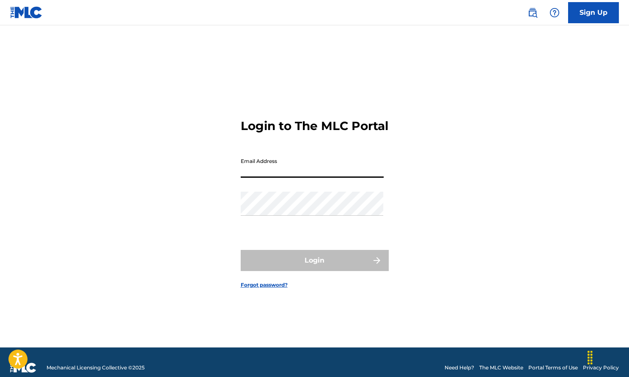
click at [338, 178] on input "Email Address" at bounding box center [312, 166] width 143 height 24
type input "[EMAIL_ADDRESS][DOMAIN_NAME]"
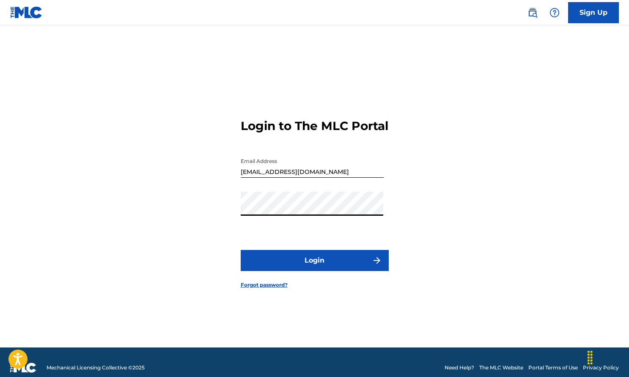
click at [304, 265] on button "Login" at bounding box center [315, 260] width 148 height 21
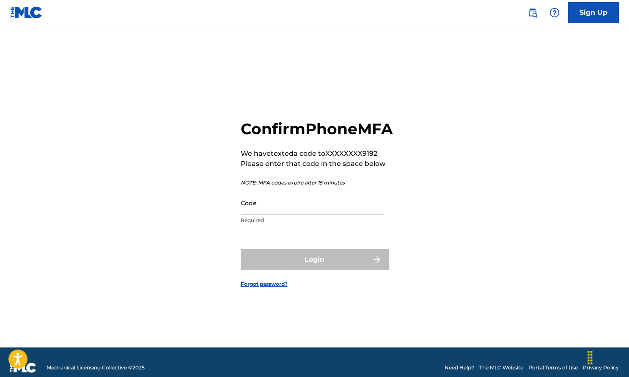
click at [307, 215] on input "Code" at bounding box center [312, 203] width 143 height 24
click at [298, 224] on p "Required" at bounding box center [312, 221] width 143 height 8
click at [300, 215] on input "Code" at bounding box center [312, 203] width 143 height 24
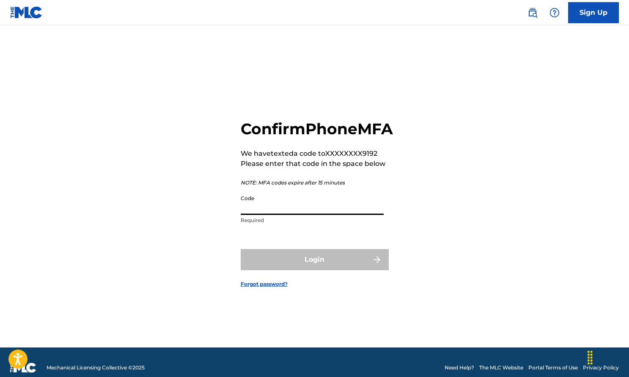
click at [300, 215] on input "Code" at bounding box center [312, 203] width 143 height 24
click at [256, 215] on input "Code" at bounding box center [312, 203] width 143 height 24
paste input "461298"
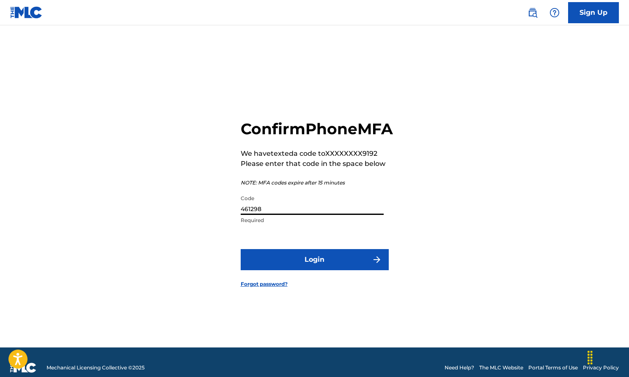
type input "461298"
click at [327, 268] on button "Login" at bounding box center [315, 259] width 148 height 21
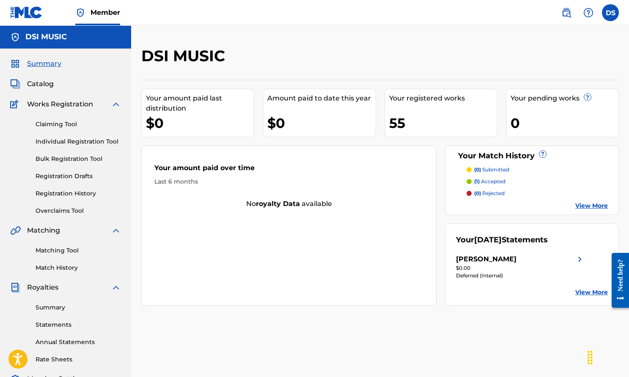
click at [91, 143] on link "Individual Registration Tool" at bounding box center [78, 141] width 85 height 9
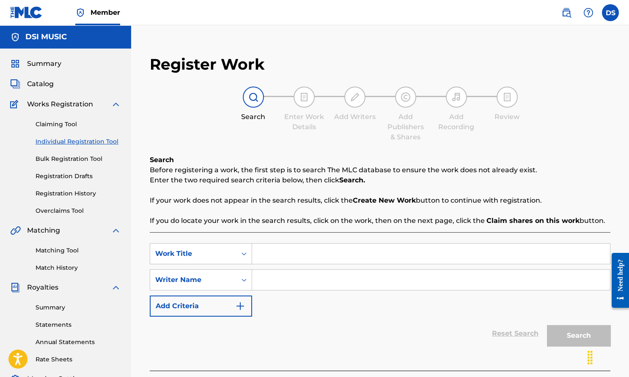
click at [319, 251] on input "Search Form" at bounding box center [431, 254] width 358 height 20
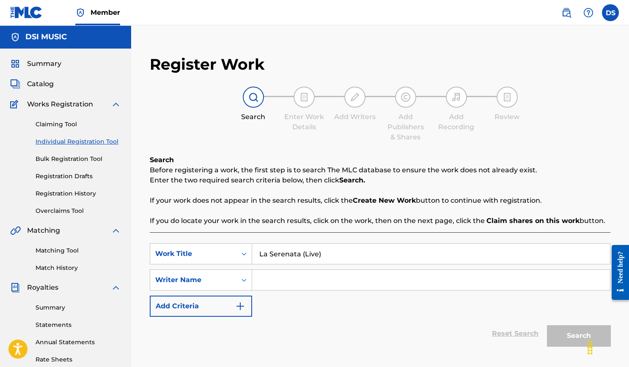
type input "La Serenata (Live)"
click at [330, 274] on input "Search Form" at bounding box center [431, 280] width 358 height 20
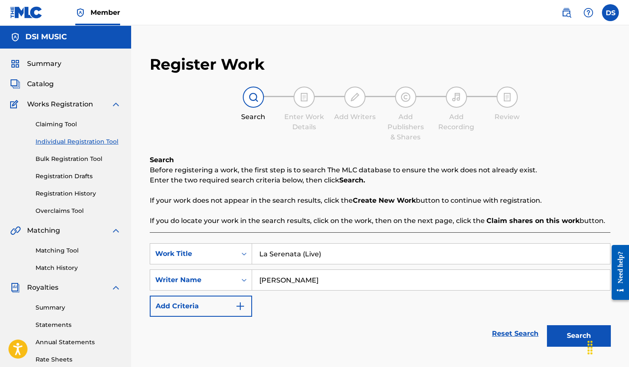
type input "Daniel Sistos"
click at [578, 333] on button "Search" at bounding box center [578, 335] width 63 height 21
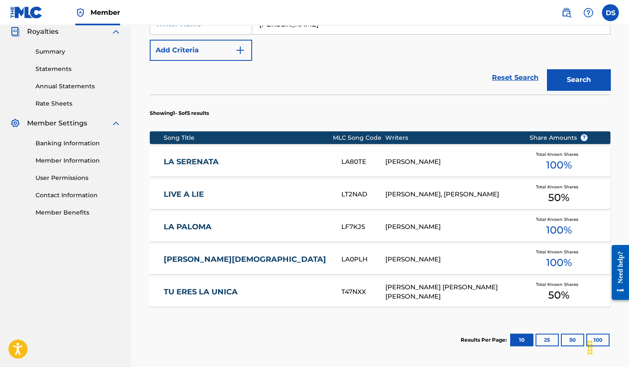
scroll to position [258, 0]
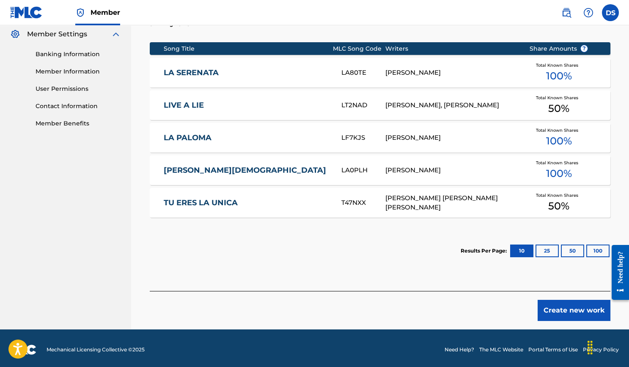
click at [551, 312] on button "Create new work" at bounding box center [573, 310] width 73 height 21
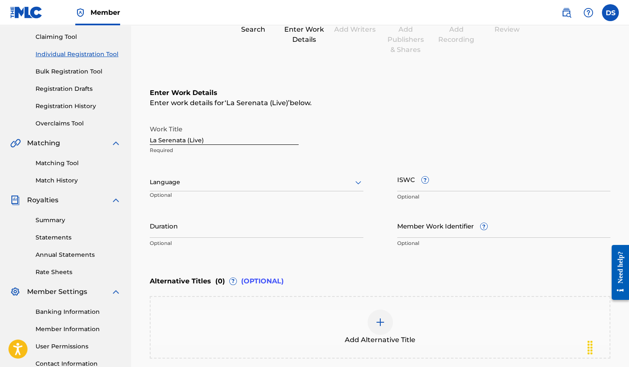
scroll to position [90, 0]
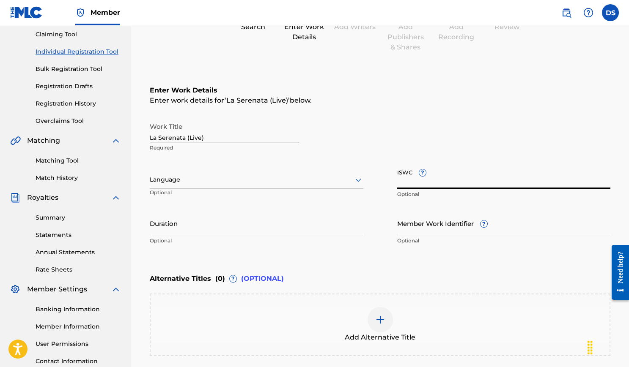
click at [417, 180] on input "ISWC ?" at bounding box center [503, 177] width 213 height 24
paste input "T3000725311"
type input "T3000725311"
click at [242, 235] on div "Duration Optional" at bounding box center [256, 230] width 213 height 38
click at [245, 230] on input "Duration" at bounding box center [256, 223] width 213 height 24
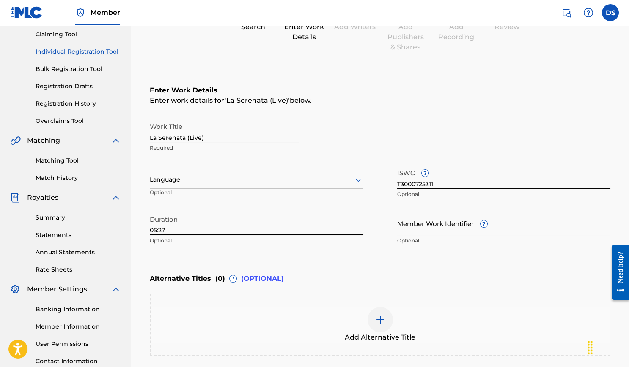
type input "05:27"
click at [304, 260] on div "Enter Work Details Enter work details for ‘ La Serenata (Live) ’ below. Work Ti…" at bounding box center [380, 167] width 460 height 205
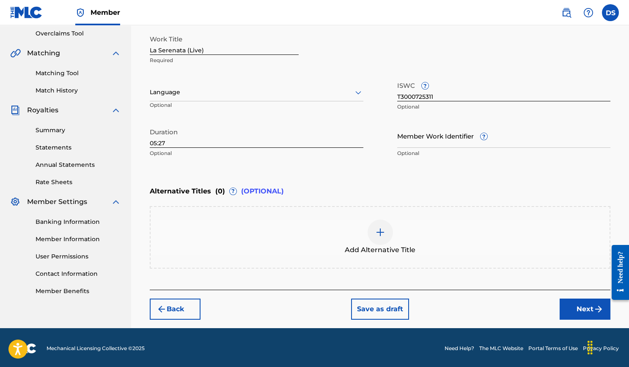
scroll to position [177, 0]
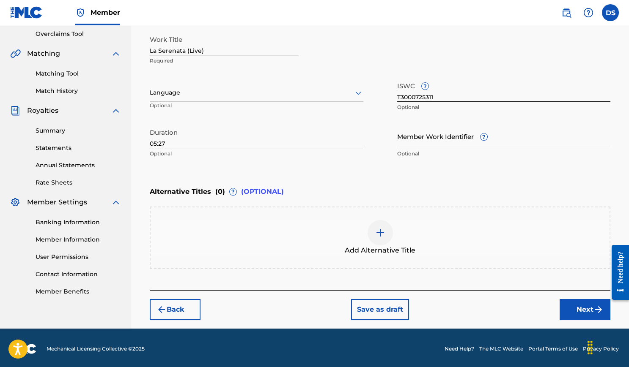
click at [573, 309] on button "Next" at bounding box center [584, 309] width 51 height 21
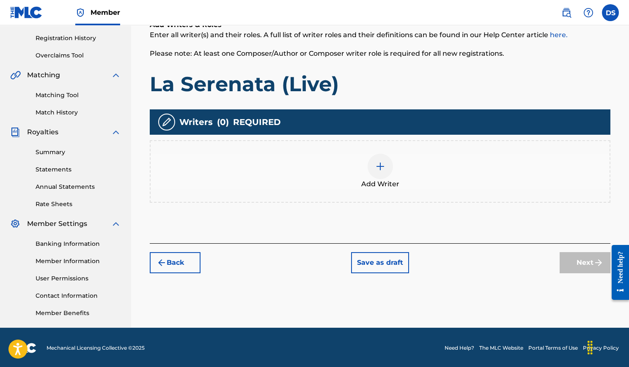
click at [384, 167] on img at bounding box center [380, 166] width 10 height 10
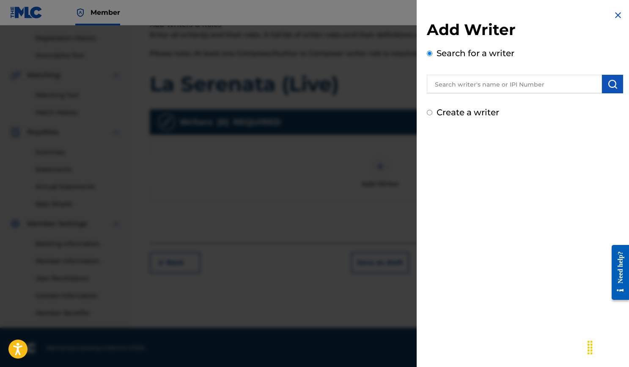
click at [468, 84] on input "text" at bounding box center [514, 84] width 175 height 19
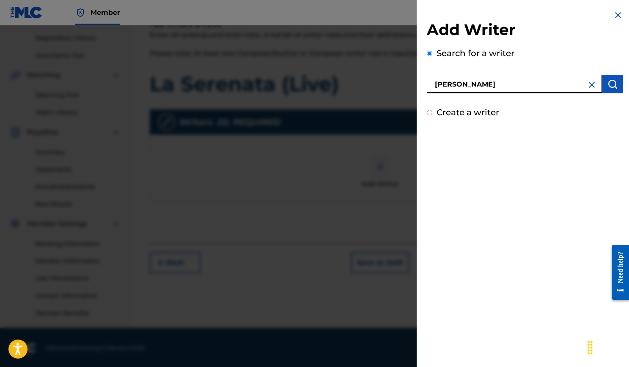
type input "Daniel Sistos"
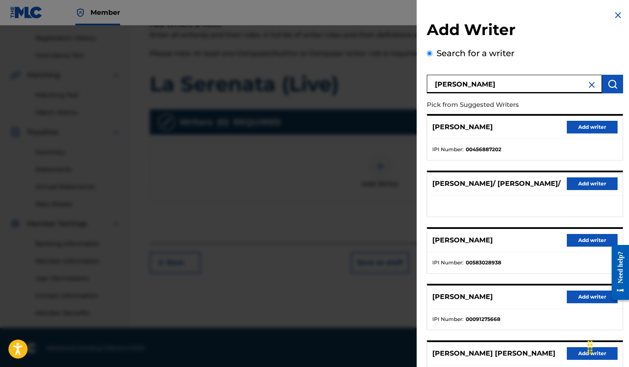
click at [578, 127] on button "Add writer" at bounding box center [591, 127] width 51 height 13
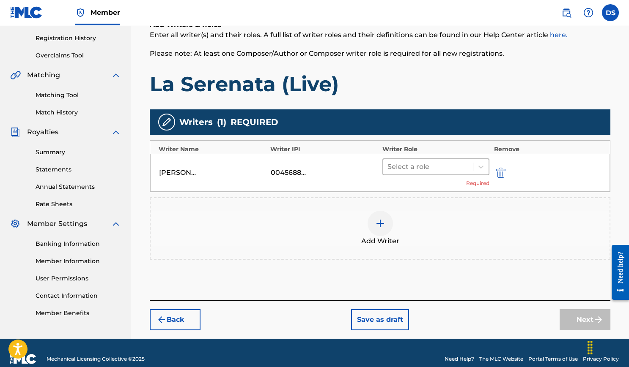
click at [454, 167] on div at bounding box center [428, 167] width 82 height 12
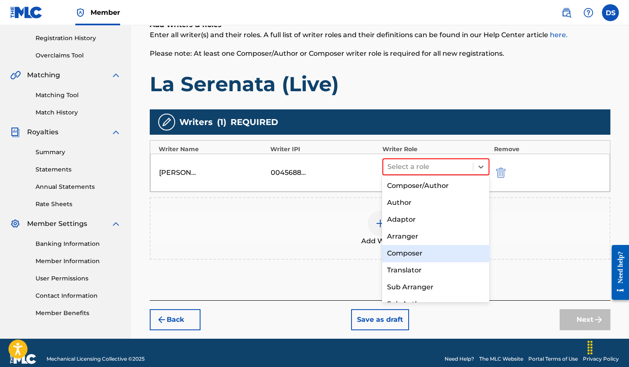
click at [410, 256] on div "Composer" at bounding box center [435, 253] width 107 height 17
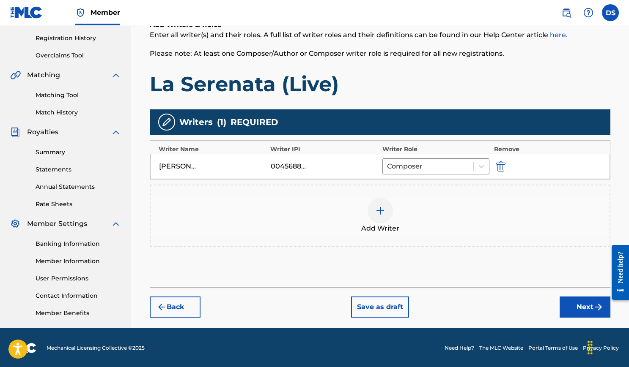
click at [575, 308] on button "Next" at bounding box center [584, 307] width 51 height 21
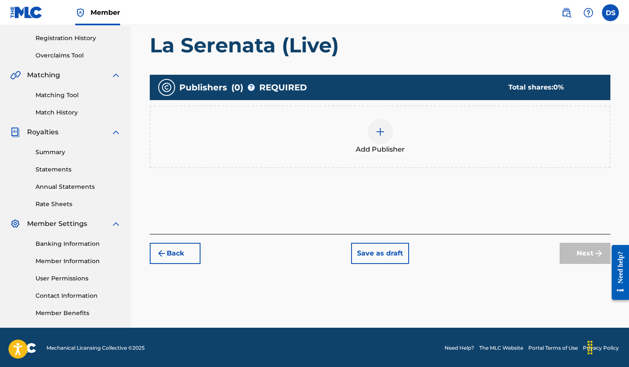
scroll to position [38, 0]
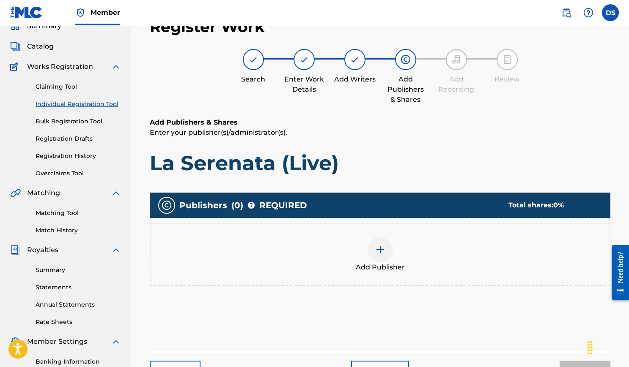
click at [375, 241] on div at bounding box center [379, 249] width 25 height 25
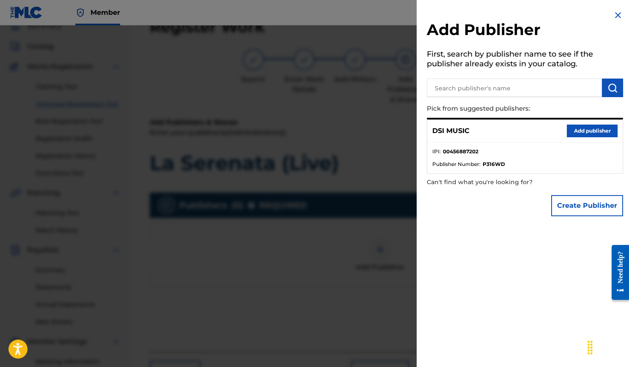
click at [581, 131] on button "Add publisher" at bounding box center [591, 131] width 51 height 13
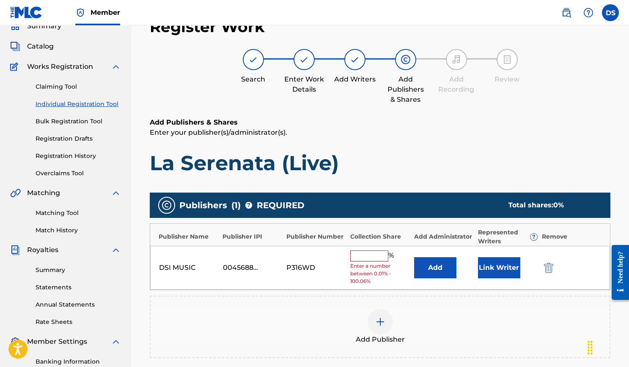
click at [378, 252] on input "text" at bounding box center [369, 256] width 38 height 11
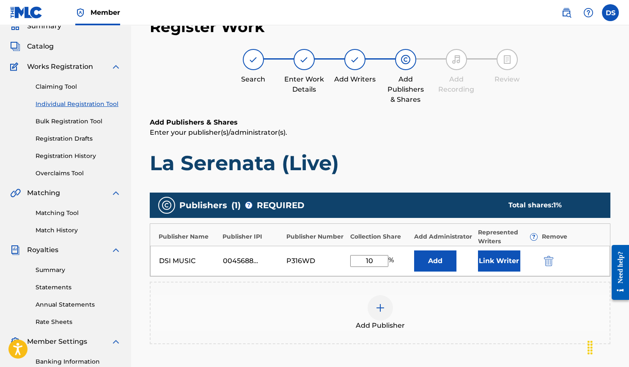
type input "100"
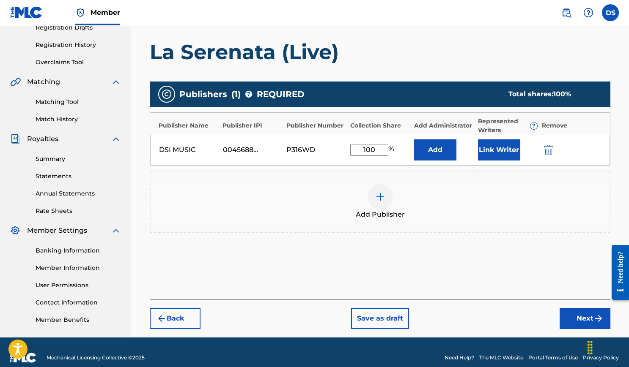
scroll to position [155, 0]
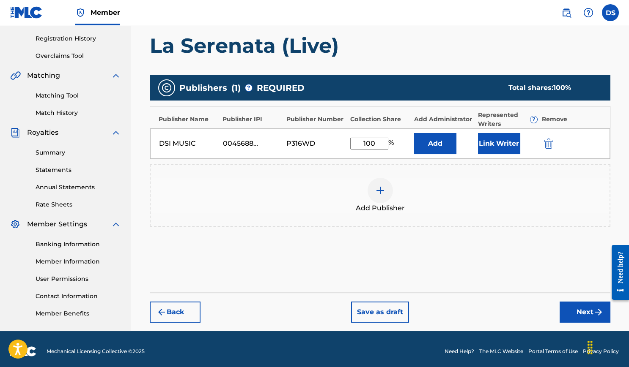
click at [579, 308] on button "Next" at bounding box center [584, 312] width 51 height 21
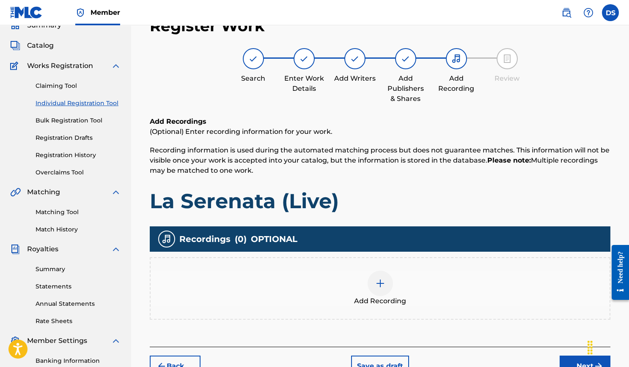
scroll to position [38, 0]
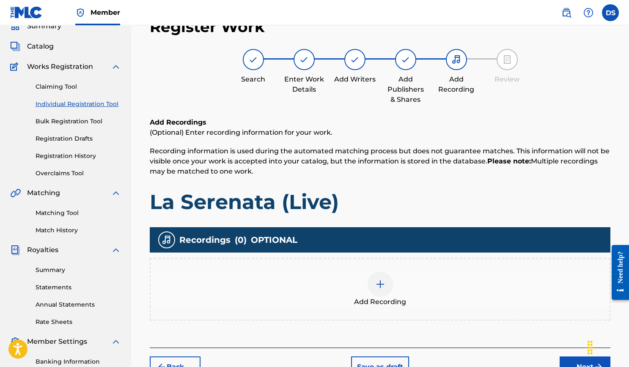
click at [377, 279] on img at bounding box center [380, 284] width 10 height 10
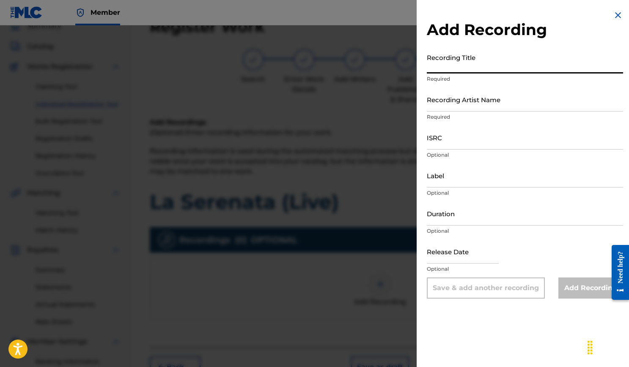
click at [466, 67] on input "Recording Title" at bounding box center [525, 61] width 196 height 24
type input "La Serenata (Live)"
click at [476, 106] on input "Recording Artist Name" at bounding box center [525, 100] width 196 height 24
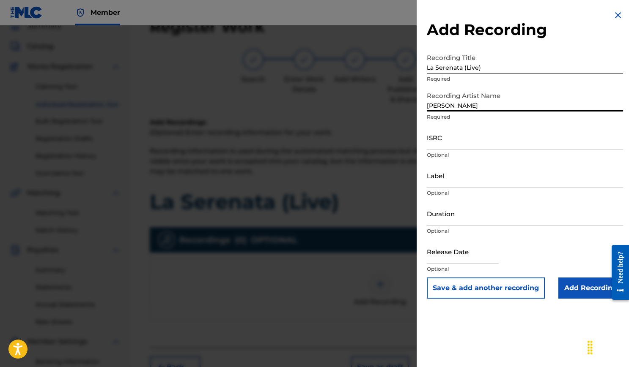
type input "[PERSON_NAME]"
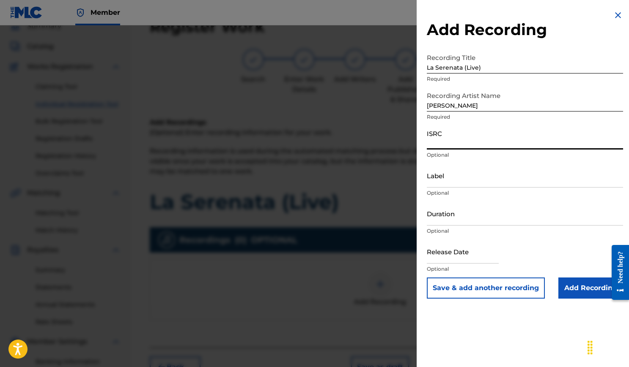
click at [481, 140] on input "ISRC" at bounding box center [525, 138] width 196 height 24
paste input "USLB41200001"
type input "USLB41200001"
click at [446, 180] on input "Label" at bounding box center [525, 176] width 196 height 24
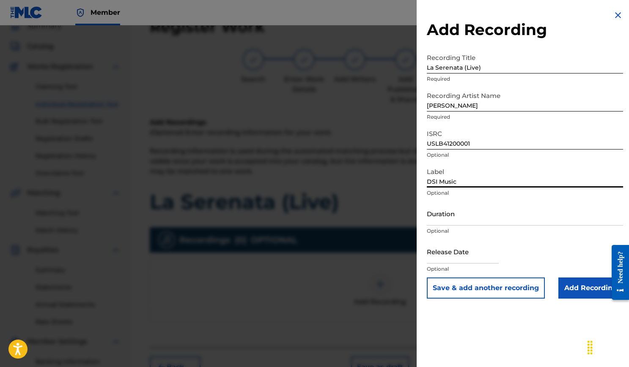
type input "DSI Music"
click at [473, 221] on input "Duration" at bounding box center [525, 214] width 196 height 24
type input "05:27"
click at [509, 248] on div "Release Date Optional" at bounding box center [525, 259] width 196 height 38
click at [491, 257] on input "text" at bounding box center [463, 252] width 72 height 24
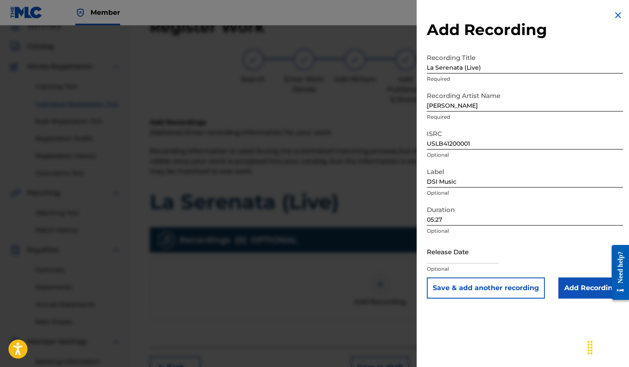
select select "7"
select select "2025"
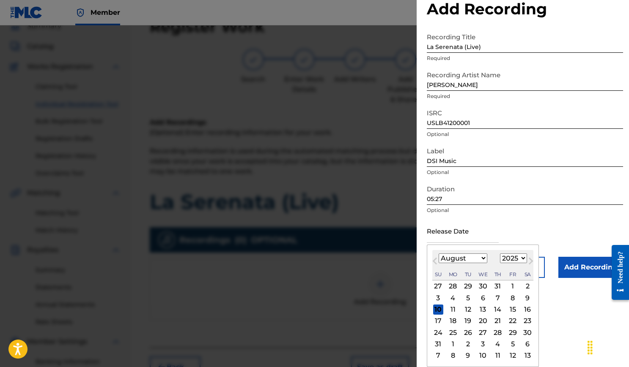
scroll to position [20, 0]
select select "9"
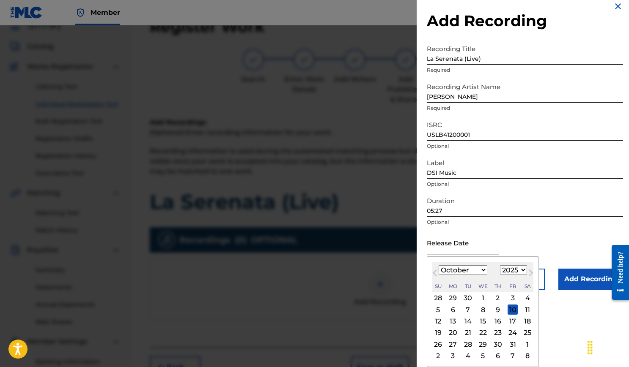
scroll to position [9, 0]
click at [501, 322] on div "16" at bounding box center [497, 322] width 10 height 10
type input "October 16 2025"
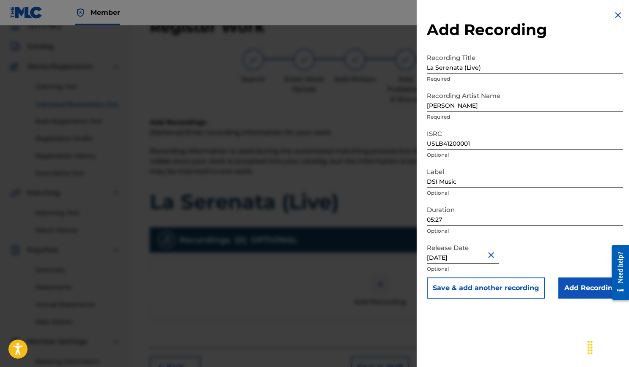
select select "9"
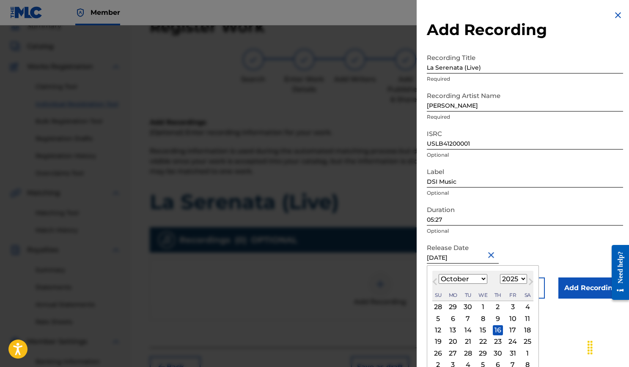
click at [484, 257] on input "October 16 2025" at bounding box center [463, 252] width 72 height 24
select select "2012"
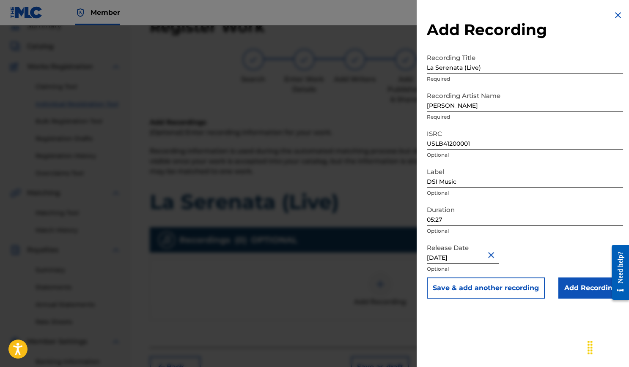
click at [468, 255] on input "October 16 2025" at bounding box center [463, 252] width 72 height 24
select select "9"
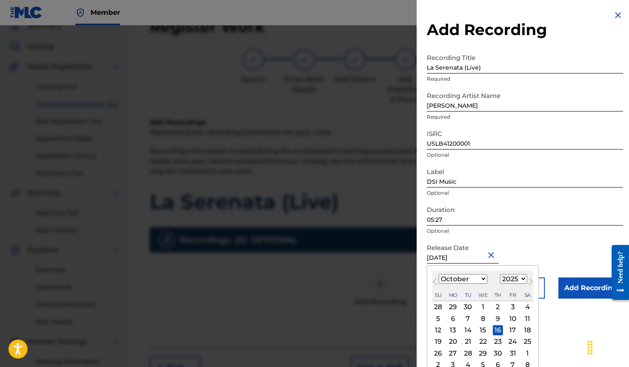
click at [514, 281] on select "1899 1900 1901 1902 1903 1904 1905 1906 1907 1908 1909 1910 1911 1912 1913 1914…" at bounding box center [513, 279] width 27 height 10
select select "2012"
click at [473, 328] on div "16" at bounding box center [467, 330] width 10 height 10
type input "October 16 2012"
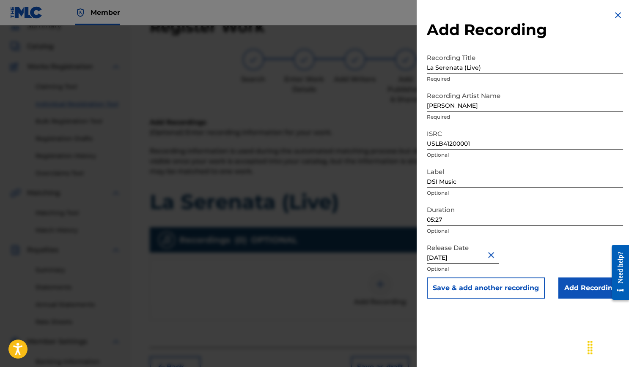
click at [572, 293] on input "Add Recording" at bounding box center [590, 288] width 65 height 21
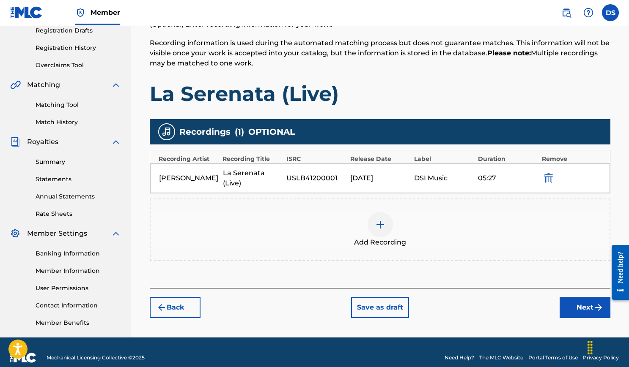
scroll to position [151, 0]
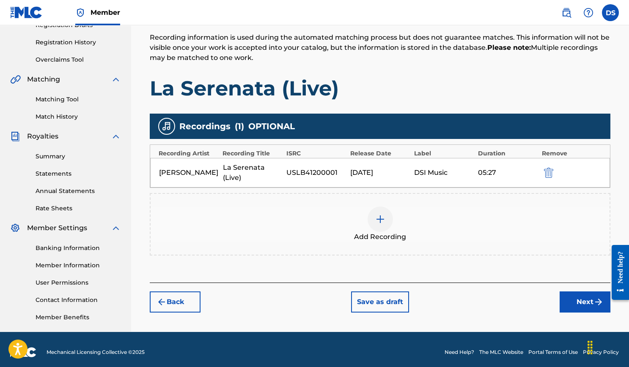
click at [586, 295] on button "Next" at bounding box center [584, 302] width 51 height 21
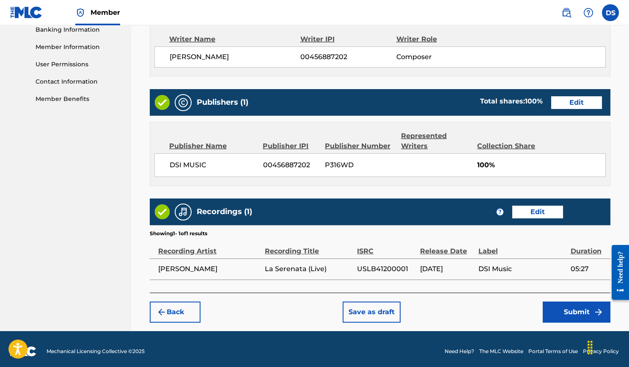
scroll to position [369, 0]
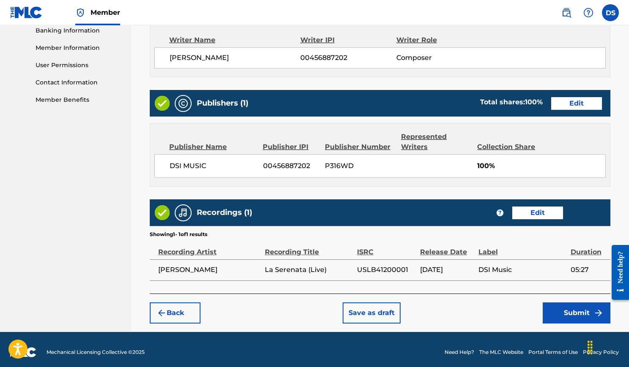
click at [581, 306] on button "Submit" at bounding box center [576, 313] width 68 height 21
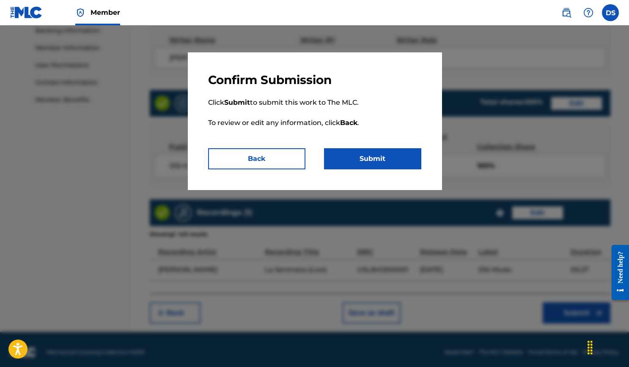
click at [368, 162] on button "Submit" at bounding box center [372, 158] width 97 height 21
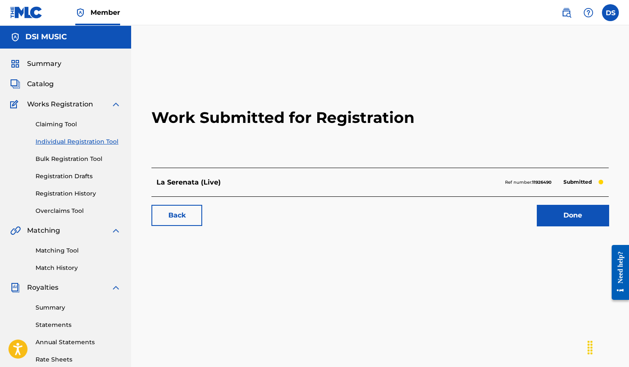
click at [578, 216] on link "Done" at bounding box center [572, 215] width 72 height 21
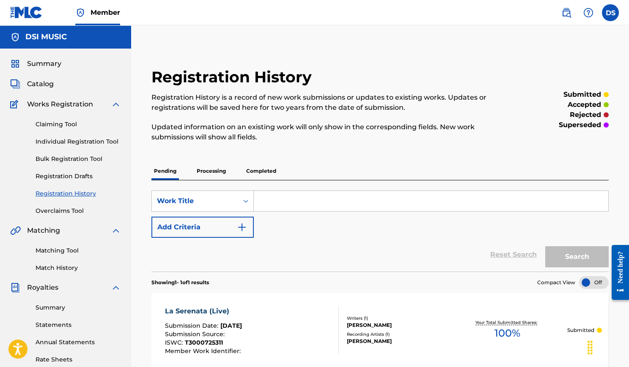
click at [68, 143] on link "Individual Registration Tool" at bounding box center [78, 141] width 85 height 9
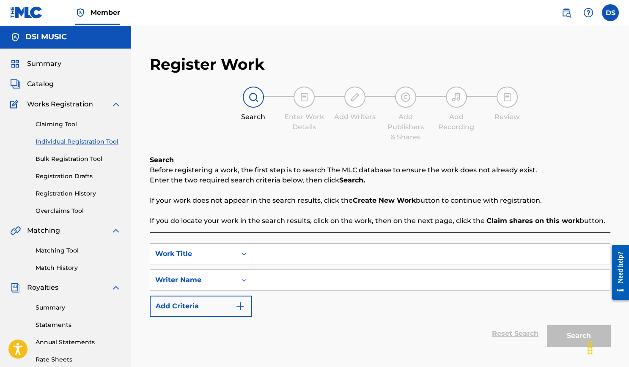
click at [295, 264] on div "SearchWithCriteria4131759a-7348-41e9-a284-7e1cbc5c87c3 Work Title SearchWithCri…" at bounding box center [380, 280] width 460 height 74
click at [301, 256] on input "Search Form" at bounding box center [431, 254] width 358 height 20
type input "[PERSON_NAME][DEMOGRAPHIC_DATA] (Live)"
click at [284, 284] on input "Search Form" at bounding box center [431, 280] width 358 height 20
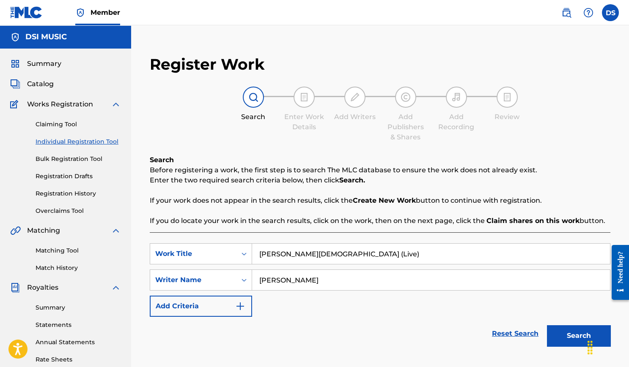
type input "Daniel Sistos"
click at [575, 331] on button "Search" at bounding box center [578, 335] width 63 height 21
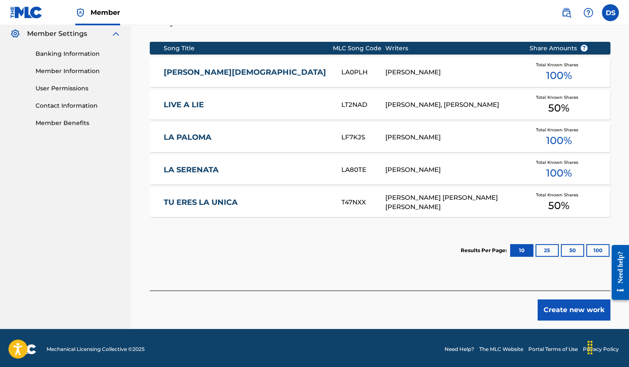
scroll to position [345, 0]
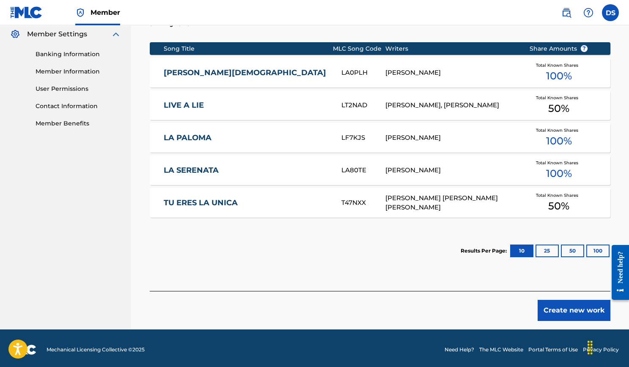
click at [561, 305] on button "Create new work" at bounding box center [573, 310] width 73 height 21
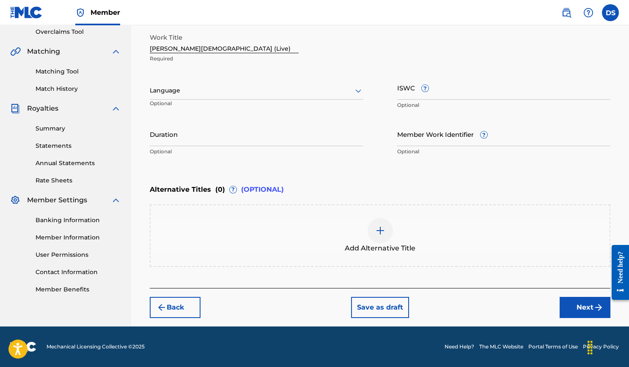
scroll to position [177, 0]
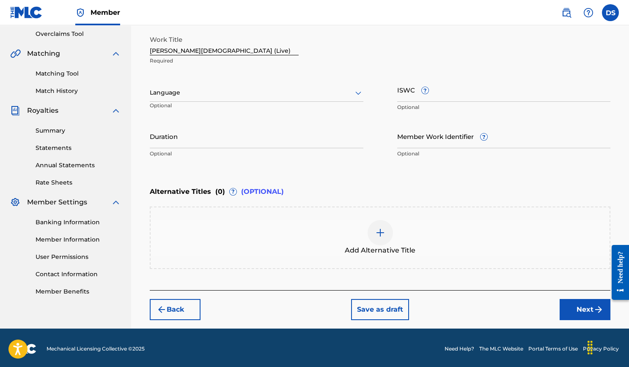
click at [216, 143] on input "Duration" at bounding box center [256, 136] width 213 height 24
type input "05:57"
click at [420, 98] on input "ISWC ?" at bounding box center [503, 90] width 213 height 24
paste input "T3000725300"
type input "T3000725300"
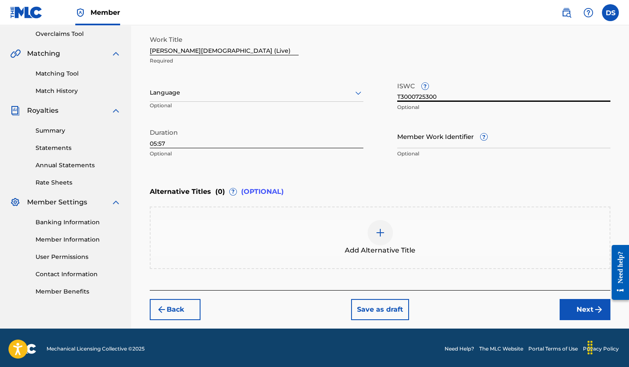
click at [584, 308] on button "Next" at bounding box center [584, 309] width 51 height 21
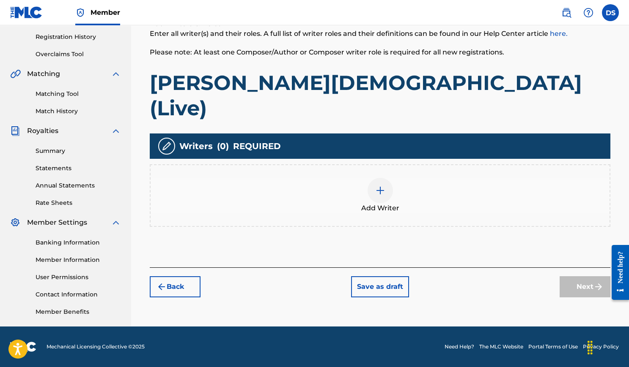
scroll to position [156, 0]
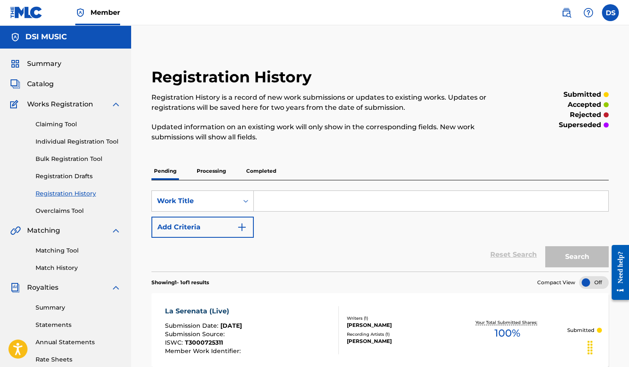
click at [103, 137] on link "Individual Registration Tool" at bounding box center [78, 141] width 85 height 9
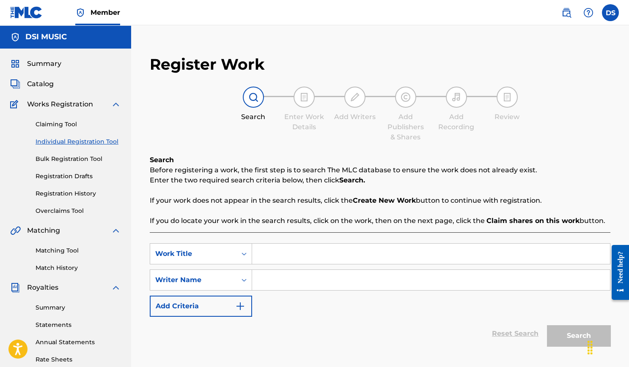
click at [291, 252] on input "Search Form" at bounding box center [431, 254] width 358 height 20
type input "[PERSON_NAME][DEMOGRAPHIC_DATA] (Live)"
click at [287, 282] on input "Search Form" at bounding box center [431, 280] width 358 height 20
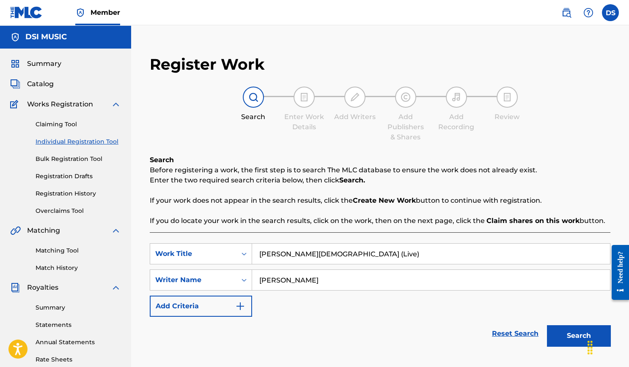
type input "Daniel Sistos"
click at [592, 325] on button "Search" at bounding box center [578, 335] width 63 height 21
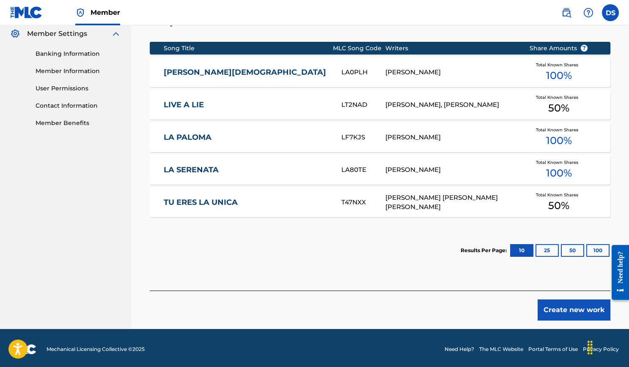
scroll to position [345, 0]
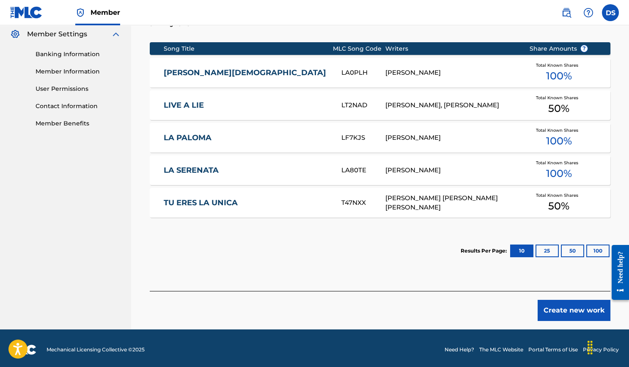
click at [562, 305] on button "Create new work" at bounding box center [573, 310] width 73 height 21
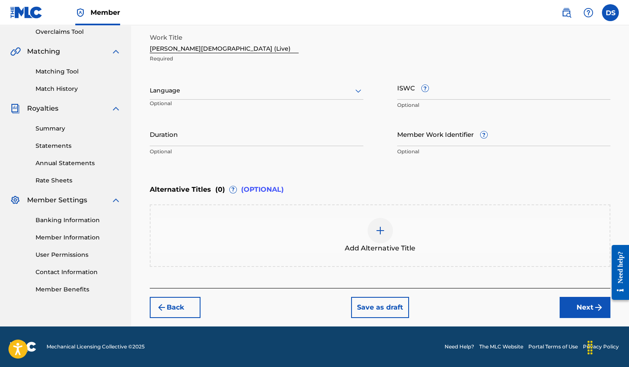
scroll to position [177, 0]
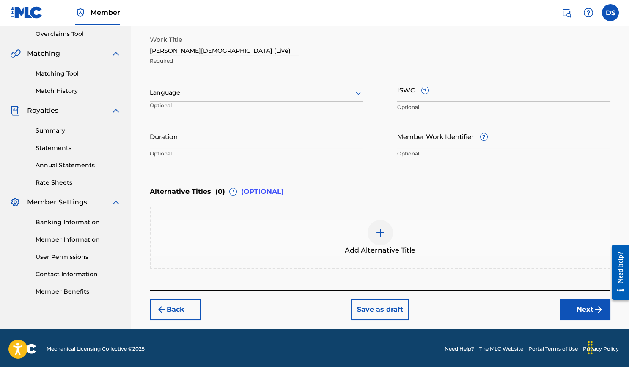
click at [422, 97] on input "ISWC ?" at bounding box center [503, 90] width 213 height 24
paste input "T3000725300"
type input "T3000725300"
click at [262, 141] on input "Duration" at bounding box center [256, 136] width 213 height 24
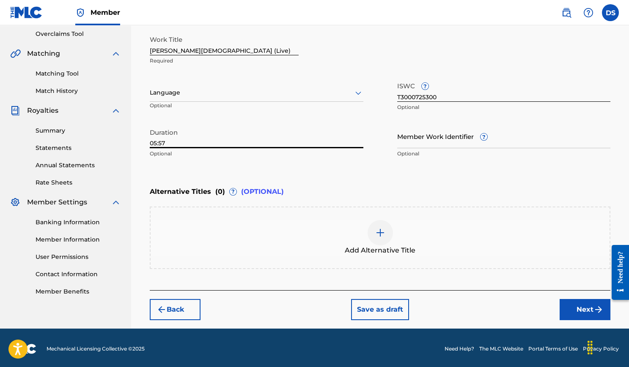
type input "05:57"
click at [501, 204] on div "Alternative Titles ( 0 ) ? (OPTIONAL) Add Alternative Title" at bounding box center [380, 226] width 460 height 87
click at [585, 312] on button "Next" at bounding box center [584, 309] width 51 height 21
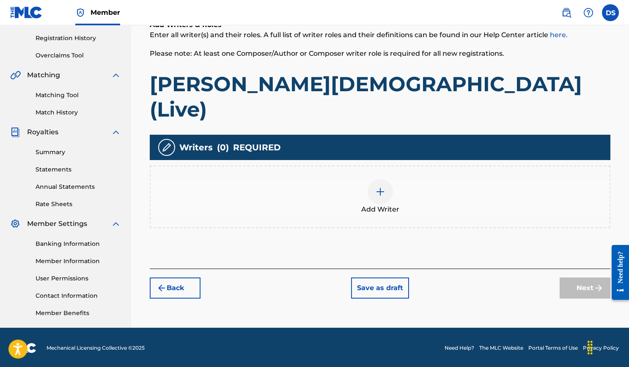
click at [379, 179] on div at bounding box center [379, 191] width 25 height 25
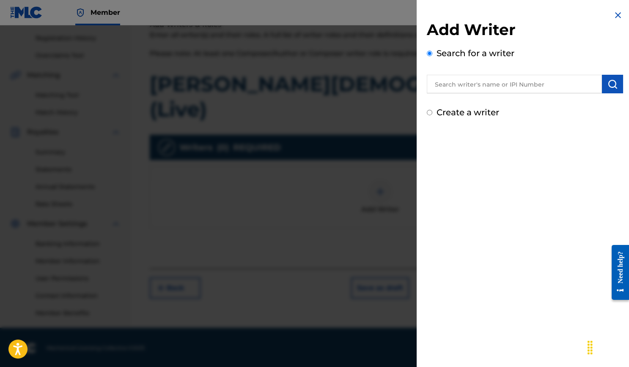
click at [468, 84] on input "text" at bounding box center [514, 84] width 175 height 19
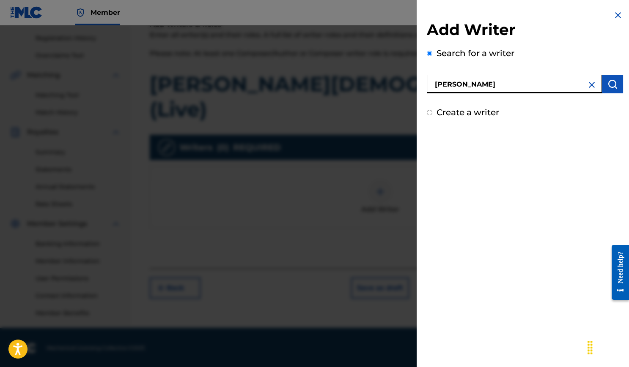
type input "Daniel Sistos"
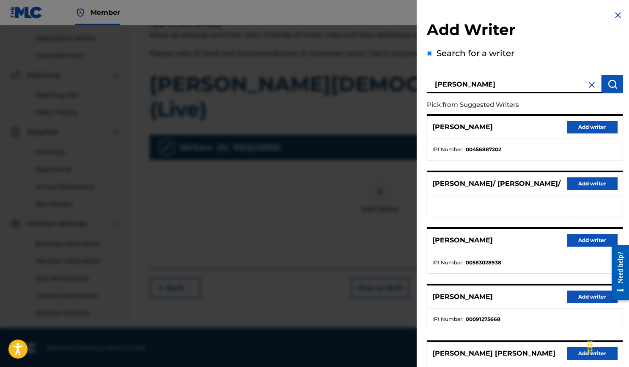
click at [602, 130] on button "Add writer" at bounding box center [591, 127] width 51 height 13
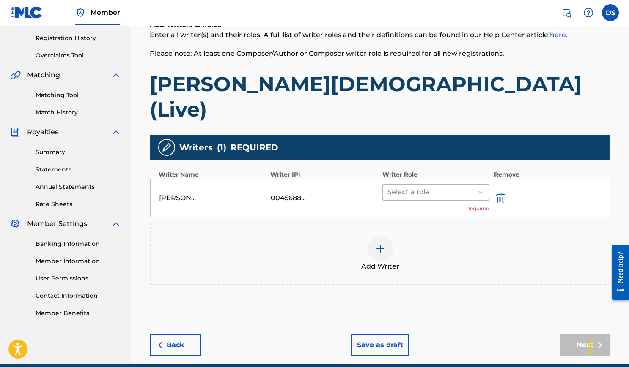
click at [439, 186] on div at bounding box center [428, 192] width 82 height 12
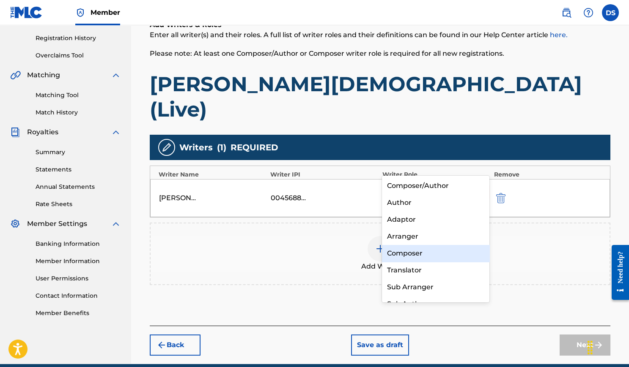
click at [426, 253] on div "Composer" at bounding box center [435, 253] width 107 height 17
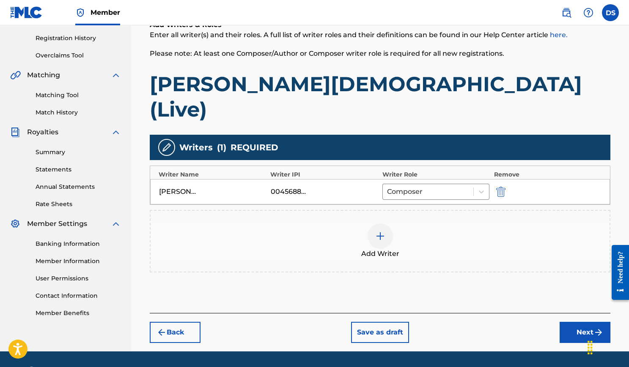
click at [575, 322] on button "Next" at bounding box center [584, 332] width 51 height 21
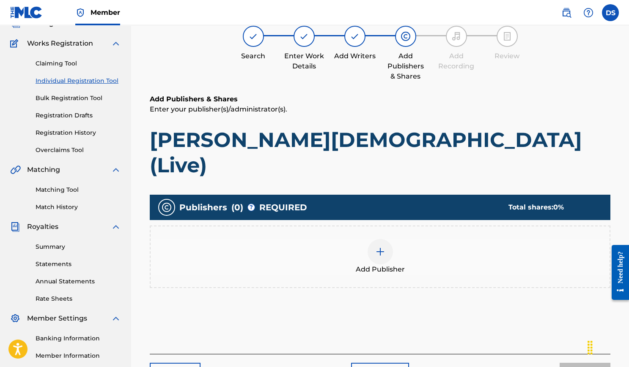
scroll to position [38, 0]
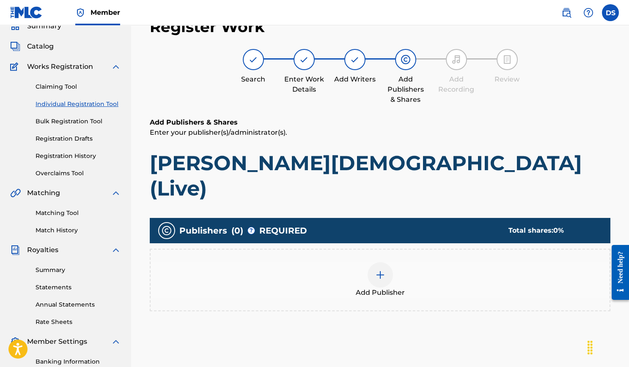
click at [381, 270] on img at bounding box center [380, 275] width 10 height 10
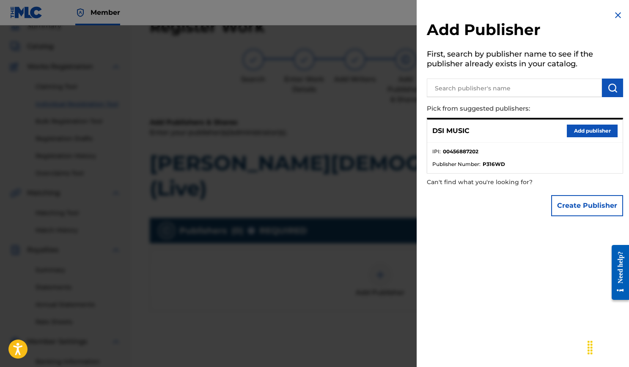
click at [579, 130] on button "Add publisher" at bounding box center [591, 131] width 51 height 13
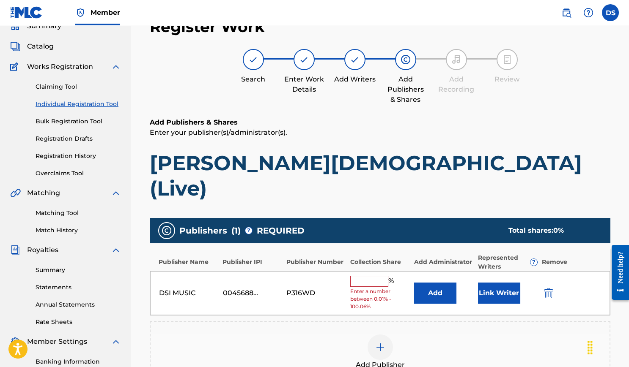
click at [364, 276] on input "text" at bounding box center [369, 281] width 38 height 11
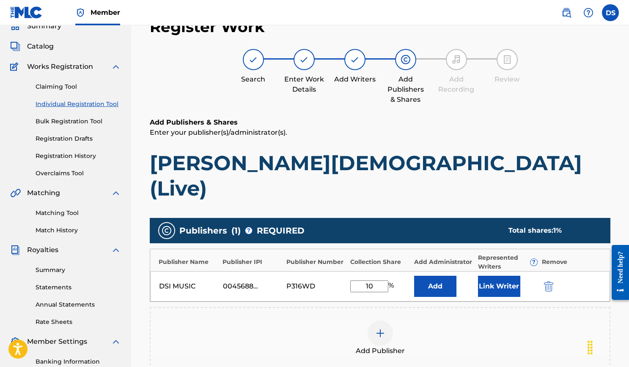
type input "100"
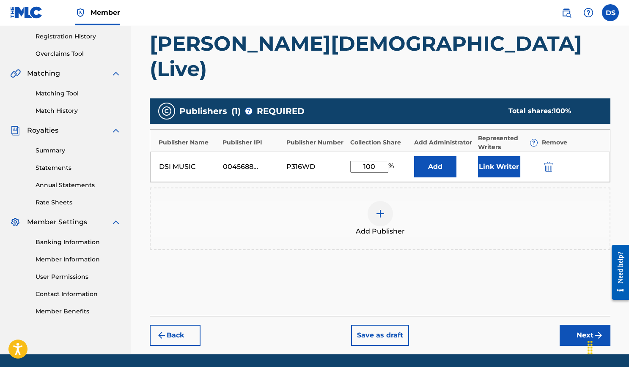
click at [573, 325] on button "Next" at bounding box center [584, 335] width 51 height 21
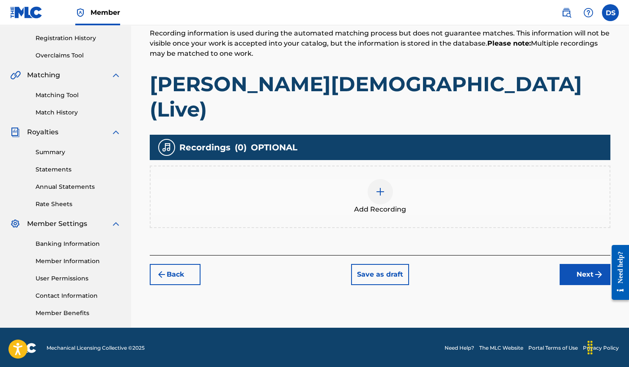
click at [371, 179] on div at bounding box center [379, 191] width 25 height 25
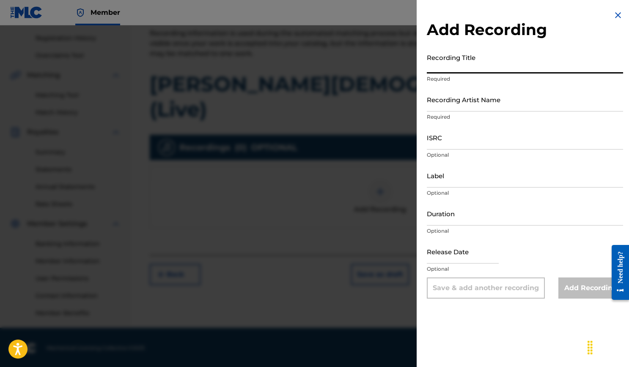
click at [468, 70] on input "Recording Title" at bounding box center [525, 61] width 196 height 24
type input "[PERSON_NAME][DEMOGRAPHIC_DATA] (Live)"
click at [474, 96] on input "Recording Artist Name" at bounding box center [525, 100] width 196 height 24
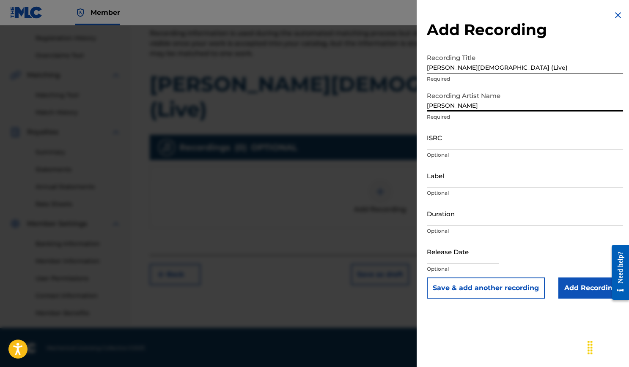
type input "[PERSON_NAME]"
click at [485, 146] on input "ISRC" at bounding box center [525, 138] width 196 height 24
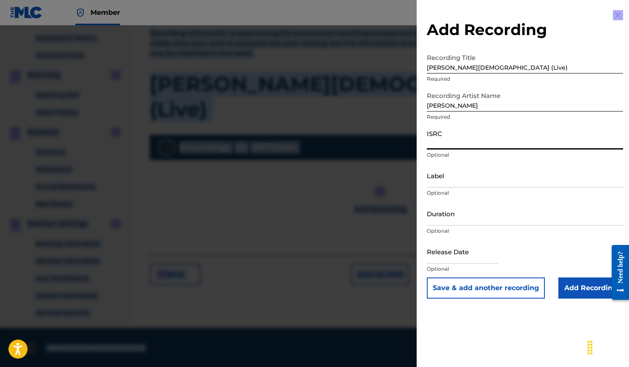
click at [482, 0] on html "Accessibility Screen-Reader Guide, Feedback, and Issue Reporting | New window C…" at bounding box center [314, 27] width 629 height 367
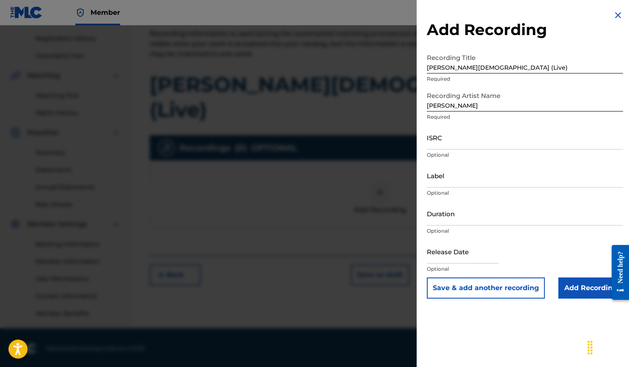
click at [450, 147] on input "ISRC" at bounding box center [525, 138] width 196 height 24
paste input "USLB41200002"
type input "USLB41200002"
click at [451, 175] on input "Label" at bounding box center [525, 176] width 196 height 24
type input "DSI Music"
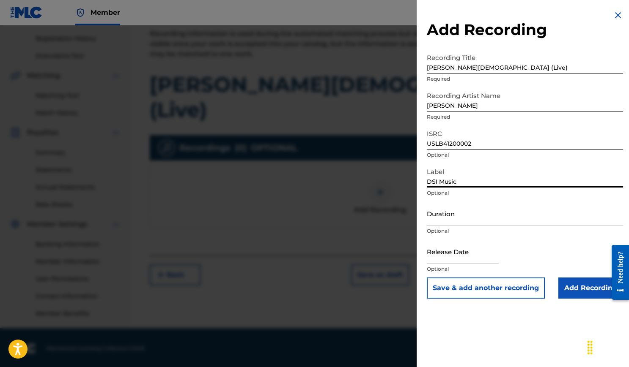
click at [474, 223] on input "Duration" at bounding box center [525, 214] width 196 height 24
type input "05:57"
click at [498, 255] on input "text" at bounding box center [463, 252] width 72 height 24
select select "7"
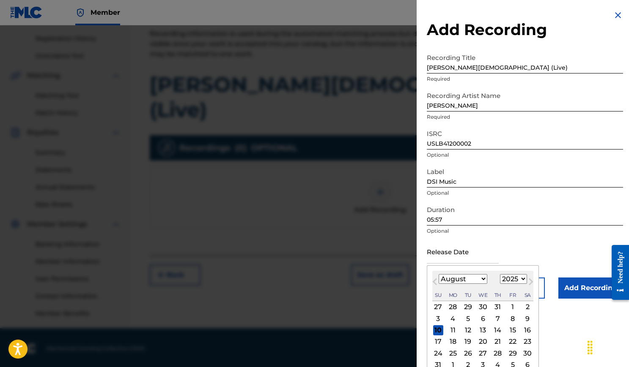
click at [524, 287] on div "August 2025 January February March April May June July August September October…" at bounding box center [482, 286] width 101 height 30
select select "2012"
select select "9"
click at [468, 332] on div "16" at bounding box center [467, 330] width 10 height 10
type input "October 16 2012"
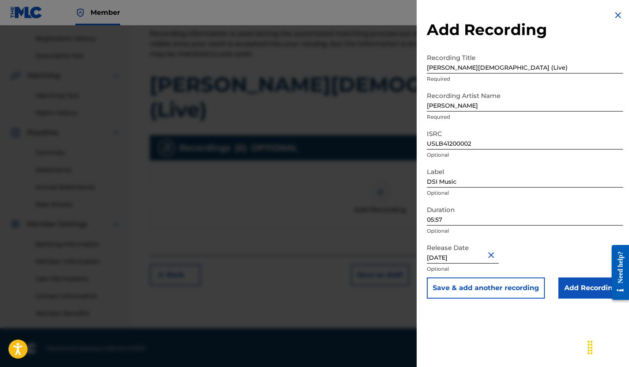
click at [525, 3] on div "Add Recording Recording Title La Mezquita (Live) Required Recording Artist Name…" at bounding box center [524, 154] width 216 height 309
click at [591, 290] on input "Add Recording" at bounding box center [590, 288] width 65 height 21
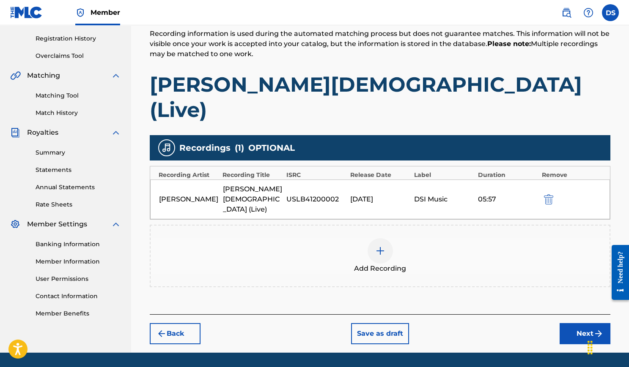
click at [566, 323] on button "Next" at bounding box center [584, 333] width 51 height 21
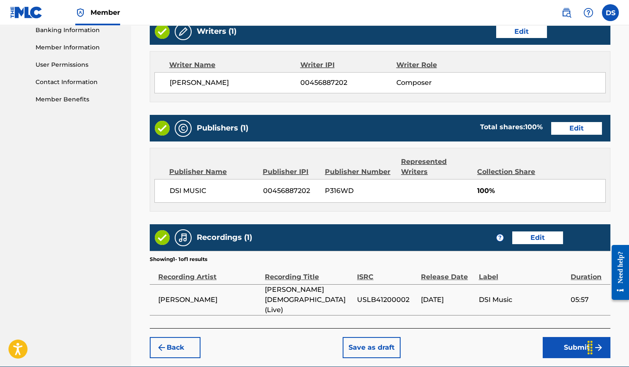
scroll to position [369, 0]
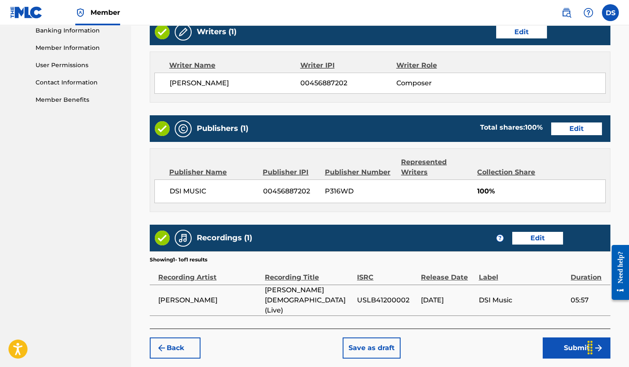
click at [568, 338] on button "Submit" at bounding box center [576, 348] width 68 height 21
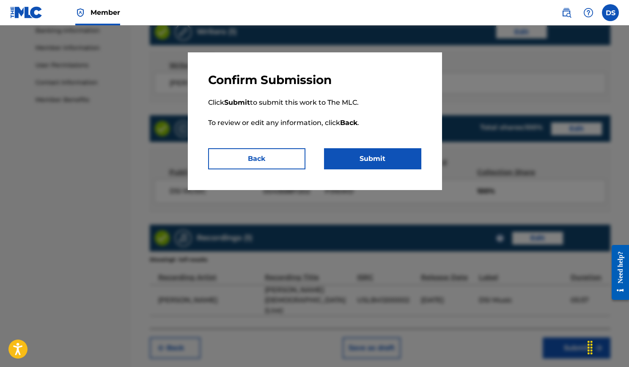
click at [400, 164] on button "Submit" at bounding box center [372, 158] width 97 height 21
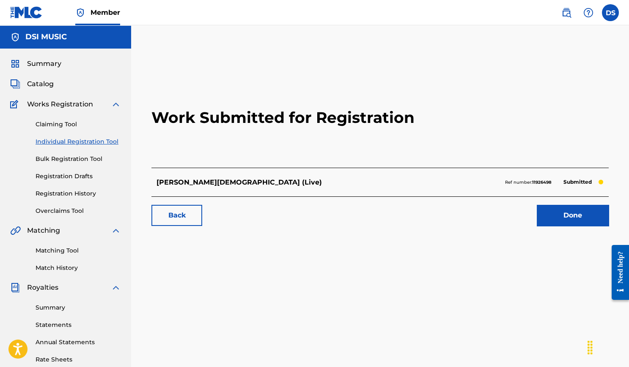
click at [592, 220] on link "Done" at bounding box center [572, 215] width 72 height 21
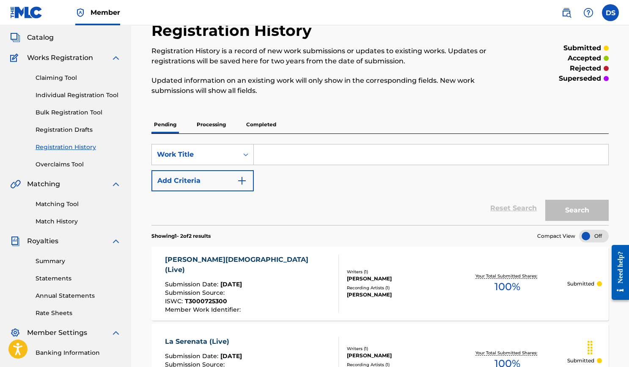
scroll to position [34, 0]
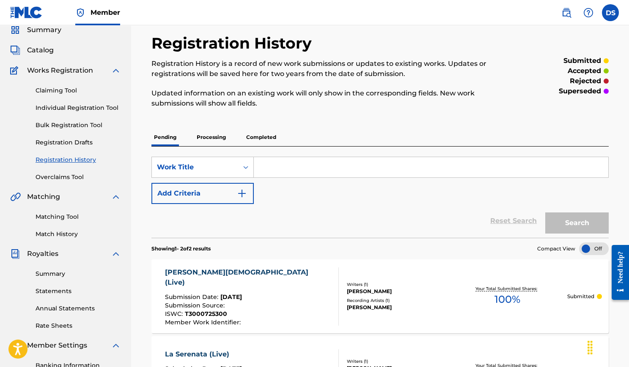
click at [111, 107] on link "Individual Registration Tool" at bounding box center [78, 108] width 85 height 9
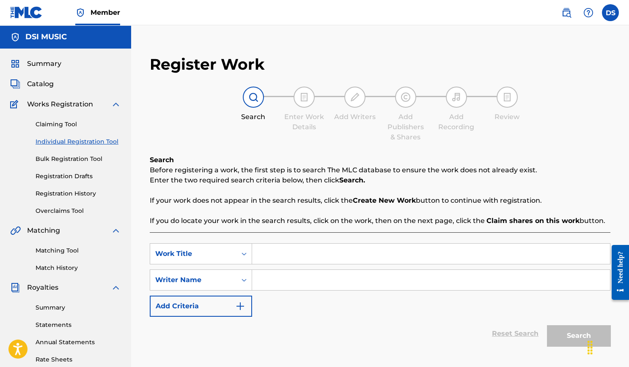
click at [285, 254] on input "Search Form" at bounding box center [431, 254] width 358 height 20
type input "Toma Que Toma (Live)"
click at [289, 278] on input "Search Form" at bounding box center [431, 280] width 358 height 20
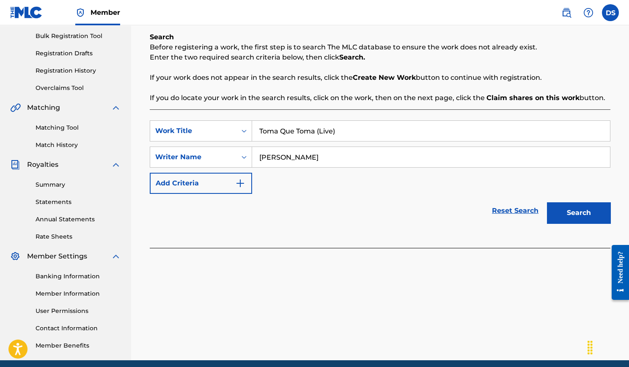
scroll to position [129, 0]
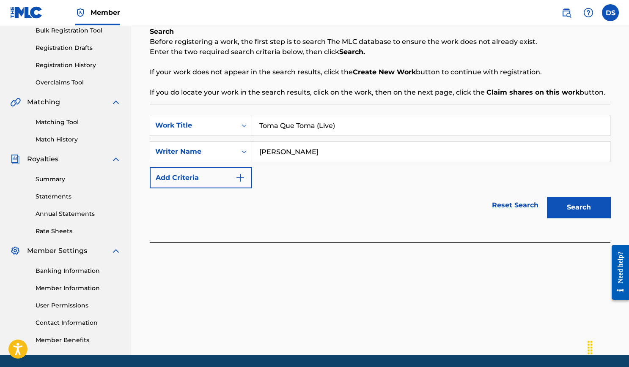
type input "Daniel Sistos"
click at [574, 202] on button "Search" at bounding box center [578, 207] width 63 height 21
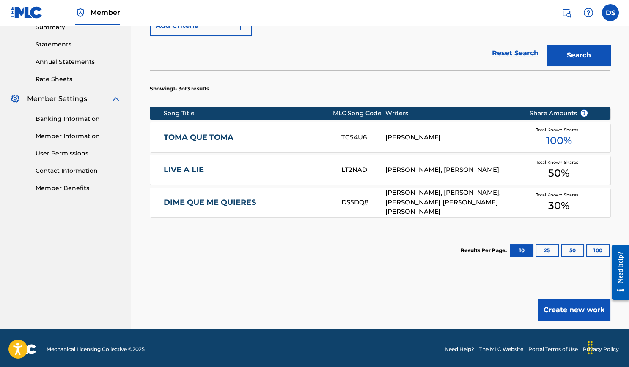
scroll to position [280, 0]
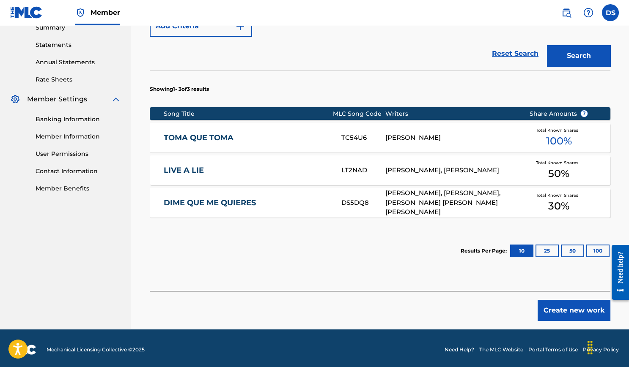
click at [571, 306] on button "Create new work" at bounding box center [573, 310] width 73 height 21
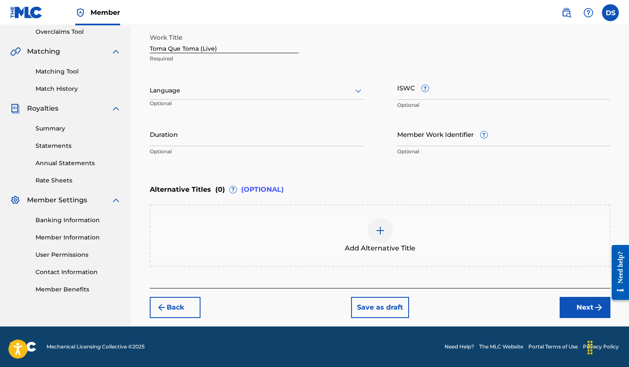
scroll to position [177, 0]
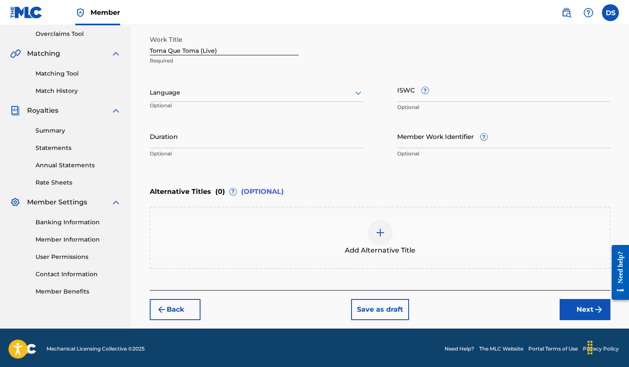
click at [415, 94] on input "ISWC ?" at bounding box center [503, 90] width 213 height 24
paste input "T3000725264"
type input "T3000725264"
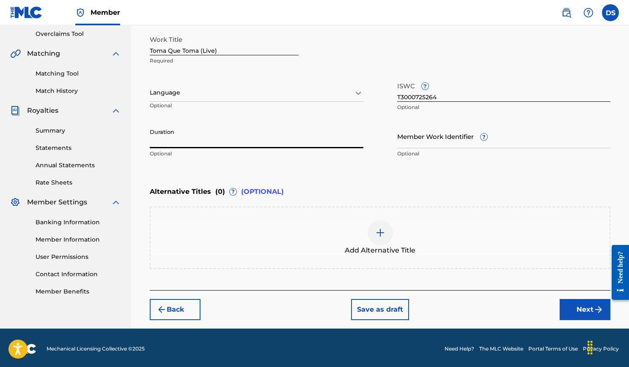
click at [347, 137] on input "Duration" at bounding box center [256, 136] width 213 height 24
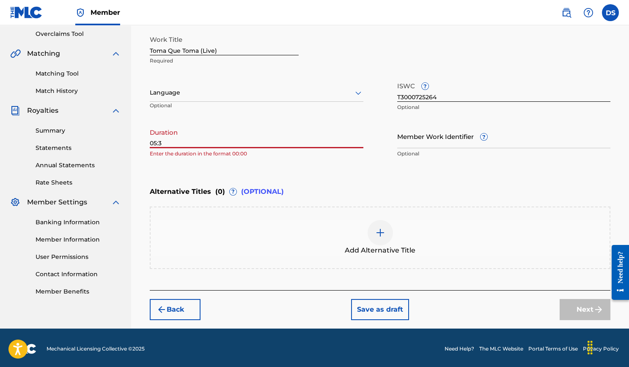
type input "05:32"
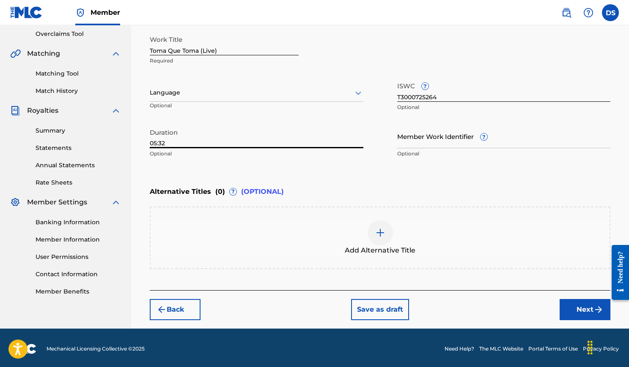
click at [572, 307] on button "Next" at bounding box center [584, 309] width 51 height 21
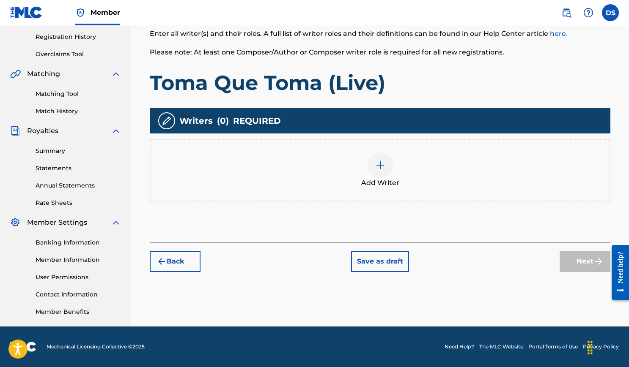
scroll to position [156, 0]
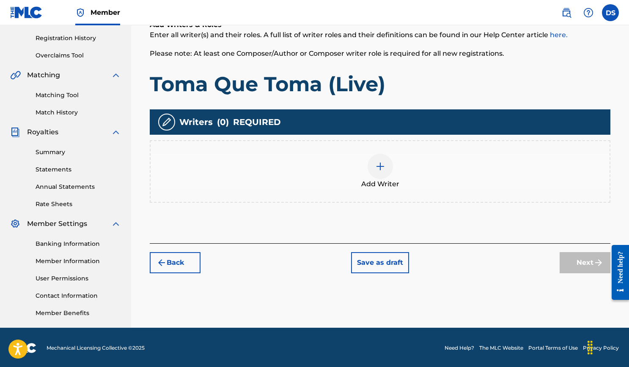
click at [378, 167] on img at bounding box center [380, 166] width 10 height 10
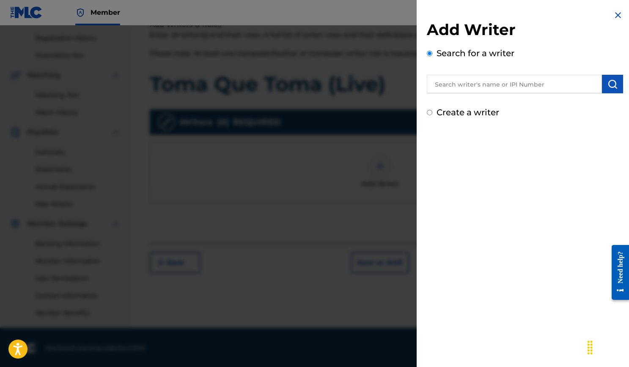
click at [455, 85] on input "text" at bounding box center [514, 84] width 175 height 19
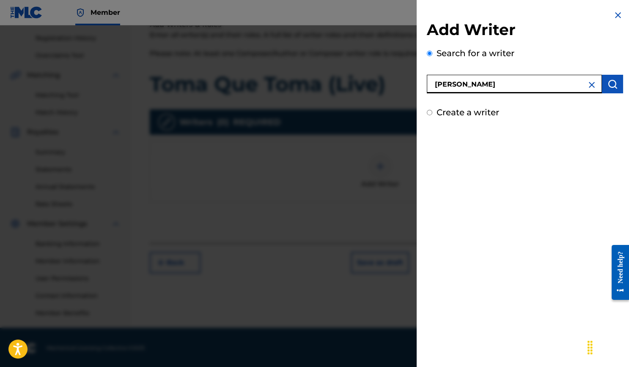
type input "Daniel Sistos"
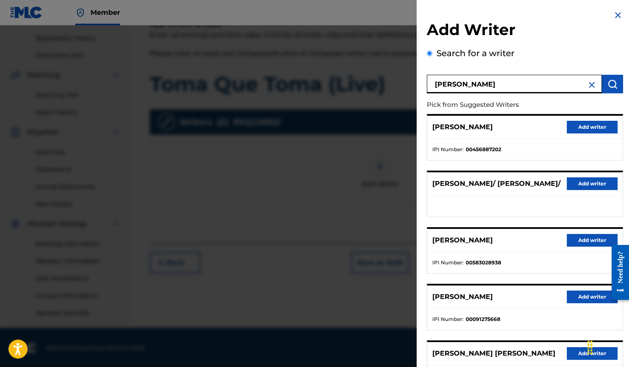
click at [596, 125] on button "Add writer" at bounding box center [591, 127] width 51 height 13
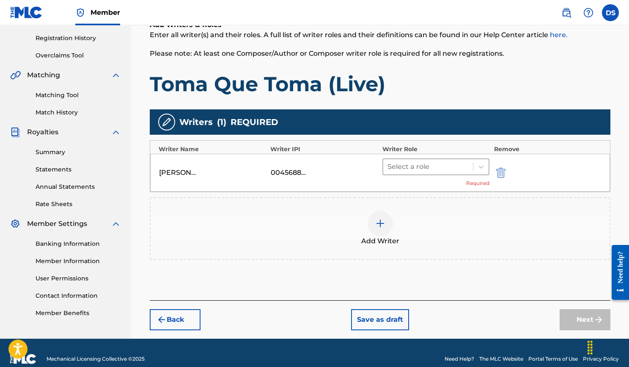
click at [426, 169] on div at bounding box center [428, 167] width 82 height 12
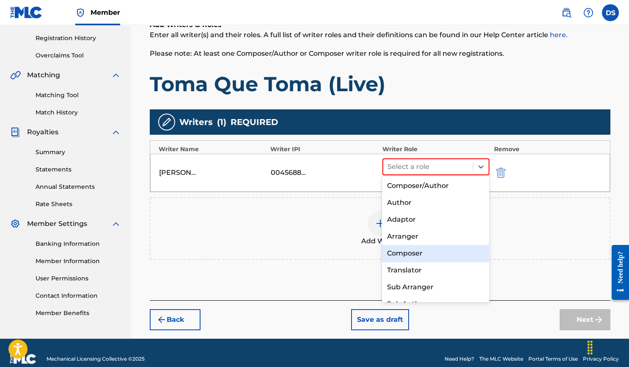
click at [418, 253] on div "Composer" at bounding box center [435, 253] width 107 height 17
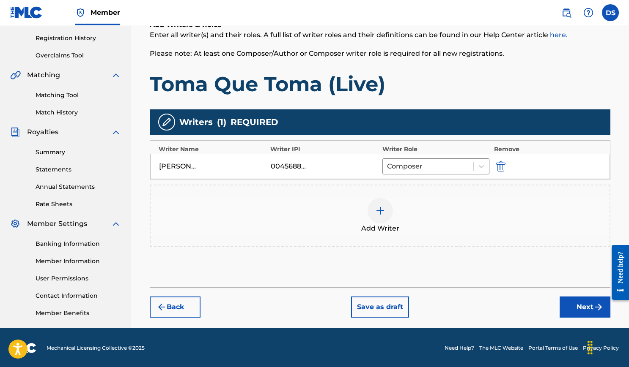
click at [578, 303] on button "Next" at bounding box center [584, 307] width 51 height 21
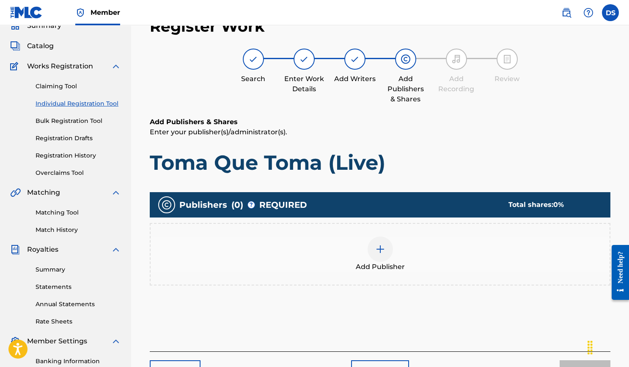
scroll to position [38, 0]
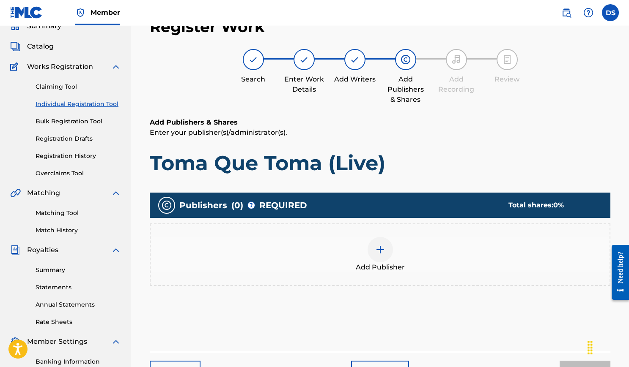
click at [375, 251] on img at bounding box center [380, 250] width 10 height 10
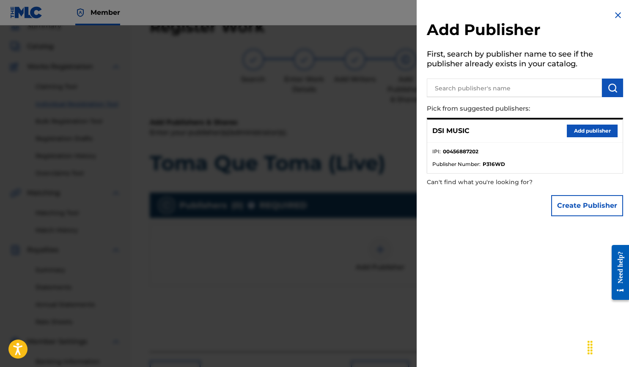
click at [566, 129] on button "Add publisher" at bounding box center [591, 131] width 51 height 13
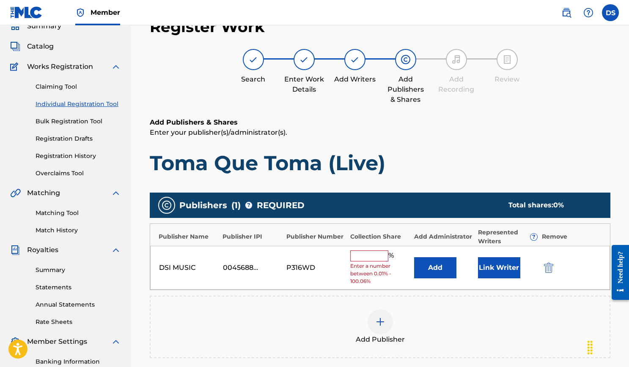
click at [373, 256] on input "text" at bounding box center [369, 256] width 38 height 11
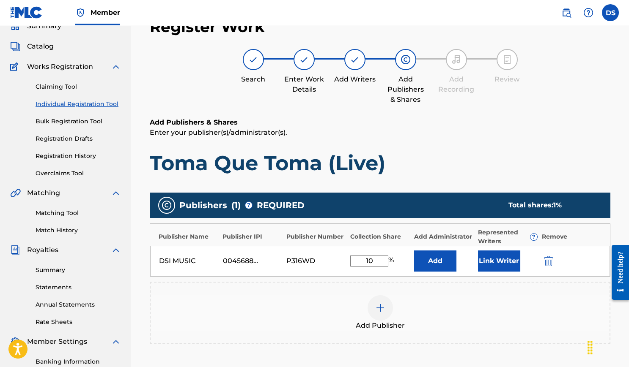
type input "100"
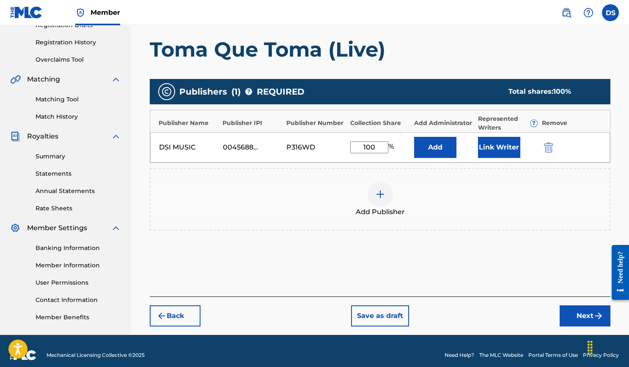
click at [573, 315] on button "Next" at bounding box center [584, 316] width 51 height 21
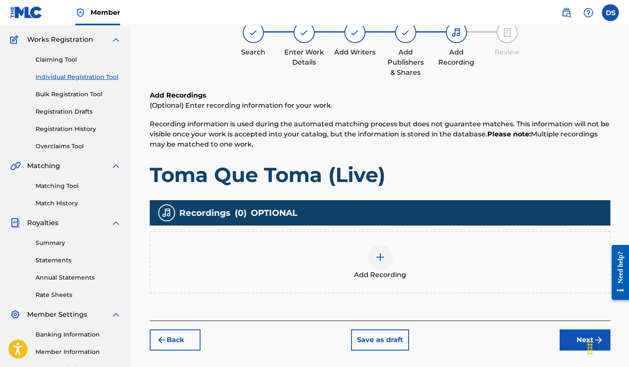
scroll to position [75, 0]
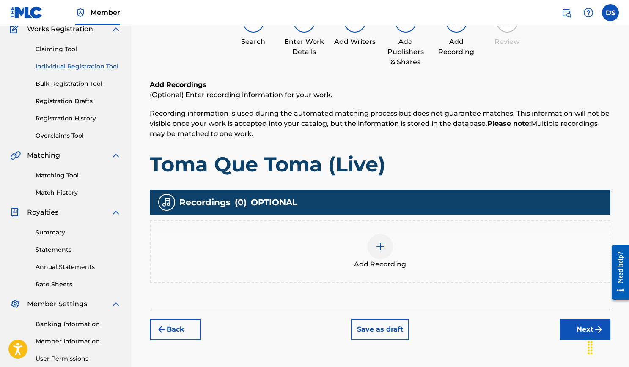
click at [374, 248] on div at bounding box center [379, 246] width 25 height 25
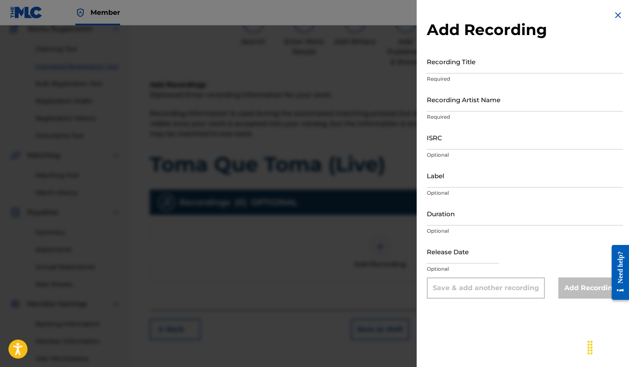
click at [462, 67] on input "Recording Title" at bounding box center [525, 61] width 196 height 24
type input "Toma Que Toma (Live)"
click at [467, 104] on input "Recording Artist Name" at bounding box center [525, 100] width 196 height 24
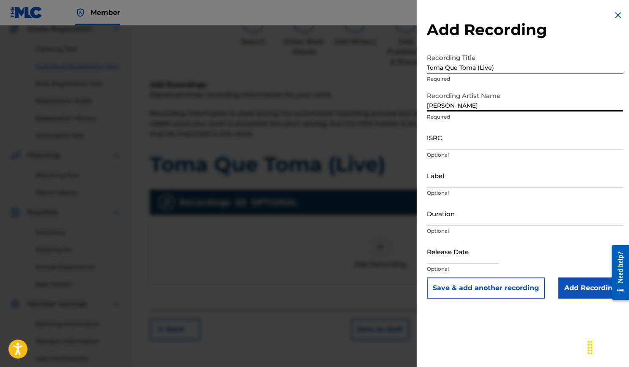
type input "[PERSON_NAME]"
click at [461, 139] on input "ISRC" at bounding box center [525, 138] width 196 height 24
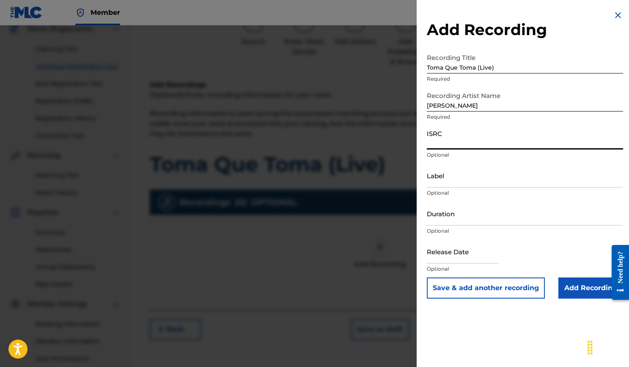
paste input "USLB41200003"
type input "USLB41200003"
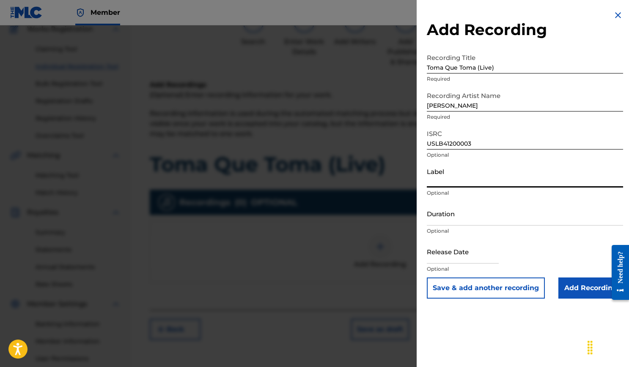
click at [452, 186] on input "Label" at bounding box center [525, 176] width 196 height 24
type input "DSI Music"
click at [487, 212] on input "Duration" at bounding box center [525, 214] width 196 height 24
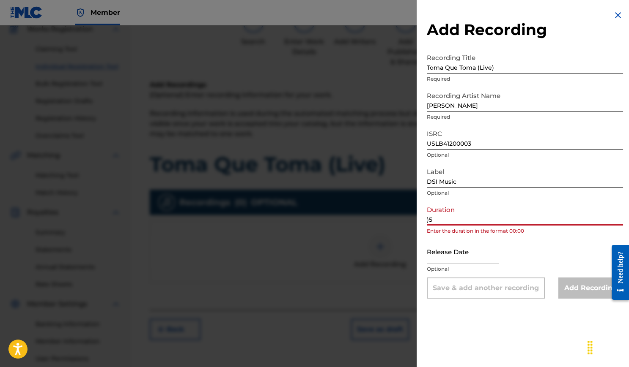
type input ")"
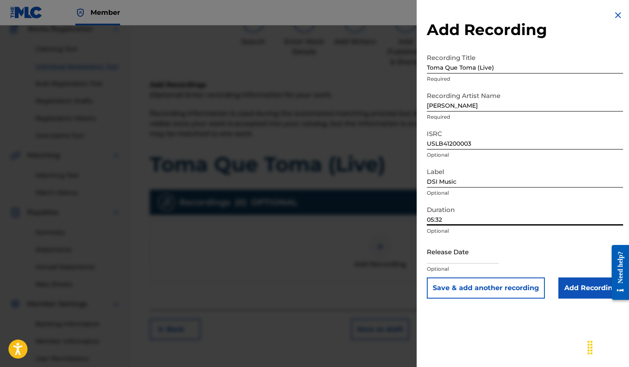
type input "05:32"
click at [490, 256] on input "text" at bounding box center [463, 252] width 72 height 24
select select "7"
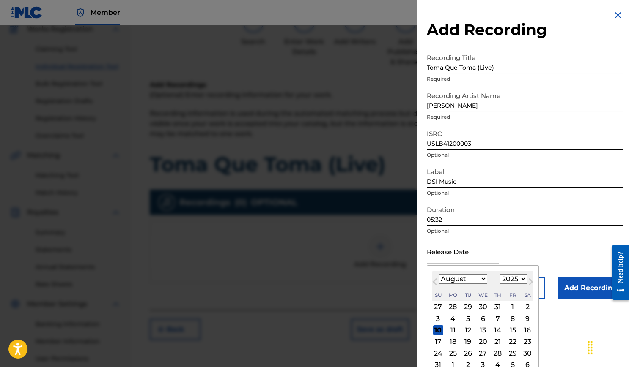
select select "2012"
select select "9"
click at [468, 330] on div "16" at bounding box center [467, 330] width 10 height 10
type input "October 16 2012"
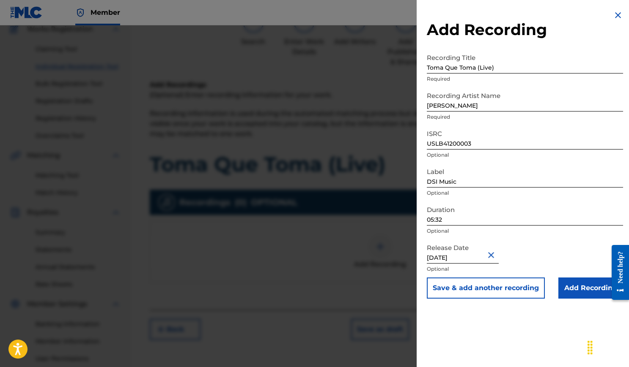
click at [564, 284] on input "Add Recording" at bounding box center [590, 288] width 65 height 21
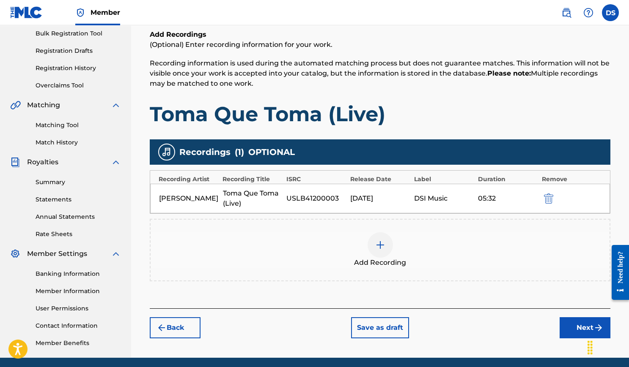
click at [580, 325] on button "Next" at bounding box center [584, 327] width 51 height 21
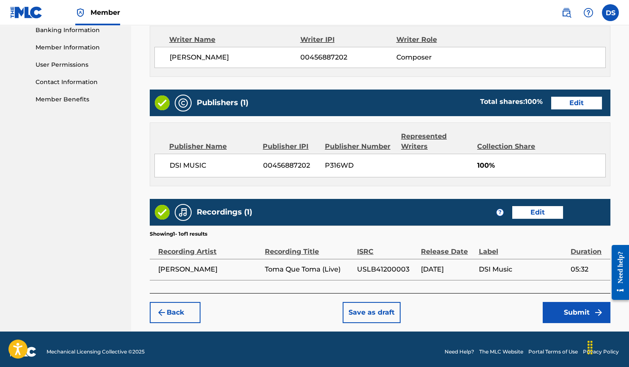
scroll to position [369, 0]
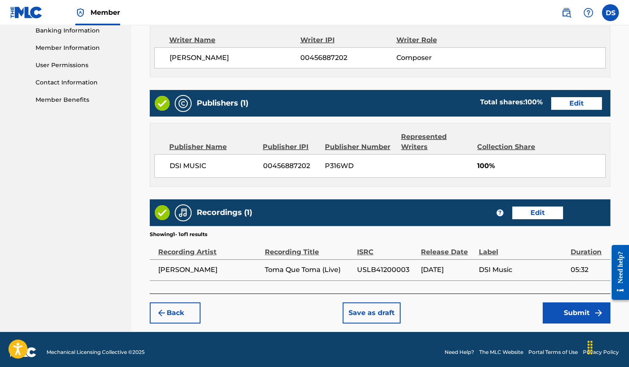
click at [572, 312] on button "Submit" at bounding box center [576, 313] width 68 height 21
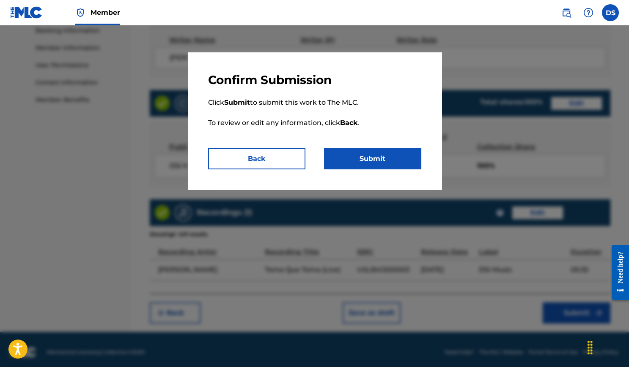
click at [380, 155] on button "Submit" at bounding box center [372, 158] width 97 height 21
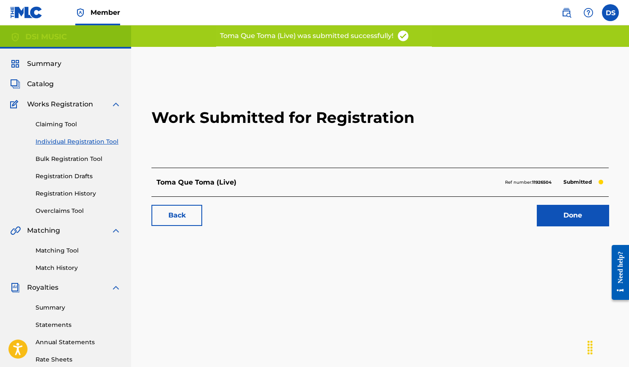
click at [583, 220] on link "Done" at bounding box center [572, 215] width 72 height 21
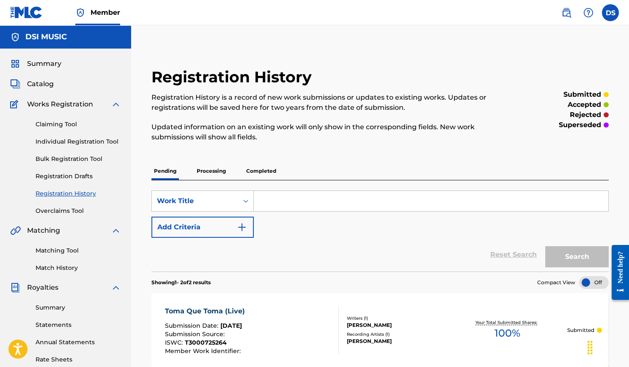
click at [70, 141] on link "Individual Registration Tool" at bounding box center [78, 141] width 85 height 9
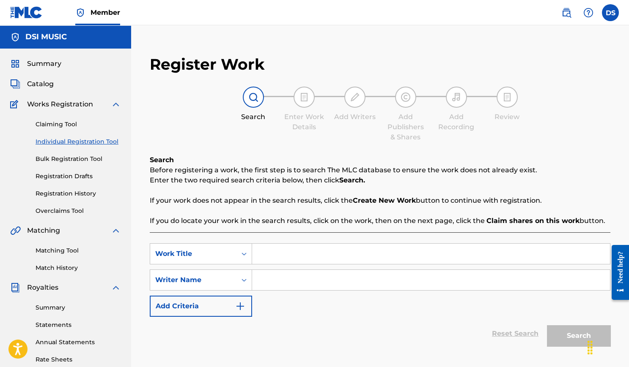
click at [301, 246] on input "Search Form" at bounding box center [431, 254] width 358 height 20
type input "Nocturne (Live)"
click at [304, 282] on input "Search Form" at bounding box center [431, 280] width 358 height 20
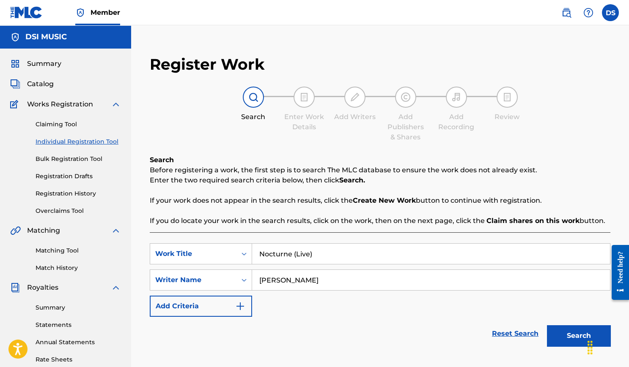
type input "Daniel Sistos"
click at [563, 328] on button "Search" at bounding box center [578, 335] width 63 height 21
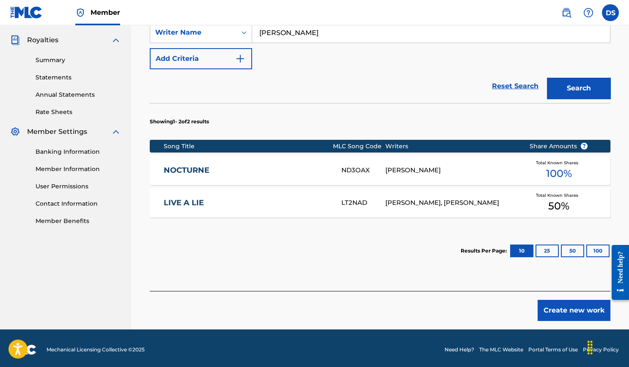
scroll to position [248, 0]
click at [562, 310] on button "Create new work" at bounding box center [573, 310] width 73 height 21
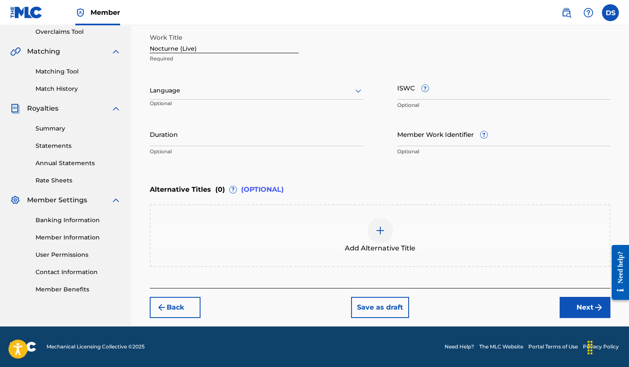
scroll to position [177, 0]
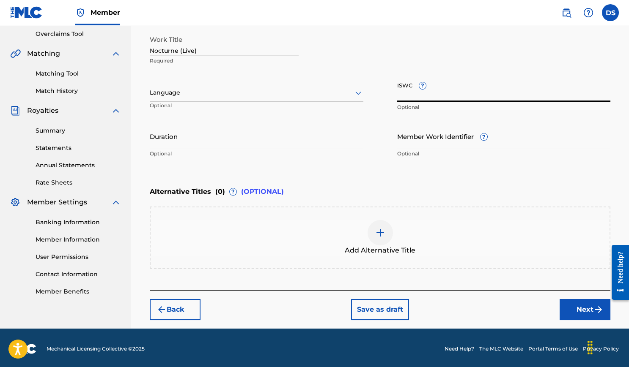
click at [448, 90] on input "ISWC ?" at bounding box center [503, 90] width 213 height 24
paste input "T3000725253"
type input "T3000725253"
click at [297, 143] on input "Duration" at bounding box center [256, 136] width 213 height 24
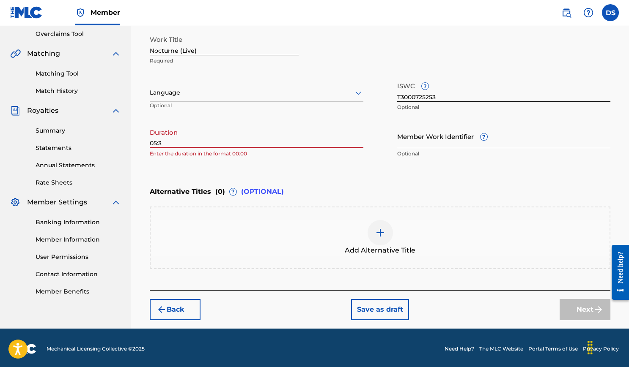
type input "05:34"
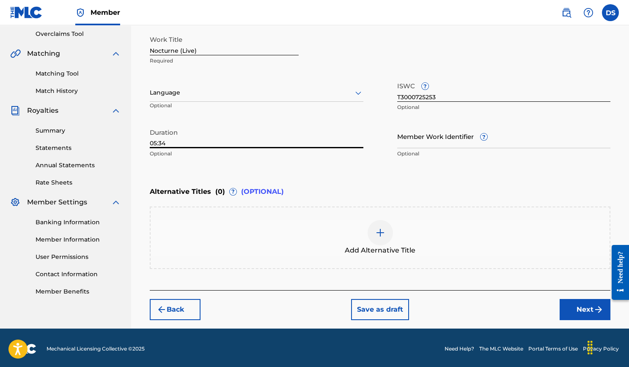
click at [574, 304] on button "Next" at bounding box center [584, 309] width 51 height 21
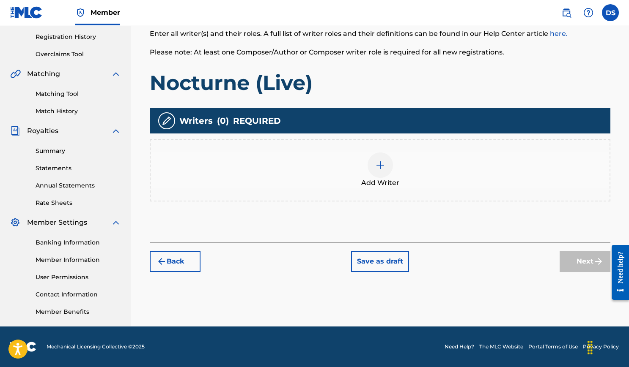
scroll to position [156, 0]
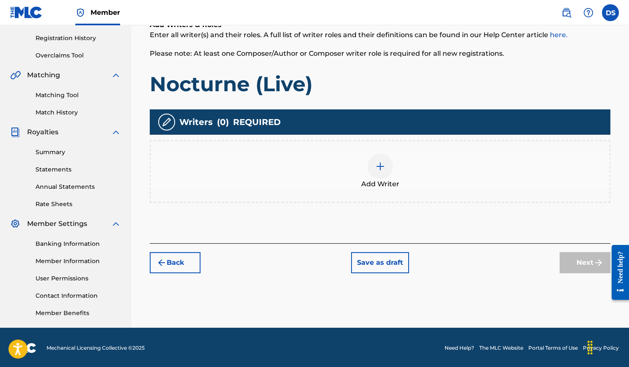
click at [377, 165] on img at bounding box center [380, 166] width 10 height 10
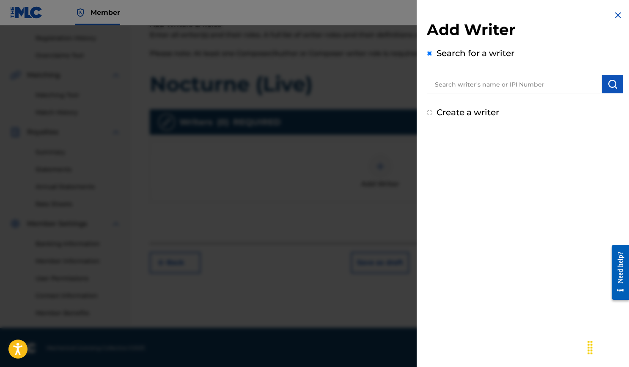
click at [460, 87] on input "text" at bounding box center [514, 84] width 175 height 19
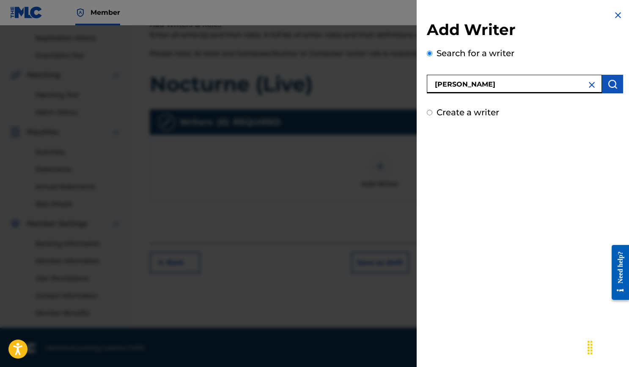
type input "Daniel Sistos"
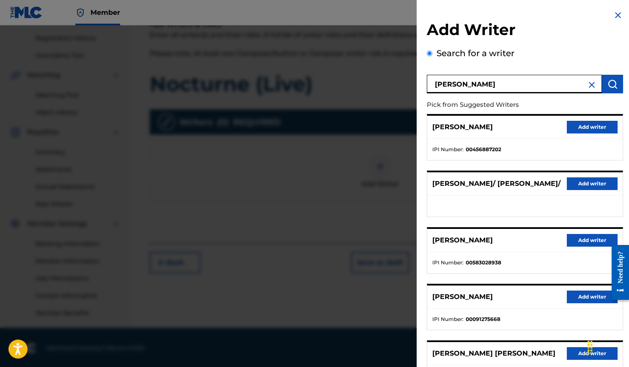
click at [580, 126] on button "Add writer" at bounding box center [591, 127] width 51 height 13
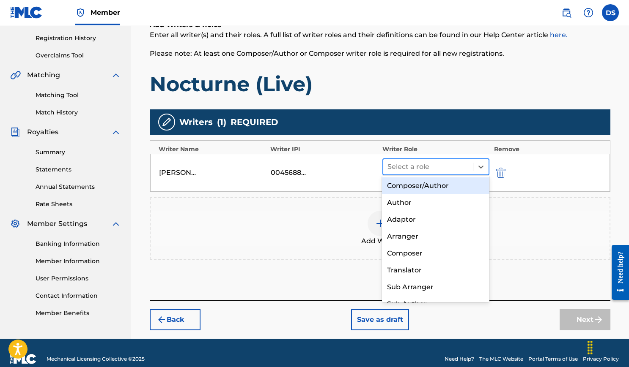
click at [456, 164] on div at bounding box center [428, 167] width 82 height 12
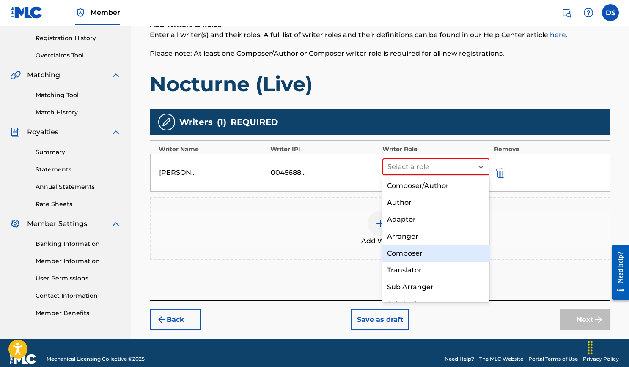
click at [432, 245] on div "Composer" at bounding box center [435, 253] width 107 height 17
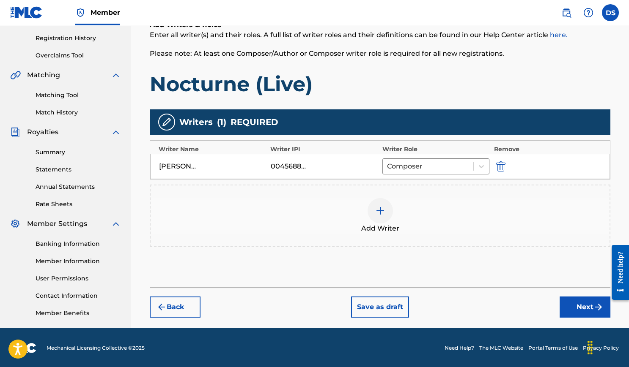
click at [583, 307] on button "Next" at bounding box center [584, 307] width 51 height 21
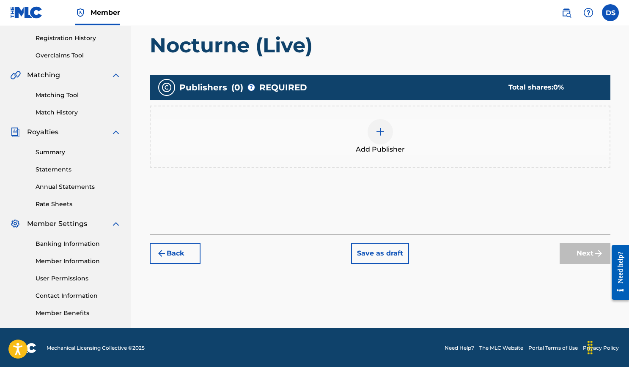
scroll to position [38, 0]
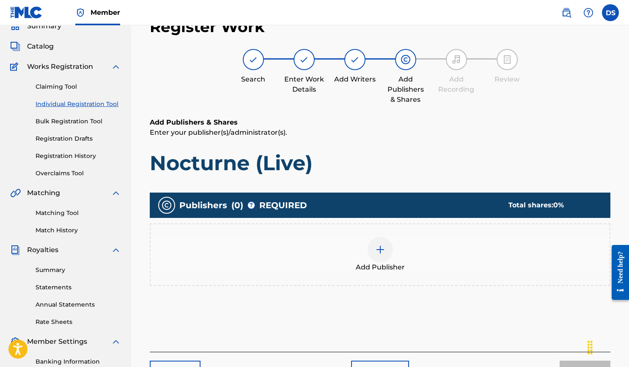
click at [386, 251] on div at bounding box center [379, 249] width 25 height 25
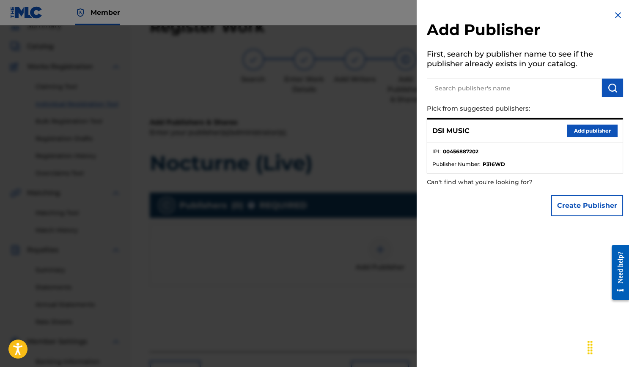
click at [576, 125] on button "Add publisher" at bounding box center [591, 131] width 51 height 13
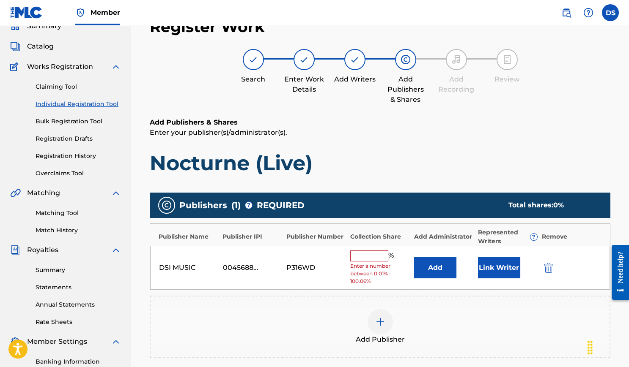
click at [377, 256] on input "text" at bounding box center [369, 256] width 38 height 11
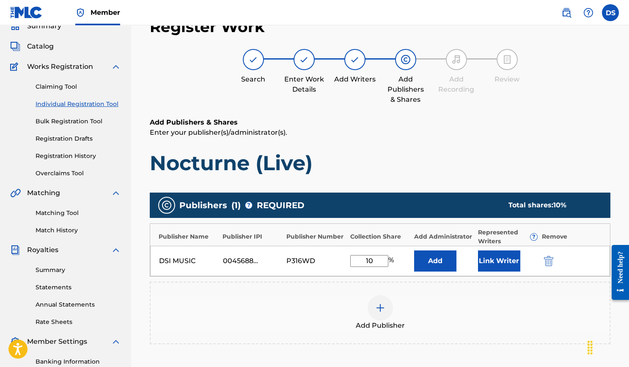
type input "100"
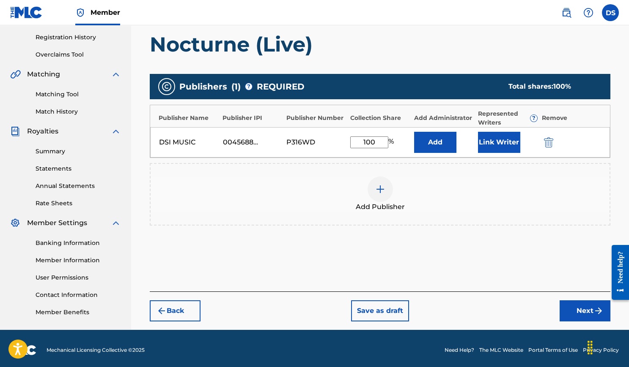
click at [572, 312] on button "Next" at bounding box center [584, 311] width 51 height 21
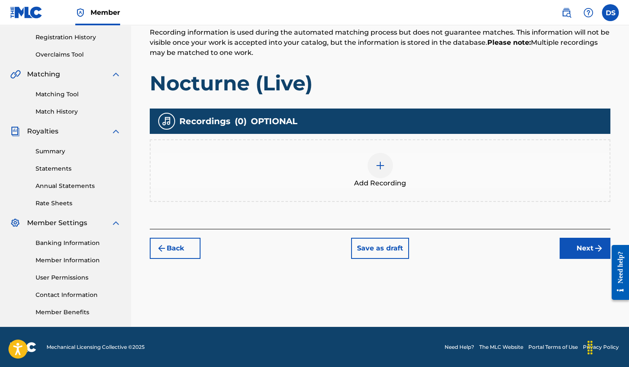
scroll to position [156, 0]
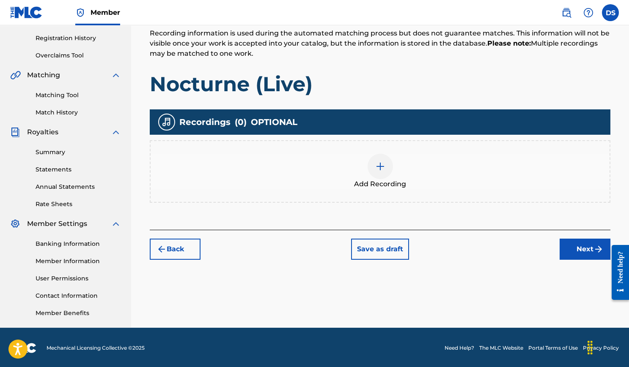
click at [383, 169] on div at bounding box center [379, 166] width 25 height 25
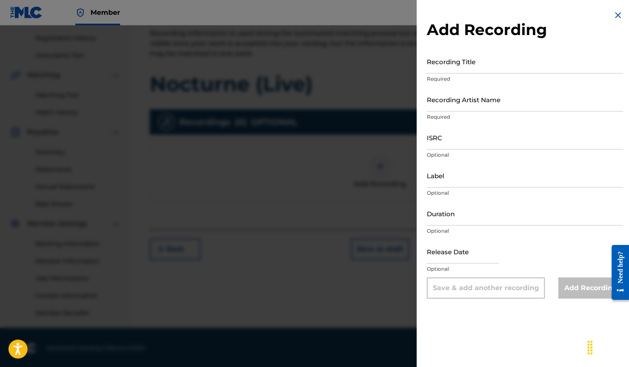
click at [463, 69] on input "Recording Title" at bounding box center [525, 61] width 196 height 24
type input "Nocturne (Live)"
click at [467, 105] on input "Recording Artist Name" at bounding box center [525, 100] width 196 height 24
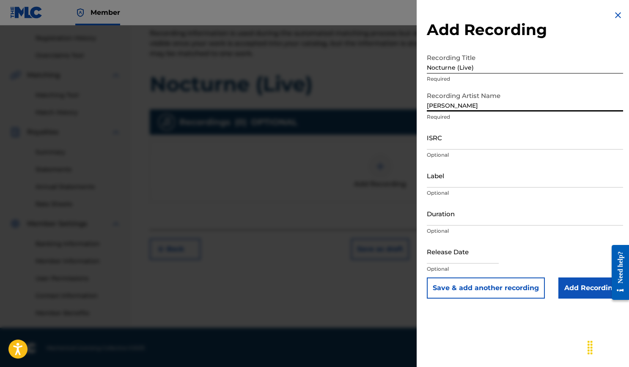
type input "[PERSON_NAME]"
click at [468, 136] on input "ISRC" at bounding box center [525, 138] width 196 height 24
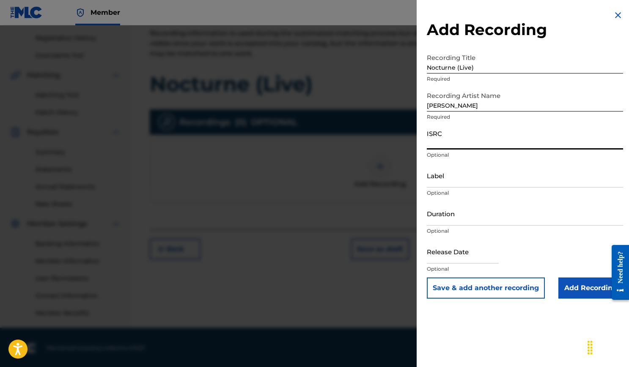
paste input "USLB41200004"
type input "USLB41200004"
click at [455, 183] on input "Label" at bounding box center [525, 176] width 196 height 24
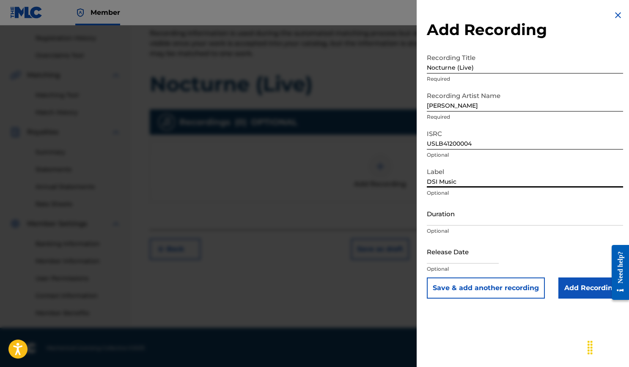
type input "DSI Music"
click at [459, 216] on input "Duration" at bounding box center [525, 214] width 196 height 24
click at [493, 3] on div "Add Recording Recording Title Nocturne (Live) Required Recording Artist Name Da…" at bounding box center [524, 154] width 216 height 309
click at [467, 217] on input "Duration" at bounding box center [525, 214] width 196 height 24
type input "05:34"
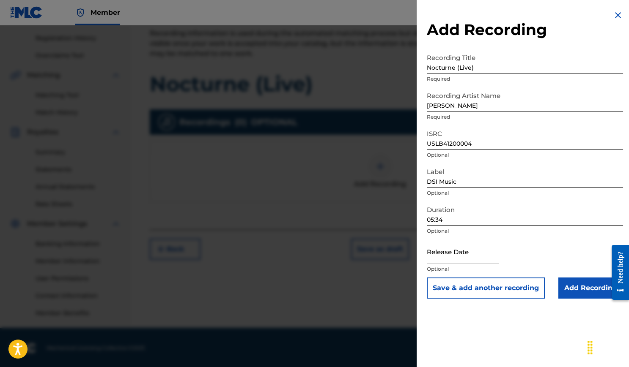
click at [482, 260] on input "text" at bounding box center [463, 252] width 72 height 24
select select "7"
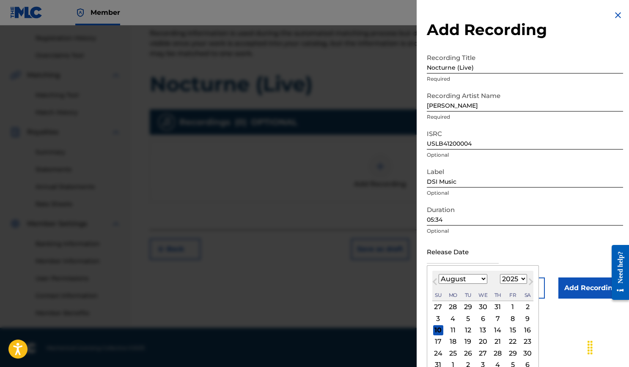
select select "2012"
select select "9"
click at [473, 332] on div "16" at bounding box center [467, 330] width 10 height 10
type input "October 16 2012"
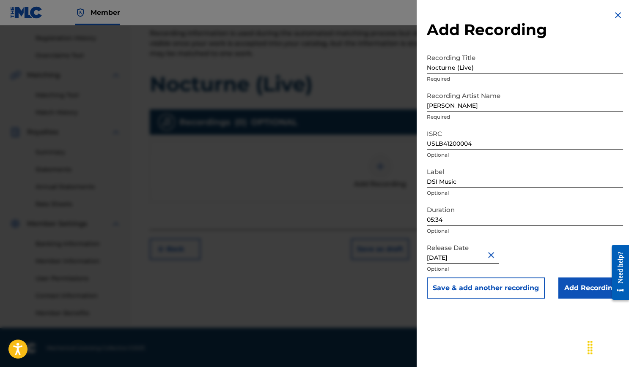
click at [573, 286] on input "Add Recording" at bounding box center [590, 288] width 65 height 21
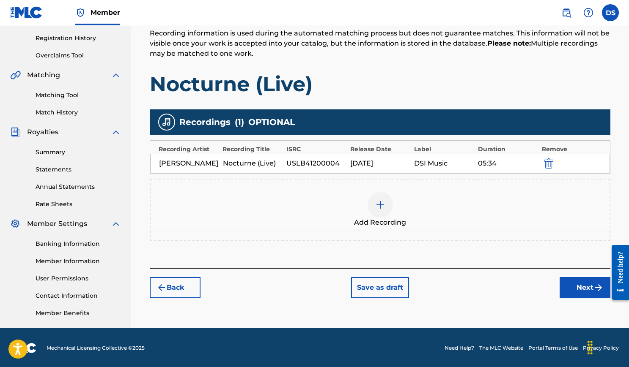
click at [577, 286] on button "Next" at bounding box center [584, 287] width 51 height 21
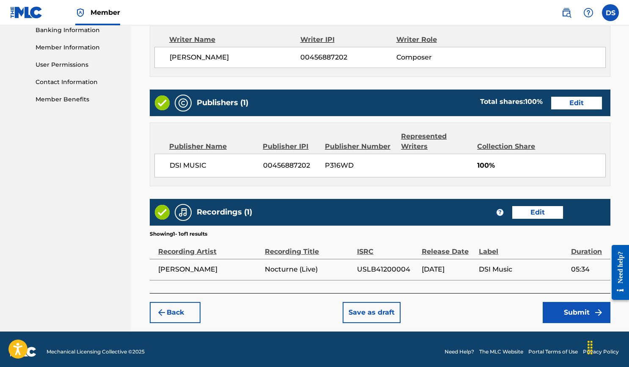
scroll to position [369, 0]
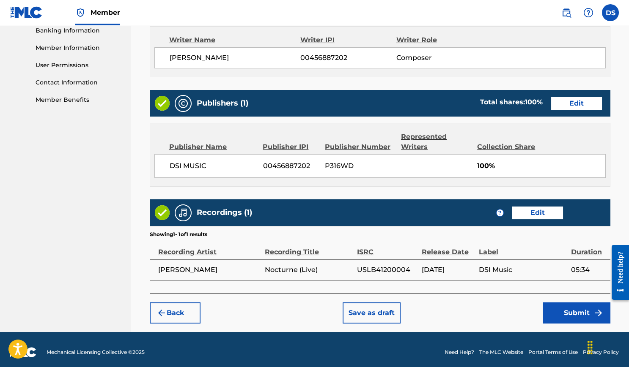
click at [560, 308] on button "Submit" at bounding box center [576, 313] width 68 height 21
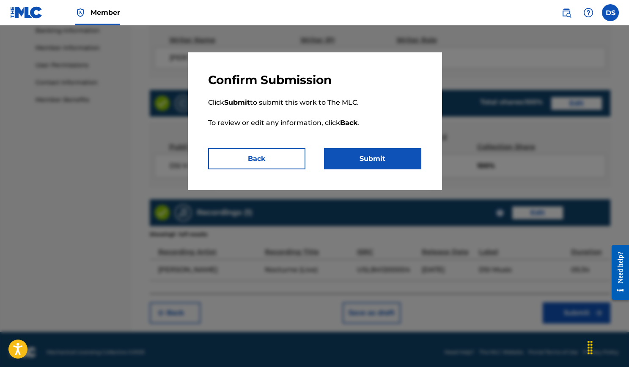
click at [410, 167] on button "Submit" at bounding box center [372, 158] width 97 height 21
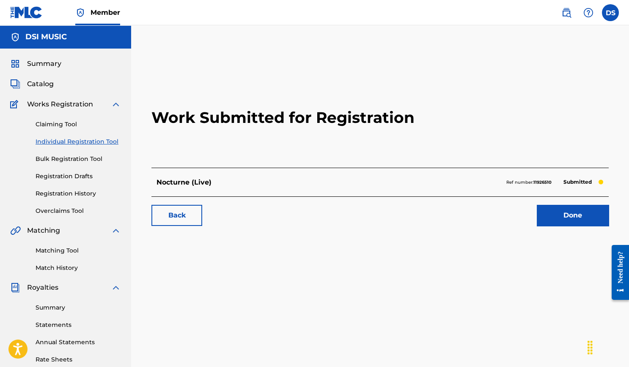
click at [555, 215] on link "Done" at bounding box center [572, 215] width 72 height 21
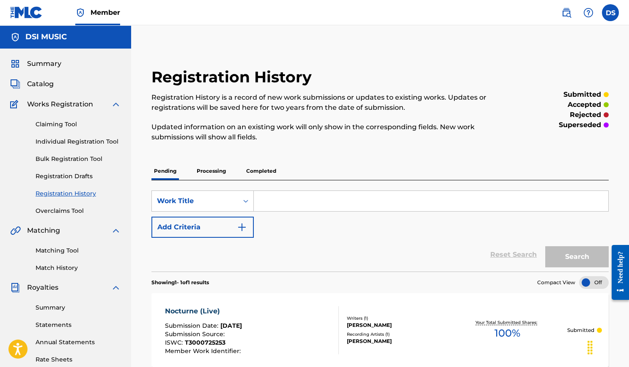
click at [98, 142] on link "Individual Registration Tool" at bounding box center [78, 141] width 85 height 9
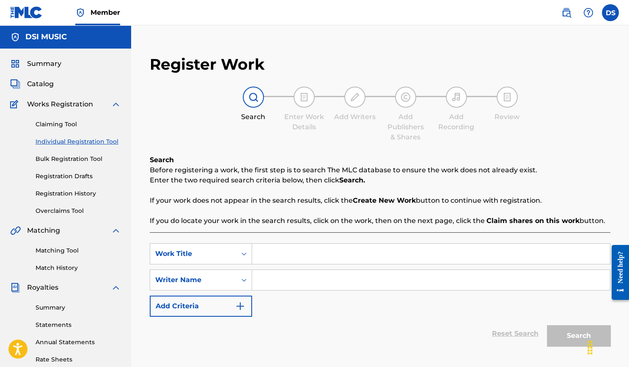
click at [287, 251] on input "Search Form" at bounding box center [431, 254] width 358 height 20
type input "El Viajero (Live)"
click at [307, 272] on input "Search Form" at bounding box center [431, 280] width 358 height 20
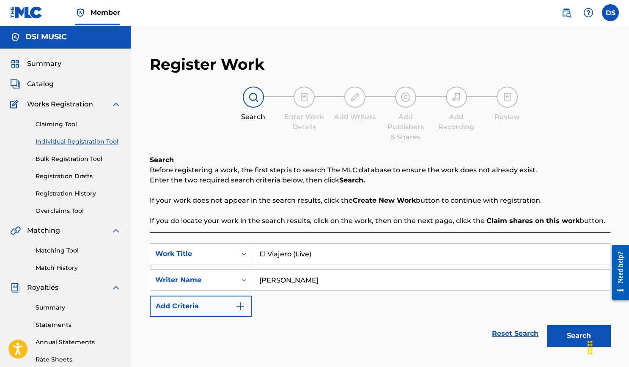
click at [562, 332] on button "Search" at bounding box center [578, 335] width 63 height 21
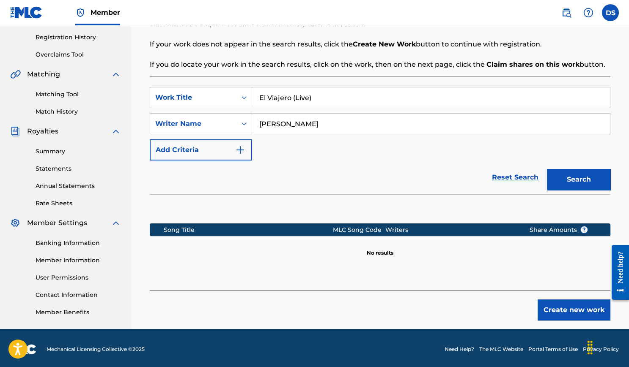
scroll to position [156, 0]
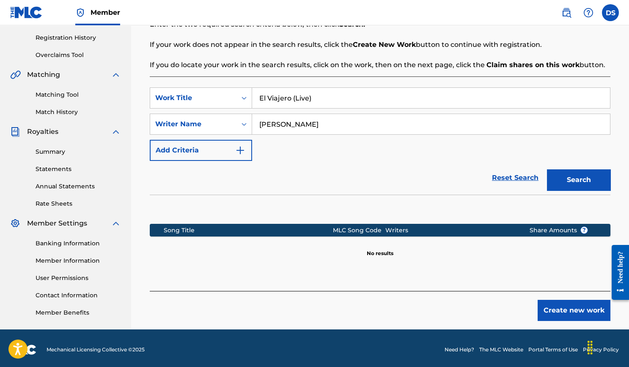
click at [306, 127] on input "[PERSON_NAME]" at bounding box center [431, 124] width 358 height 20
type input "Daniel Sistos"
click at [578, 177] on button "Search" at bounding box center [578, 180] width 63 height 21
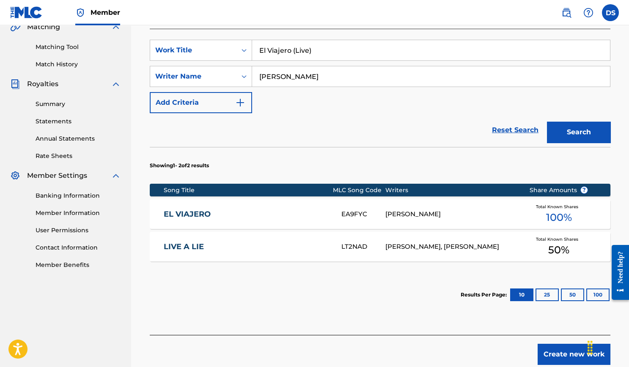
scroll to position [211, 0]
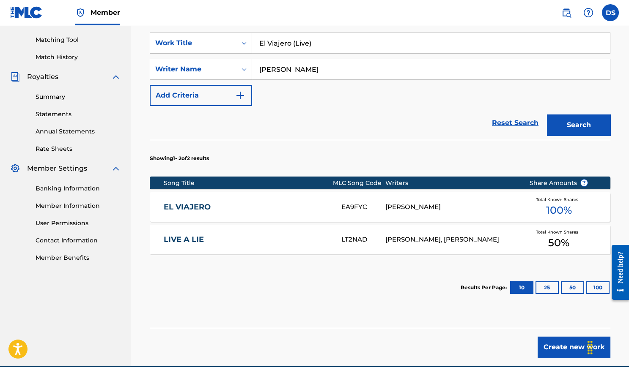
click at [569, 341] on button "Create new work" at bounding box center [573, 347] width 73 height 21
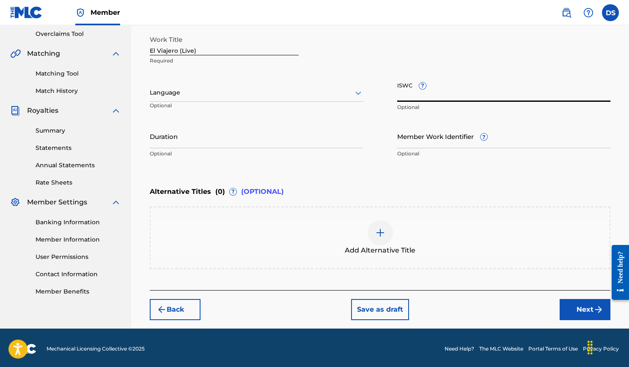
click at [418, 93] on input "ISWC ?" at bounding box center [503, 90] width 213 height 24
paste input "T3000725424"
type input "T3000725424"
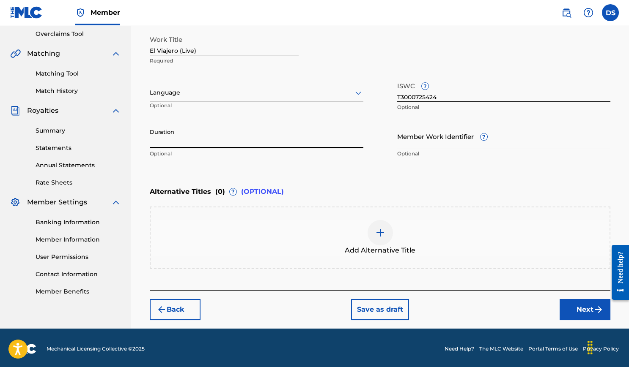
click at [347, 140] on input "Duration" at bounding box center [256, 136] width 213 height 24
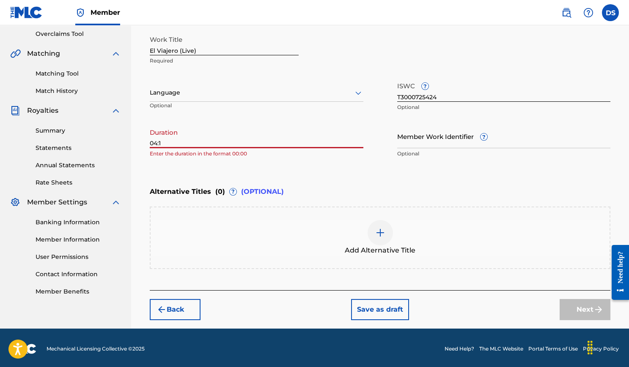
type input "04:18"
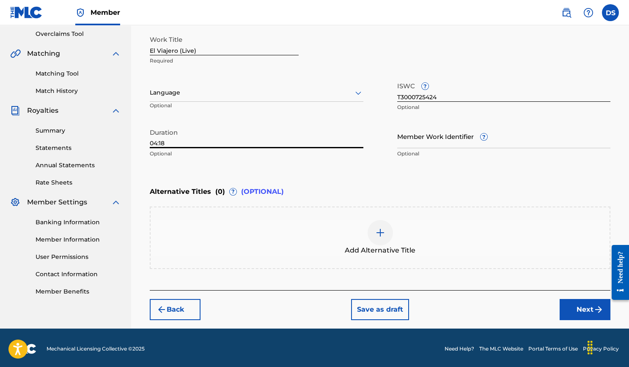
click at [587, 309] on button "Next" at bounding box center [584, 309] width 51 height 21
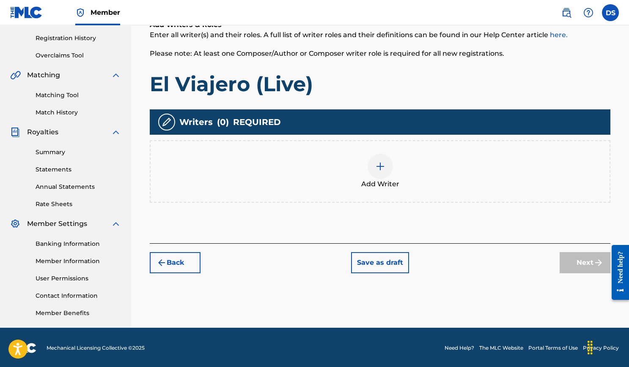
click at [388, 169] on div at bounding box center [379, 166] width 25 height 25
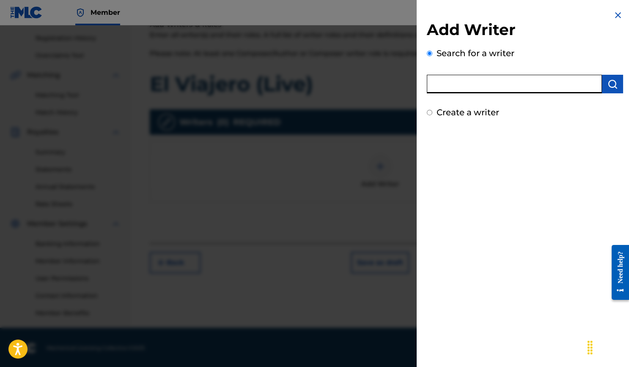
click at [463, 88] on input "text" at bounding box center [514, 84] width 175 height 19
type input "Daniel Sistos"
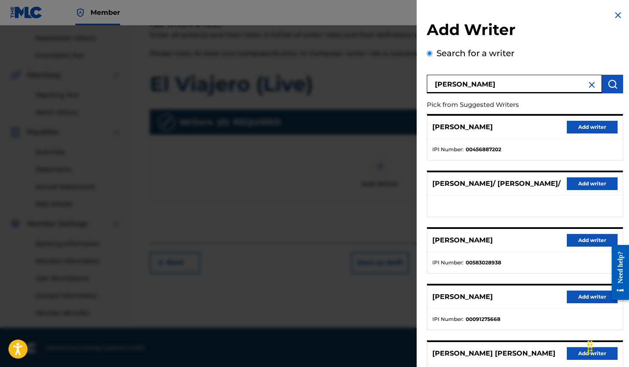
click at [583, 126] on button "Add writer" at bounding box center [591, 127] width 51 height 13
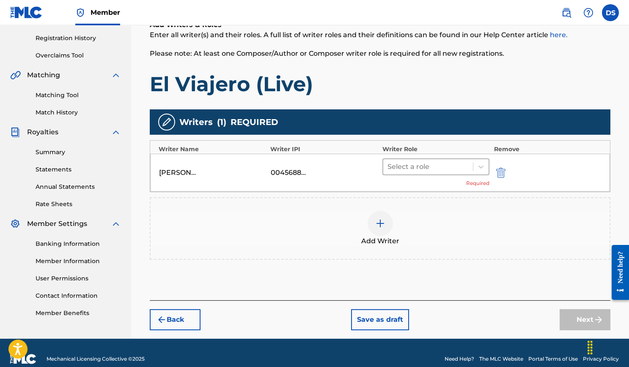
click at [412, 161] on div at bounding box center [428, 167] width 82 height 12
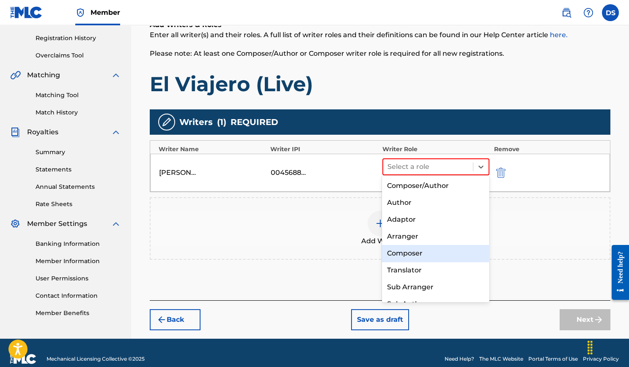
click at [420, 250] on div "Composer" at bounding box center [435, 253] width 107 height 17
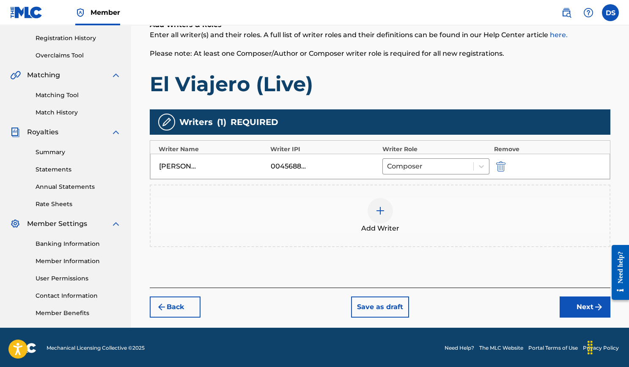
click at [578, 303] on button "Next" at bounding box center [584, 307] width 51 height 21
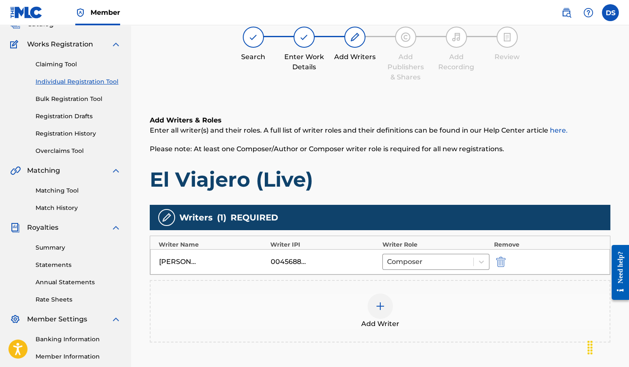
scroll to position [38, 0]
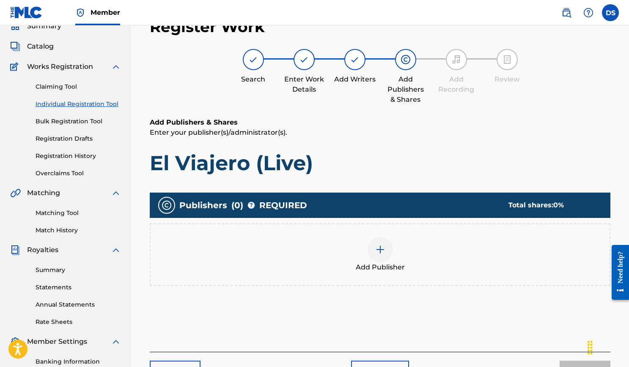
click at [395, 251] on div "Add Publisher" at bounding box center [379, 255] width 459 height 36
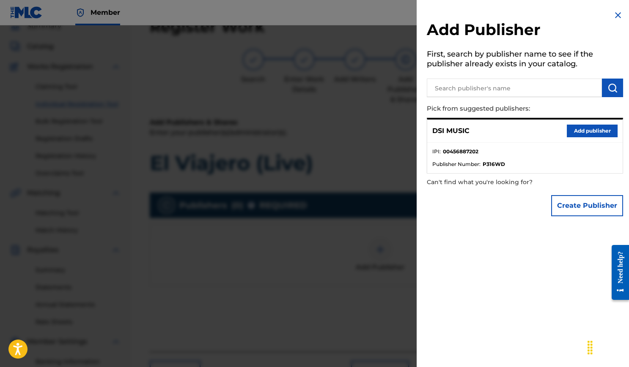
click at [576, 132] on button "Add publisher" at bounding box center [591, 131] width 51 height 13
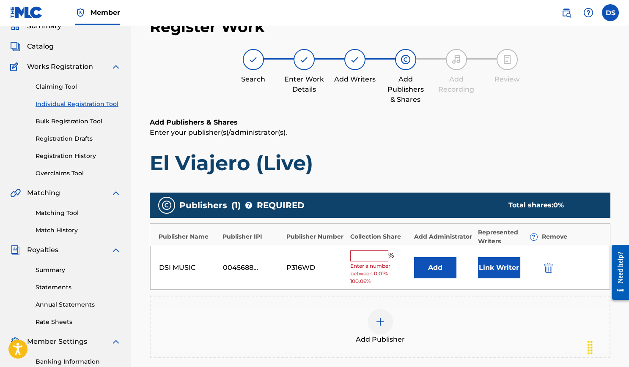
click at [369, 258] on div "%" at bounding box center [373, 256] width 46 height 11
click at [372, 251] on input "text" at bounding box center [369, 256] width 38 height 11
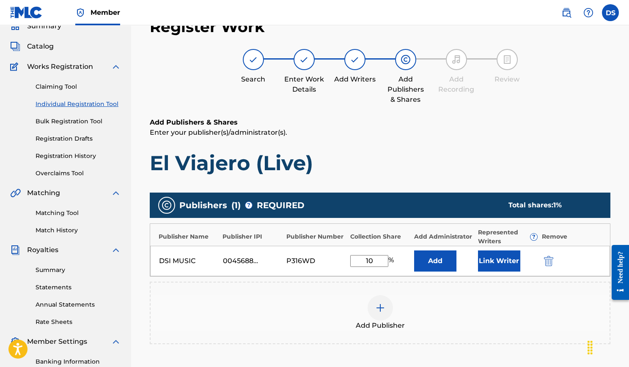
type input "100"
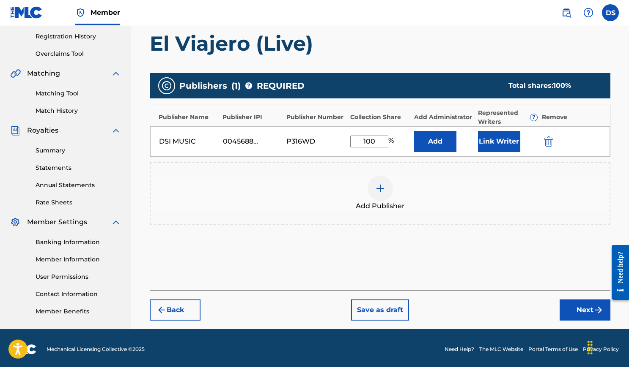
click at [570, 306] on button "Next" at bounding box center [584, 310] width 51 height 21
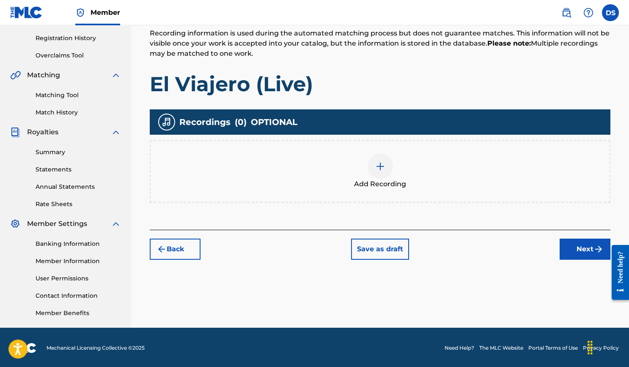
click at [372, 158] on div at bounding box center [379, 166] width 25 height 25
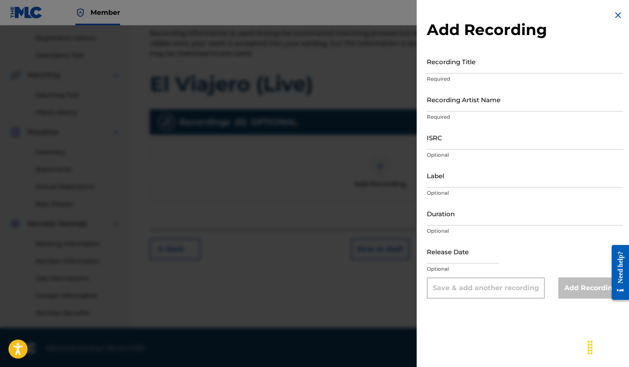
click at [468, 66] on input "Recording Title" at bounding box center [525, 61] width 196 height 24
type input "El Viajero (Live)"
click at [476, 98] on input "Recording Artist Name" at bounding box center [525, 100] width 196 height 24
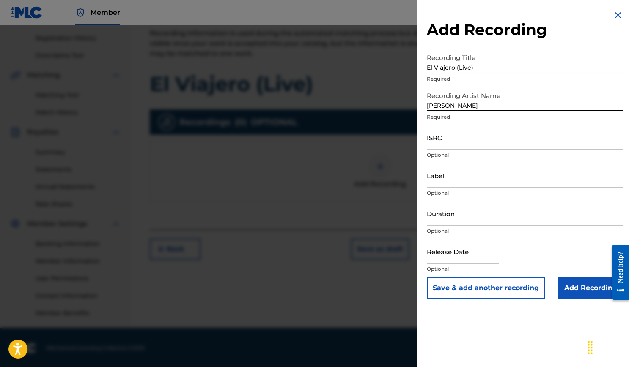
type input "[PERSON_NAME]"
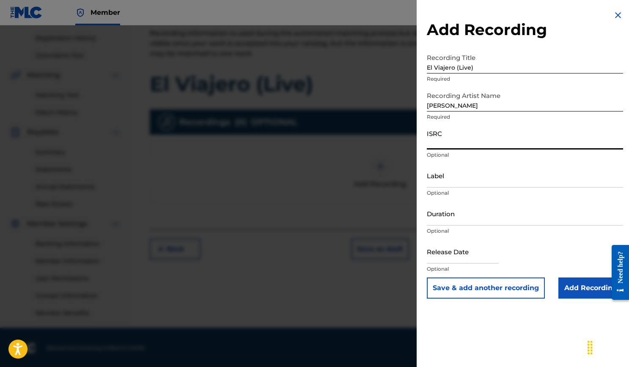
click at [479, 140] on input "ISRC" at bounding box center [525, 138] width 196 height 24
paste input "USLB41200005"
type input "USLB41200005"
click at [454, 181] on input "Label" at bounding box center [525, 176] width 196 height 24
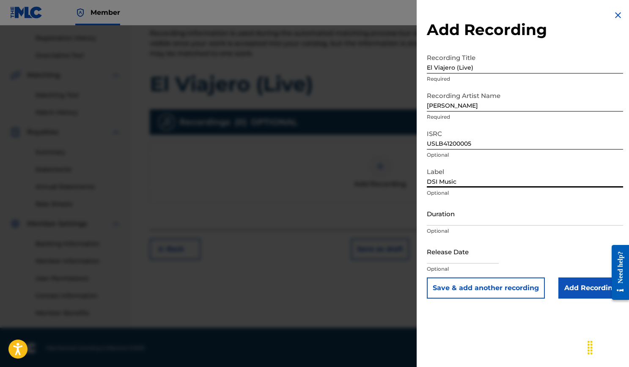
type input "DSI Music"
click at [470, 224] on input "Duration" at bounding box center [525, 214] width 196 height 24
type input "04:18"
click at [458, 257] on input "text" at bounding box center [463, 252] width 72 height 24
select select "7"
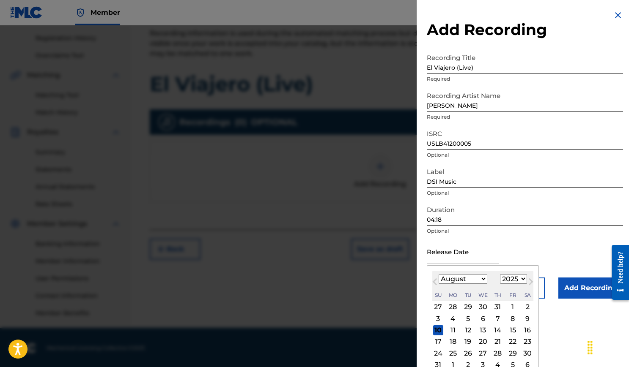
select select "2012"
select select "9"
click at [468, 327] on div "16" at bounding box center [467, 330] width 10 height 10
type input "October 16 2012"
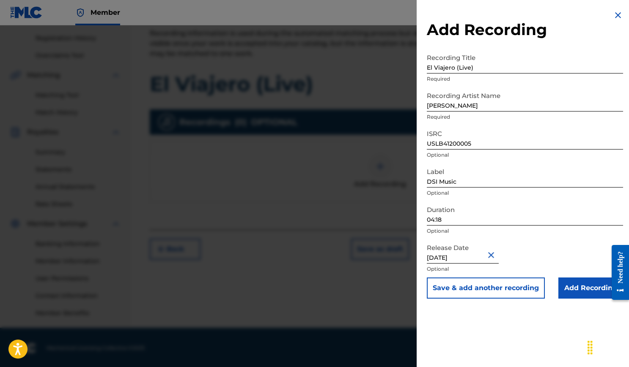
click at [569, 285] on input "Add Recording" at bounding box center [590, 288] width 65 height 21
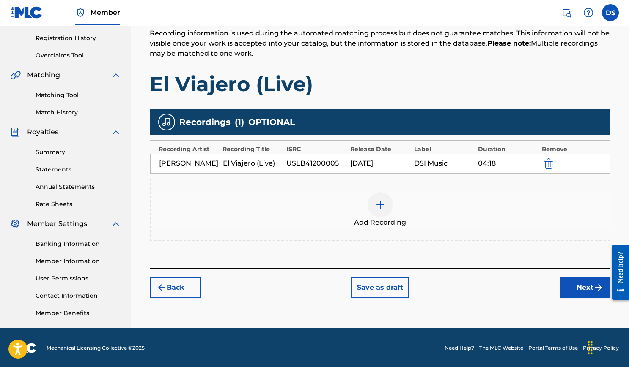
click at [580, 280] on button "Next" at bounding box center [584, 287] width 51 height 21
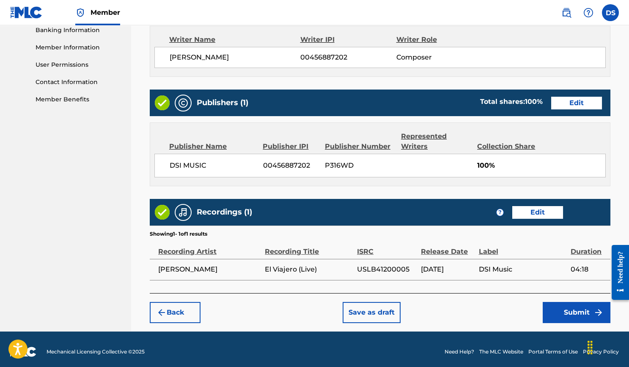
scroll to position [369, 0]
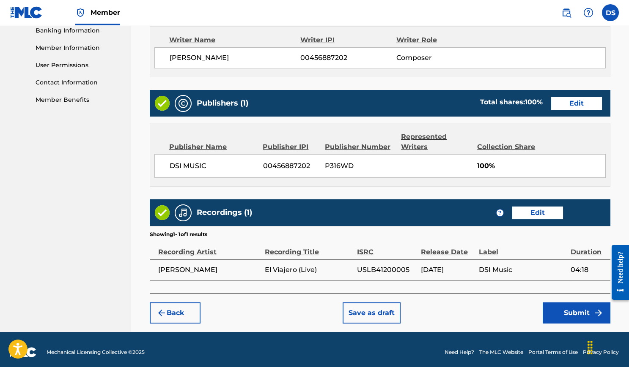
click at [561, 309] on button "Submit" at bounding box center [576, 313] width 68 height 21
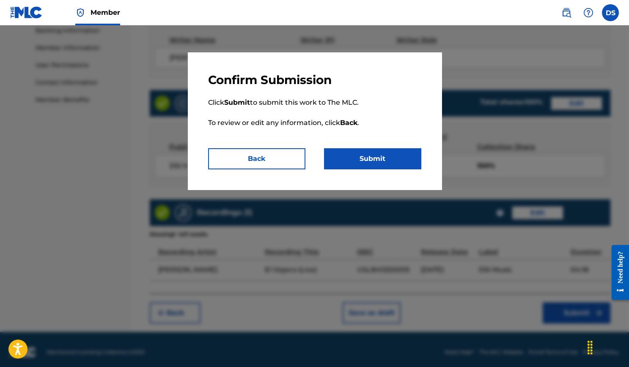
click at [383, 155] on button "Submit" at bounding box center [372, 158] width 97 height 21
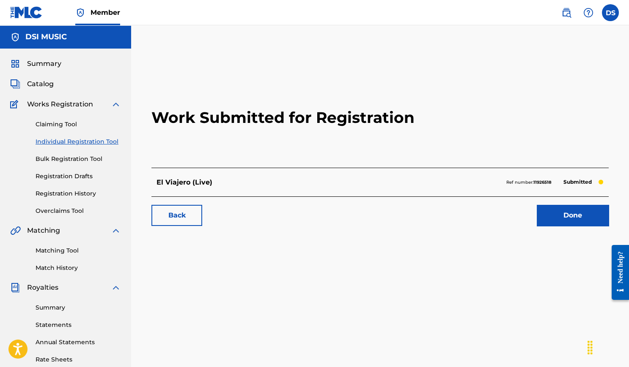
click at [551, 206] on link "Done" at bounding box center [572, 215] width 72 height 21
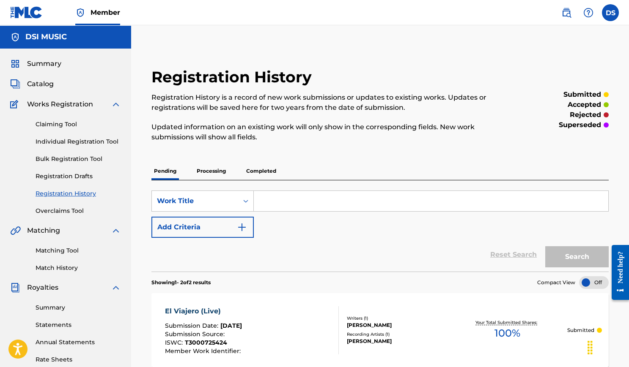
click at [86, 139] on link "Individual Registration Tool" at bounding box center [78, 141] width 85 height 9
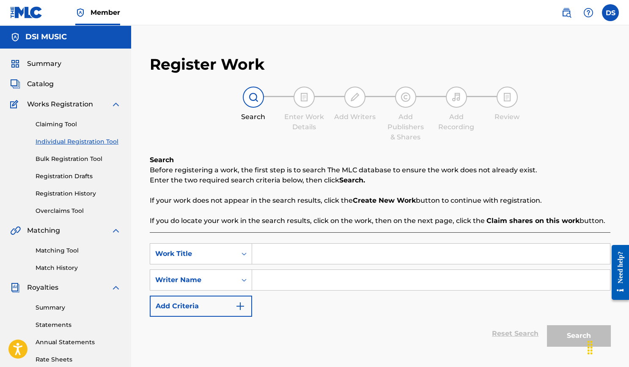
click at [288, 246] on input "Search Form" at bounding box center [431, 254] width 358 height 20
type input "[PERSON_NAME] (Live)"
click at [292, 273] on input "Search Form" at bounding box center [431, 280] width 358 height 20
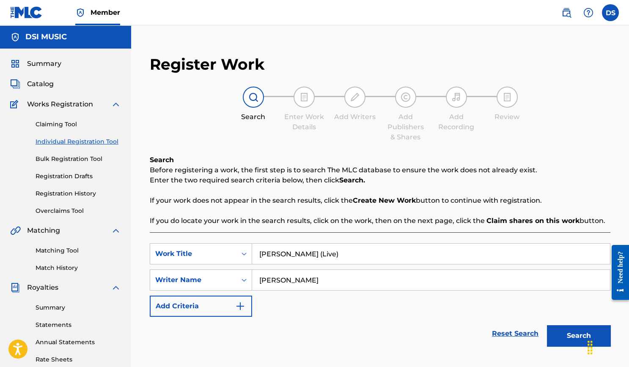
type input "Daniel Sistos"
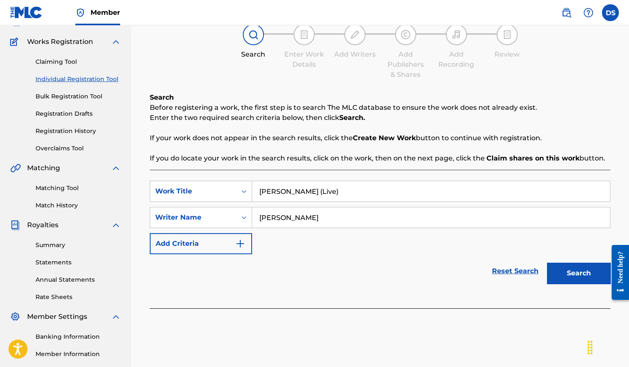
scroll to position [65, 0]
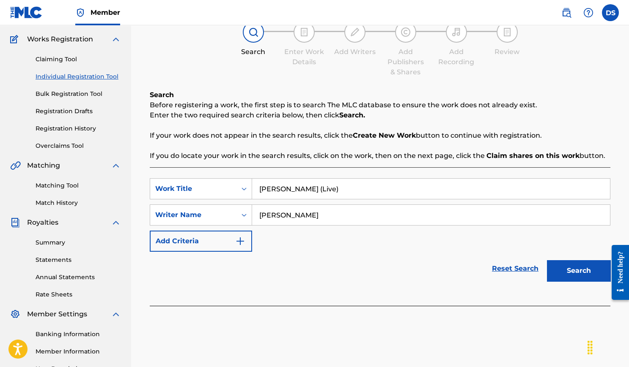
click at [578, 262] on button "Search" at bounding box center [578, 270] width 63 height 21
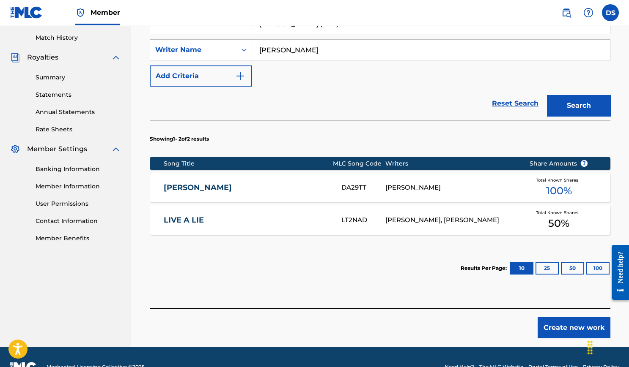
scroll to position [244, 0]
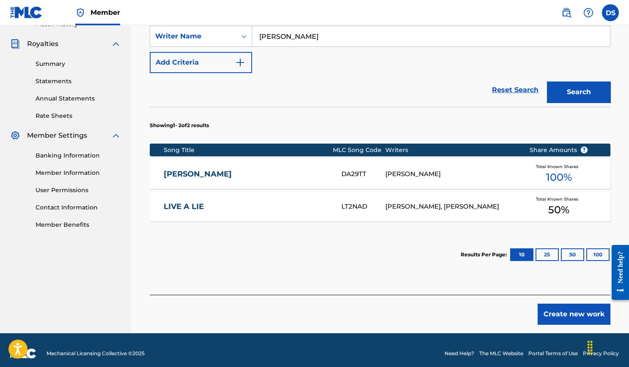
click at [558, 312] on button "Create new work" at bounding box center [573, 314] width 73 height 21
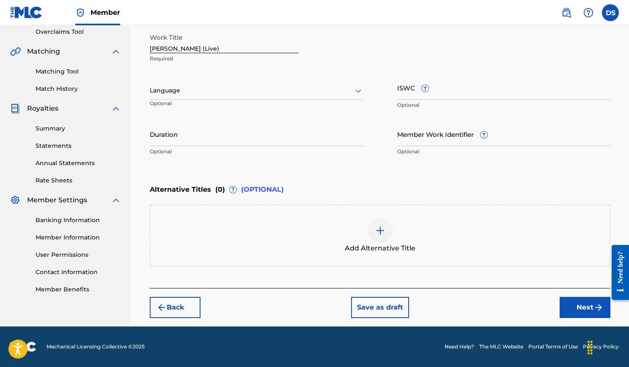
scroll to position [177, 0]
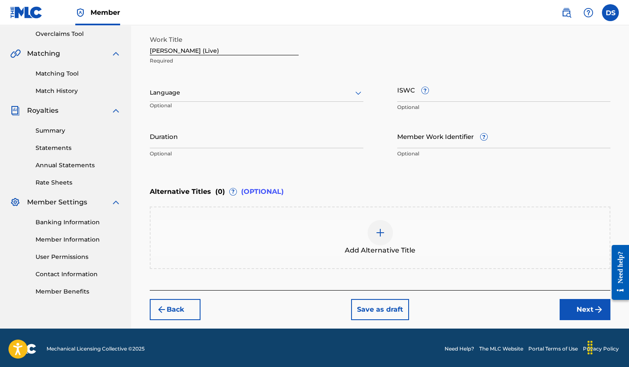
click at [284, 137] on input "Duration" at bounding box center [256, 136] width 213 height 24
type input "06:54"
click at [437, 98] on input "ISWC ?" at bounding box center [503, 90] width 213 height 24
paste input "T3000694593"
type input "T3000694593"
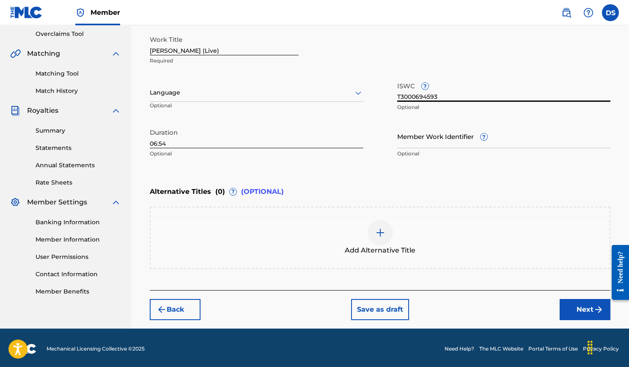
click at [570, 311] on button "Next" at bounding box center [584, 309] width 51 height 21
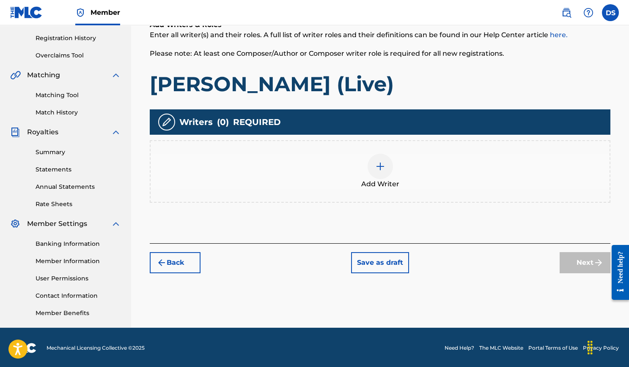
click at [380, 166] on img at bounding box center [380, 166] width 10 height 10
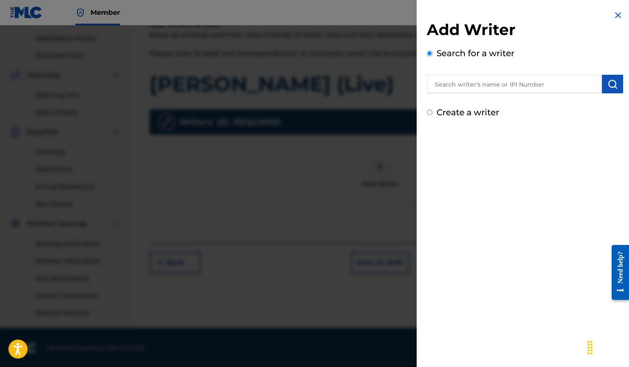
click at [465, 89] on input "text" at bounding box center [514, 84] width 175 height 19
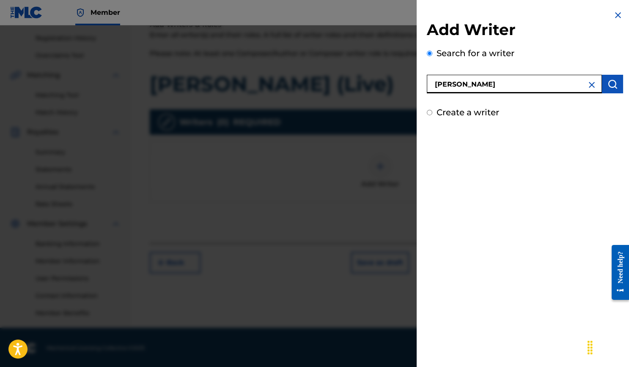
type input "Daniel Sistos"
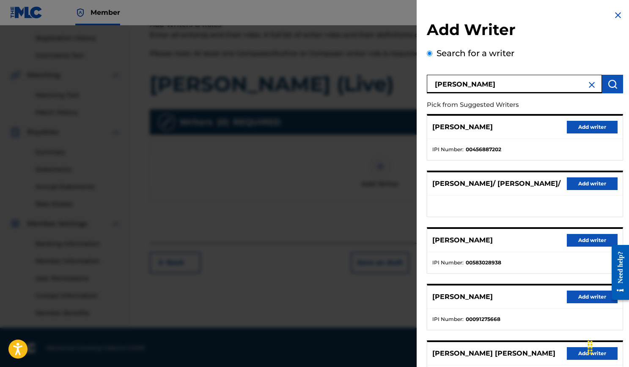
click at [604, 123] on button "Add writer" at bounding box center [591, 127] width 51 height 13
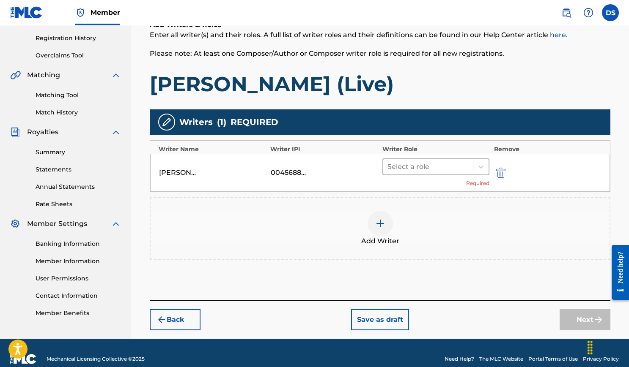
click at [457, 167] on div at bounding box center [428, 167] width 82 height 12
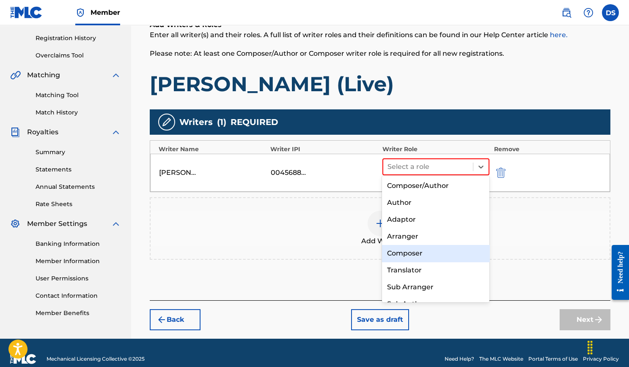
click at [422, 245] on div "Composer" at bounding box center [435, 253] width 107 height 17
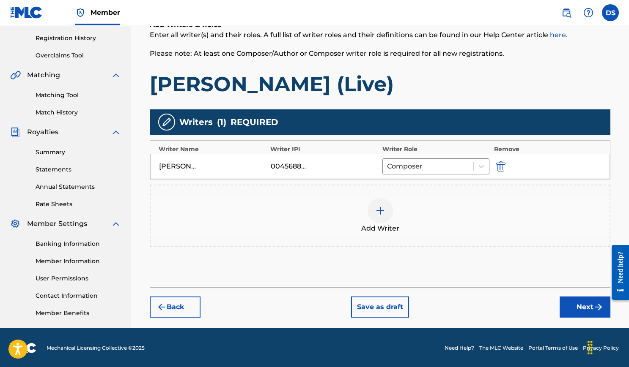
click at [582, 307] on button "Next" at bounding box center [584, 307] width 51 height 21
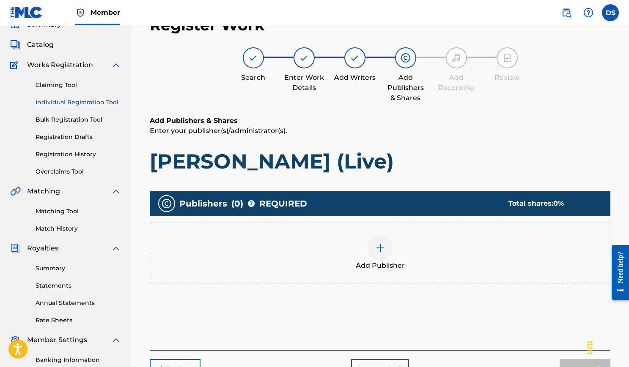
scroll to position [38, 0]
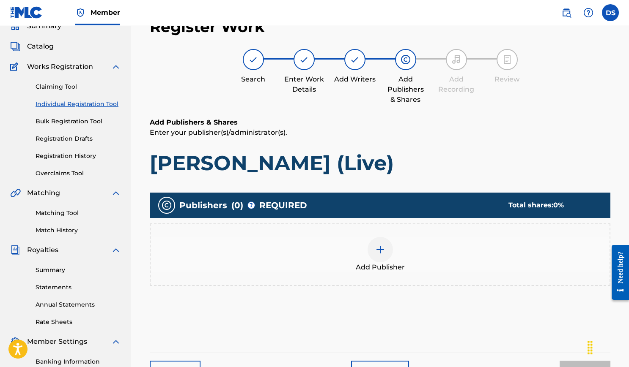
click at [387, 248] on div at bounding box center [379, 249] width 25 height 25
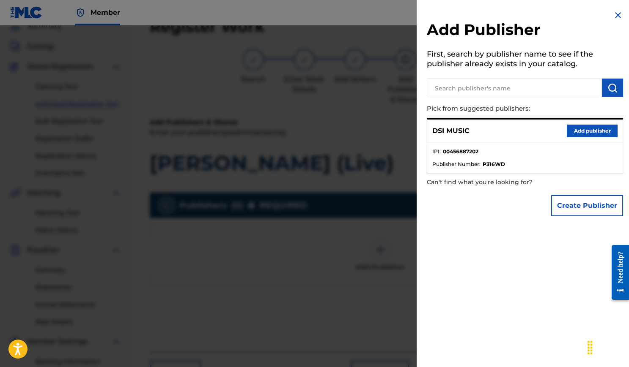
click at [592, 126] on button "Add publisher" at bounding box center [591, 131] width 51 height 13
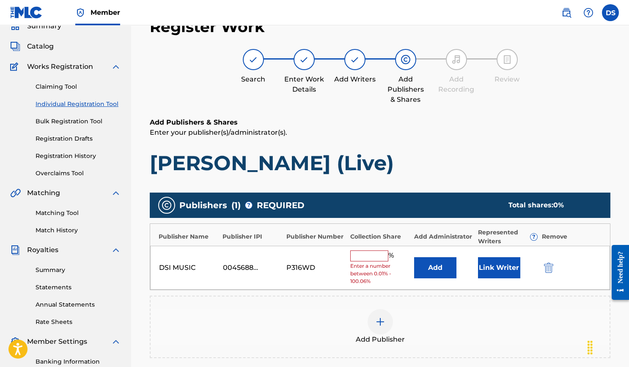
click at [378, 253] on input "text" at bounding box center [369, 256] width 38 height 11
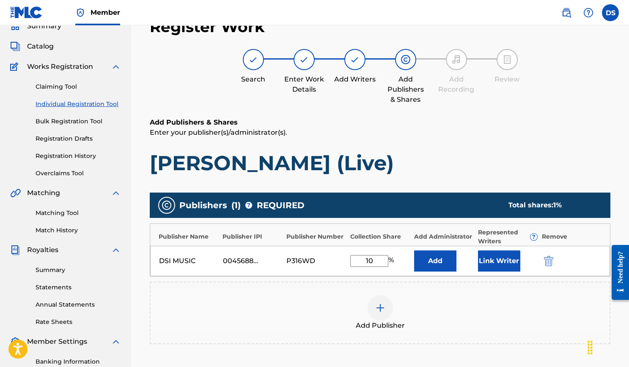
type input "100"
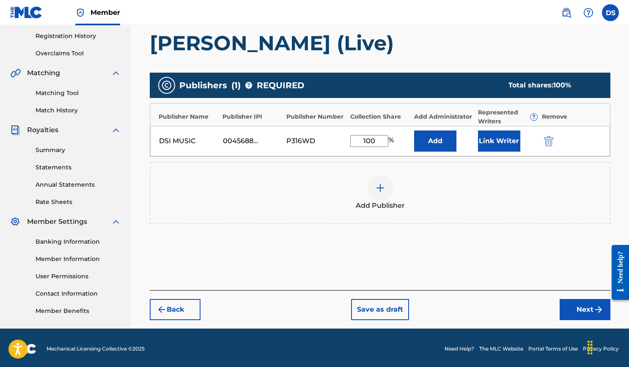
scroll to position [157, 0]
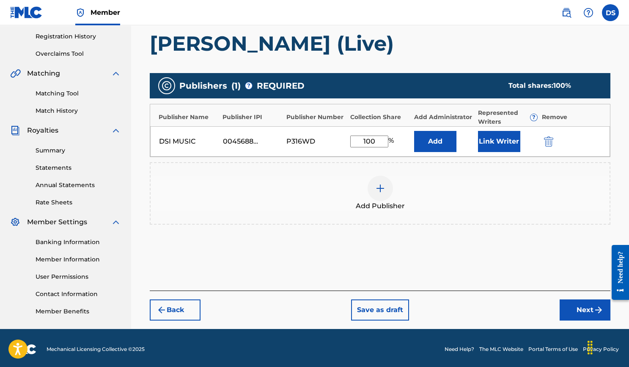
click at [572, 309] on button "Next" at bounding box center [584, 310] width 51 height 21
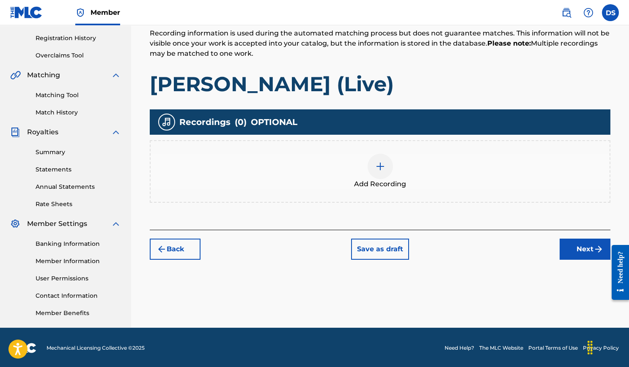
click at [378, 175] on div at bounding box center [379, 166] width 25 height 25
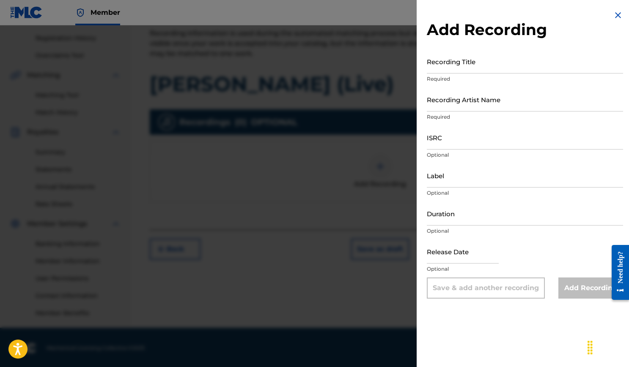
click at [485, 71] on input "Recording Title" at bounding box center [525, 61] width 196 height 24
type input "[PERSON_NAME] (Live)"
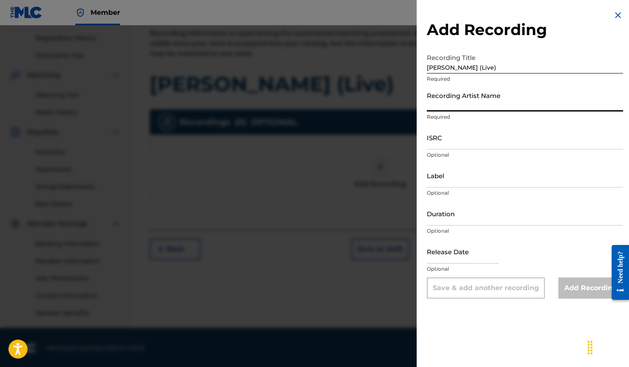
click at [487, 102] on input "Recording Artist Name" at bounding box center [525, 100] width 196 height 24
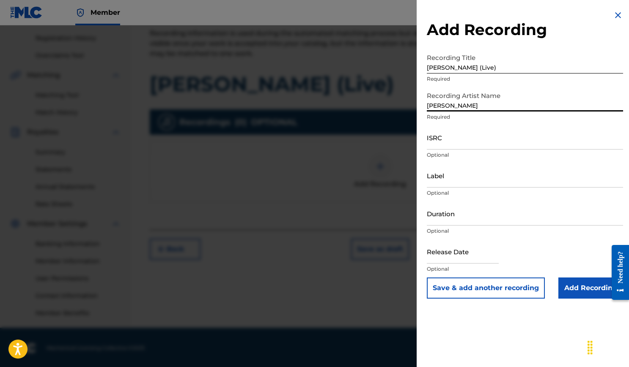
type input "[PERSON_NAME]"
click at [491, 145] on input "ISRC" at bounding box center [525, 138] width 196 height 24
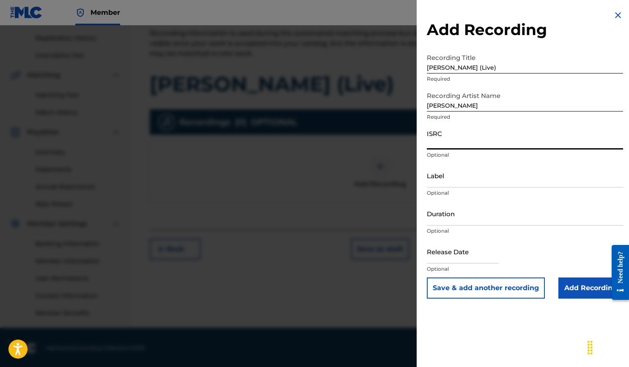
paste input "USLB41200006"
type input "USLB41200006"
click at [445, 219] on input "Duration" at bounding box center [525, 214] width 196 height 24
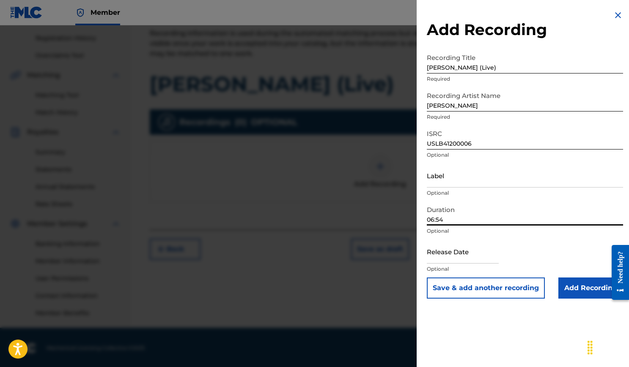
type input "06:54"
click at [496, 185] on input "Label" at bounding box center [525, 176] width 196 height 24
type input "DSI Music"
click at [485, 259] on input "text" at bounding box center [463, 252] width 72 height 24
select select "7"
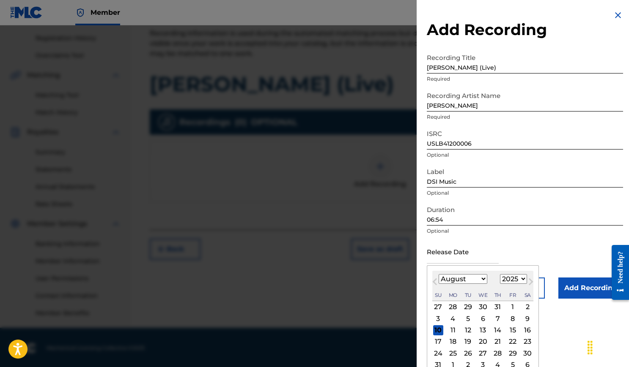
select select "2012"
select select "9"
click at [473, 332] on div "16" at bounding box center [467, 330] width 10 height 10
type input "October 16 2012"
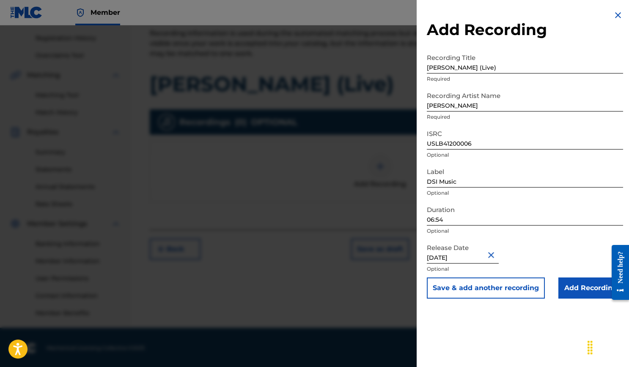
click at [577, 291] on input "Add Recording" at bounding box center [590, 288] width 65 height 21
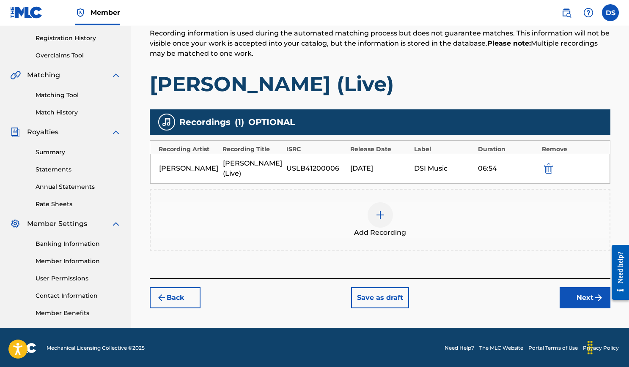
click at [579, 294] on button "Next" at bounding box center [584, 297] width 51 height 21
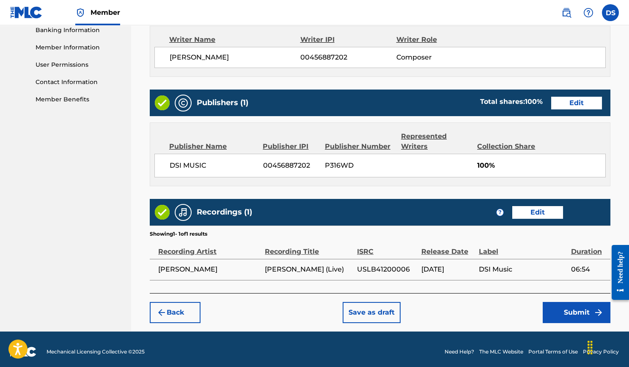
scroll to position [369, 0]
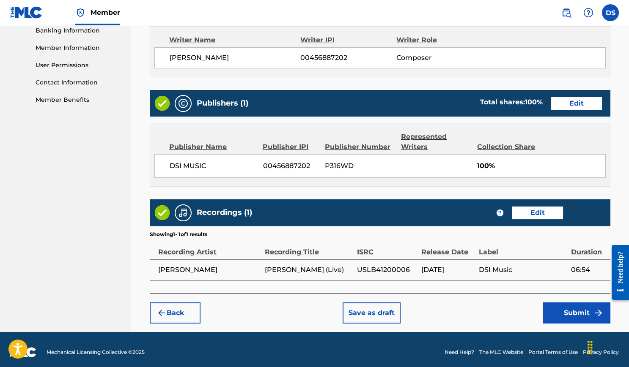
click at [569, 304] on button "Submit" at bounding box center [576, 313] width 68 height 21
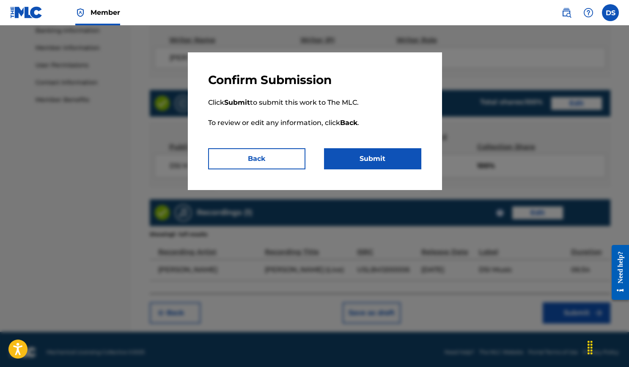
click at [392, 152] on button "Submit" at bounding box center [372, 158] width 97 height 21
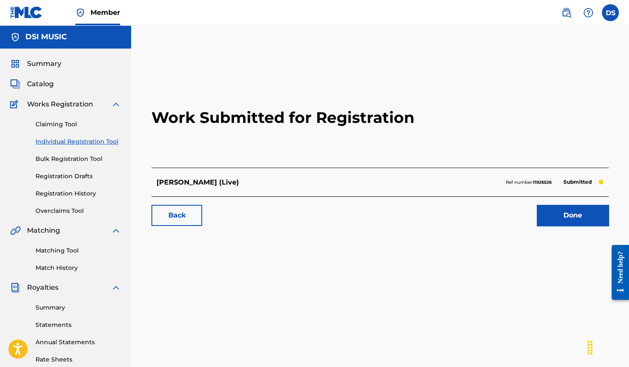
click at [552, 214] on link "Done" at bounding box center [572, 215] width 72 height 21
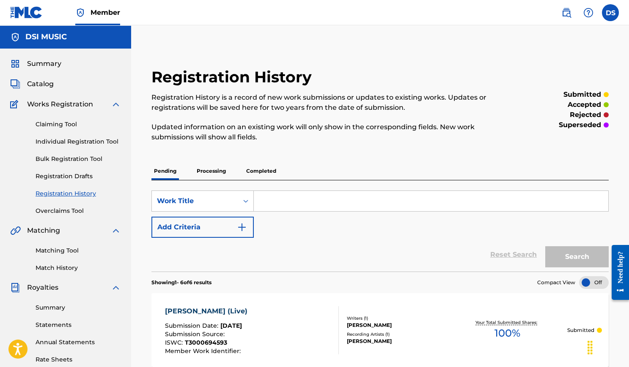
click at [97, 142] on link "Individual Registration Tool" at bounding box center [78, 141] width 85 height 9
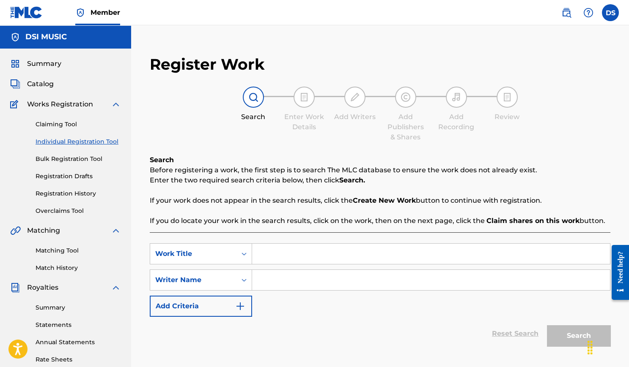
click at [288, 250] on input "Search Form" at bounding box center [431, 254] width 358 height 20
type input "Cumbia Para Mi Gente (Live)"
click at [287, 282] on input "Search Form" at bounding box center [431, 280] width 358 height 20
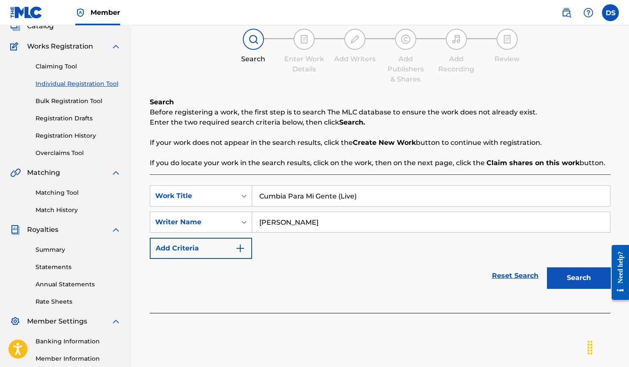
scroll to position [66, 0]
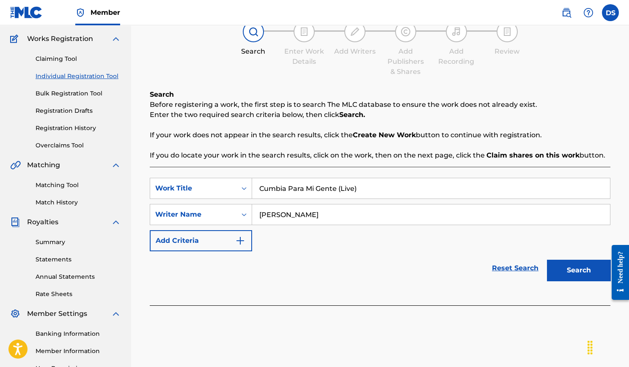
type input "Daniel Sistos"
click at [580, 279] on div "Search" at bounding box center [576, 269] width 68 height 34
click at [580, 271] on button "Search" at bounding box center [578, 270] width 63 height 21
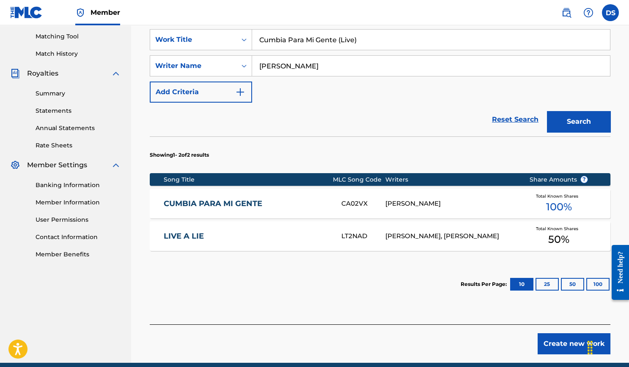
scroll to position [215, 0]
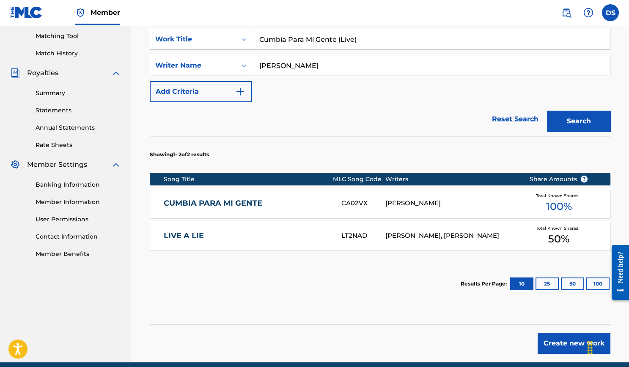
click at [566, 344] on button "Create new work" at bounding box center [573, 343] width 73 height 21
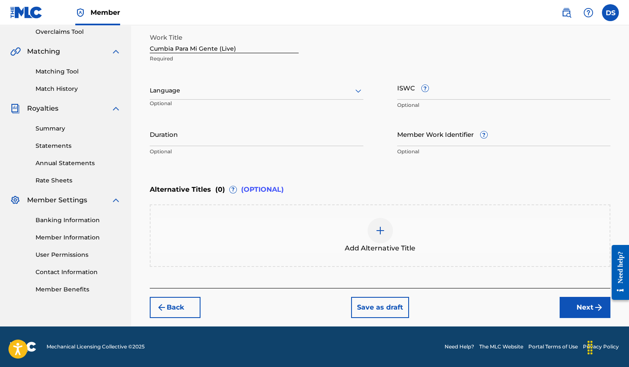
scroll to position [177, 0]
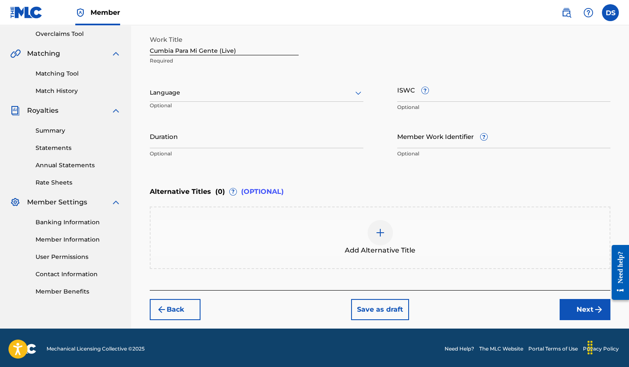
click at [432, 96] on input "ISWC ?" at bounding box center [503, 90] width 213 height 24
click at [228, 128] on input "Duration" at bounding box center [256, 136] width 213 height 24
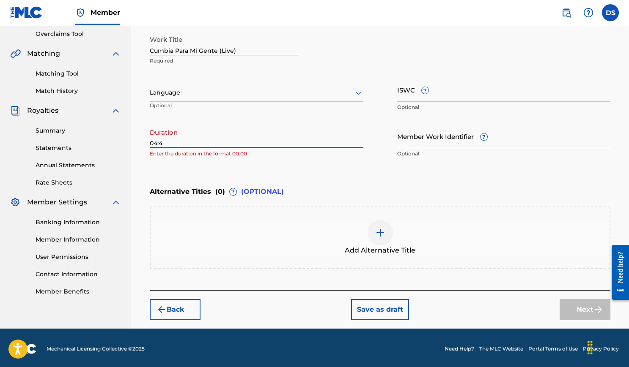
type input "04:41"
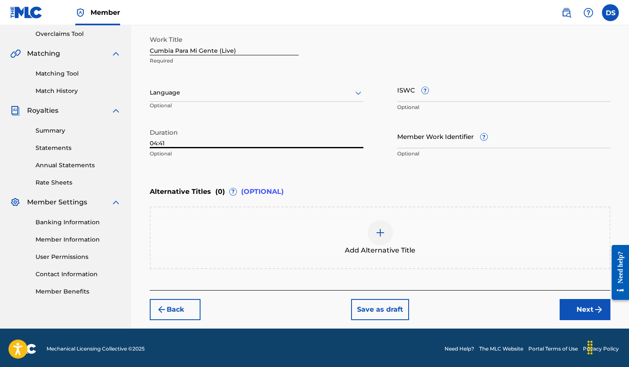
click at [595, 306] on img "submit" at bounding box center [598, 310] width 10 height 10
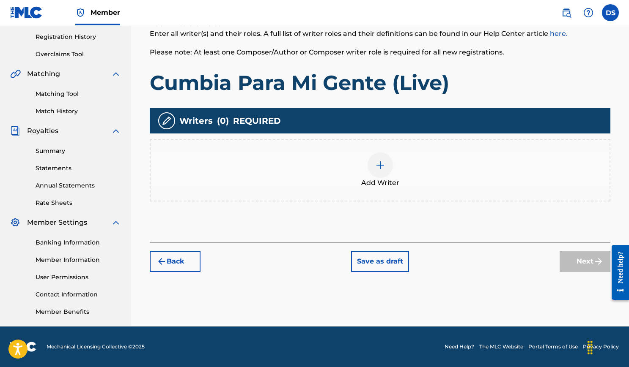
scroll to position [156, 0]
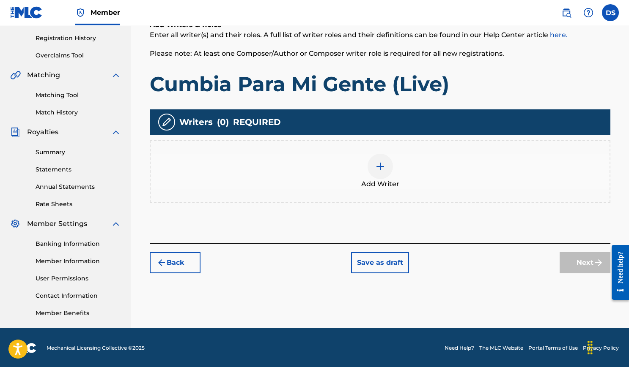
click at [374, 160] on div at bounding box center [379, 166] width 25 height 25
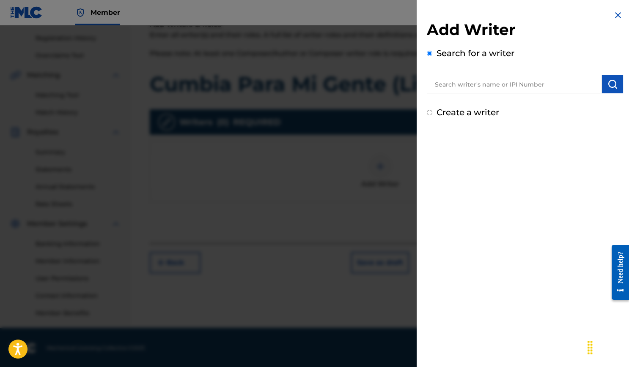
click at [482, 86] on input "text" at bounding box center [514, 84] width 175 height 19
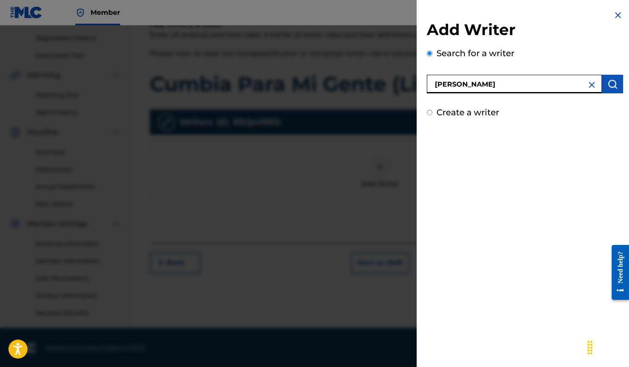
type input "Daniel Sistos"
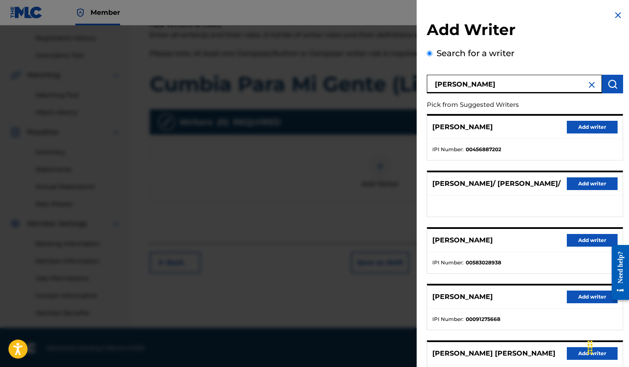
click at [580, 127] on button "Add writer" at bounding box center [591, 127] width 51 height 13
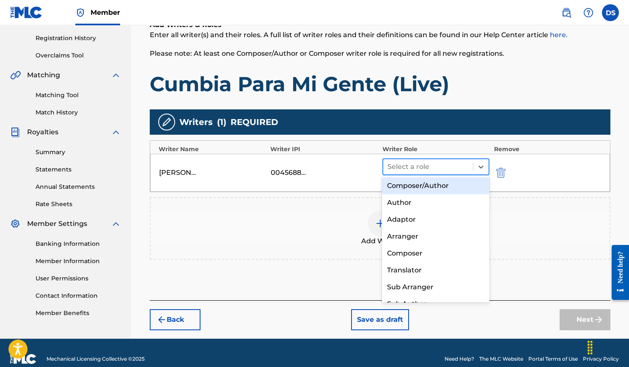
click at [458, 164] on div at bounding box center [428, 167] width 82 height 12
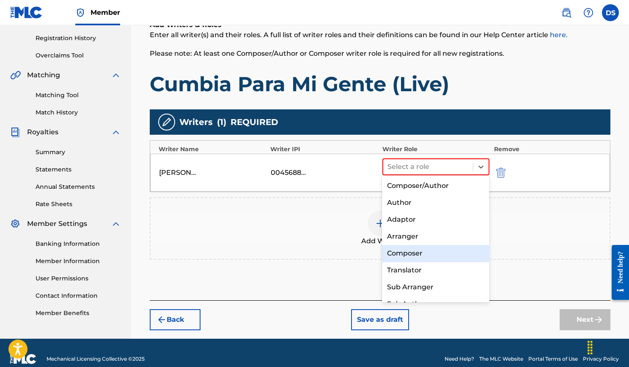
click at [435, 247] on div "Composer" at bounding box center [435, 253] width 107 height 17
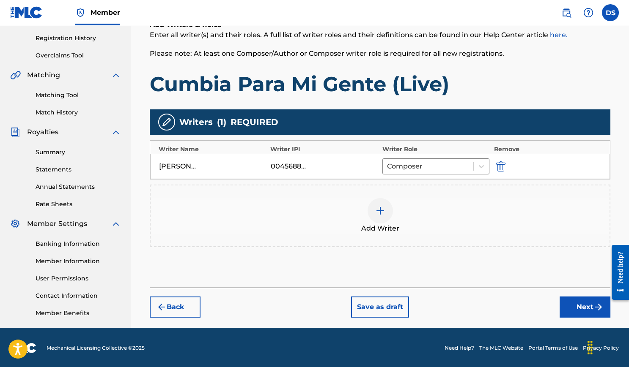
click at [565, 304] on button "Next" at bounding box center [584, 307] width 51 height 21
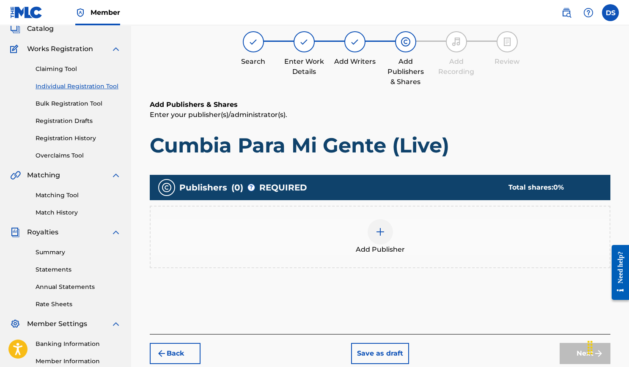
scroll to position [38, 0]
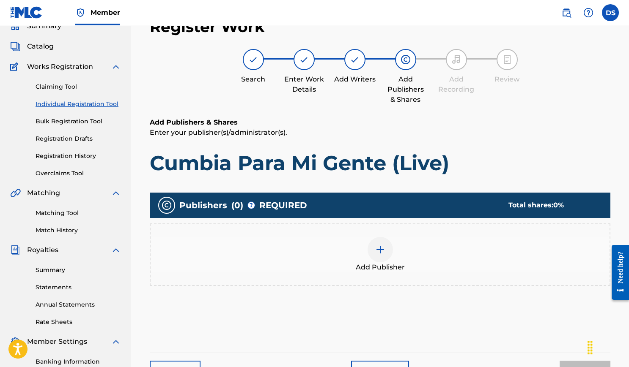
click at [385, 252] on div at bounding box center [379, 249] width 25 height 25
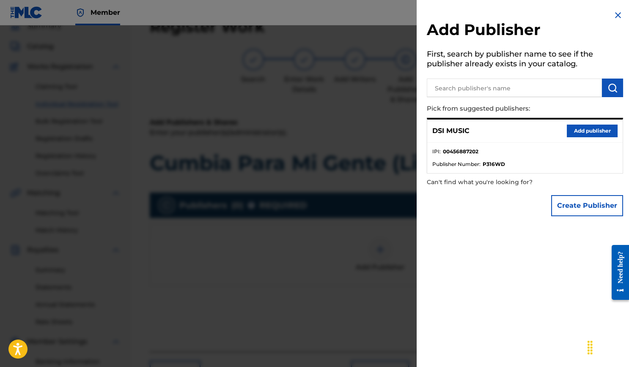
click at [566, 128] on button "Add publisher" at bounding box center [591, 131] width 51 height 13
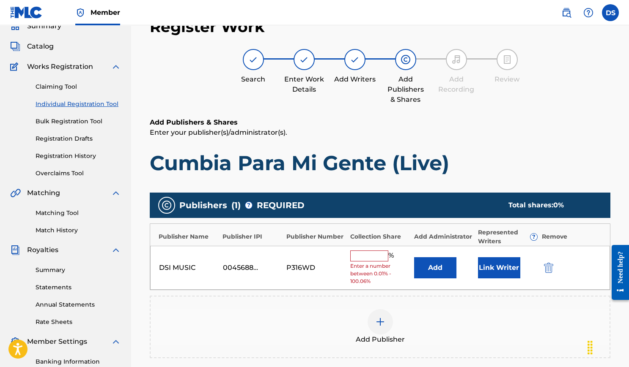
click at [375, 254] on input "text" at bounding box center [369, 256] width 38 height 11
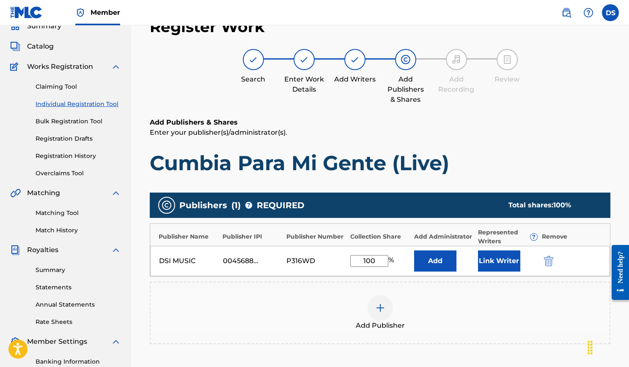
type input "100"
click at [500, 266] on button "Link Writer" at bounding box center [499, 261] width 42 height 21
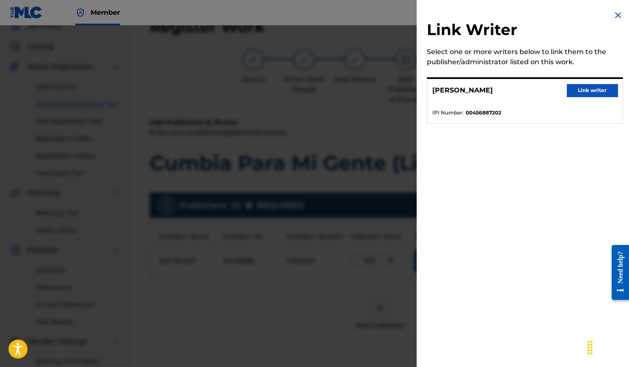
click at [586, 87] on button "Link writer" at bounding box center [591, 90] width 51 height 13
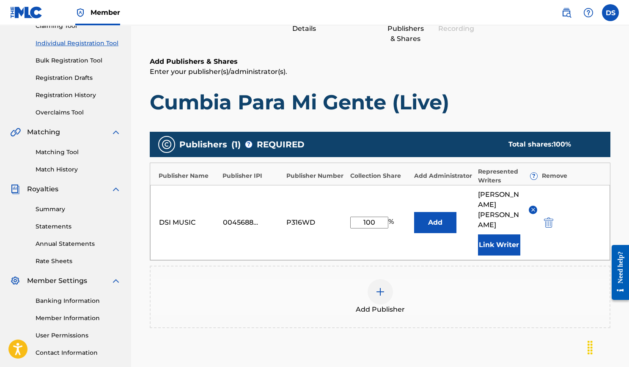
scroll to position [104, 0]
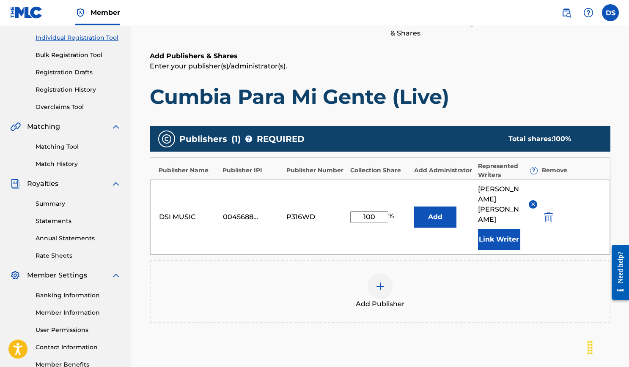
click at [530, 201] on img at bounding box center [533, 204] width 6 height 6
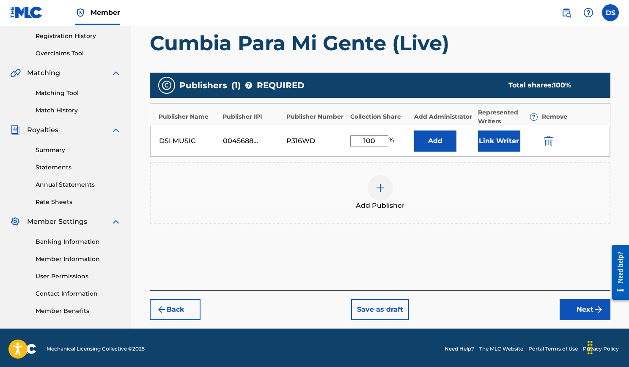
scroll to position [157, 0]
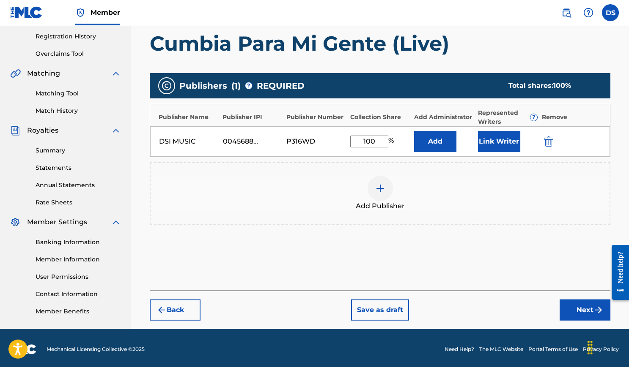
click at [571, 306] on button "Next" at bounding box center [584, 310] width 51 height 21
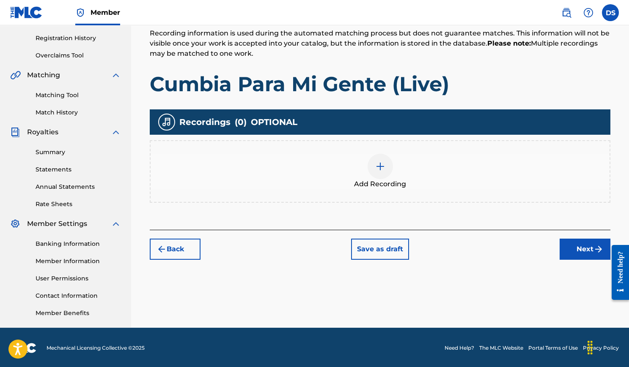
click at [376, 162] on img at bounding box center [380, 166] width 10 height 10
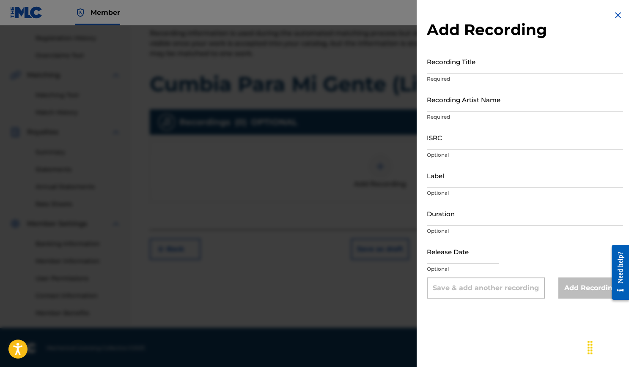
click at [461, 62] on input "Recording Title" at bounding box center [525, 61] width 196 height 24
type input "Cumbia Para Mi Gente (Live)"
click at [451, 103] on input "Recording Artist Name" at bounding box center [525, 100] width 196 height 24
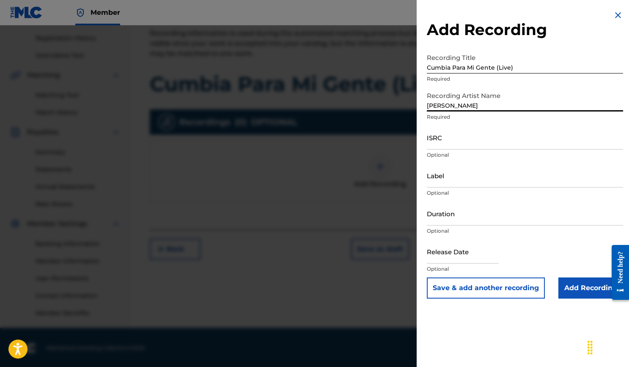
type input "[PERSON_NAME]"
click at [459, 144] on input "ISRC" at bounding box center [525, 138] width 196 height 24
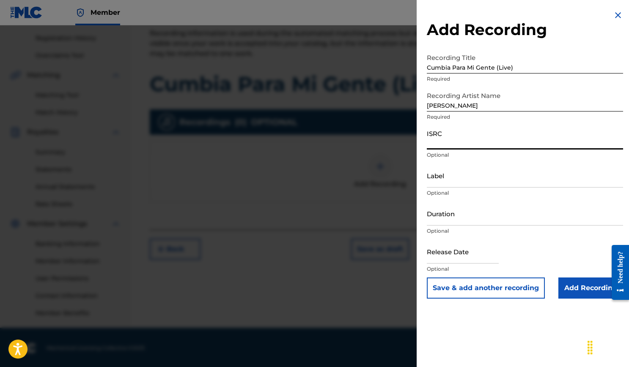
paste input "USLB41200007"
type input "USLB41200007"
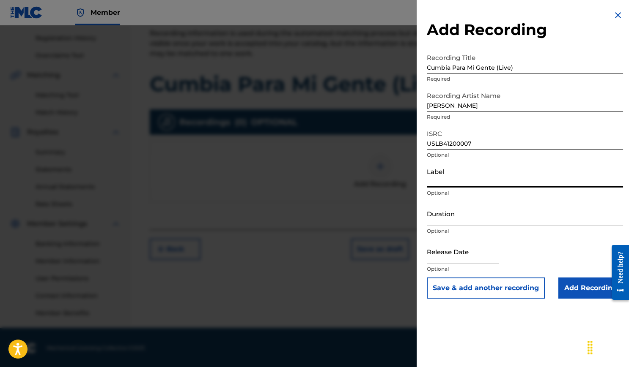
click at [475, 181] on input "Label" at bounding box center [525, 176] width 196 height 24
type input "DSI Music"
click at [434, 230] on p "Optional" at bounding box center [525, 231] width 196 height 8
click at [440, 222] on input "Duration" at bounding box center [525, 214] width 196 height 24
type input "04:41"
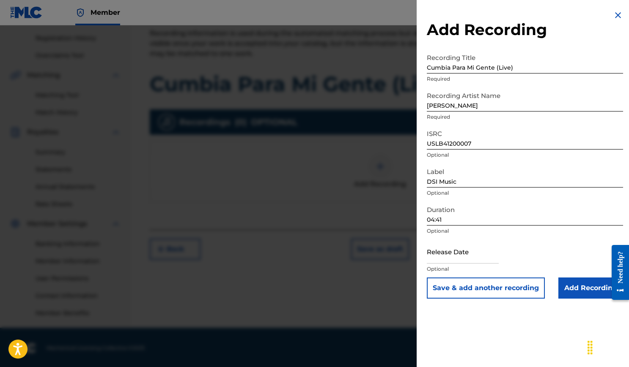
click at [447, 251] on input "text" at bounding box center [463, 252] width 72 height 24
select select "7"
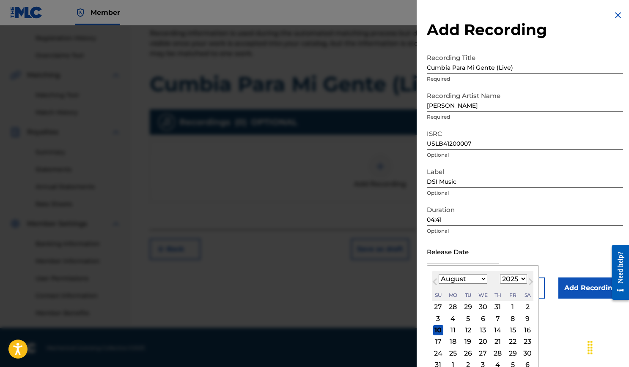
select select "2012"
select select "9"
click at [468, 329] on div "16" at bounding box center [467, 330] width 10 height 10
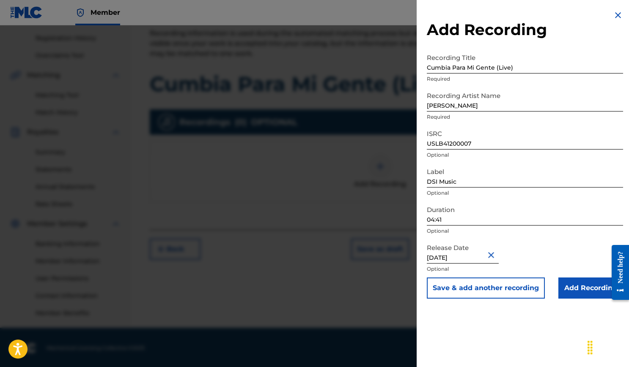
type input "October 16 2012"
click at [578, 287] on input "Add Recording" at bounding box center [590, 288] width 65 height 21
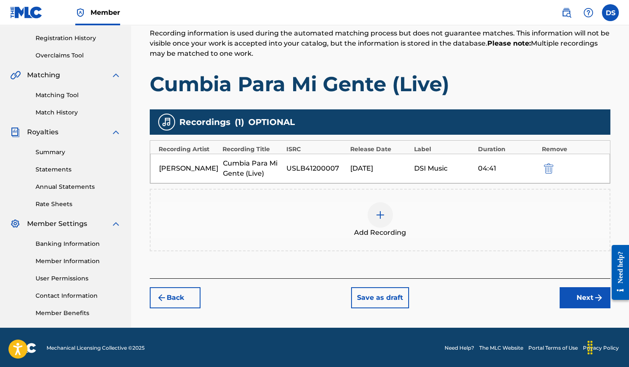
click at [575, 298] on button "Next" at bounding box center [584, 297] width 51 height 21
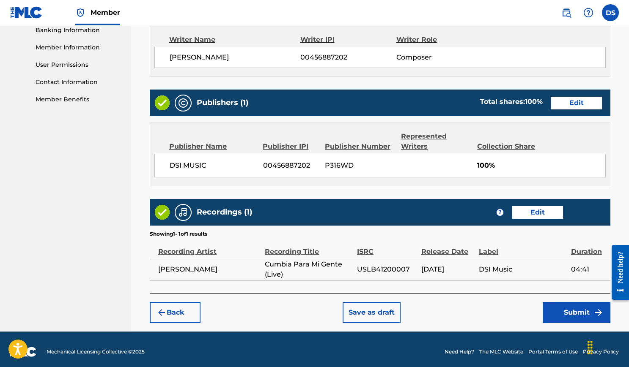
scroll to position [369, 0]
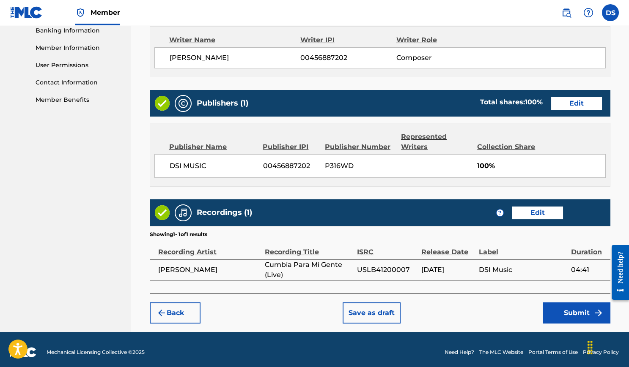
click at [569, 307] on button "Submit" at bounding box center [576, 313] width 68 height 21
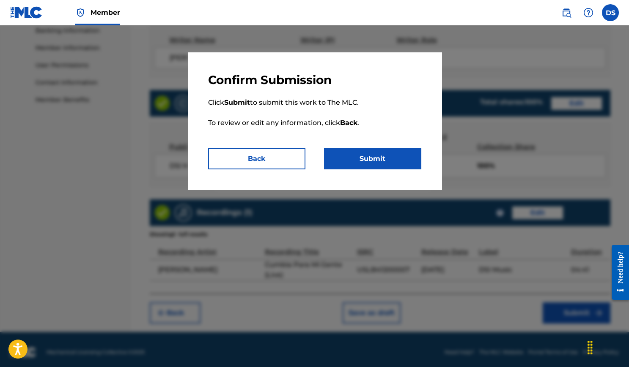
click at [399, 160] on button "Submit" at bounding box center [372, 158] width 97 height 21
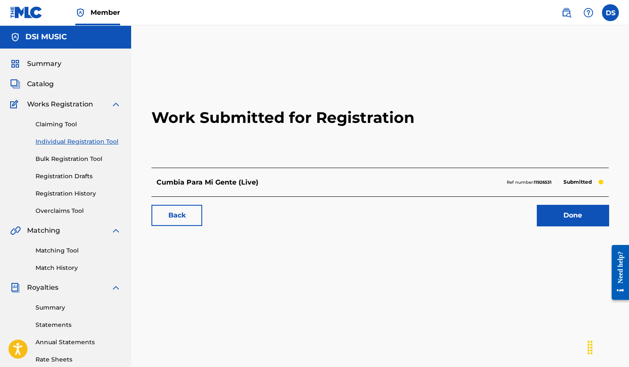
click at [562, 221] on link "Done" at bounding box center [572, 215] width 72 height 21
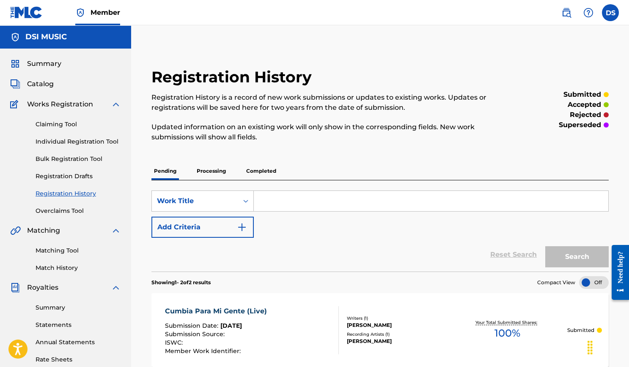
click at [87, 142] on link "Individual Registration Tool" at bounding box center [78, 141] width 85 height 9
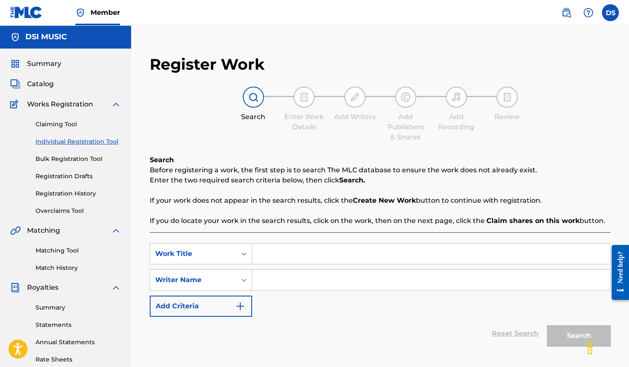
click at [288, 256] on input "Search Form" at bounding box center [431, 254] width 358 height 20
type input "Song For [PERSON_NAME] (Live)"
click at [276, 271] on input "Search Form" at bounding box center [431, 280] width 358 height 20
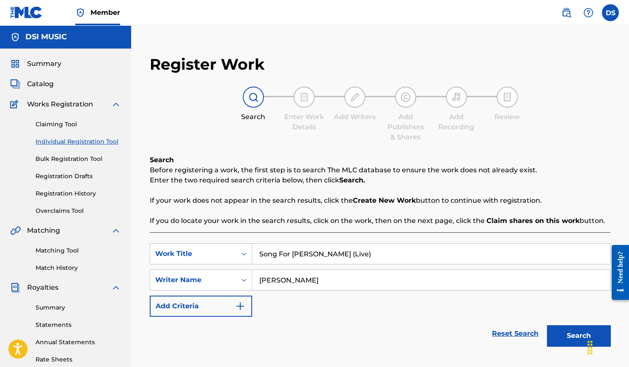
type input "Daniel Sistos"
click at [567, 330] on button "Search" at bounding box center [578, 335] width 63 height 21
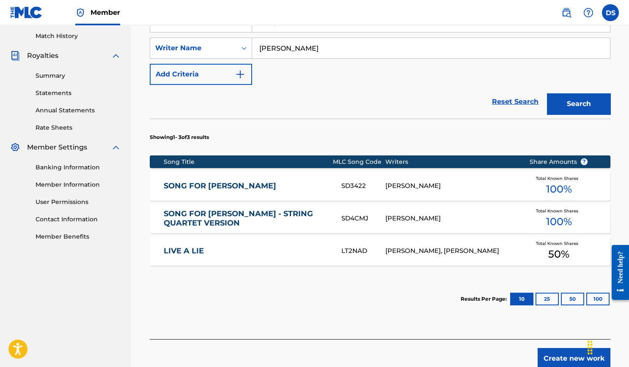
scroll to position [233, 0]
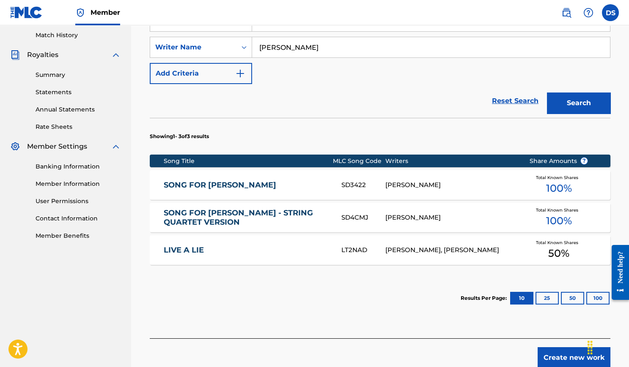
click at [559, 354] on button "Create new work" at bounding box center [573, 357] width 73 height 21
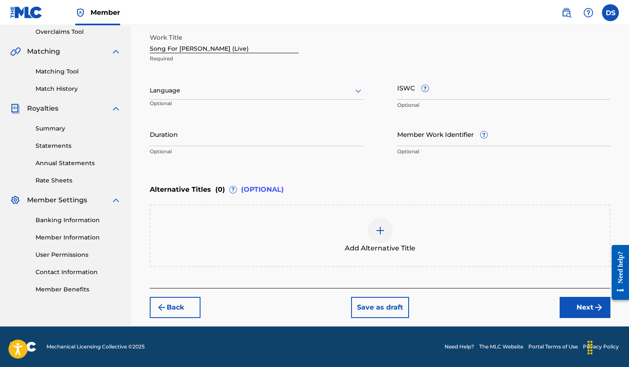
scroll to position [177, 0]
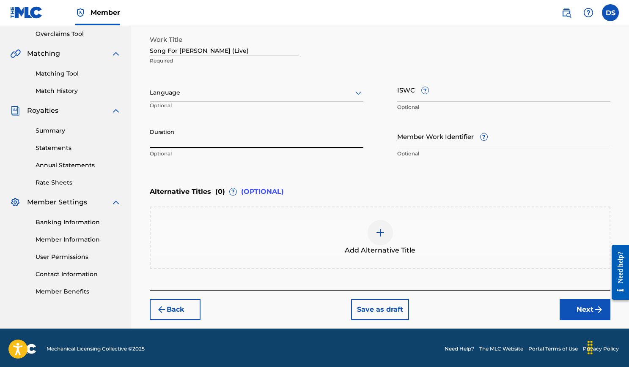
click at [282, 136] on input "Duration" at bounding box center [256, 136] width 213 height 24
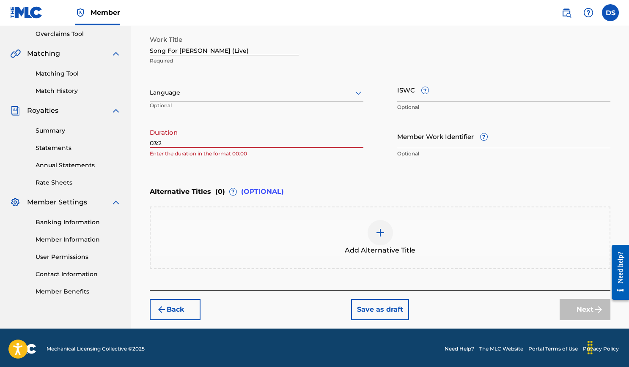
type input "03:28"
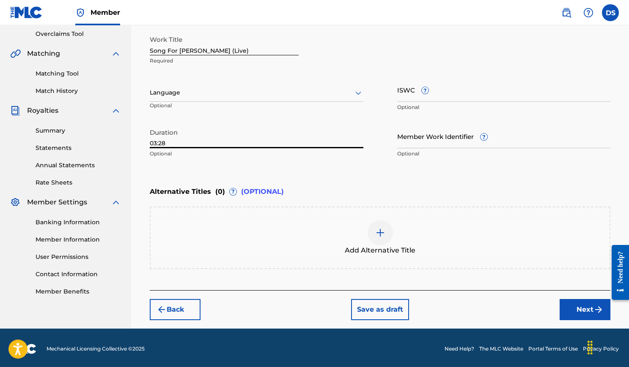
click at [570, 305] on button "Next" at bounding box center [584, 309] width 51 height 21
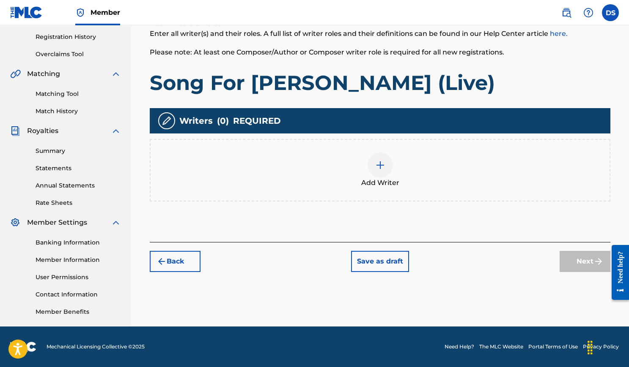
scroll to position [156, 0]
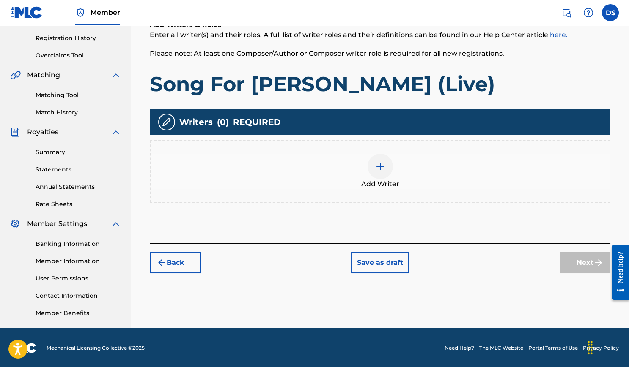
click at [383, 167] on img at bounding box center [380, 166] width 10 height 10
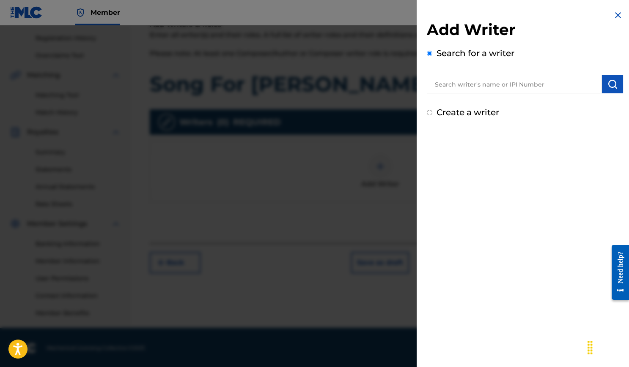
click at [486, 90] on input "text" at bounding box center [514, 84] width 175 height 19
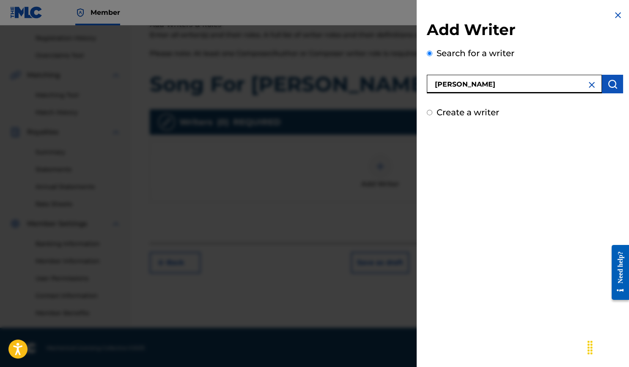
type input "Daniel Sistos"
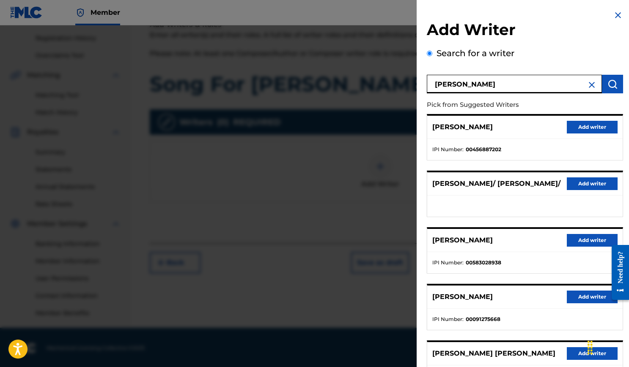
click at [602, 129] on button "Add writer" at bounding box center [591, 127] width 51 height 13
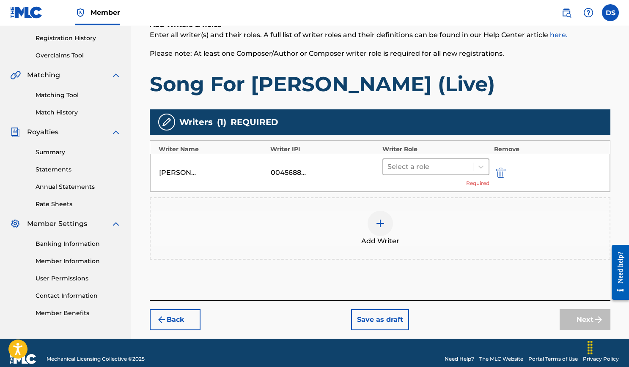
click at [454, 168] on div at bounding box center [428, 167] width 82 height 12
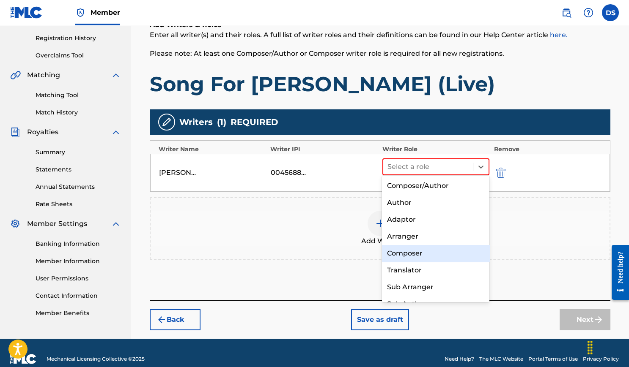
click at [427, 246] on div "Composer" at bounding box center [435, 253] width 107 height 17
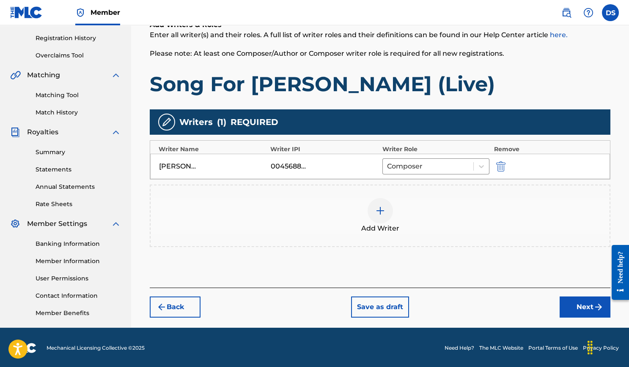
click at [585, 305] on button "Next" at bounding box center [584, 307] width 51 height 21
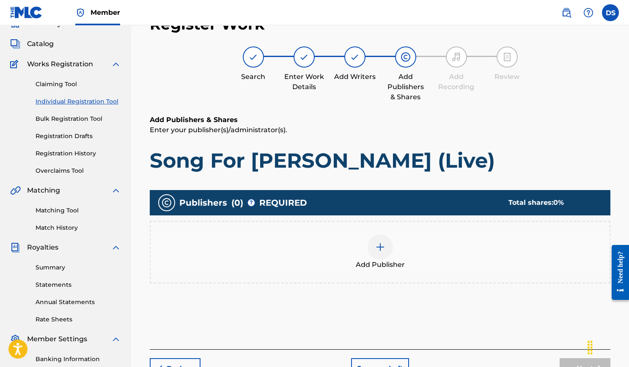
scroll to position [38, 0]
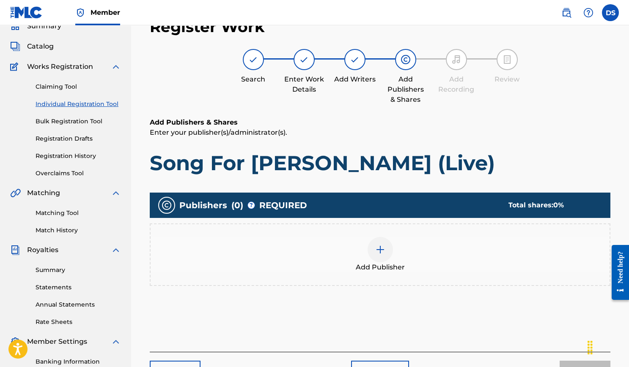
click at [370, 254] on div at bounding box center [379, 249] width 25 height 25
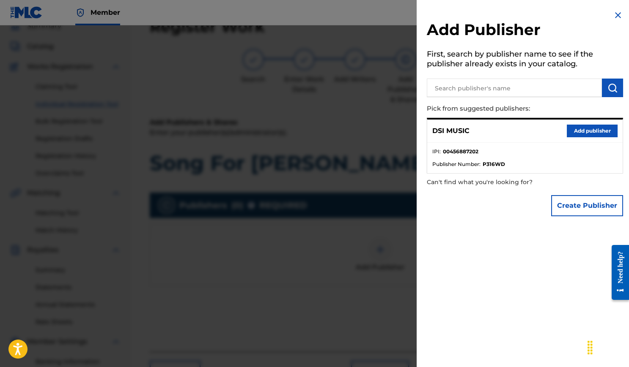
click at [576, 130] on button "Add publisher" at bounding box center [591, 131] width 51 height 13
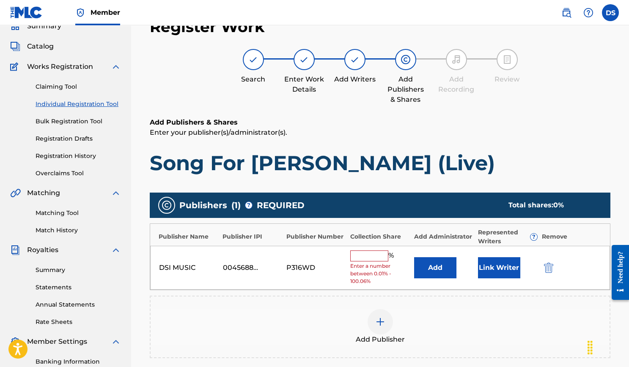
click at [380, 263] on span "Enter a number between 0.01% - 100.06%" at bounding box center [380, 274] width 60 height 23
click at [376, 254] on input "text" at bounding box center [369, 256] width 38 height 11
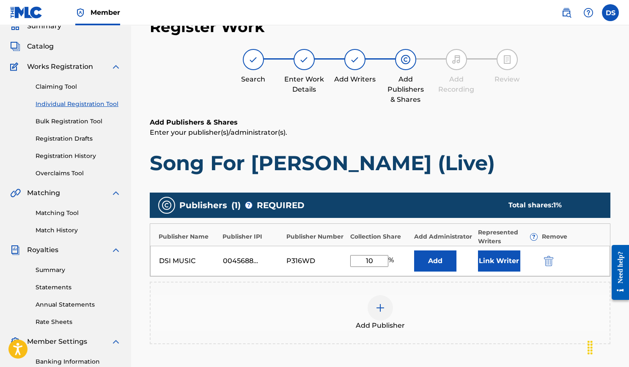
type input "100"
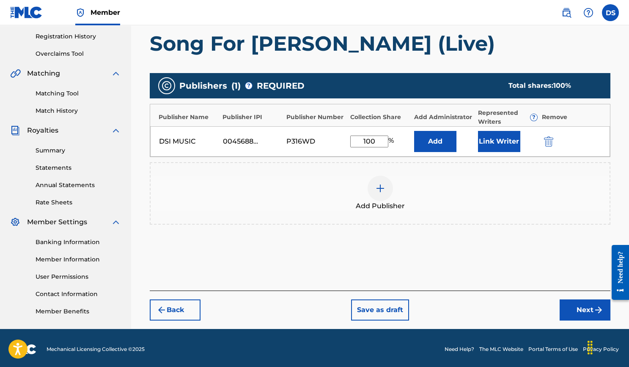
click at [583, 312] on button "Next" at bounding box center [584, 310] width 51 height 21
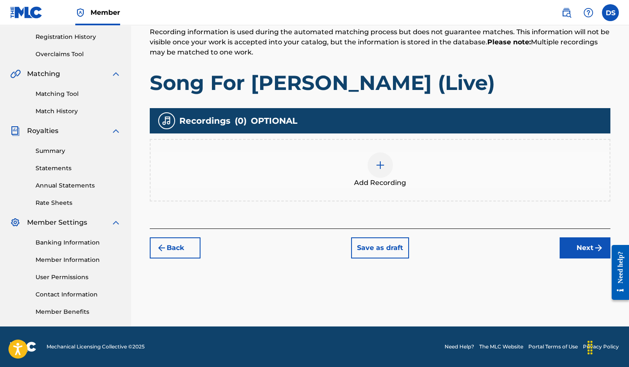
scroll to position [156, 0]
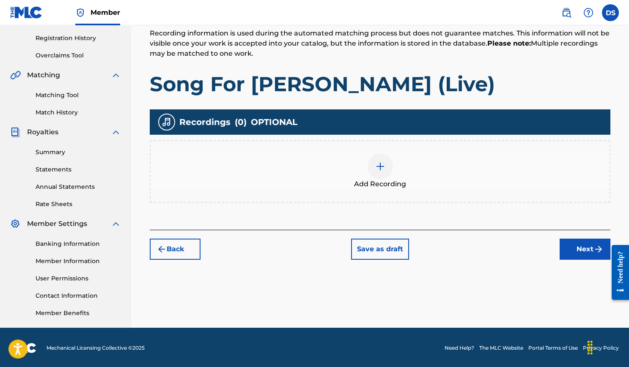
click at [380, 172] on div at bounding box center [379, 166] width 25 height 25
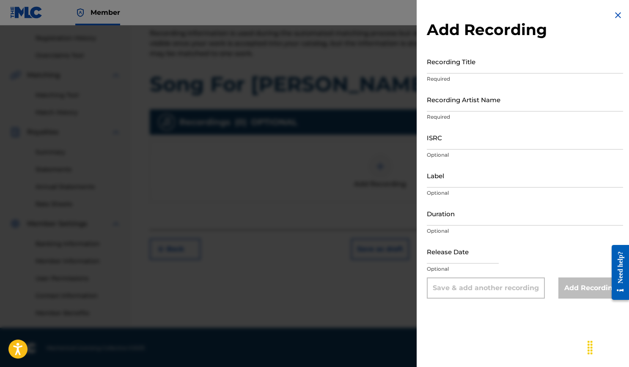
click at [496, 57] on input "Recording Title" at bounding box center [525, 61] width 196 height 24
type input "Song For [PERSON_NAME] (Live)"
click at [468, 111] on div "Recording Artist Name Required" at bounding box center [525, 107] width 196 height 38
click at [467, 107] on input "Recording Artist Name" at bounding box center [525, 100] width 196 height 24
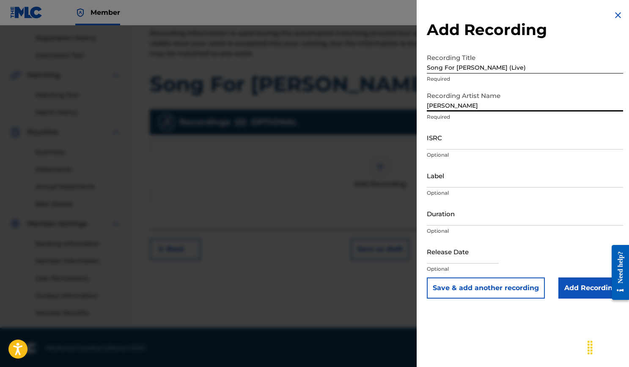
type input "[PERSON_NAME]"
click at [462, 138] on input "ISRC" at bounding box center [525, 138] width 196 height 24
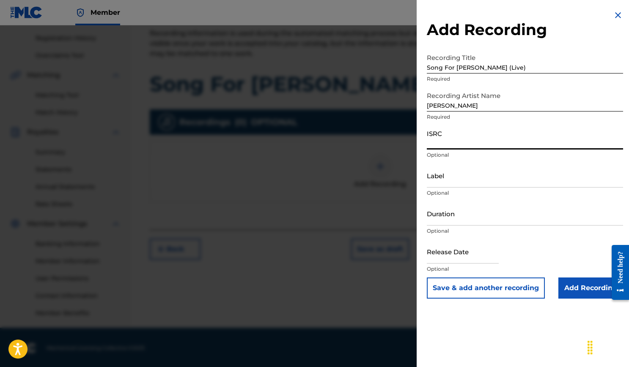
paste input "USLB41200008"
type input "USLB41200008"
click at [454, 183] on input "Label" at bounding box center [525, 176] width 196 height 24
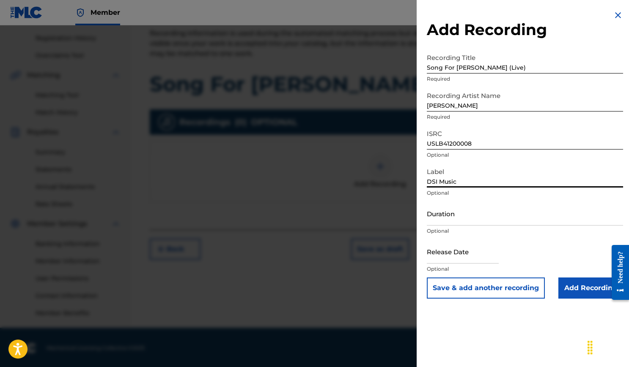
type input "DSI Music"
click at [460, 226] on div "Duration Optional" at bounding box center [525, 221] width 196 height 38
click at [463, 221] on input "Duration" at bounding box center [525, 214] width 196 height 24
type input "03:38"
click at [475, 260] on input "text" at bounding box center [463, 252] width 72 height 24
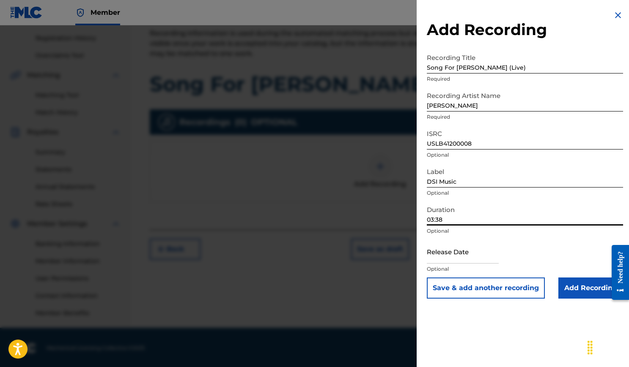
select select "7"
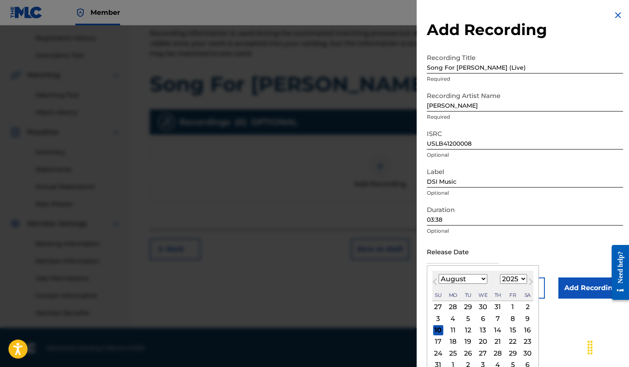
select select "2012"
select select "9"
click at [473, 336] on div "21 22 23 24 25 26 27" at bounding box center [482, 341] width 101 height 11
click at [471, 332] on div "16" at bounding box center [467, 330] width 10 height 10
type input "October 16 2012"
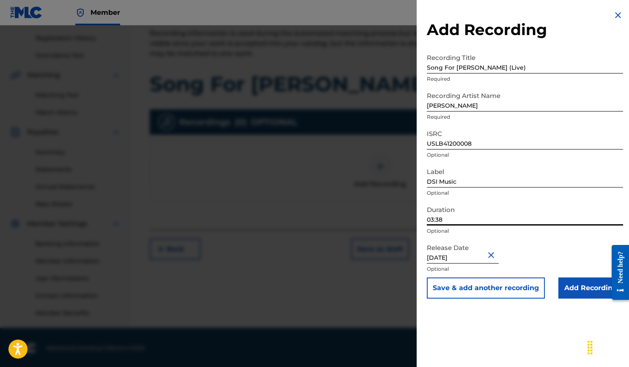
click at [449, 217] on input "03:38" at bounding box center [525, 214] width 196 height 24
type input "03:28"
click at [580, 286] on input "Add Recording" at bounding box center [590, 288] width 65 height 21
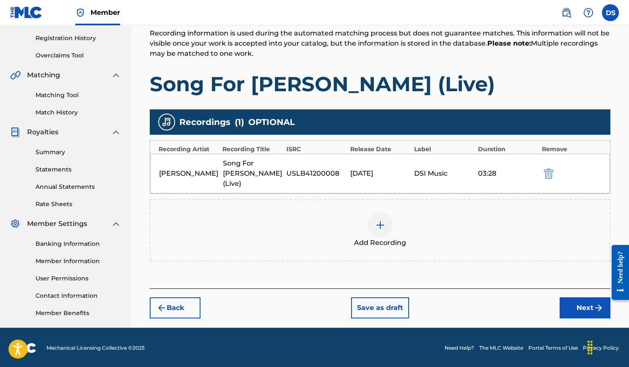
click at [588, 298] on button "Next" at bounding box center [584, 308] width 51 height 21
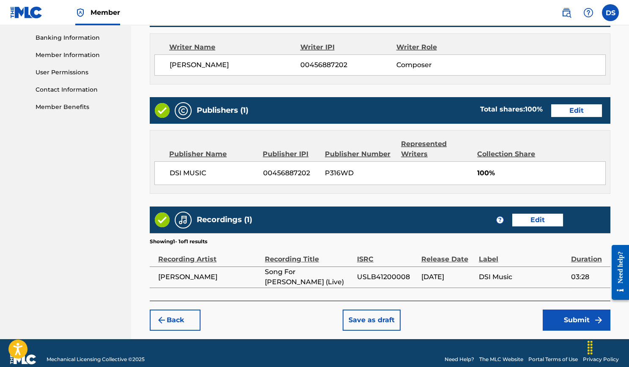
scroll to position [364, 0]
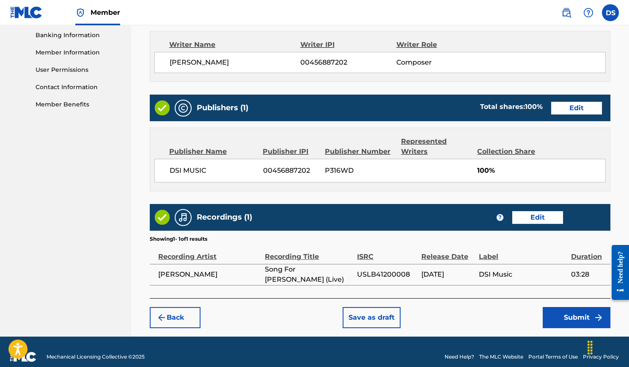
click at [563, 317] on button "Submit" at bounding box center [576, 317] width 68 height 21
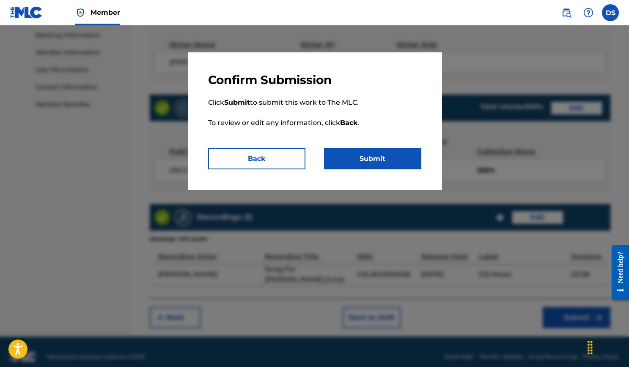
click at [372, 163] on button "Submit" at bounding box center [372, 158] width 97 height 21
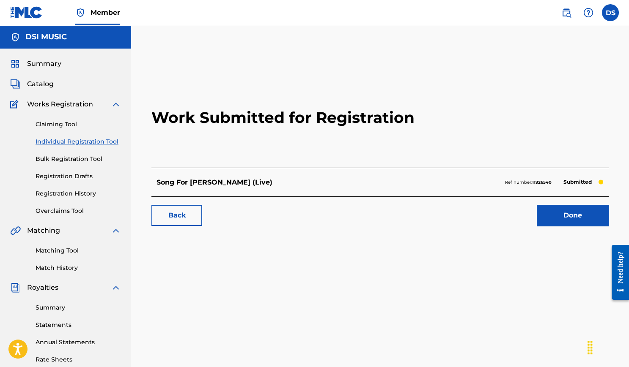
click at [554, 217] on link "Done" at bounding box center [572, 215] width 72 height 21
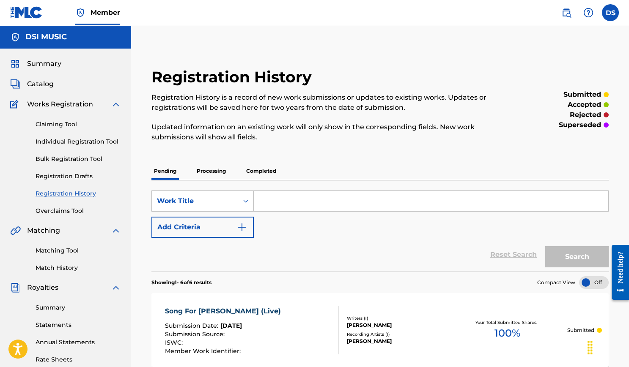
click at [98, 144] on link "Individual Registration Tool" at bounding box center [78, 141] width 85 height 9
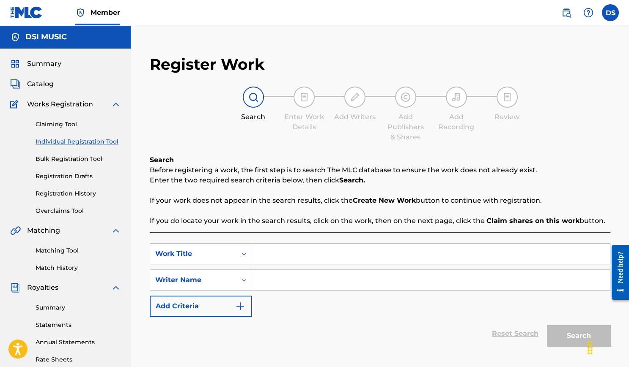
click at [304, 247] on input "Search Form" at bounding box center [431, 254] width 358 height 20
type input "[DATE] En [GEOGRAPHIC_DATA] (Live)"
click at [309, 282] on input "Search Form" at bounding box center [431, 280] width 358 height 20
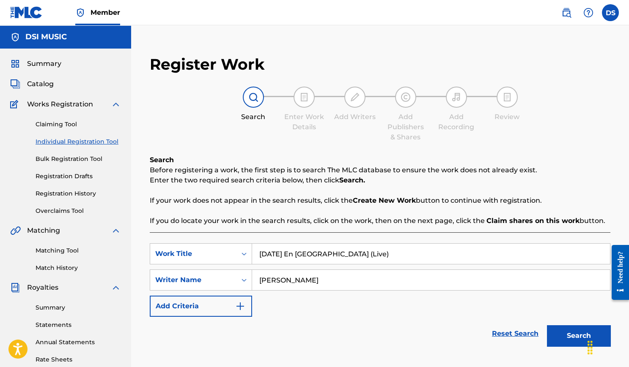
type input "Daniel Sistos"
click at [575, 340] on button "Search" at bounding box center [578, 335] width 63 height 21
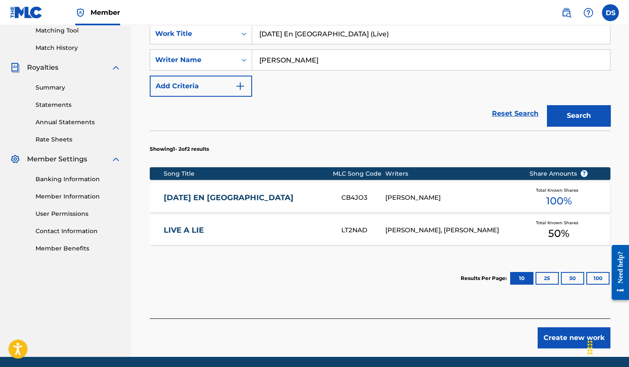
scroll to position [225, 0]
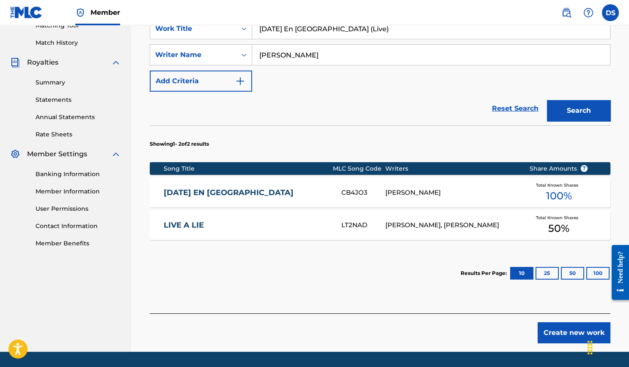
click at [563, 331] on button "Create new work" at bounding box center [573, 333] width 73 height 21
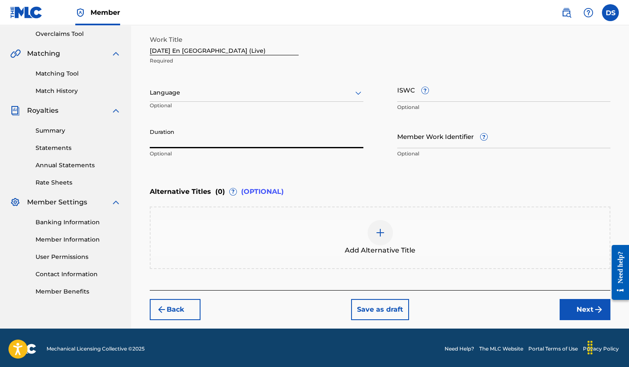
click at [238, 135] on input "Duration" at bounding box center [256, 136] width 213 height 24
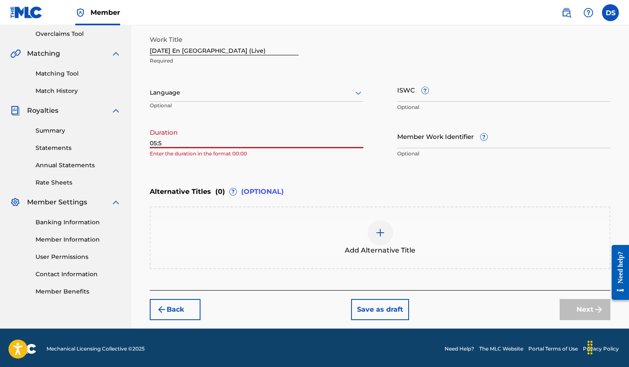
type input "05:57"
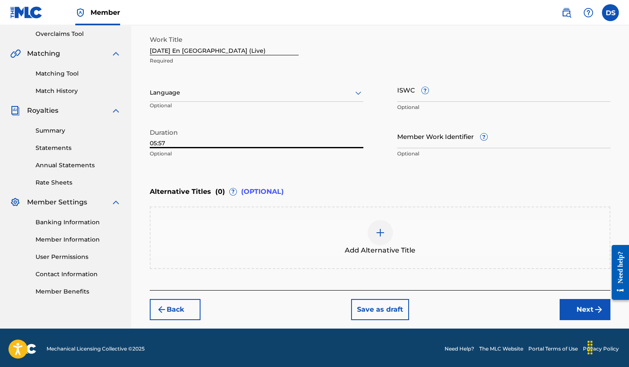
click at [569, 304] on button "Next" at bounding box center [584, 309] width 51 height 21
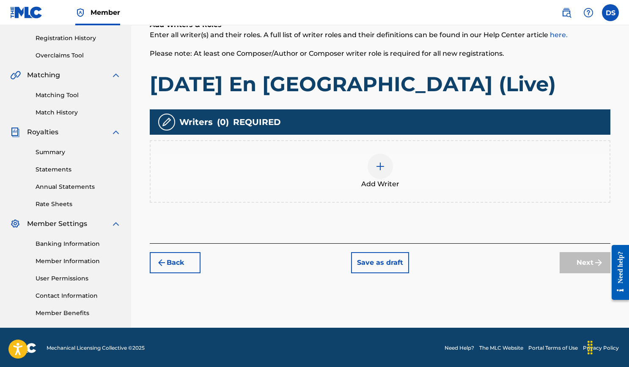
click at [380, 174] on div at bounding box center [379, 166] width 25 height 25
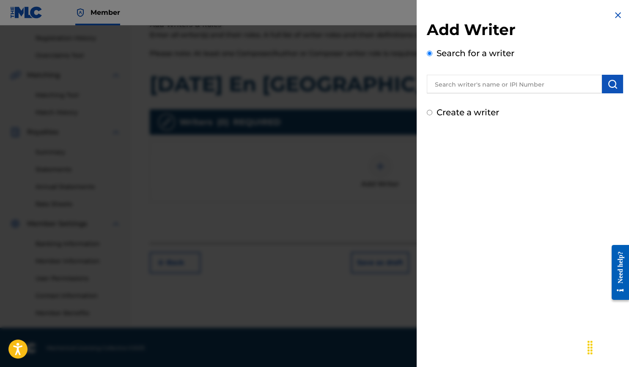
click at [473, 89] on input "text" at bounding box center [514, 84] width 175 height 19
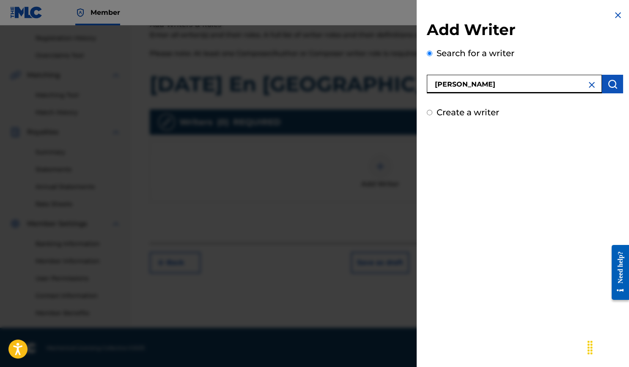
type input "Daniel Sistos"
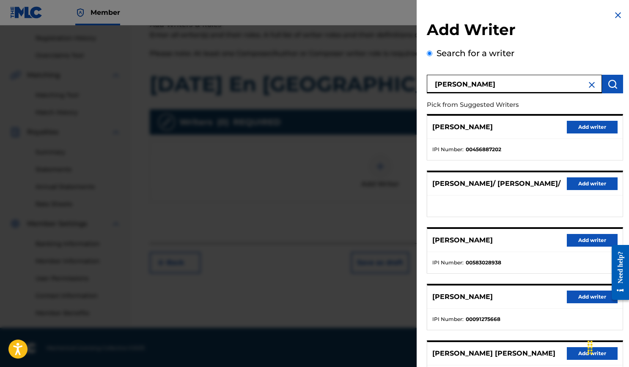
click at [594, 121] on button "Add writer" at bounding box center [591, 127] width 51 height 13
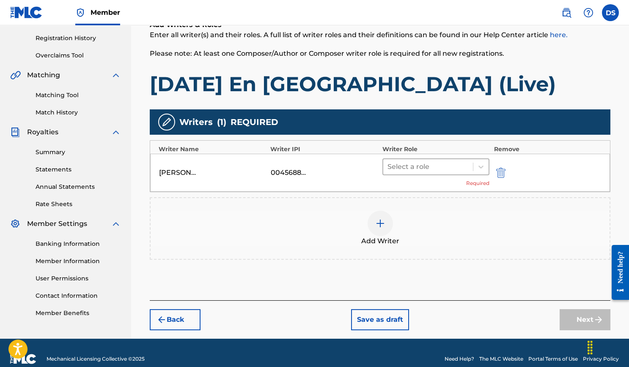
click at [458, 167] on div at bounding box center [428, 167] width 82 height 12
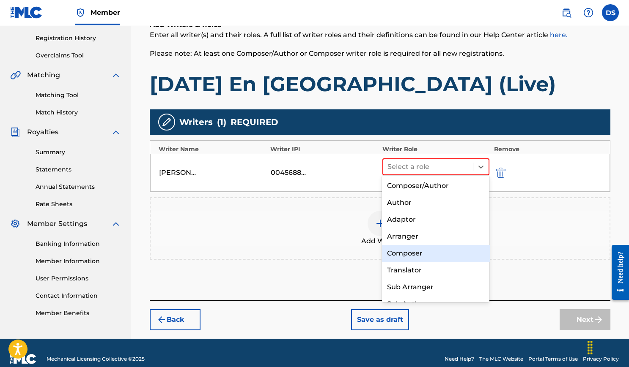
click at [428, 246] on div "Composer" at bounding box center [435, 253] width 107 height 17
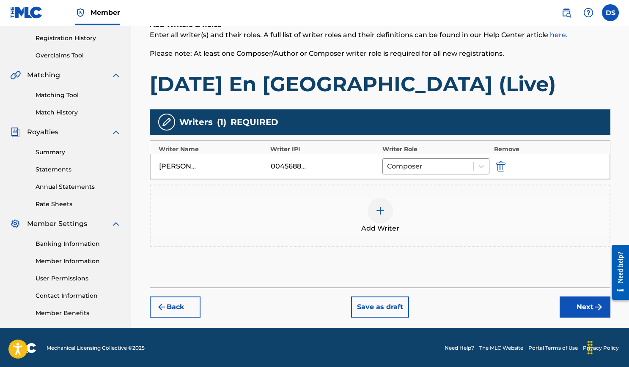
click at [571, 300] on button "Next" at bounding box center [584, 307] width 51 height 21
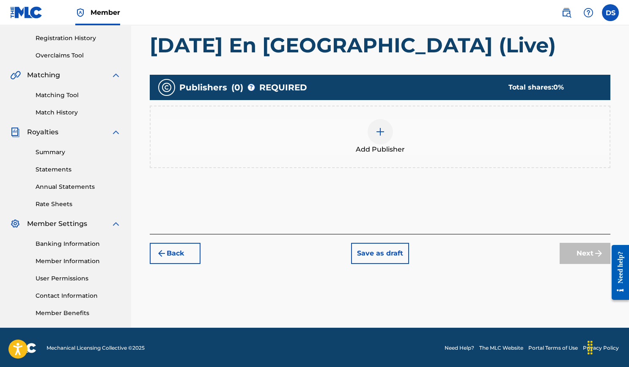
scroll to position [38, 0]
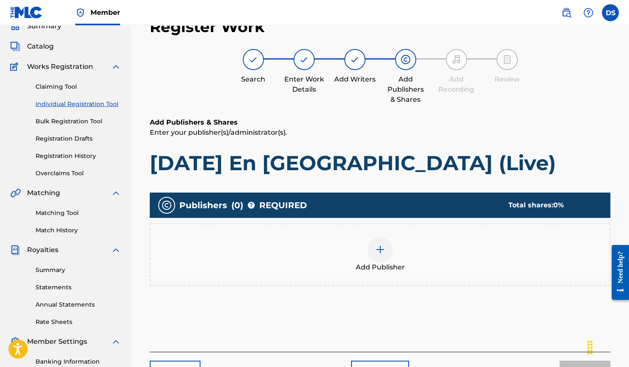
click at [390, 249] on div at bounding box center [379, 249] width 25 height 25
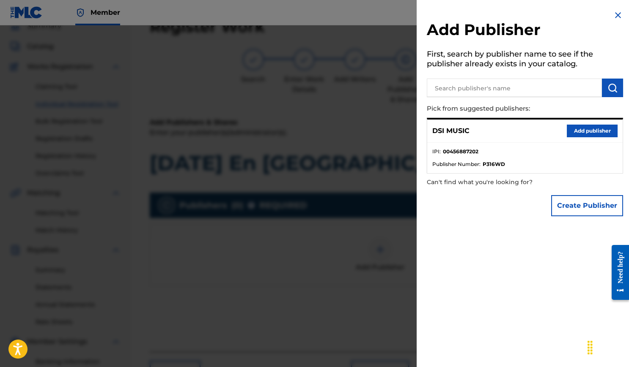
click at [580, 129] on button "Add publisher" at bounding box center [591, 131] width 51 height 13
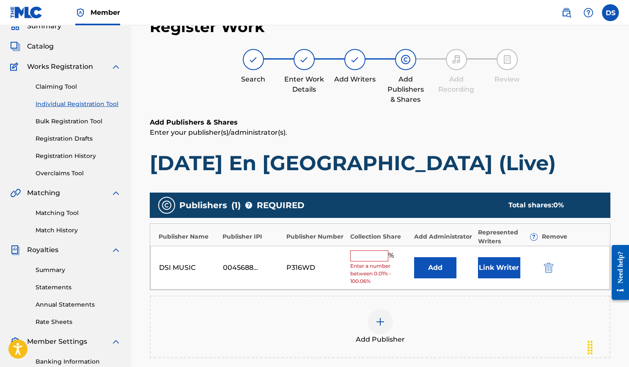
click at [377, 253] on input "text" at bounding box center [369, 256] width 38 height 11
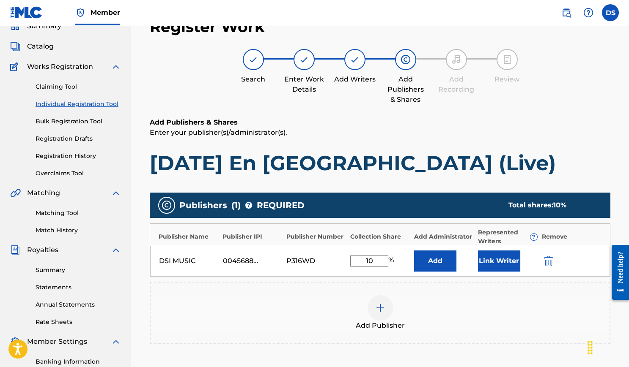
type input "100"
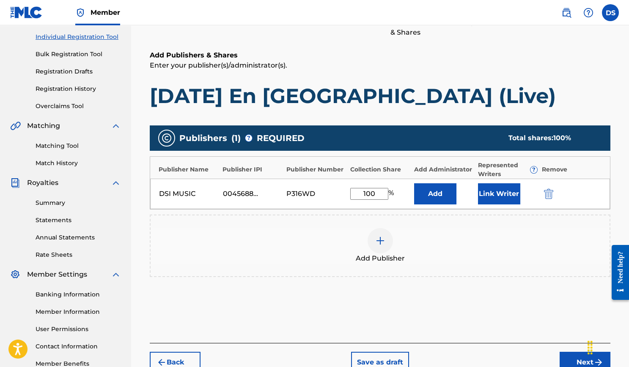
scroll to position [110, 0]
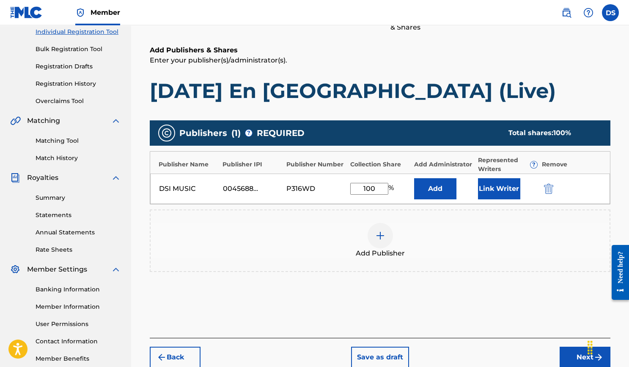
click at [566, 355] on button "Next" at bounding box center [584, 357] width 51 height 21
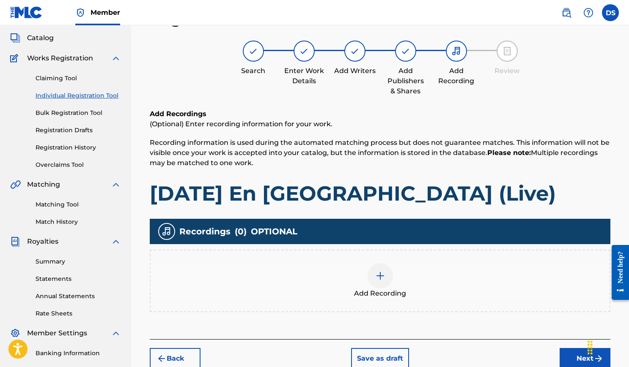
scroll to position [38, 0]
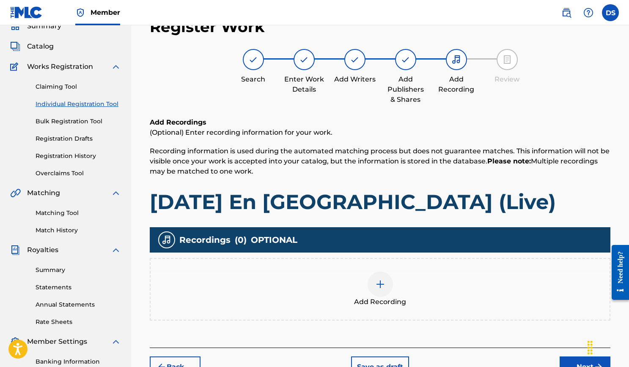
click at [375, 286] on img at bounding box center [380, 284] width 10 height 10
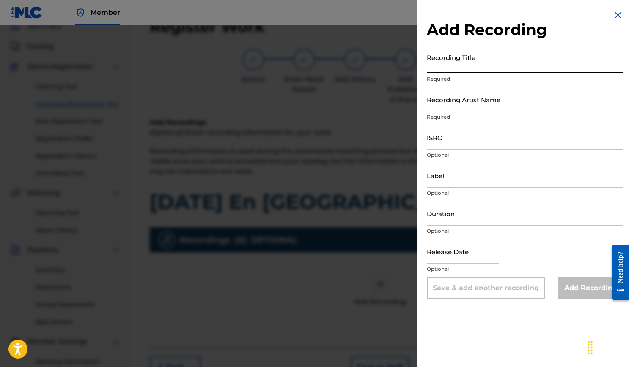
click at [454, 71] on input "Recording Title" at bounding box center [525, 61] width 196 height 24
type input "[DATE] En [GEOGRAPHIC_DATA] (Live)"
click at [441, 107] on input "Recording Artist Name" at bounding box center [525, 100] width 196 height 24
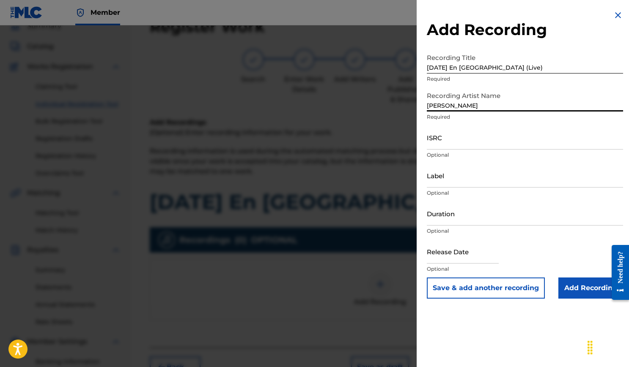
type input "Dan Ssitos"
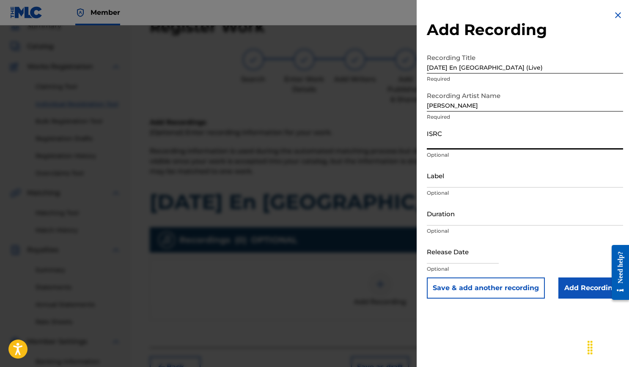
click at [444, 139] on input "ISRC" at bounding box center [525, 138] width 196 height 24
paste input "USLB41200009"
type input "USLB41200009"
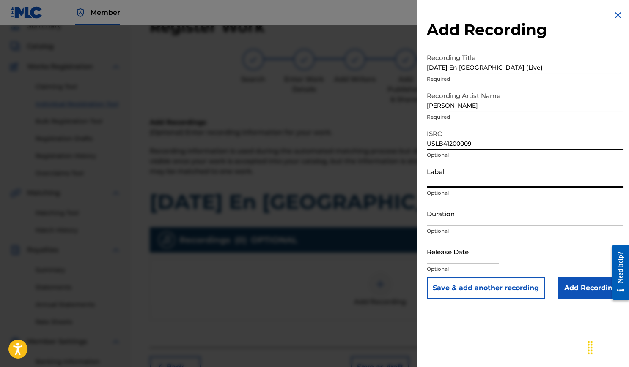
click at [468, 178] on input "Label" at bounding box center [525, 176] width 196 height 24
type input "DSI Music"
click at [470, 214] on input "Duration" at bounding box center [525, 214] width 196 height 24
type input "05:57"
click at [469, 253] on input "text" at bounding box center [463, 252] width 72 height 24
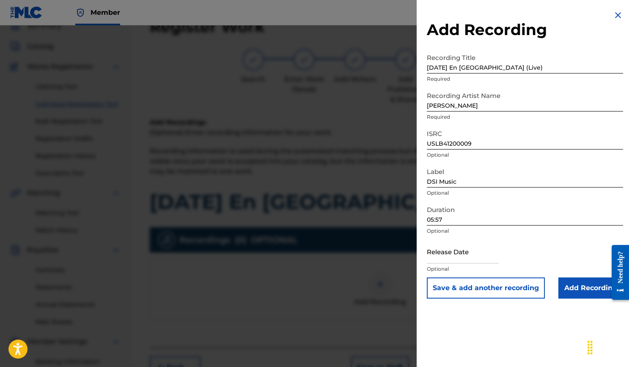
select select "7"
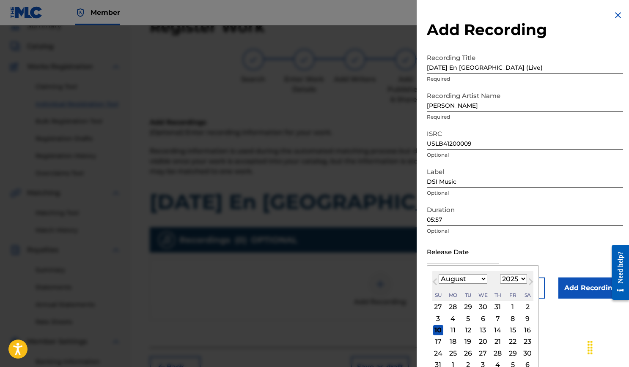
select select "2012"
select select "9"
click at [473, 331] on div "16" at bounding box center [467, 330] width 10 height 10
type input "October 16 2012"
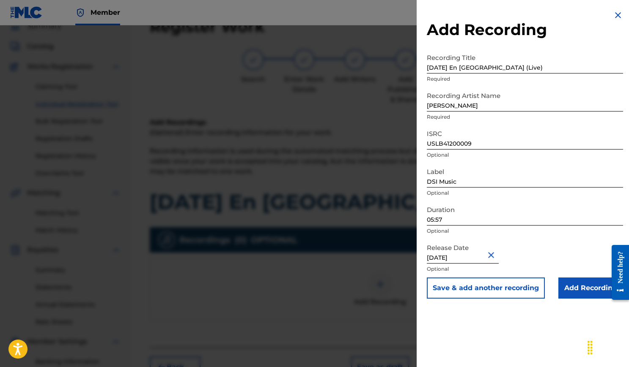
click at [575, 291] on input "Add Recording" at bounding box center [590, 288] width 65 height 21
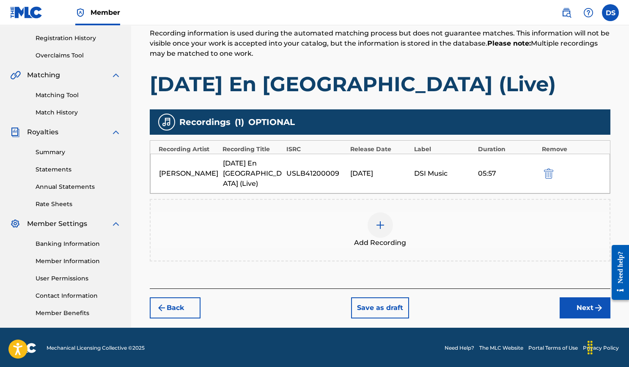
click at [580, 298] on button "Next" at bounding box center [584, 308] width 51 height 21
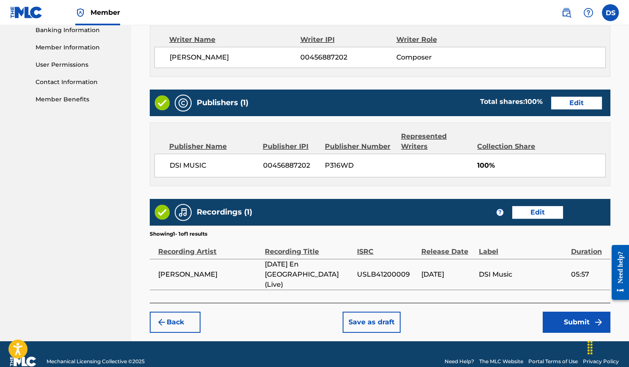
scroll to position [369, 0]
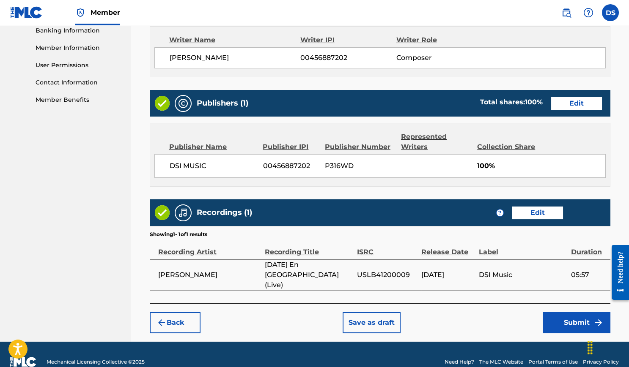
click at [561, 312] on button "Submit" at bounding box center [576, 322] width 68 height 21
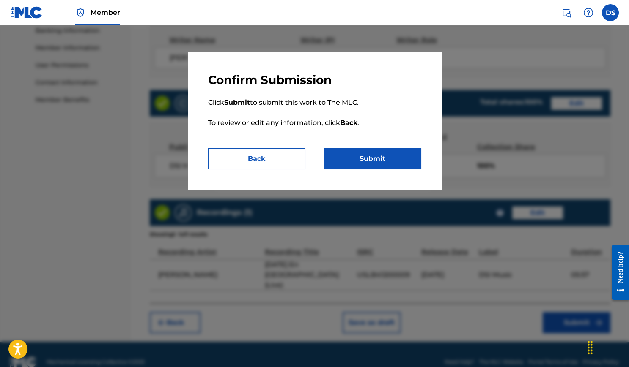
click at [375, 159] on button "Submit" at bounding box center [372, 158] width 97 height 21
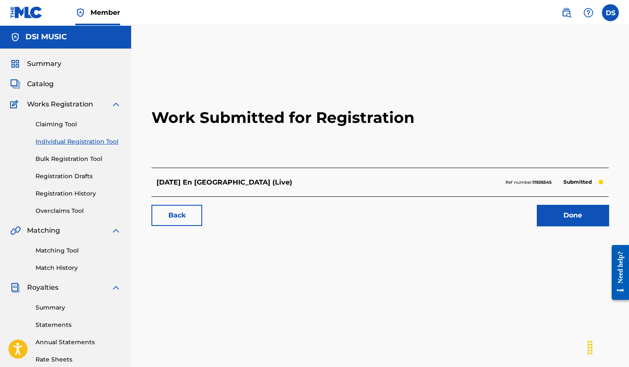
click at [569, 215] on link "Done" at bounding box center [572, 215] width 72 height 21
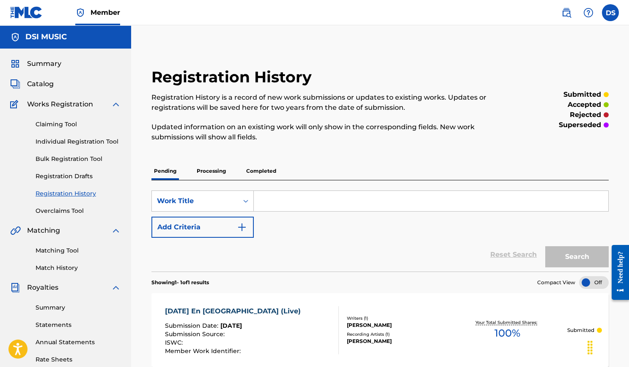
click at [49, 138] on link "Individual Registration Tool" at bounding box center [78, 141] width 85 height 9
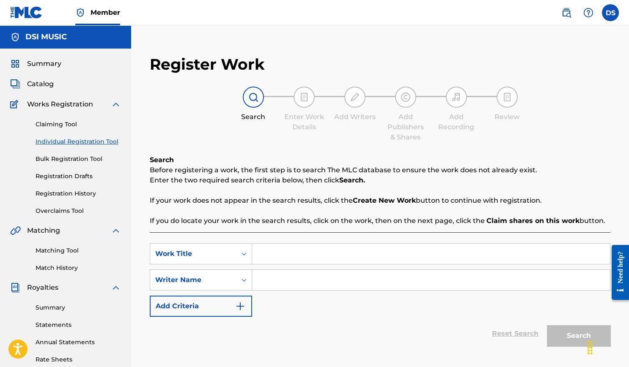
click at [279, 245] on input "Search Form" at bounding box center [431, 254] width 358 height 20
type input "Forever Isn't Enough (Live)"
click at [279, 284] on input "Search Form" at bounding box center [431, 280] width 358 height 20
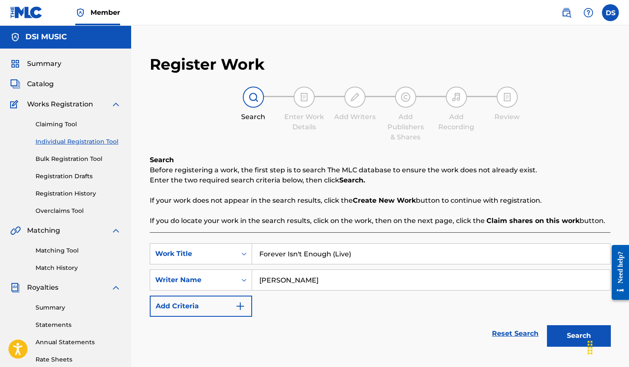
type input "Daniel Sistos"
click at [578, 333] on button "Search" at bounding box center [578, 335] width 63 height 21
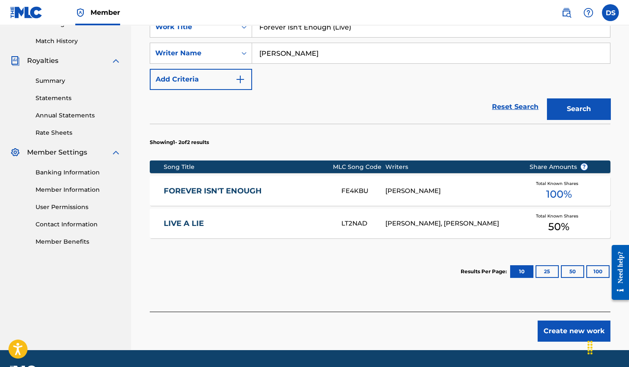
scroll to position [230, 0]
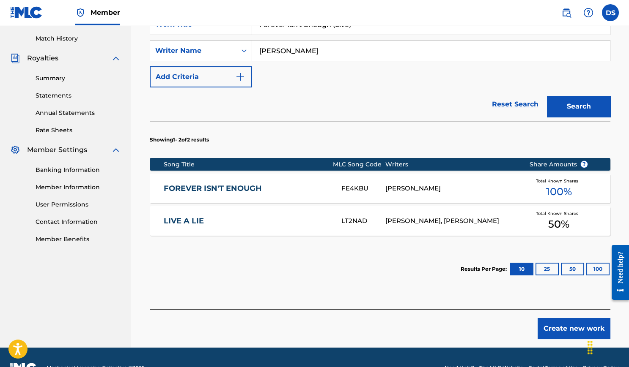
click at [566, 323] on button "Create new work" at bounding box center [573, 328] width 73 height 21
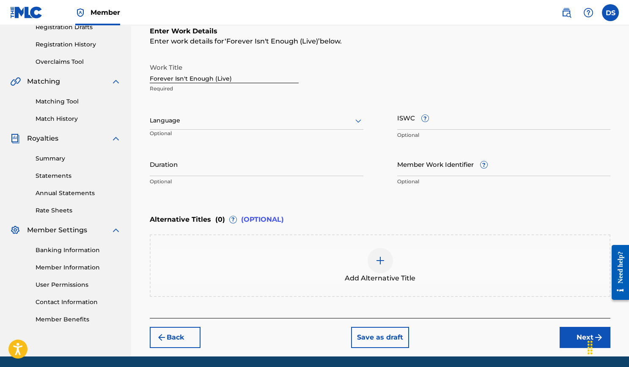
scroll to position [149, 0]
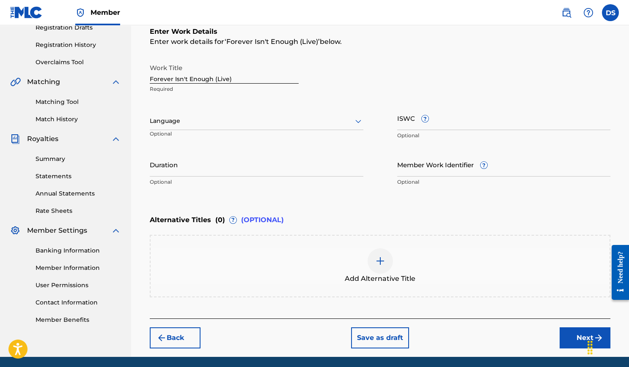
click at [405, 127] on input "ISWC ?" at bounding box center [503, 118] width 213 height 24
paste input "T3000725173"
type input "T3000725173"
click at [298, 165] on input "Duration" at bounding box center [256, 165] width 213 height 24
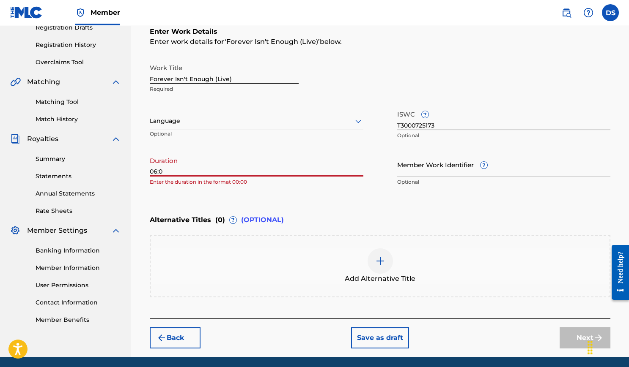
type input "06:02"
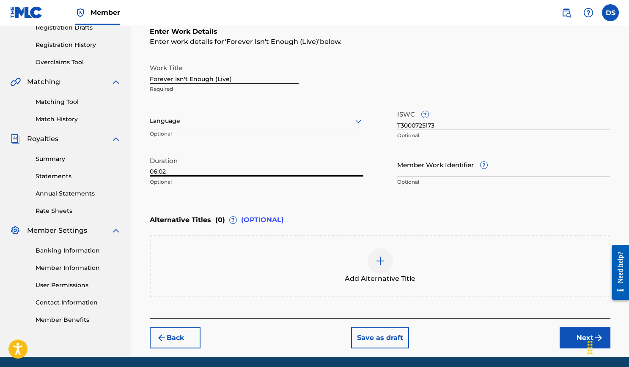
click at [575, 332] on button "Next" at bounding box center [584, 338] width 51 height 21
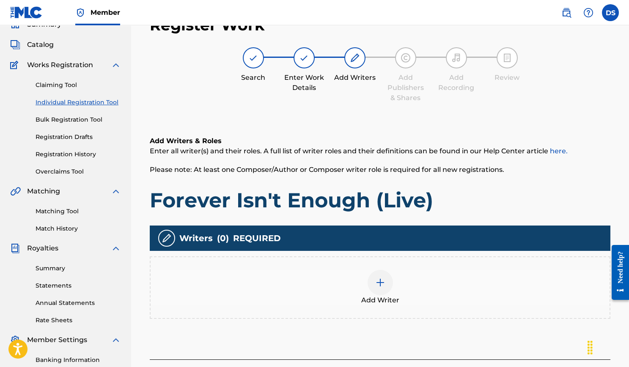
scroll to position [38, 0]
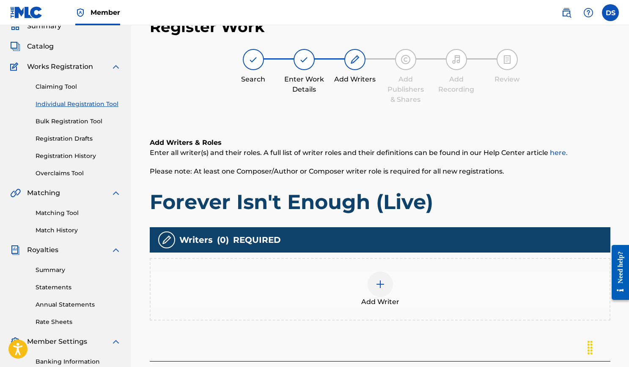
click at [374, 279] on div at bounding box center [379, 284] width 25 height 25
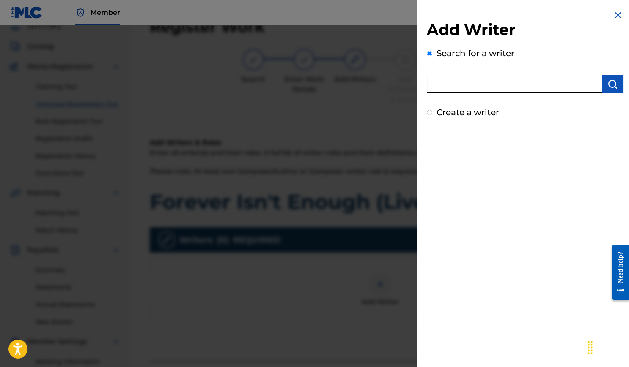
click at [481, 88] on input "text" at bounding box center [514, 84] width 175 height 19
type input "Daniel Sistos"
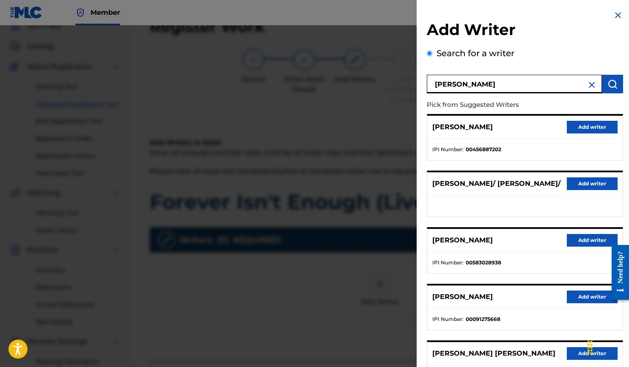
click at [595, 129] on button "Add writer" at bounding box center [591, 127] width 51 height 13
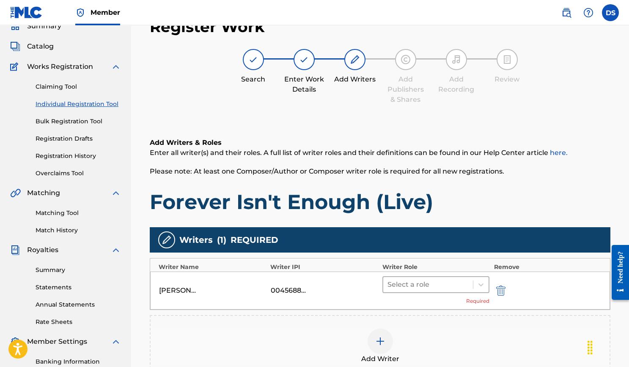
click at [439, 279] on div at bounding box center [428, 285] width 82 height 12
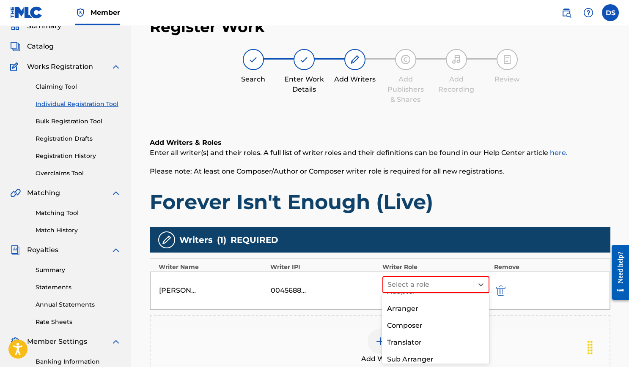
scroll to position [55, 0]
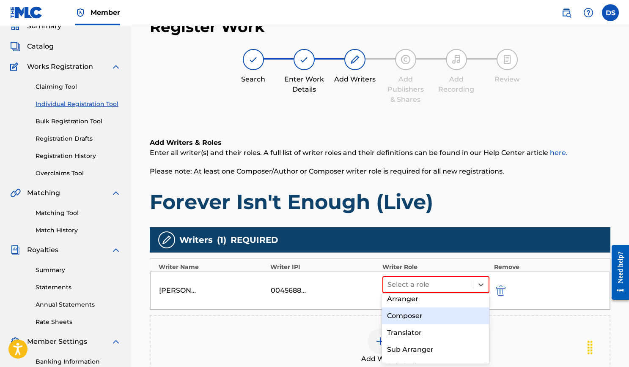
click at [424, 315] on div "Composer" at bounding box center [435, 316] width 107 height 17
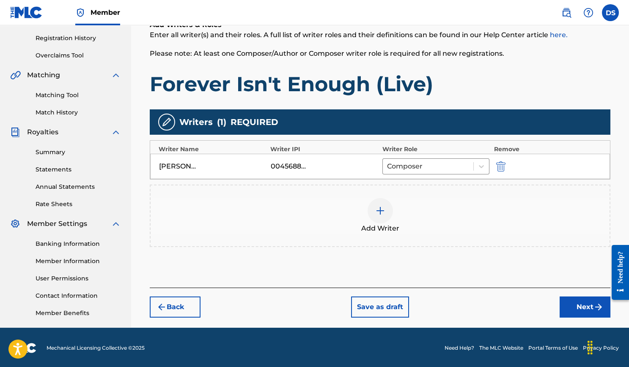
click at [568, 301] on button "Next" at bounding box center [584, 307] width 51 height 21
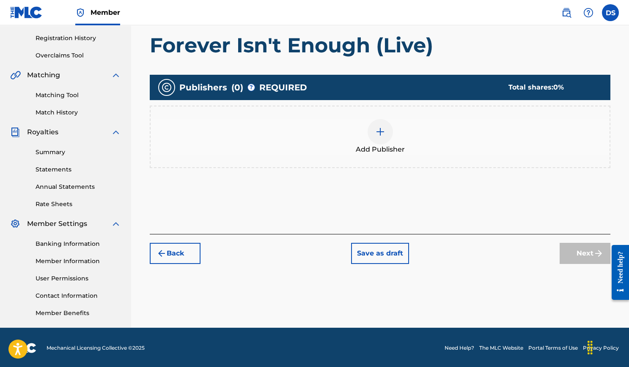
scroll to position [38, 0]
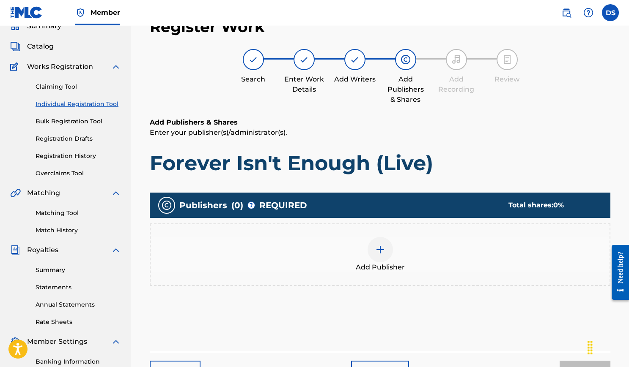
click at [388, 249] on div at bounding box center [379, 249] width 25 height 25
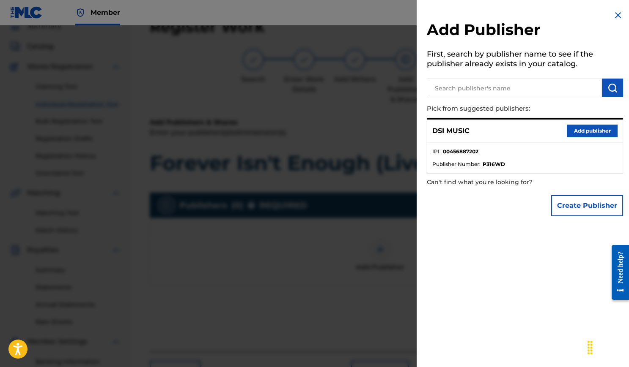
click at [575, 130] on button "Add publisher" at bounding box center [591, 131] width 51 height 13
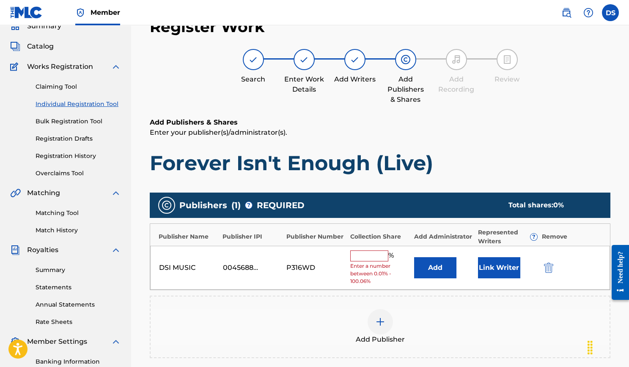
click at [375, 251] on input "text" at bounding box center [369, 256] width 38 height 11
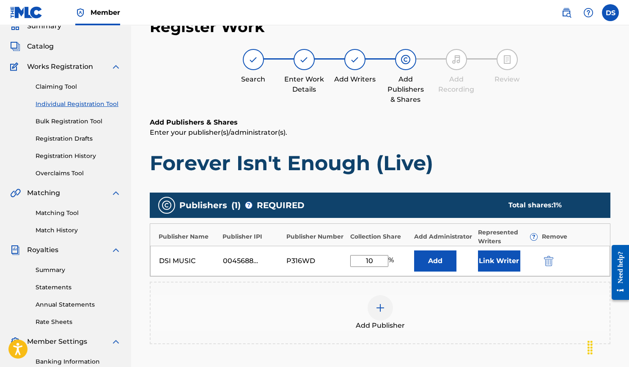
type input "100"
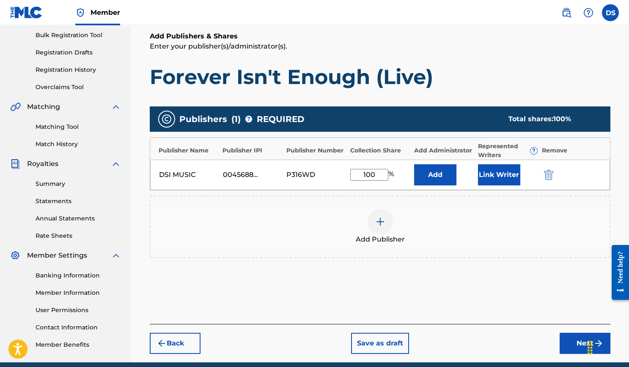
scroll to position [152, 0]
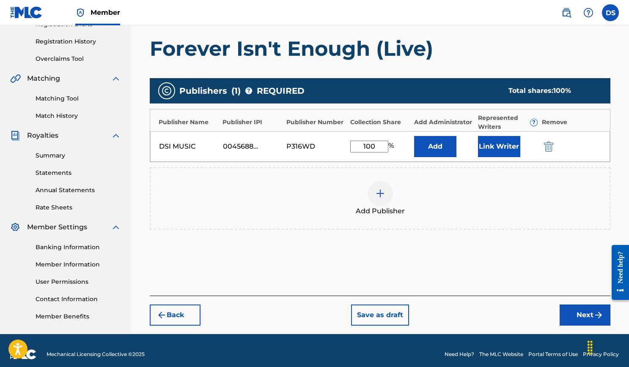
click at [566, 312] on button "Next" at bounding box center [584, 315] width 51 height 21
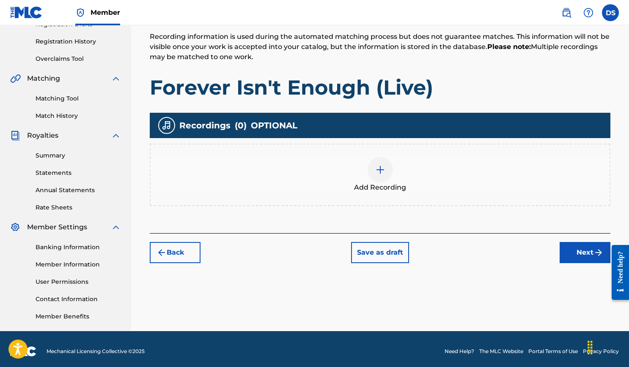
scroll to position [38, 0]
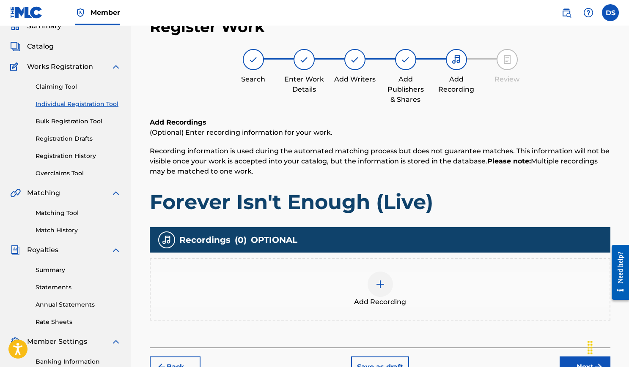
click at [387, 279] on div at bounding box center [379, 284] width 25 height 25
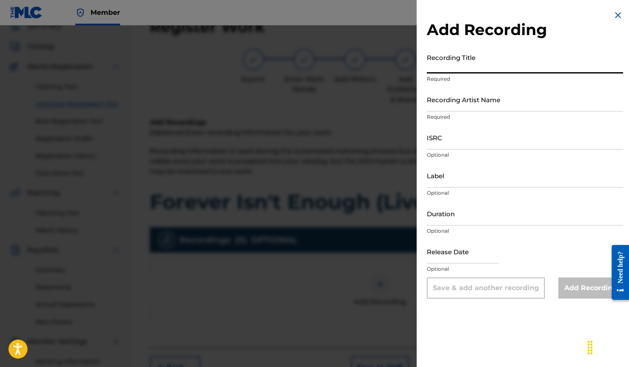
click at [478, 70] on input "Recording Title" at bounding box center [525, 61] width 196 height 24
type input "Forever Isn't Enough (Live)"
click at [480, 93] on input "Recording Artist Name" at bounding box center [525, 100] width 196 height 24
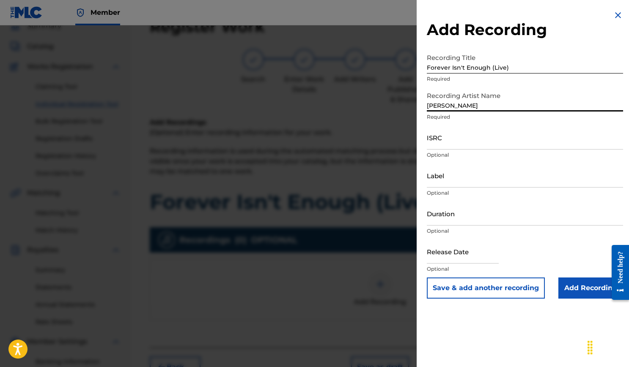
type input "[PERSON_NAME]"
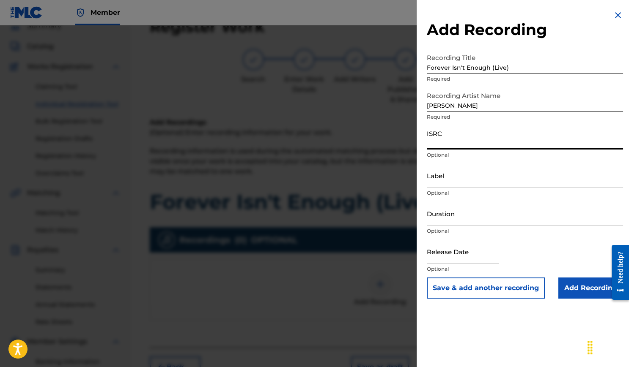
click at [487, 132] on input "ISRC" at bounding box center [525, 138] width 196 height 24
click at [464, 2] on div "Add Recording Recording Title Forever Isn't Enough (Live) Required Recording Ar…" at bounding box center [524, 154] width 216 height 309
click at [456, 223] on input "Duration" at bounding box center [525, 214] width 196 height 24
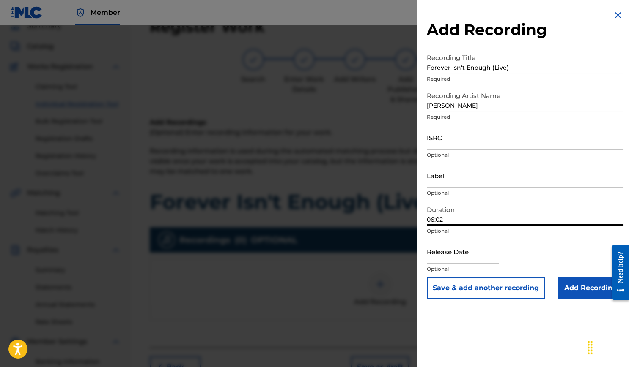
type input "06:02"
click at [487, 146] on input "ISRC" at bounding box center [525, 138] width 196 height 24
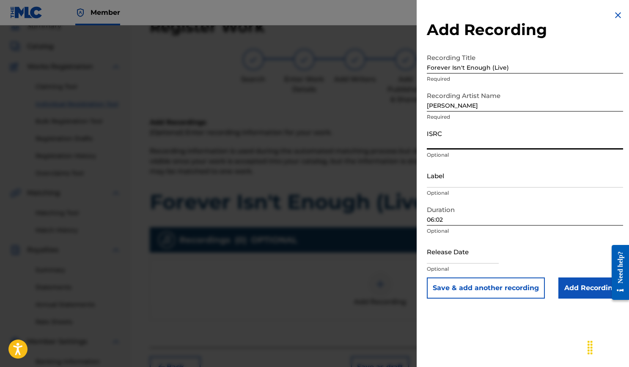
paste input "USLB41200010"
type input "USLB41200010"
click at [462, 181] on input "Label" at bounding box center [525, 176] width 196 height 24
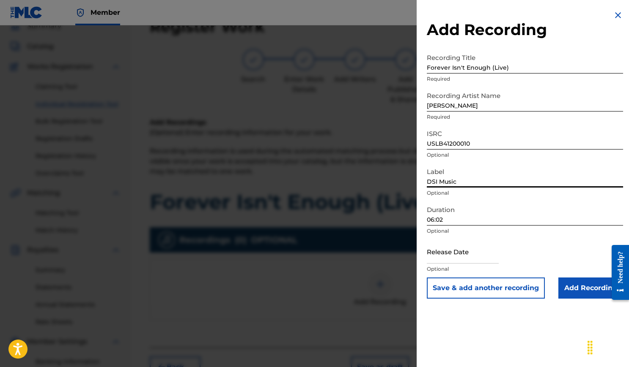
type input "DSI Music"
click at [458, 254] on input "text" at bounding box center [463, 252] width 72 height 24
select select "7"
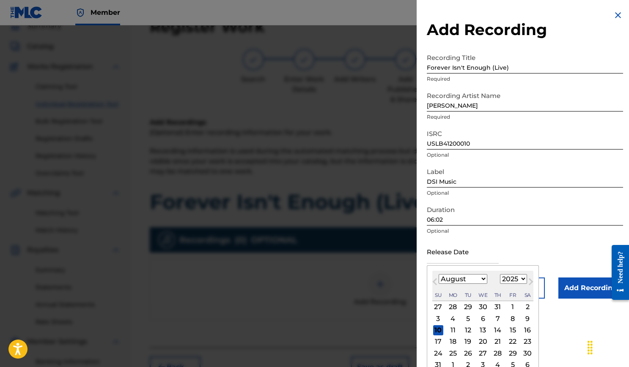
select select "2012"
select select "9"
click at [470, 335] on div "16" at bounding box center [467, 330] width 10 height 10
type input "October 16 2012"
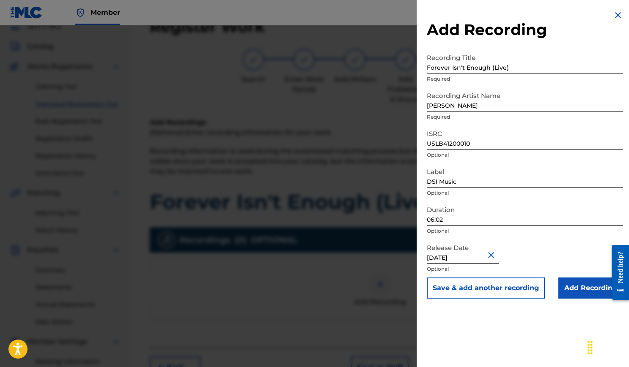
click at [567, 286] on input "Add Recording" at bounding box center [590, 288] width 65 height 21
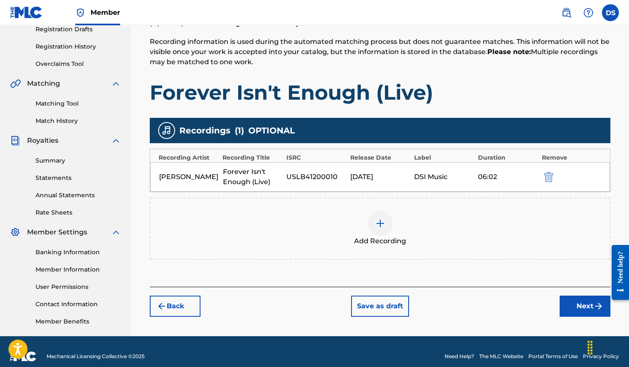
click at [580, 301] on button "Next" at bounding box center [584, 306] width 51 height 21
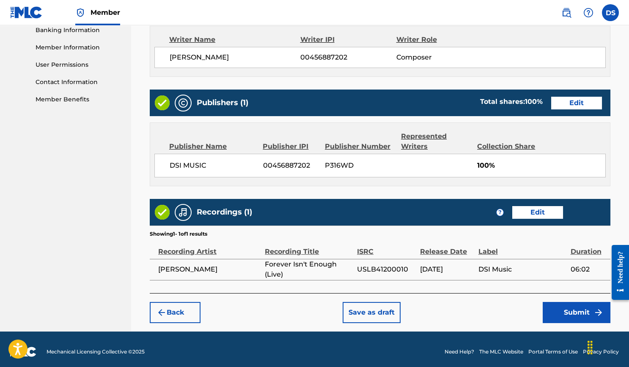
scroll to position [369, 0]
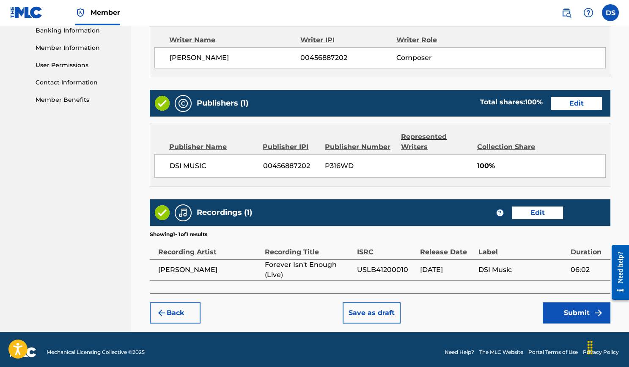
click at [580, 312] on button "Submit" at bounding box center [576, 313] width 68 height 21
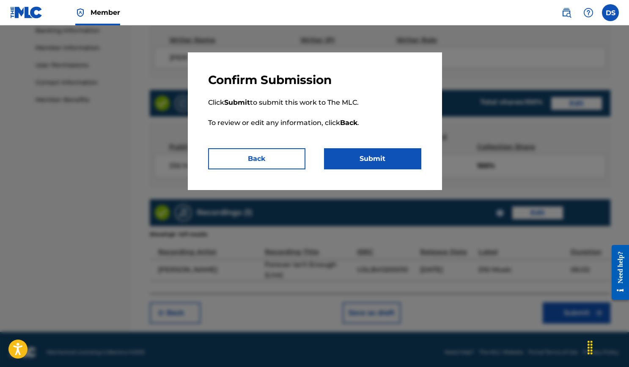
click at [417, 166] on button "Submit" at bounding box center [372, 158] width 97 height 21
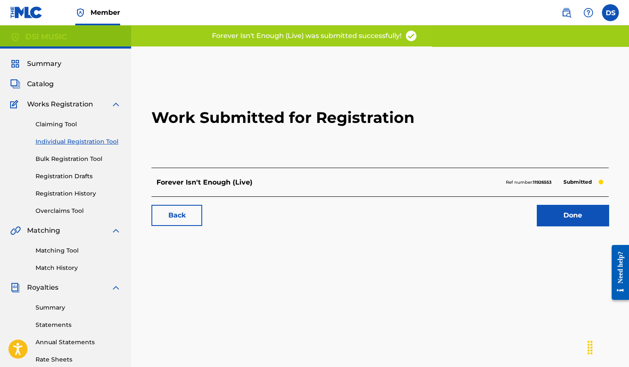
click at [558, 219] on link "Done" at bounding box center [572, 215] width 72 height 21
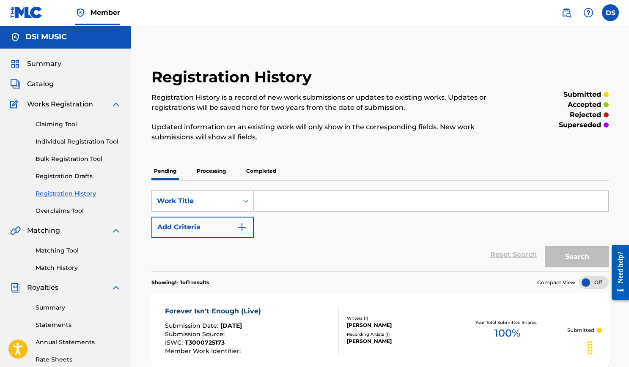
click at [107, 139] on link "Individual Registration Tool" at bounding box center [78, 141] width 85 height 9
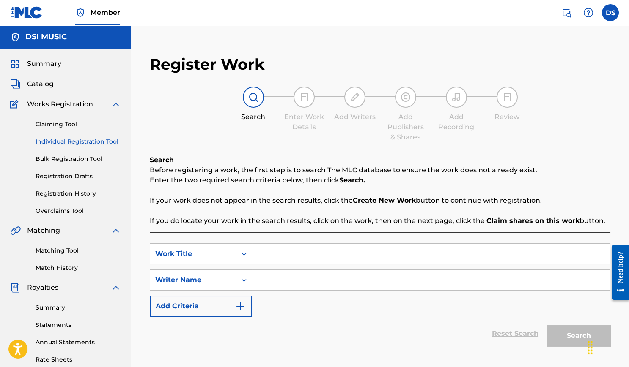
click at [274, 249] on input "Search Form" at bounding box center [431, 254] width 358 height 20
type input "Caravan Jam (Live)"
click at [284, 278] on input "Search Form" at bounding box center [431, 280] width 358 height 20
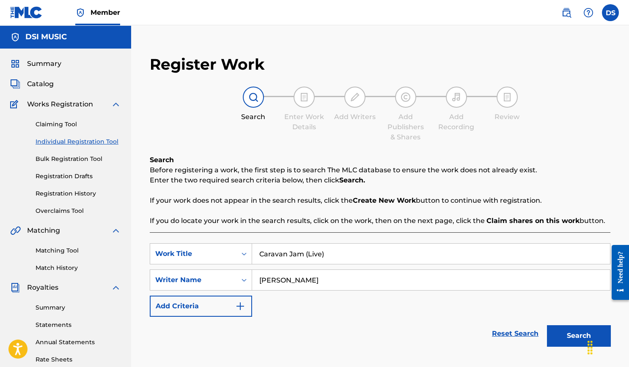
type input "Daniel Sistos"
click at [565, 332] on button "Search" at bounding box center [578, 335] width 63 height 21
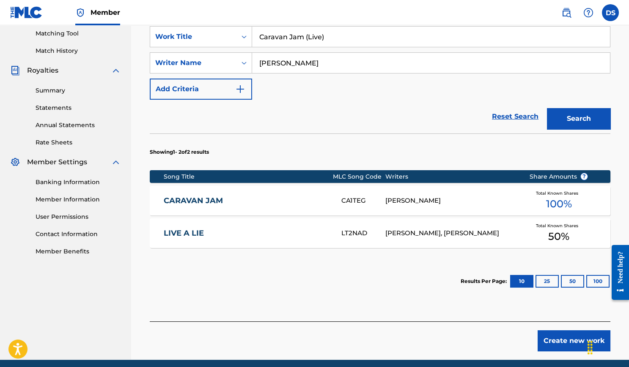
scroll to position [220, 0]
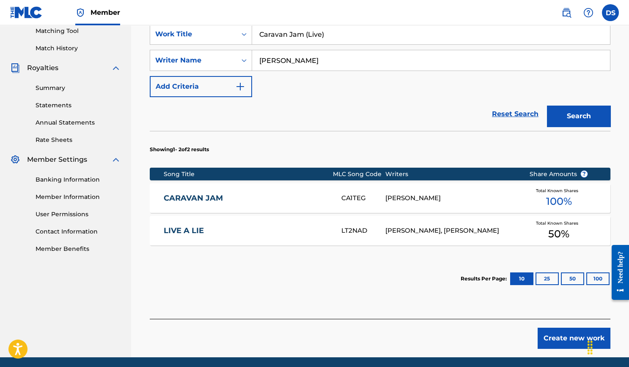
click at [559, 338] on button "Create new work" at bounding box center [573, 338] width 73 height 21
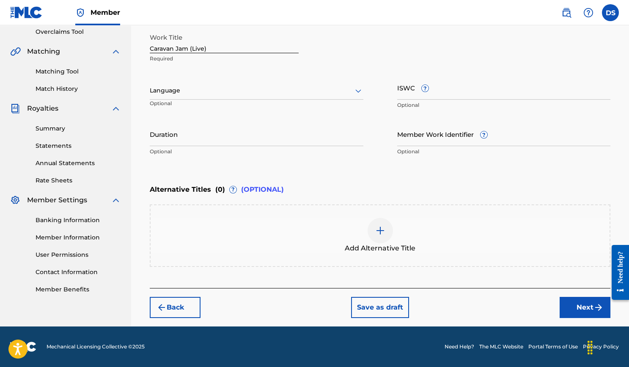
scroll to position [177, 0]
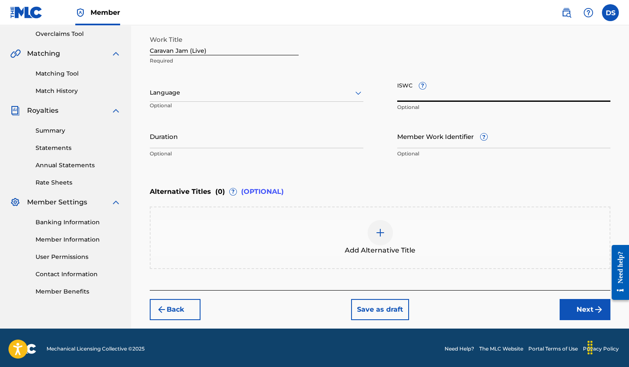
click at [417, 99] on input "ISWC ?" at bounding box center [503, 90] width 213 height 24
paste input "T3000725242"
type input "T3000725242"
click at [252, 132] on input "Duration" at bounding box center [256, 136] width 213 height 24
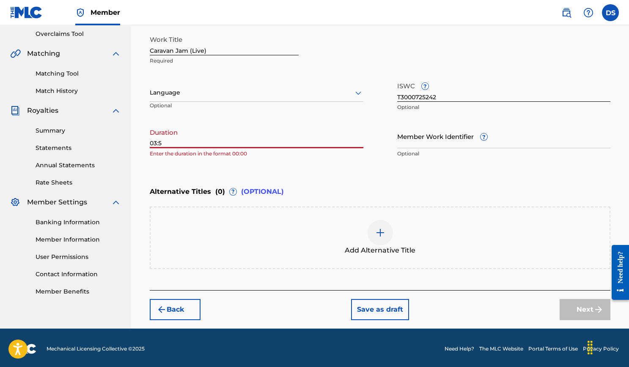
type input "03:55"
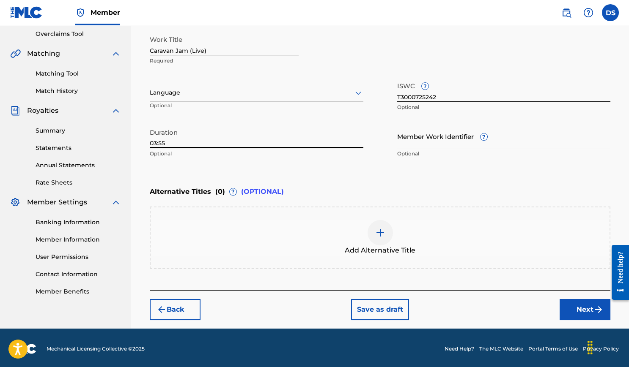
click at [597, 308] on img "submit" at bounding box center [598, 310] width 10 height 10
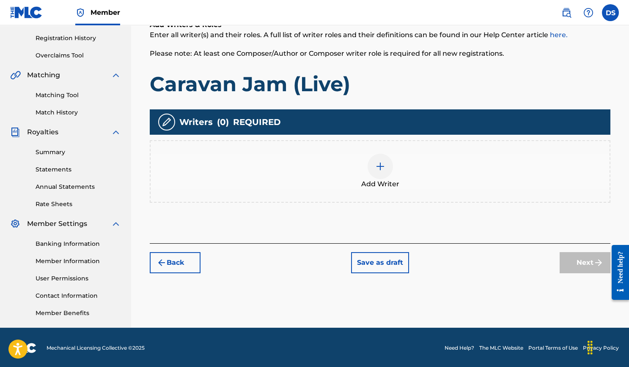
click at [387, 165] on div at bounding box center [379, 166] width 25 height 25
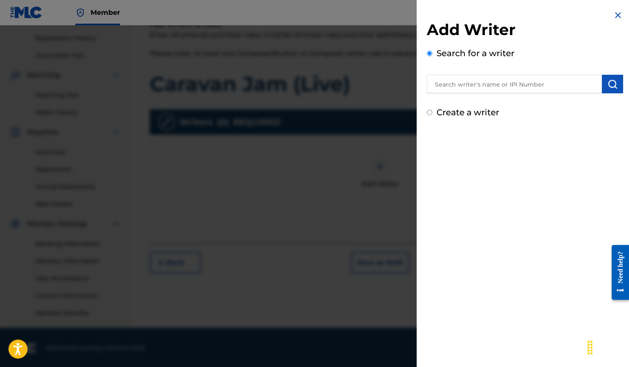
click at [476, 92] on input "text" at bounding box center [514, 84] width 175 height 19
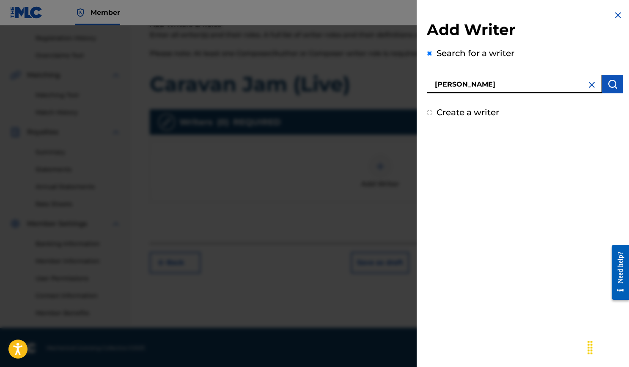
type input "Daniel Sistos"
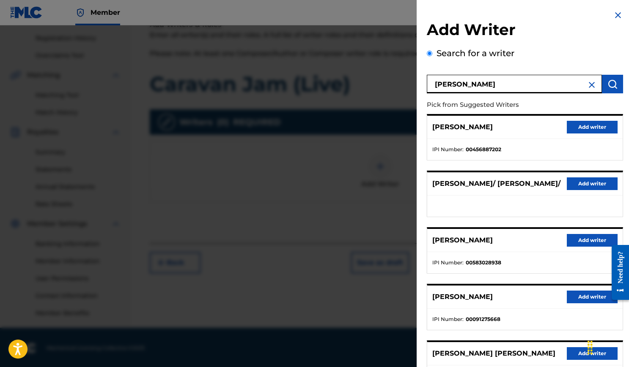
click at [599, 125] on button "Add writer" at bounding box center [591, 127] width 51 height 13
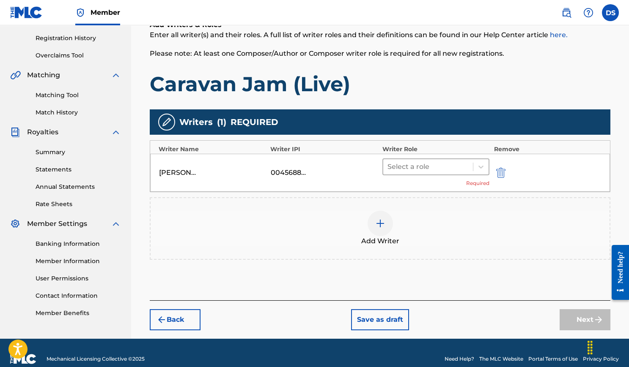
click at [467, 164] on div at bounding box center [428, 167] width 82 height 12
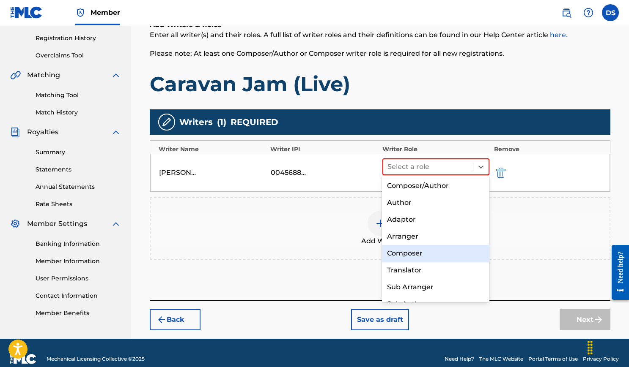
click at [431, 248] on div "Composer" at bounding box center [435, 253] width 107 height 17
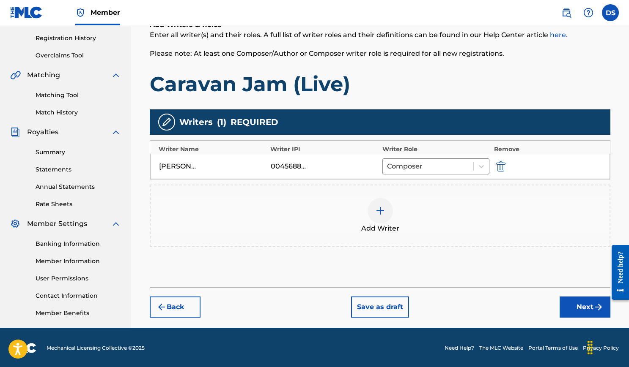
click at [573, 304] on button "Next" at bounding box center [584, 307] width 51 height 21
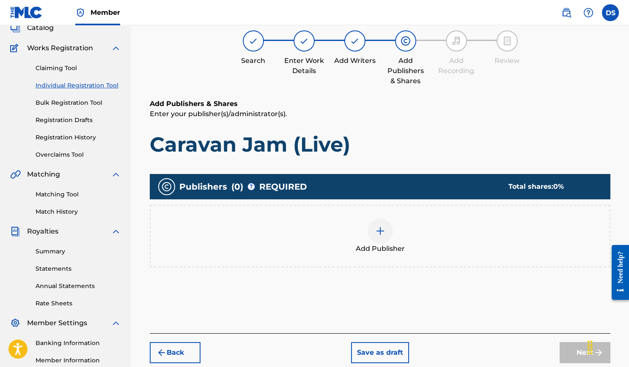
scroll to position [38, 0]
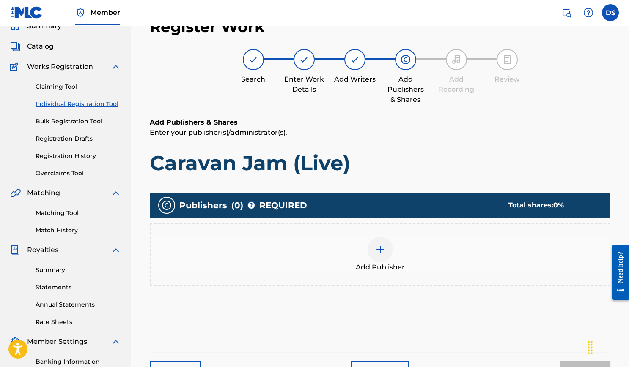
click at [390, 244] on div at bounding box center [379, 249] width 25 height 25
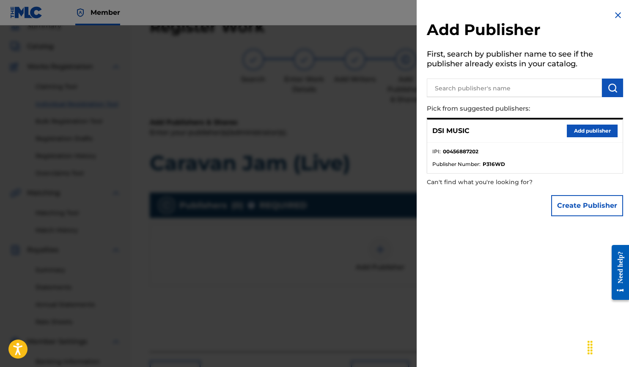
click at [573, 132] on button "Add publisher" at bounding box center [591, 131] width 51 height 13
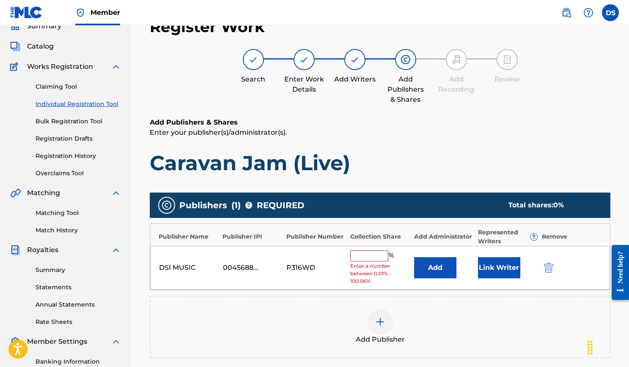
click at [375, 251] on input "text" at bounding box center [369, 256] width 38 height 11
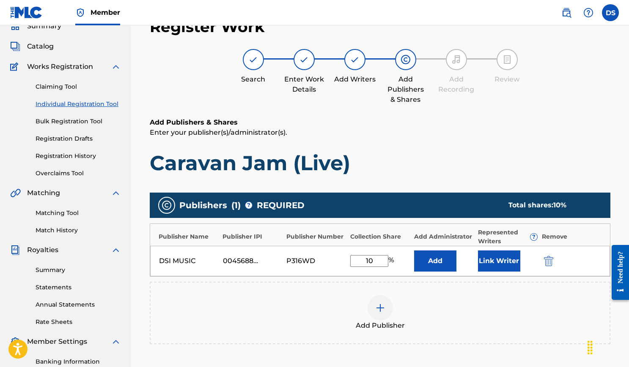
type input "100"
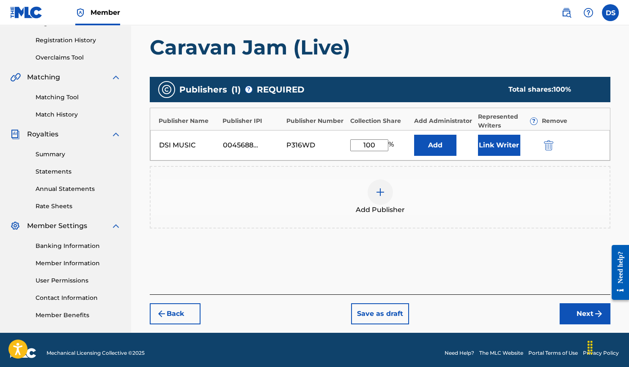
click at [571, 306] on button "Next" at bounding box center [584, 314] width 51 height 21
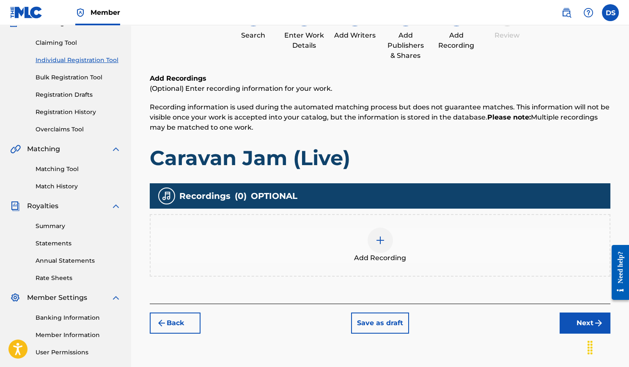
scroll to position [82, 0]
click at [382, 247] on div at bounding box center [379, 240] width 25 height 25
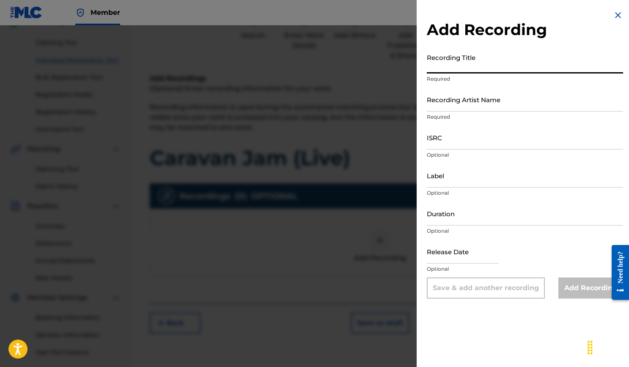
click at [471, 67] on input "Recording Title" at bounding box center [525, 61] width 196 height 24
type input "Caravan Jam (LiveI"
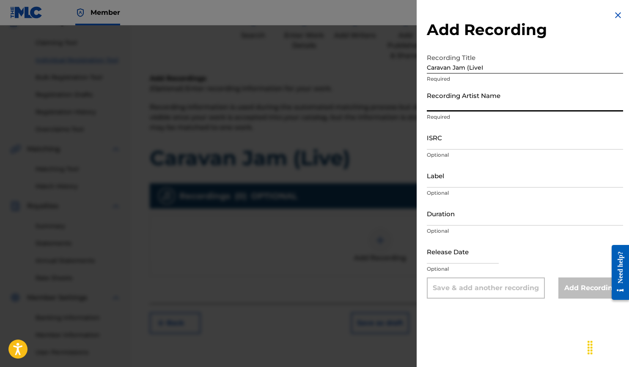
click at [478, 93] on input "Recording Artist Name" at bounding box center [525, 100] width 196 height 24
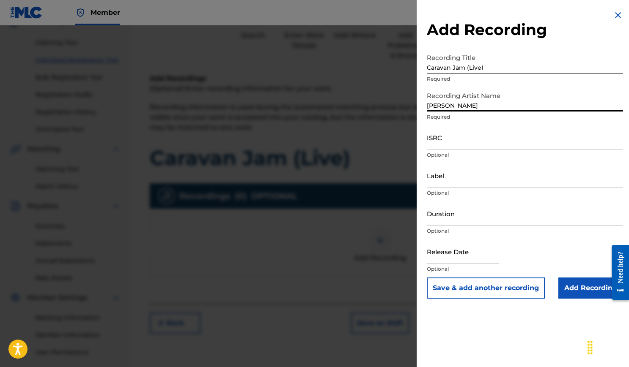
type input "[PERSON_NAME]"
click at [440, 224] on input "Duration" at bounding box center [525, 214] width 196 height 24
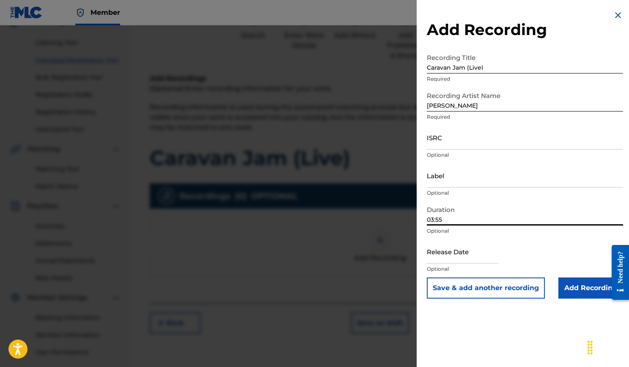
type input "03:55"
click at [472, 144] on input "ISRC" at bounding box center [525, 138] width 196 height 24
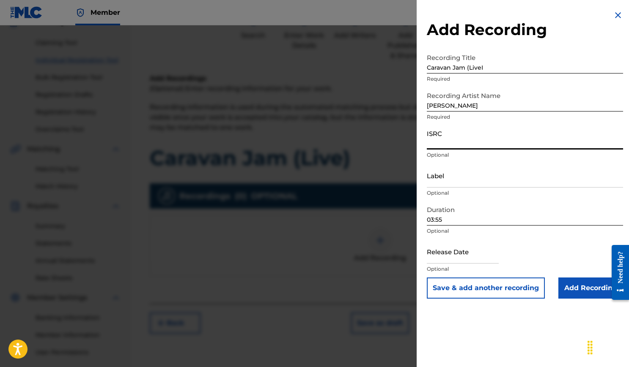
paste input "USLB41200011"
type input "USLB41200011"
click at [443, 182] on input "Label" at bounding box center [525, 176] width 196 height 24
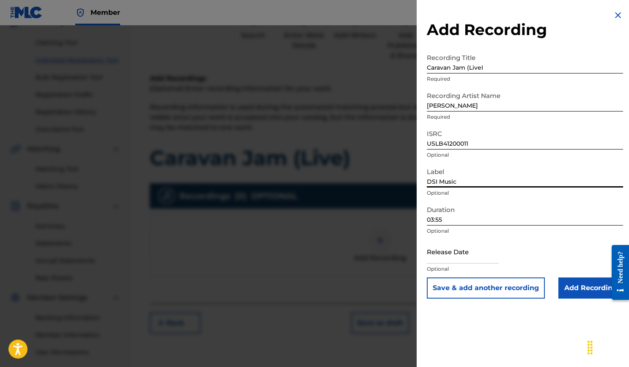
type input "DSI Music"
click at [445, 260] on input "text" at bounding box center [463, 252] width 72 height 24
select select "7"
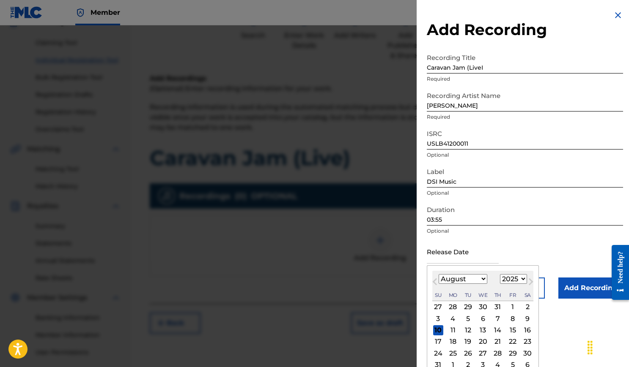
select select "2012"
select select "9"
click at [472, 332] on div "16" at bounding box center [467, 330] width 10 height 10
type input "October 16 2012"
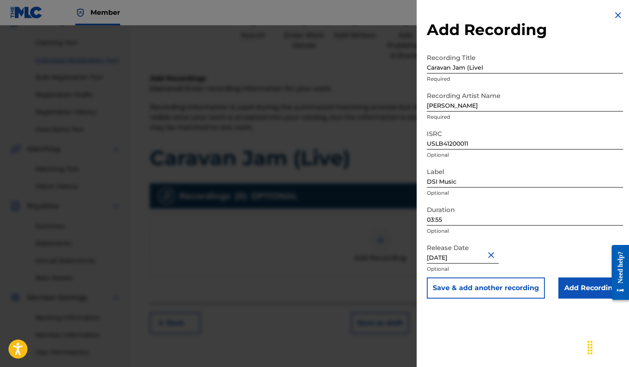
click at [582, 293] on input "Add Recording" at bounding box center [590, 288] width 65 height 21
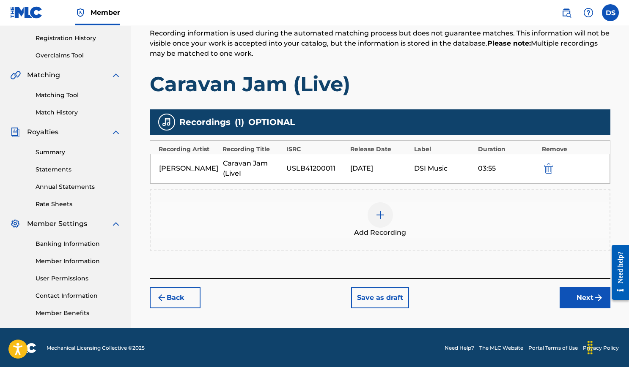
click at [580, 289] on button "Next" at bounding box center [584, 297] width 51 height 21
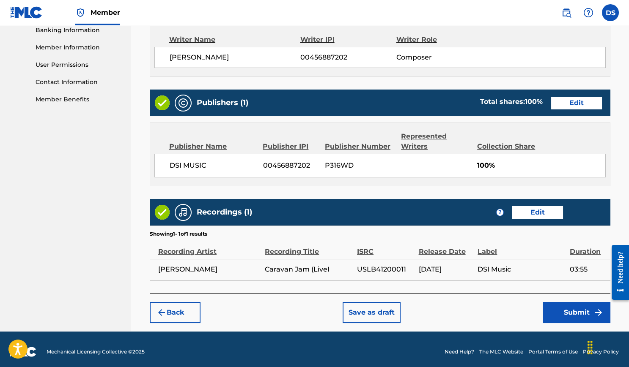
scroll to position [369, 0]
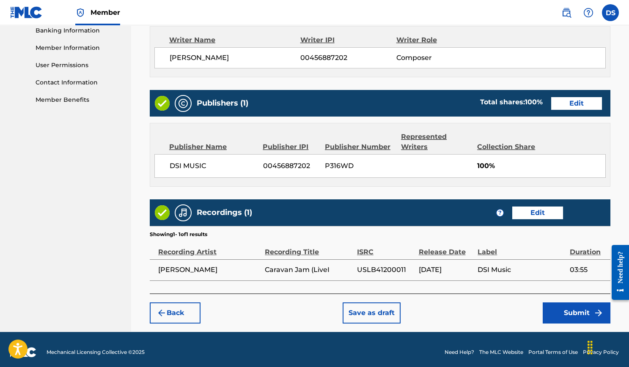
click at [566, 305] on button "Submit" at bounding box center [576, 313] width 68 height 21
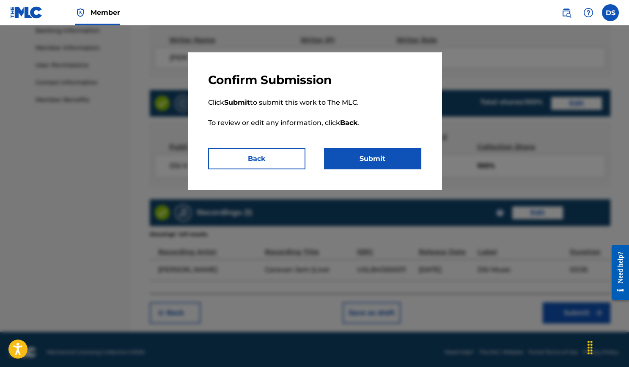
click at [382, 162] on button "Submit" at bounding box center [372, 158] width 97 height 21
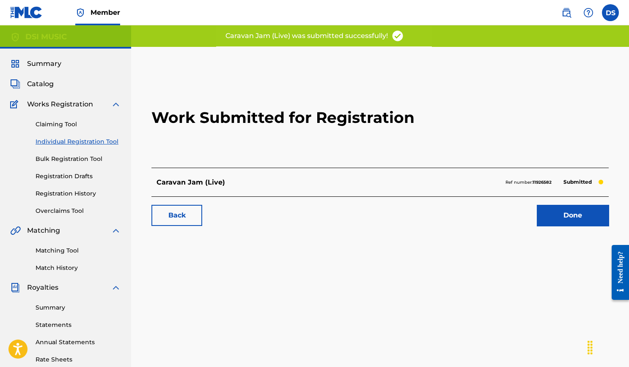
click at [559, 217] on link "Done" at bounding box center [572, 215] width 72 height 21
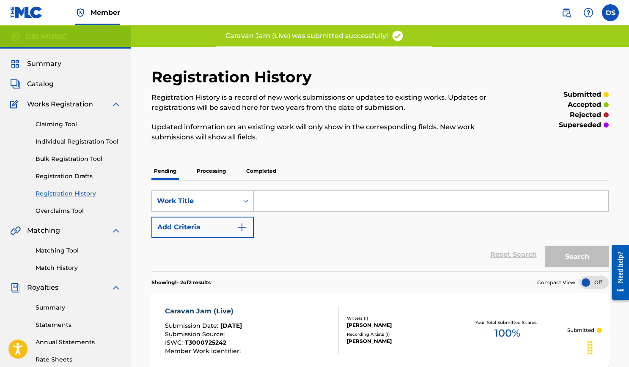
click at [66, 135] on div "Claiming Tool Individual Registration Tool Bulk Registration Tool Registration …" at bounding box center [65, 162] width 111 height 106
click at [66, 140] on link "Individual Registration Tool" at bounding box center [78, 141] width 85 height 9
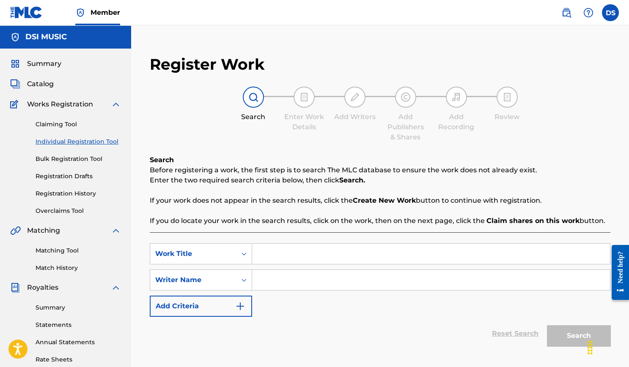
click at [300, 256] on input "Search Form" at bounding box center [431, 254] width 358 height 20
type input "I Still Need You (Live)"
click at [303, 283] on input "Search Form" at bounding box center [431, 280] width 358 height 20
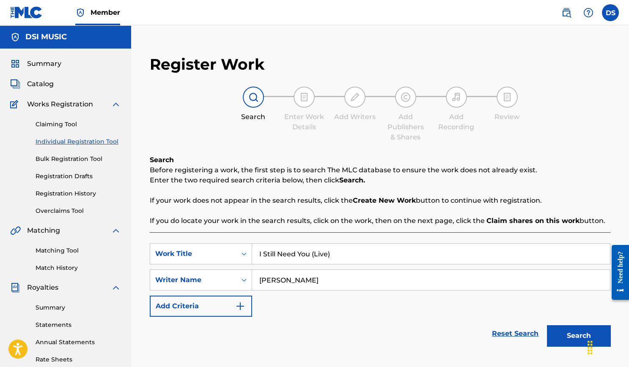
type input "Daniel Sistos"
click at [558, 327] on button "Search" at bounding box center [578, 335] width 63 height 21
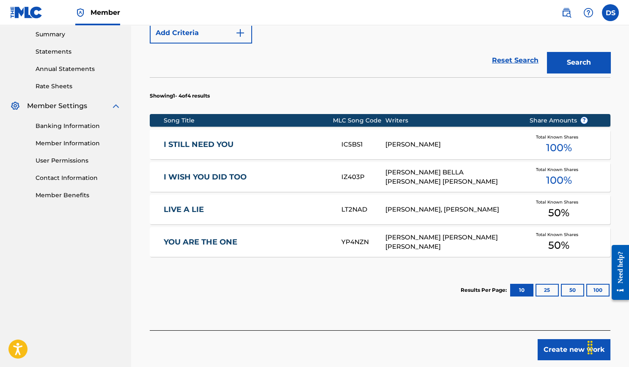
scroll to position [274, 0]
click at [563, 346] on button "Create new work" at bounding box center [573, 349] width 73 height 21
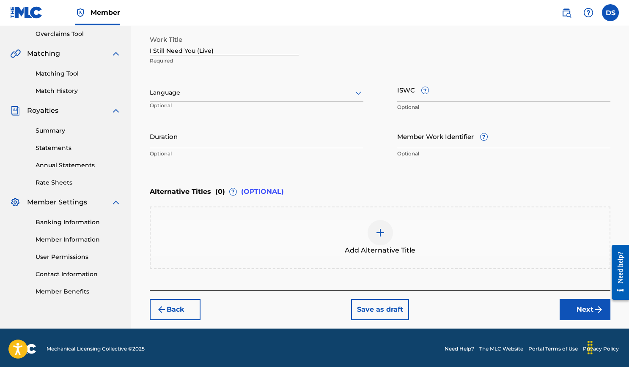
click at [242, 132] on input "Duration" at bounding box center [256, 136] width 213 height 24
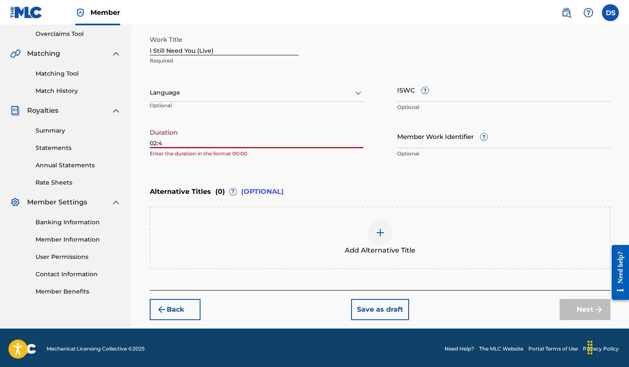
type input "02:49"
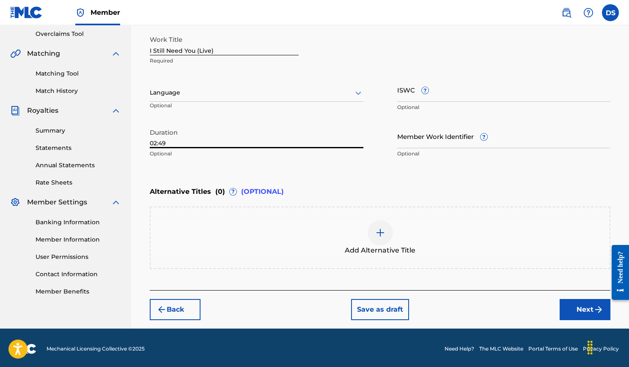
click at [572, 304] on button "Next" at bounding box center [584, 309] width 51 height 21
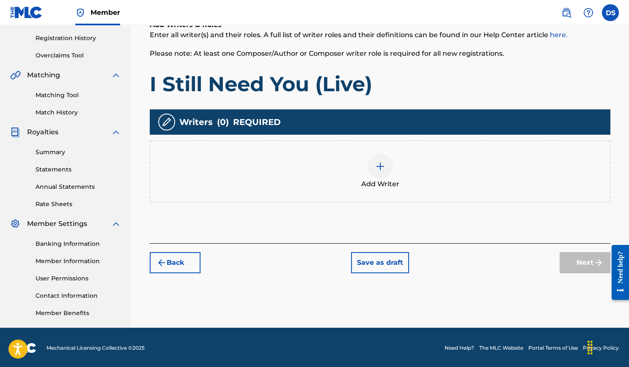
click at [377, 170] on div at bounding box center [379, 166] width 25 height 25
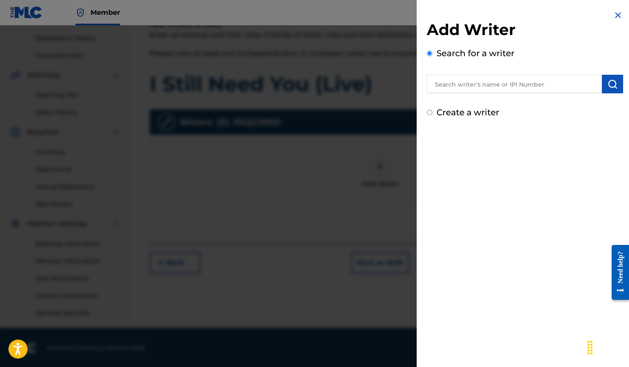
click at [495, 78] on input "text" at bounding box center [514, 84] width 175 height 19
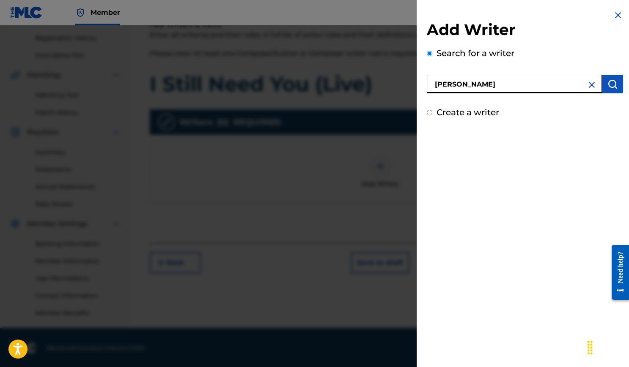
type input "Daniel Sistos"
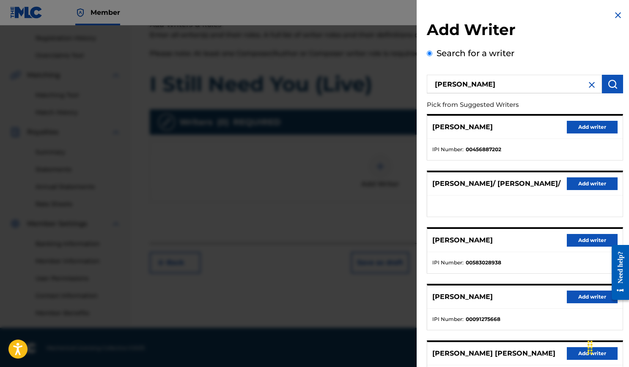
click at [599, 126] on button "Add writer" at bounding box center [591, 127] width 51 height 13
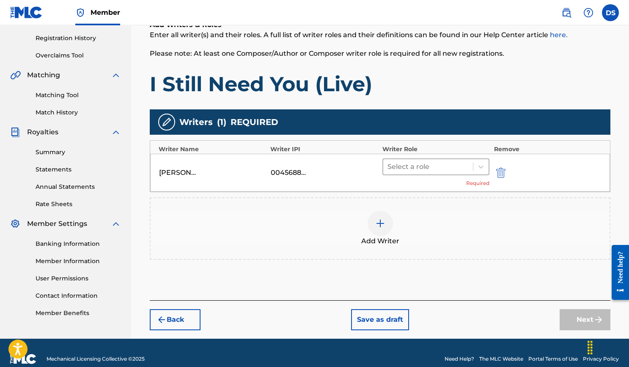
click at [464, 165] on div at bounding box center [428, 167] width 82 height 12
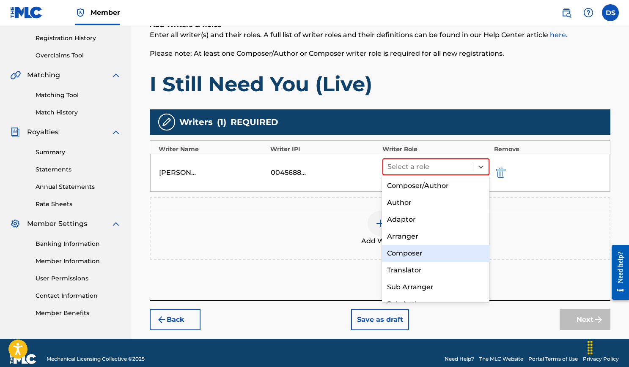
click at [437, 255] on div "Composer" at bounding box center [435, 253] width 107 height 17
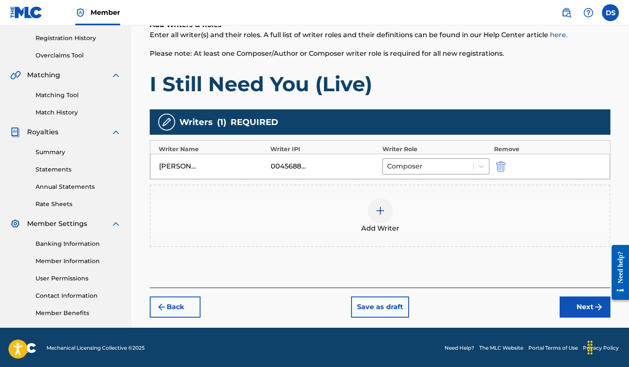
click at [574, 307] on button "Next" at bounding box center [584, 307] width 51 height 21
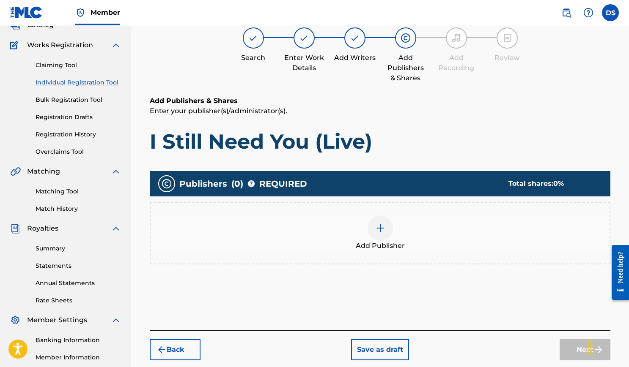
scroll to position [38, 0]
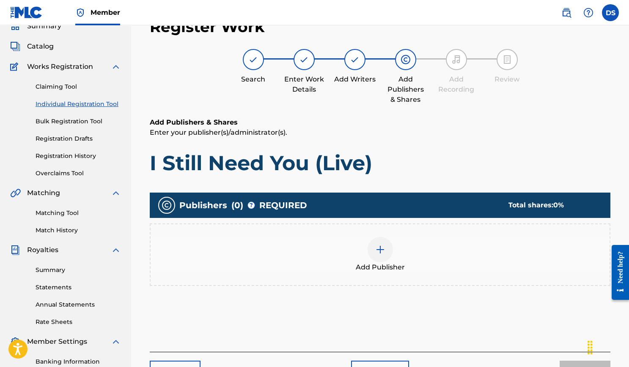
click at [381, 246] on img at bounding box center [380, 250] width 10 height 10
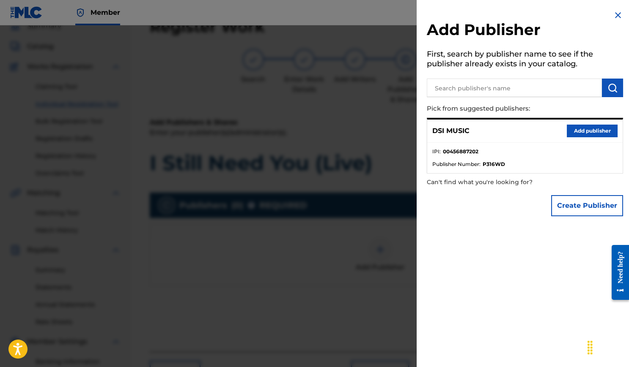
click at [583, 130] on button "Add publisher" at bounding box center [591, 131] width 51 height 13
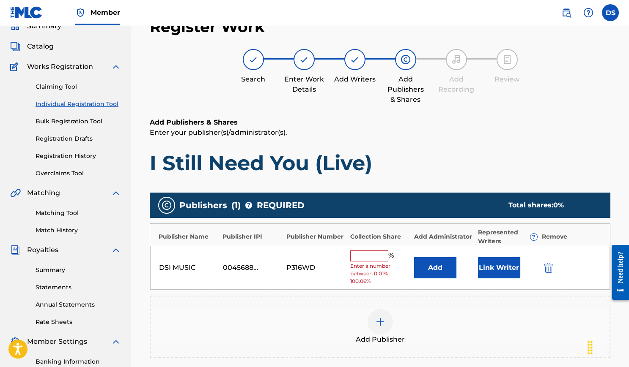
click at [358, 246] on div "DSI MUSIC 00456887202 P316WD % Enter a number between 0.01% - 100.06% Add Link …" at bounding box center [379, 268] width 459 height 44
click at [361, 253] on input "text" at bounding box center [369, 256] width 38 height 11
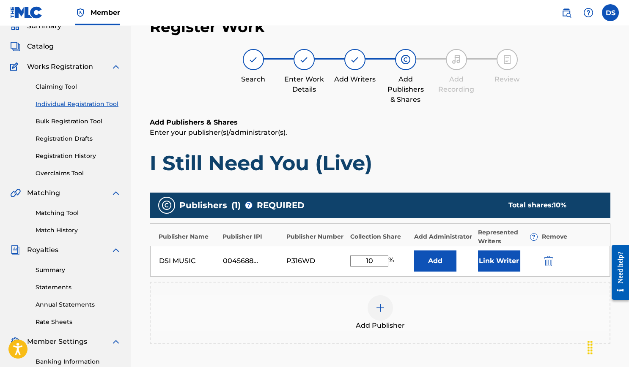
type input "100"
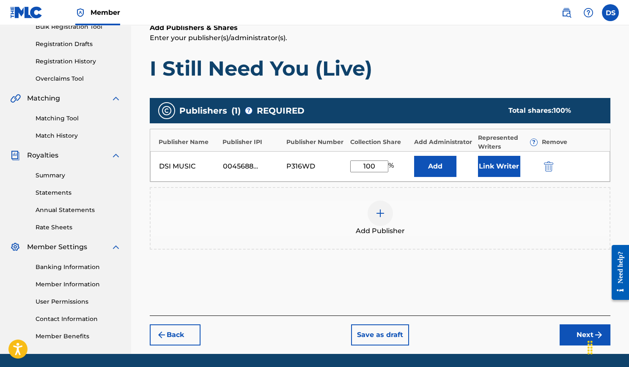
scroll to position [143, 0]
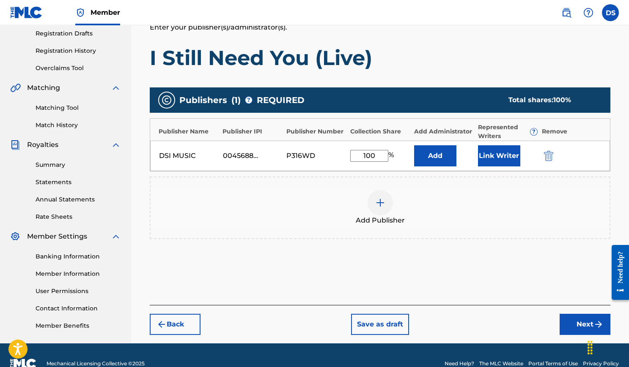
click at [585, 321] on button "Next" at bounding box center [584, 324] width 51 height 21
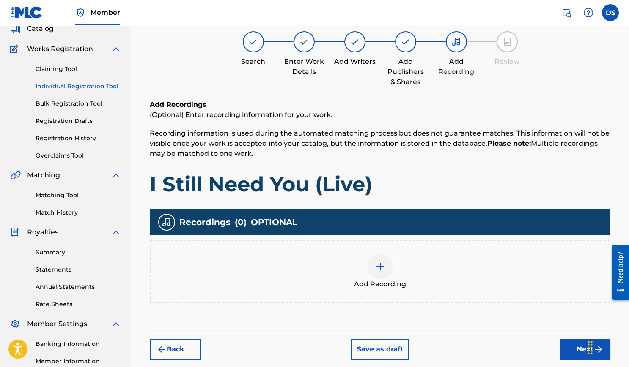
scroll to position [38, 0]
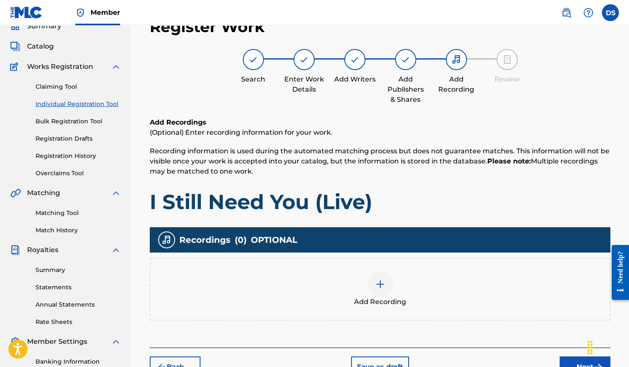
click at [386, 274] on div at bounding box center [379, 284] width 25 height 25
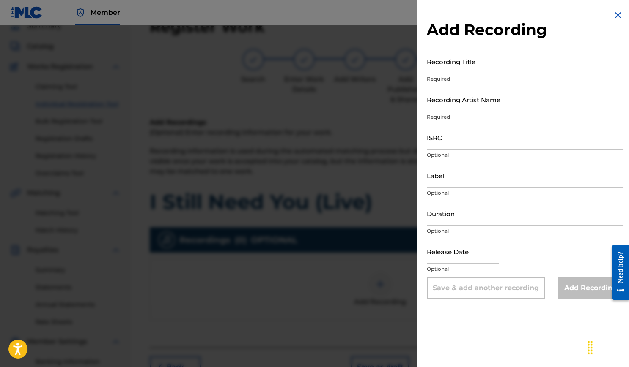
click at [458, 144] on input "ISRC" at bounding box center [525, 138] width 196 height 24
paste input "USLB41200012"
type input "USLB41200012"
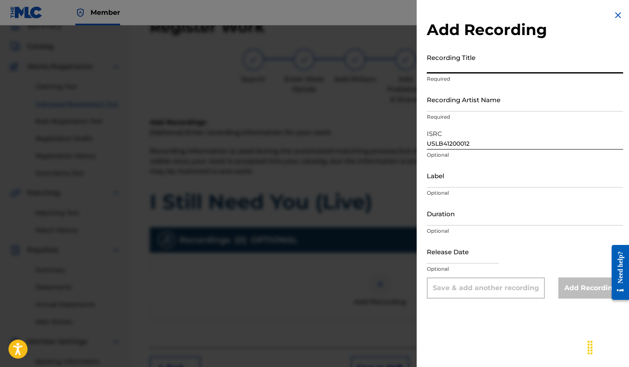
click at [459, 72] on input "Recording Title" at bounding box center [525, 61] width 196 height 24
type input "I Still Need You (Live)"
click at [463, 88] on input "Recording Artist Name" at bounding box center [525, 100] width 196 height 24
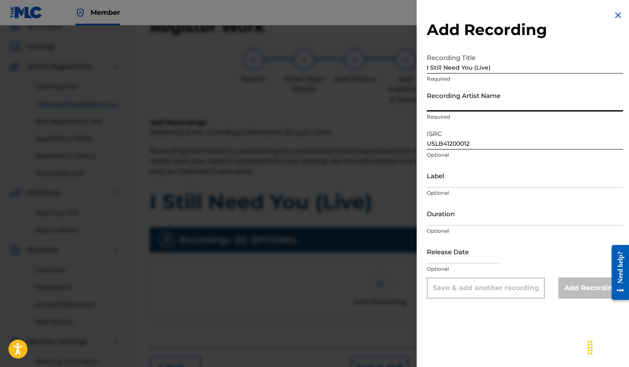
type input "d"
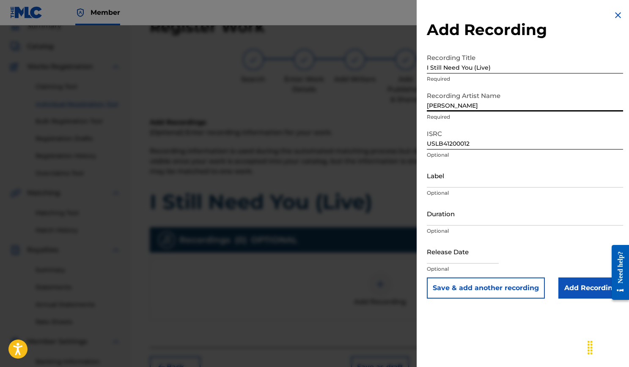
type input "[PERSON_NAME]"
click at [482, 170] on input "Label" at bounding box center [525, 176] width 196 height 24
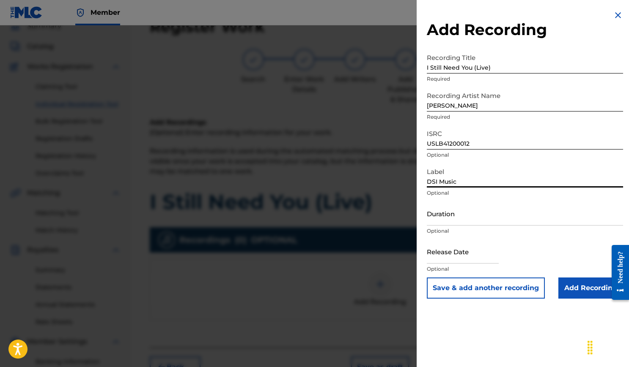
type input "DSI Music"
click at [485, 219] on input "Duration" at bounding box center [525, 214] width 196 height 24
type input "02:49"
click at [452, 252] on input "text" at bounding box center [463, 252] width 72 height 24
select select "7"
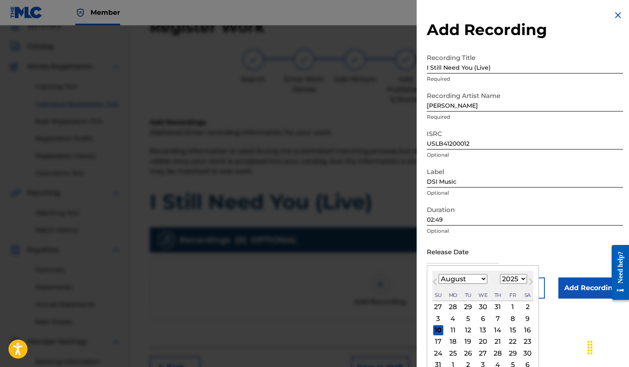
select select "2012"
click at [479, 286] on div "August 2012 January February March April May June July August September October…" at bounding box center [482, 286] width 101 height 30
select select "9"
click at [476, 331] on div "14 15 16 17 18 19 20" at bounding box center [482, 330] width 101 height 11
click at [473, 331] on div "16" at bounding box center [467, 330] width 10 height 10
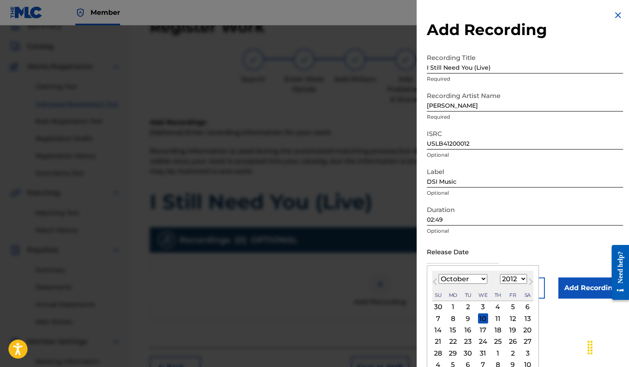
type input "October 16 2012"
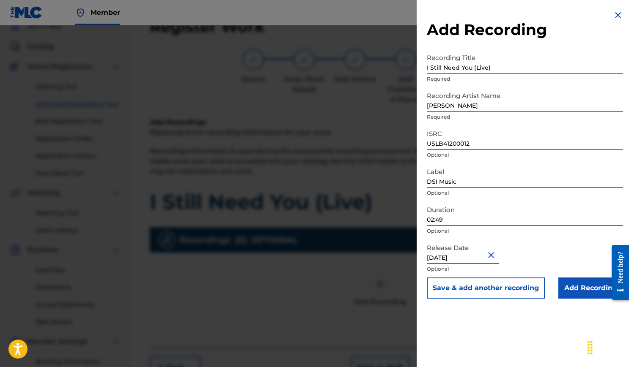
click at [568, 293] on input "Add Recording" at bounding box center [590, 288] width 65 height 21
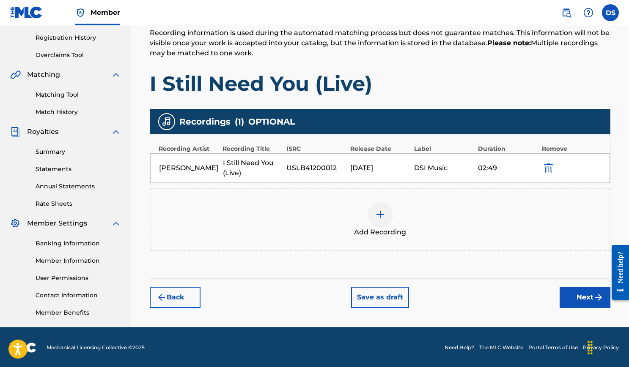
scroll to position [156, 0]
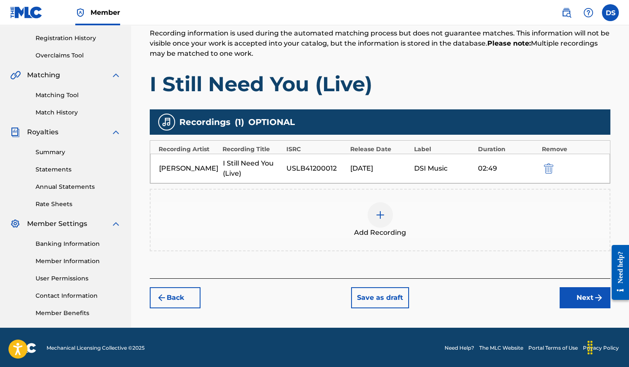
click at [578, 296] on button "Next" at bounding box center [584, 297] width 51 height 21
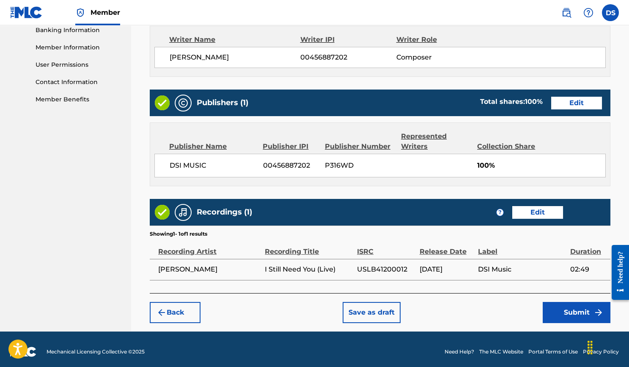
scroll to position [369, 0]
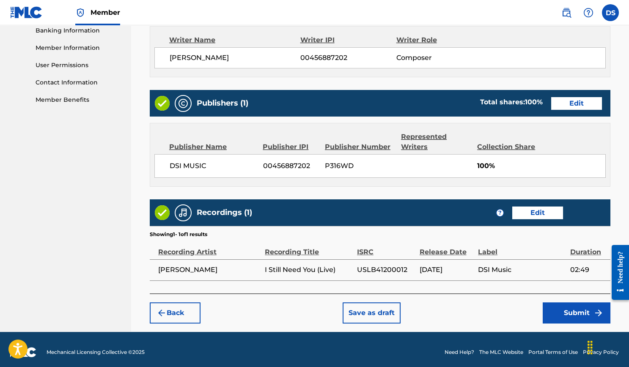
click at [555, 306] on button "Submit" at bounding box center [576, 313] width 68 height 21
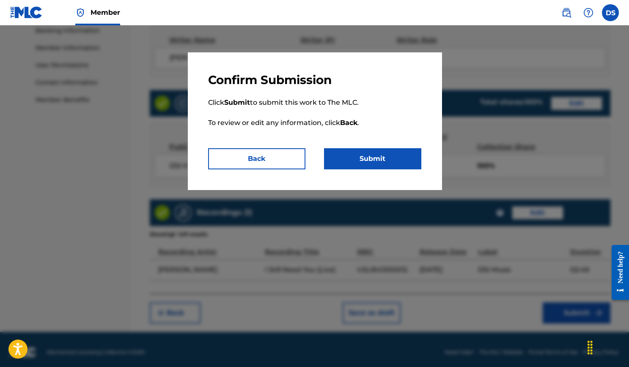
click at [401, 159] on button "Submit" at bounding box center [372, 158] width 97 height 21
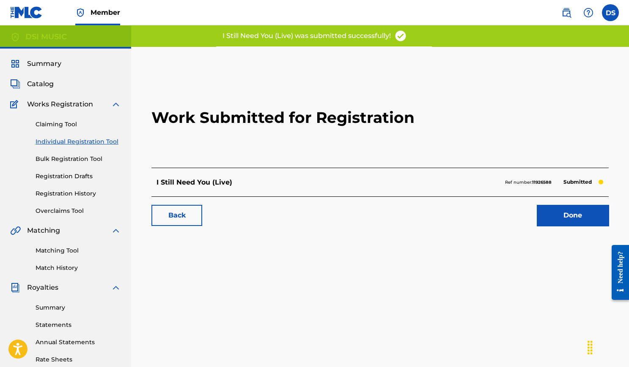
click at [568, 209] on link "Done" at bounding box center [572, 215] width 72 height 21
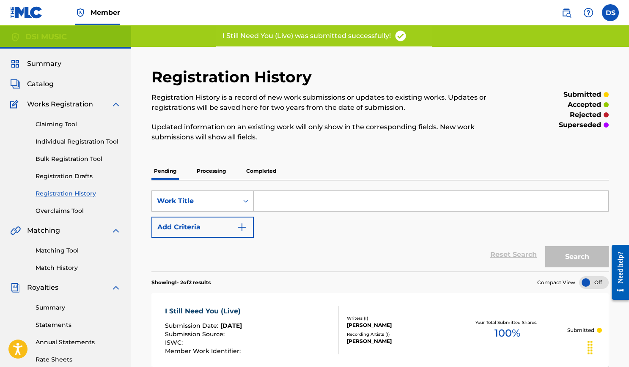
click at [65, 145] on link "Individual Registration Tool" at bounding box center [78, 141] width 85 height 9
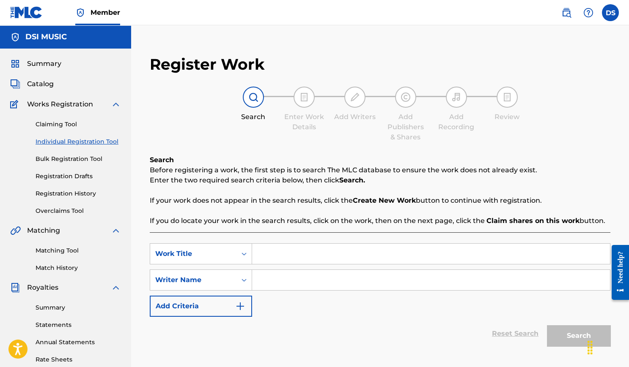
click at [298, 244] on input "Search Form" at bounding box center [431, 254] width 358 height 20
type input "Rise (Live)"
click at [304, 276] on input "Search Form" at bounding box center [431, 280] width 358 height 20
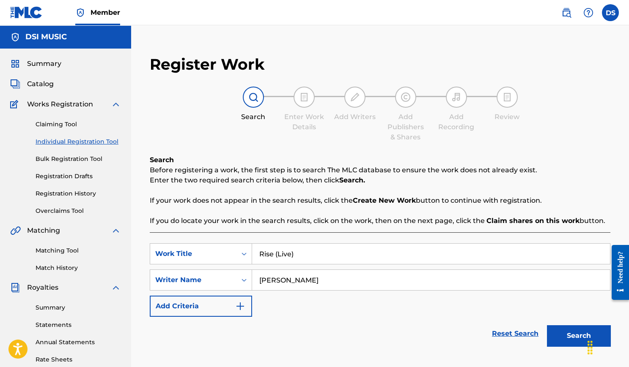
type input "Daniel Sistos"
click at [578, 333] on button "Search" at bounding box center [578, 335] width 63 height 21
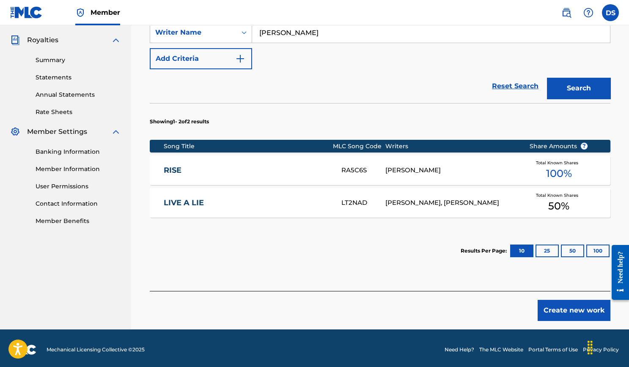
scroll to position [248, 0]
click at [547, 310] on button "Create new work" at bounding box center [573, 310] width 73 height 21
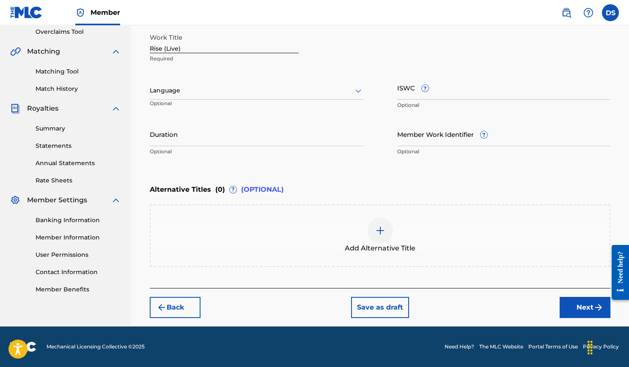
scroll to position [177, 0]
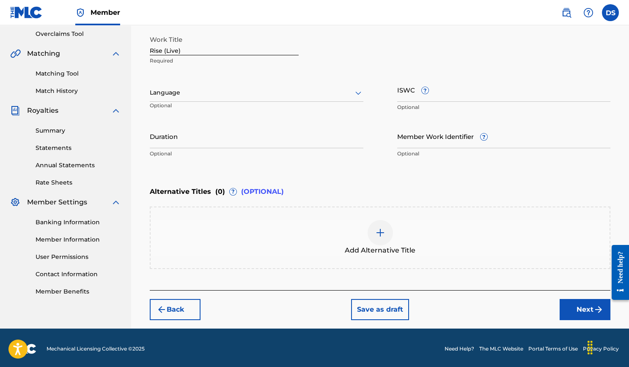
click at [403, 98] on input "ISWC ?" at bounding box center [503, 90] width 213 height 24
paste input "T3000694515"
type input "T3000694515"
click at [286, 137] on input "Duration" at bounding box center [256, 136] width 213 height 24
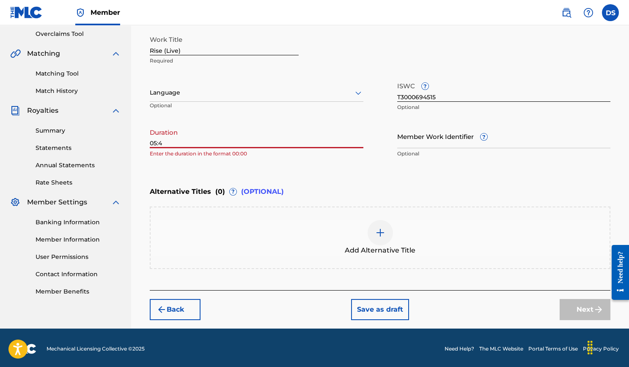
type input "05:42"
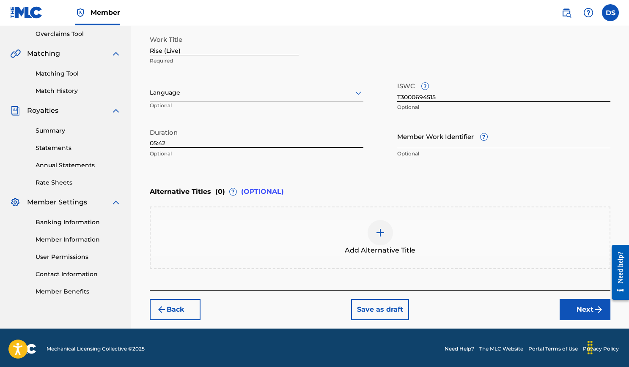
click at [580, 311] on button "Next" at bounding box center [584, 309] width 51 height 21
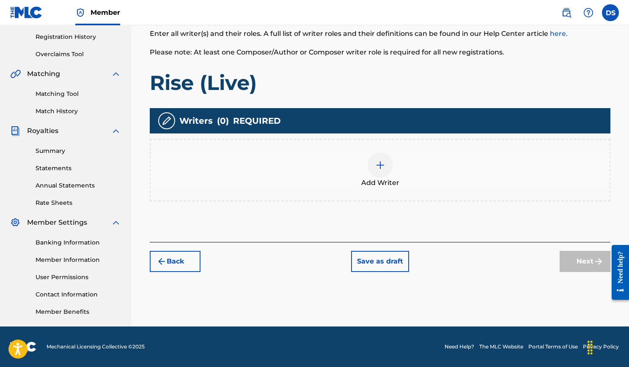
scroll to position [156, 0]
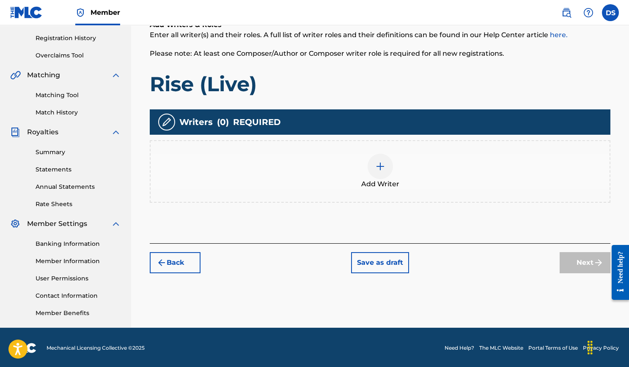
click at [383, 166] on img at bounding box center [380, 166] width 10 height 10
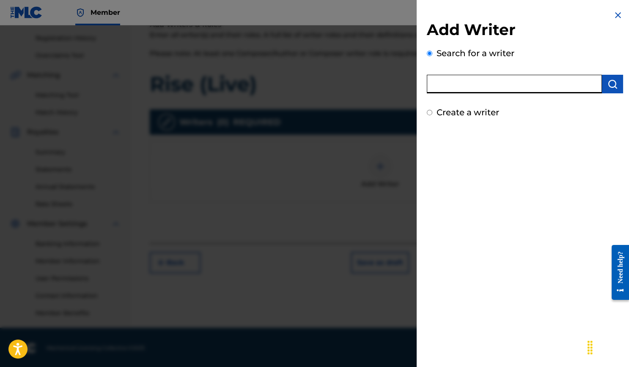
click at [465, 88] on input "text" at bounding box center [514, 84] width 175 height 19
type input "Daniel Sistos"
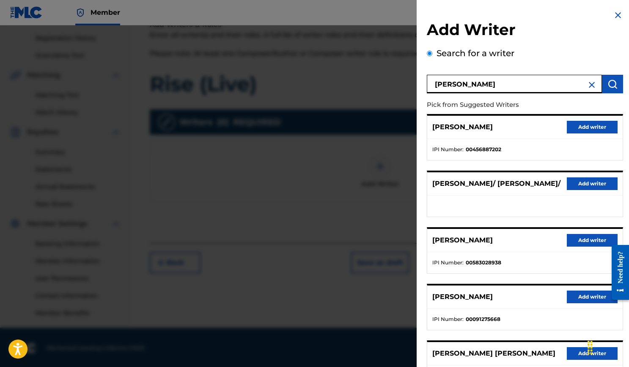
click at [592, 126] on button "Add writer" at bounding box center [591, 127] width 51 height 13
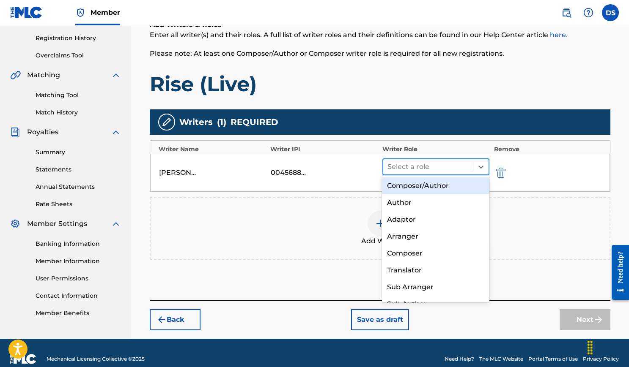
click at [437, 162] on div at bounding box center [428, 167] width 82 height 12
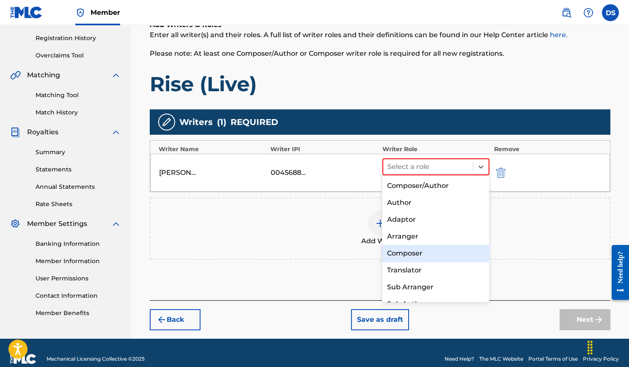
click at [424, 252] on div "Composer" at bounding box center [435, 253] width 107 height 17
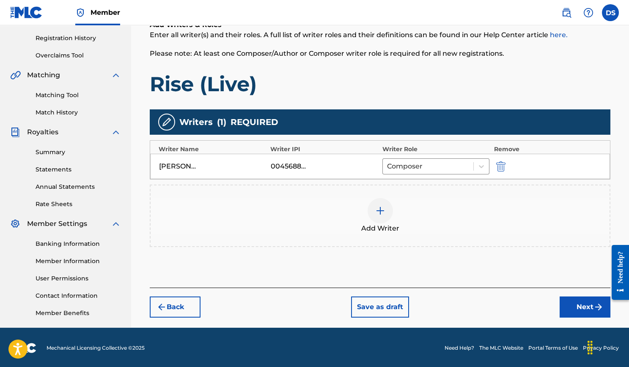
click at [575, 306] on button "Next" at bounding box center [584, 307] width 51 height 21
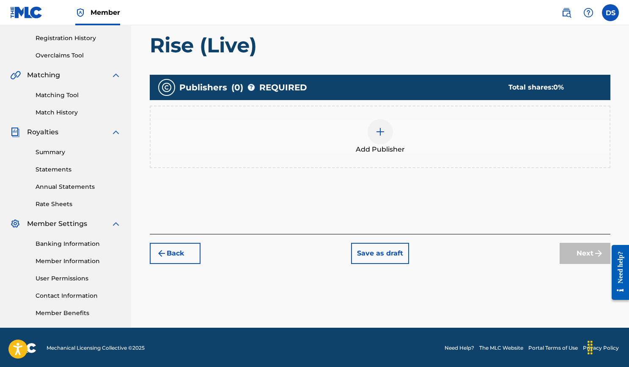
scroll to position [38, 0]
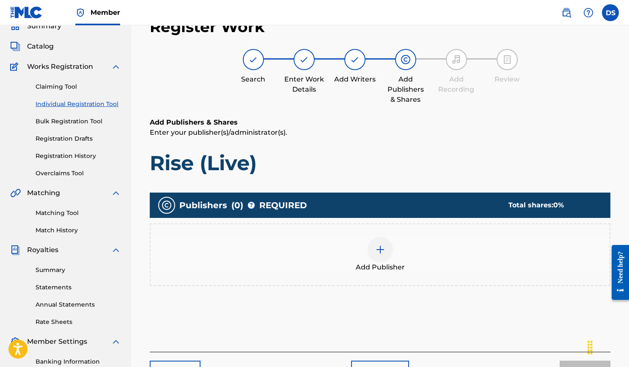
click at [386, 248] on div at bounding box center [379, 249] width 25 height 25
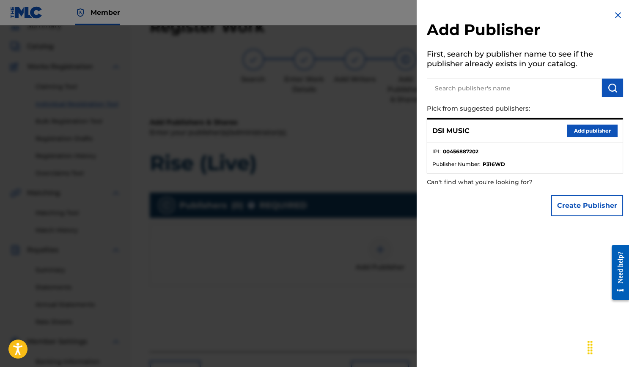
click at [587, 127] on button "Add publisher" at bounding box center [591, 131] width 51 height 13
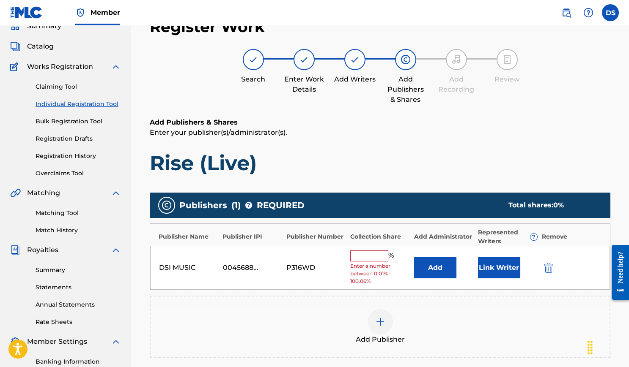
click at [357, 263] on span "Enter a number between 0.01% - 100.06%" at bounding box center [380, 274] width 60 height 23
click at [362, 258] on div "% Enter a number between 0.01% - 100.06%" at bounding box center [380, 268] width 60 height 35
click at [363, 254] on input "text" at bounding box center [369, 256] width 38 height 11
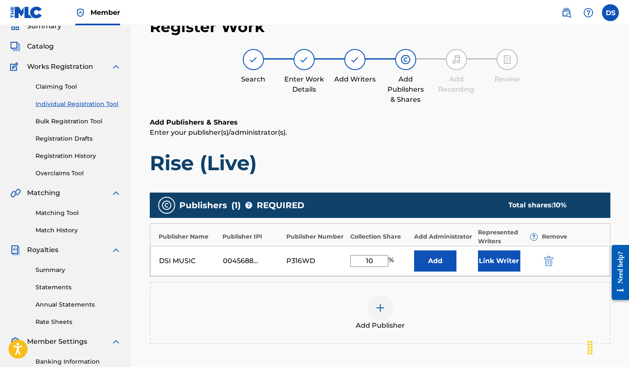
type input "100"
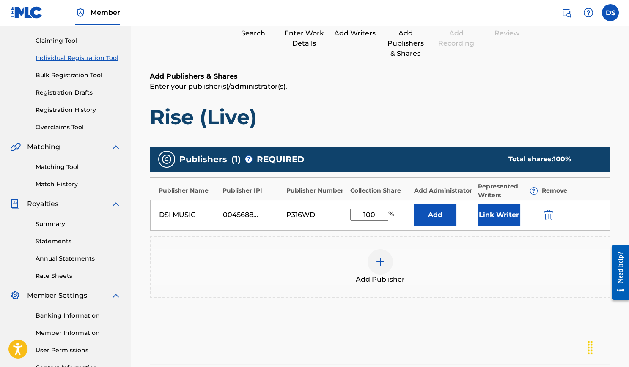
scroll to position [118, 0]
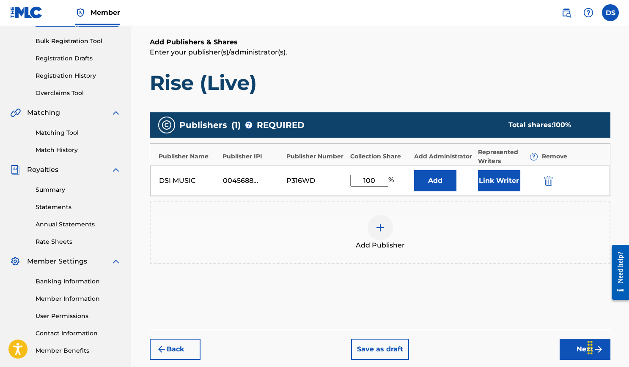
click at [573, 342] on button "Next" at bounding box center [584, 349] width 51 height 21
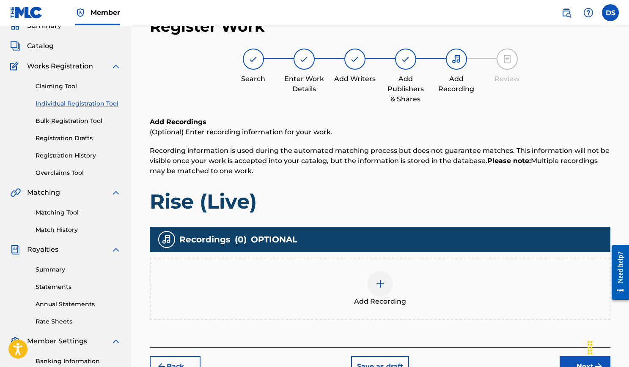
scroll to position [38, 0]
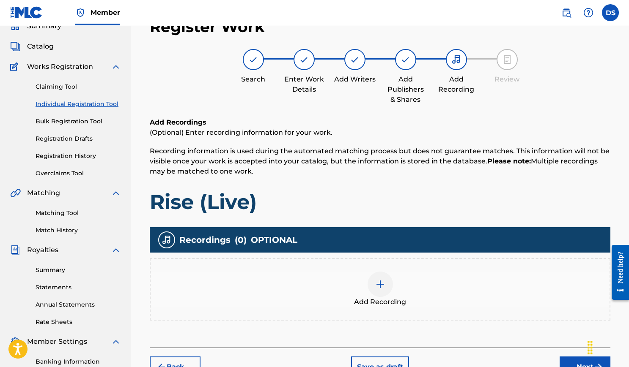
click at [389, 282] on div at bounding box center [379, 284] width 25 height 25
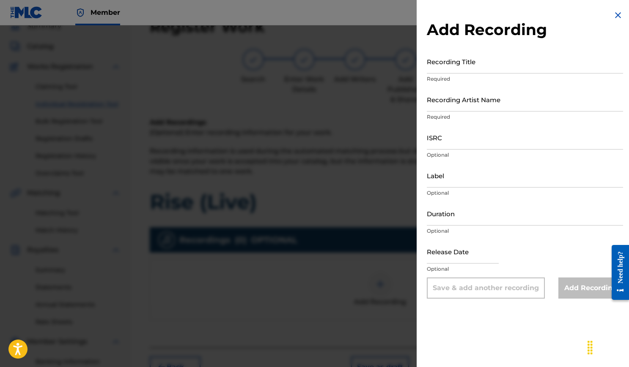
click at [464, 69] on input "Recording Title" at bounding box center [525, 61] width 196 height 24
type input "D"
type input "Rise (Live)"
click at [465, 100] on input "Recording Artist Name" at bounding box center [525, 100] width 196 height 24
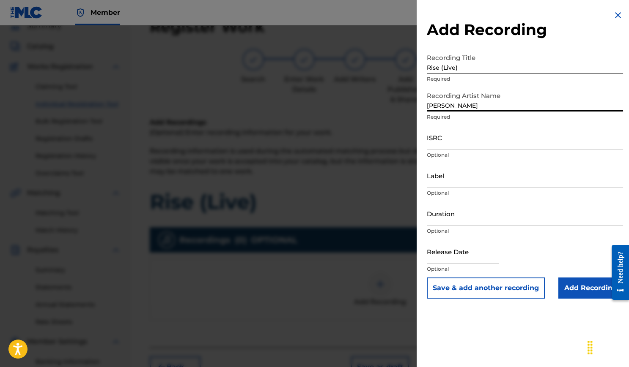
type input "[PERSON_NAME]"
click at [475, 143] on input "ISRC" at bounding box center [525, 138] width 196 height 24
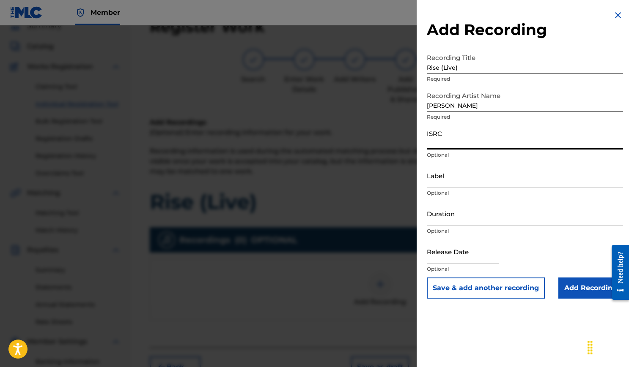
click at [444, 217] on input "Duration" at bounding box center [525, 214] width 196 height 24
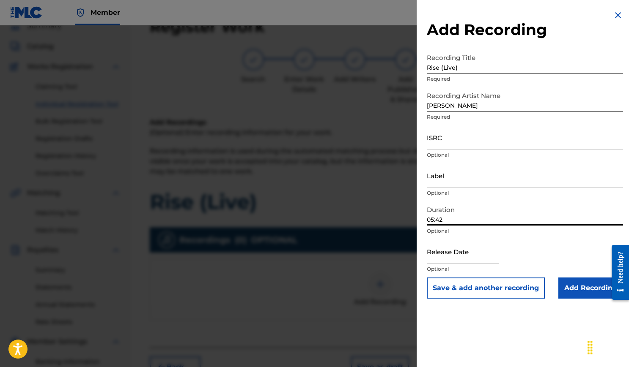
type input "05:42"
click at [490, 144] on input "ISRC" at bounding box center [525, 138] width 196 height 24
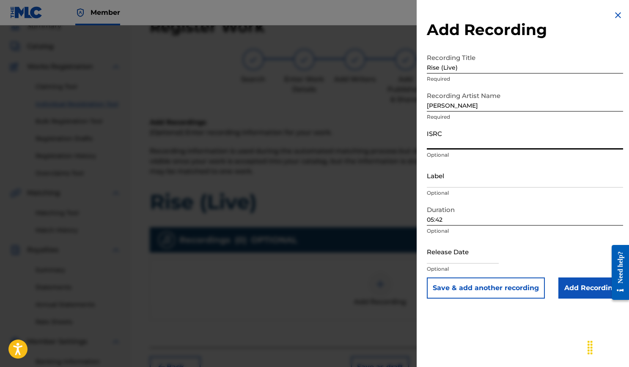
paste input "USLB41200013"
click at [475, 169] on input "Label" at bounding box center [525, 176] width 196 height 24
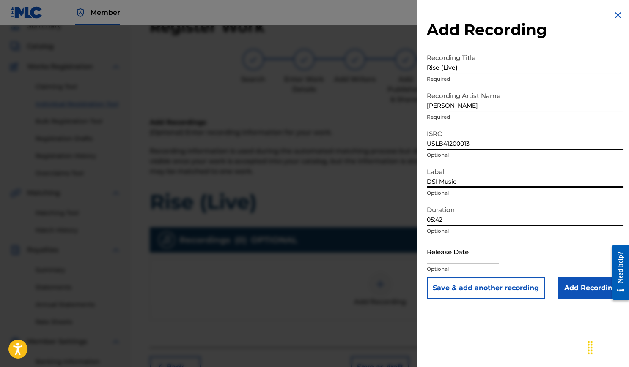
click at [485, 250] on input "text" at bounding box center [463, 252] width 72 height 24
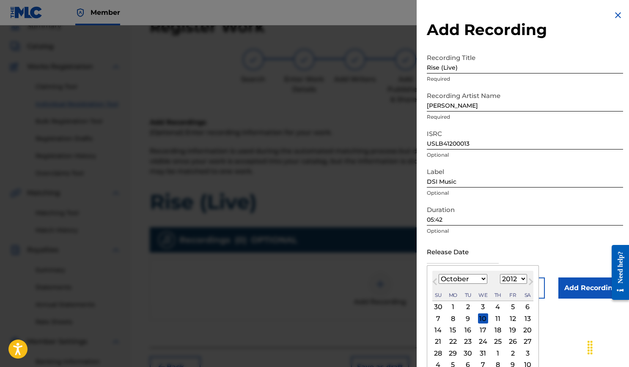
click at [468, 332] on div "16" at bounding box center [467, 330] width 10 height 10
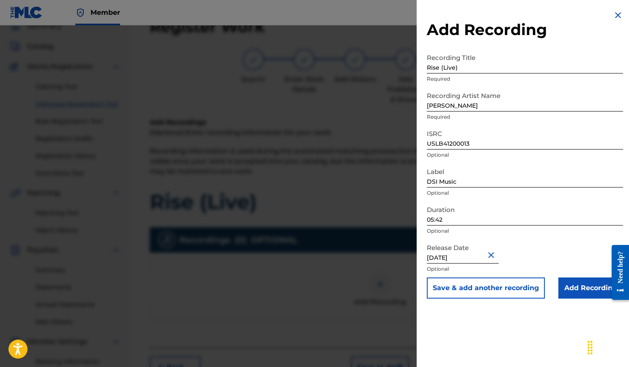
click at [576, 288] on input "Add Recording" at bounding box center [590, 288] width 65 height 21
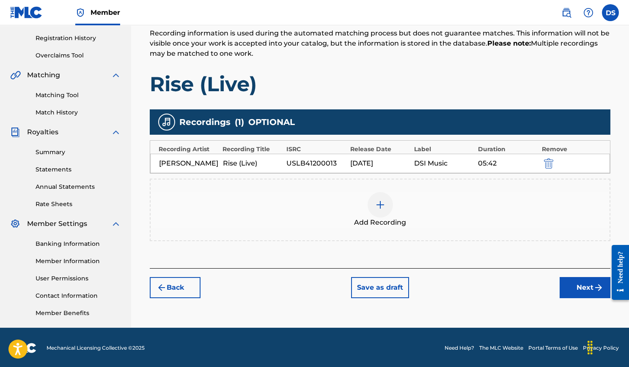
click at [577, 281] on button "Next" at bounding box center [584, 287] width 51 height 21
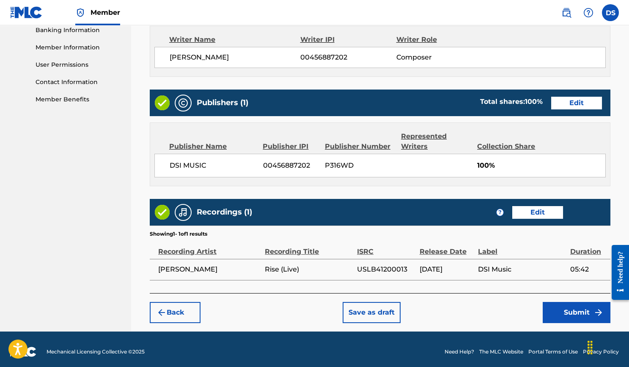
scroll to position [369, 0]
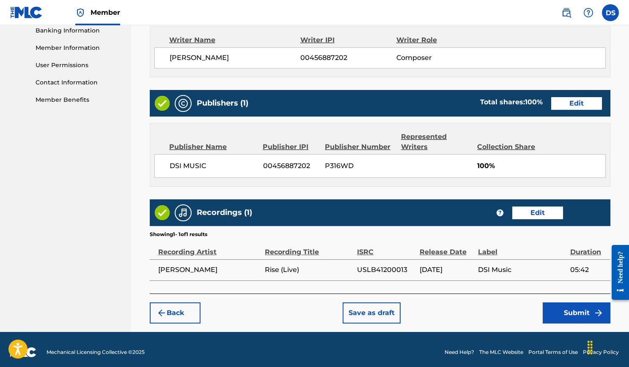
click at [564, 303] on button "Submit" at bounding box center [576, 313] width 68 height 21
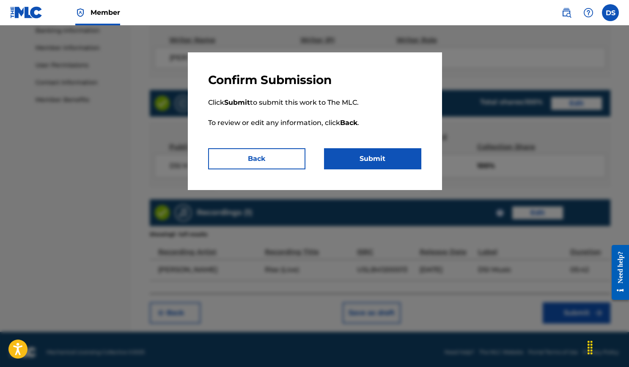
click at [397, 159] on button "Submit" at bounding box center [372, 158] width 97 height 21
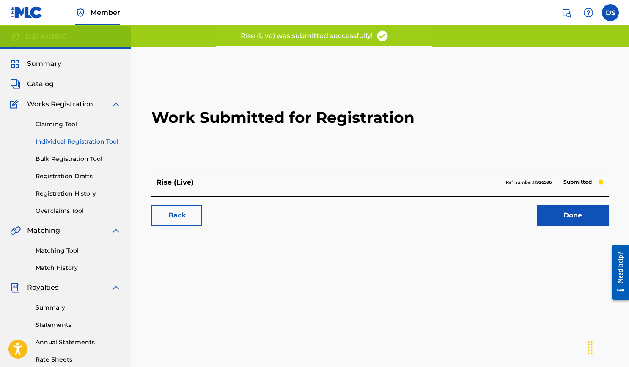
click at [575, 218] on link "Done" at bounding box center [572, 215] width 72 height 21
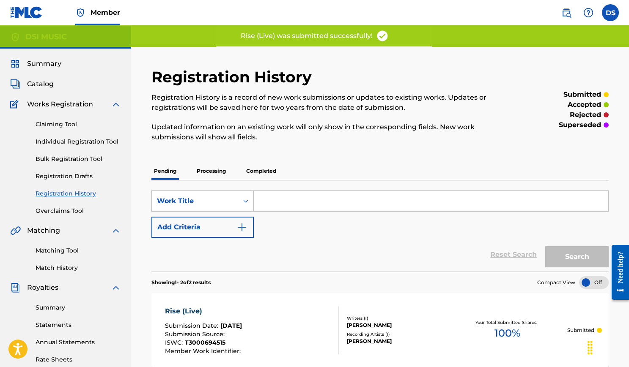
click at [59, 81] on div "Catalog" at bounding box center [65, 84] width 111 height 10
click at [48, 85] on span "Catalog" at bounding box center [40, 84] width 27 height 10
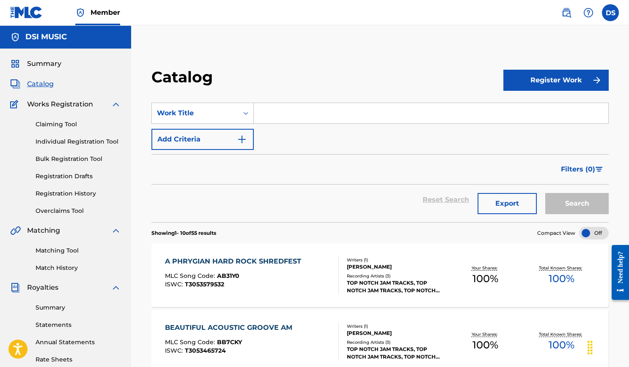
click at [592, 237] on div at bounding box center [594, 233] width 30 height 13
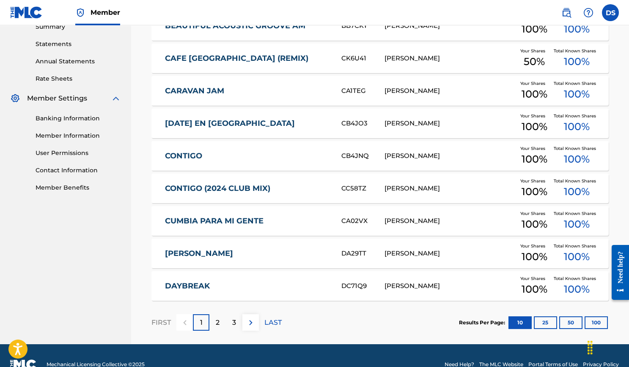
scroll to position [296, 0]
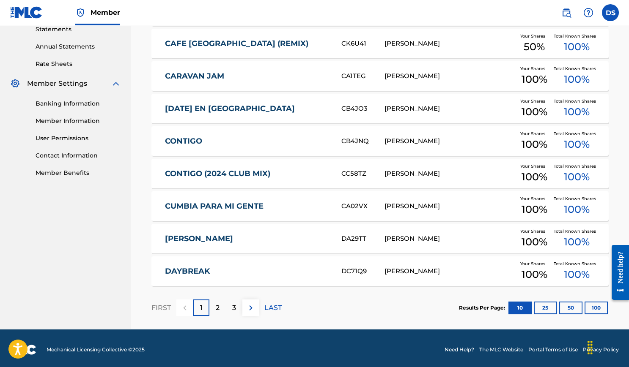
click at [598, 306] on button "100" at bounding box center [595, 308] width 23 height 13
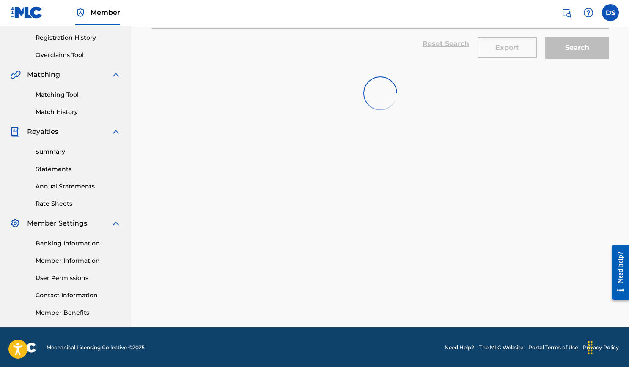
scroll to position [156, 0]
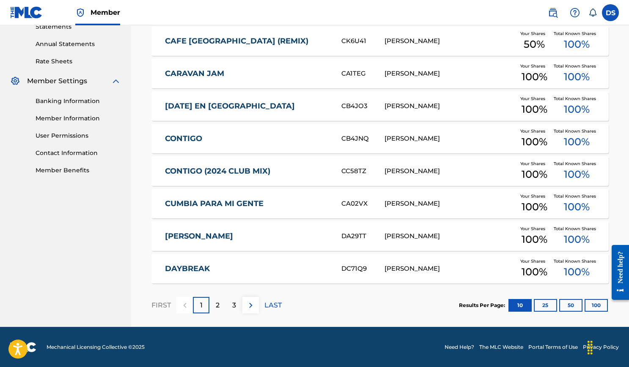
scroll to position [298, 0]
click at [570, 309] on button "50" at bounding box center [570, 305] width 23 height 13
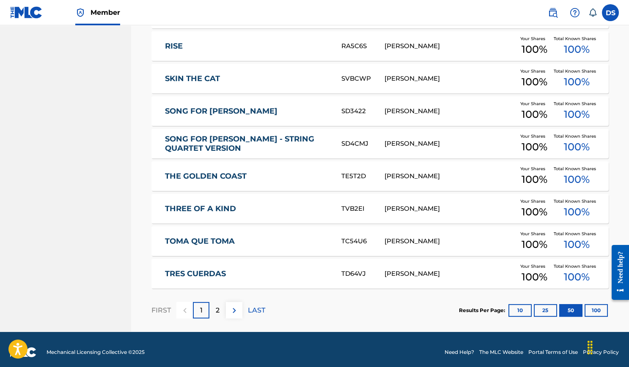
scroll to position [1596, 0]
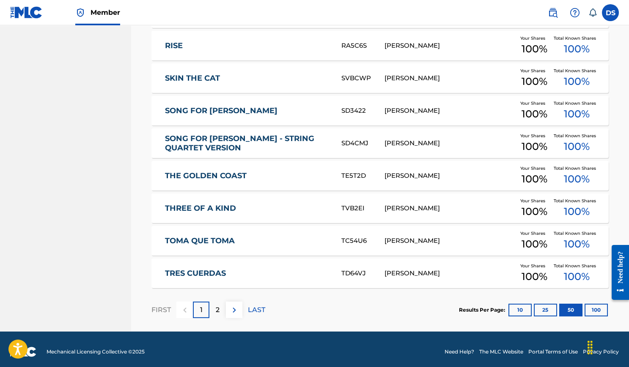
click at [234, 312] on img at bounding box center [234, 310] width 10 height 10
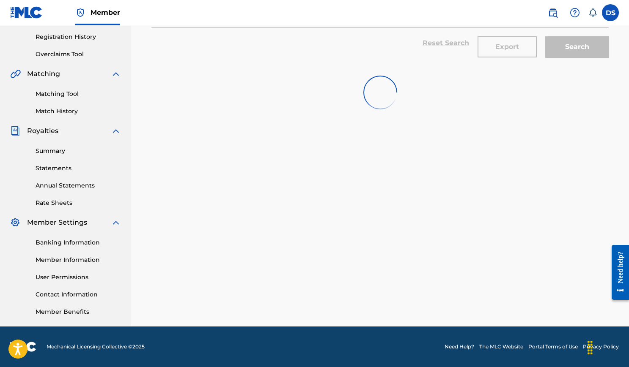
scroll to position [156, 0]
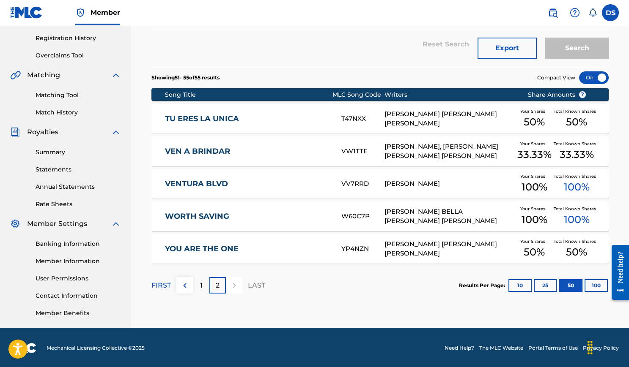
click at [77, 38] on link "Registration History" at bounding box center [78, 38] width 85 height 9
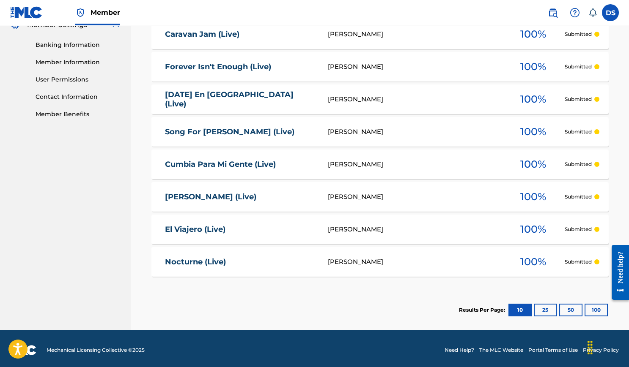
scroll to position [355, 0]
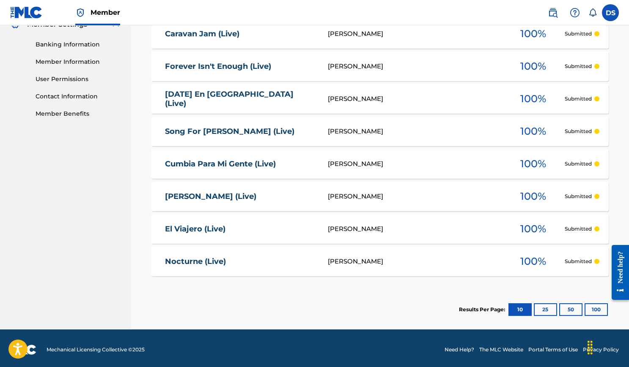
click at [545, 309] on button "25" at bounding box center [544, 310] width 23 height 13
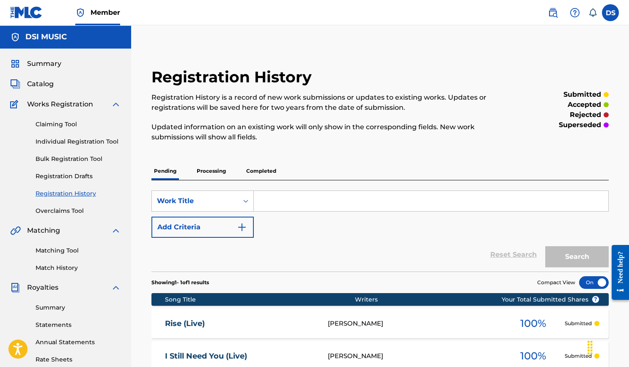
scroll to position [0, 0]
click at [46, 84] on span "Catalog" at bounding box center [40, 84] width 27 height 10
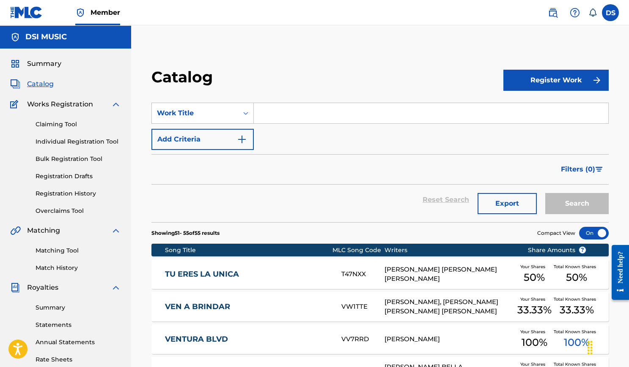
click at [307, 121] on input "Search Form" at bounding box center [431, 113] width 354 height 20
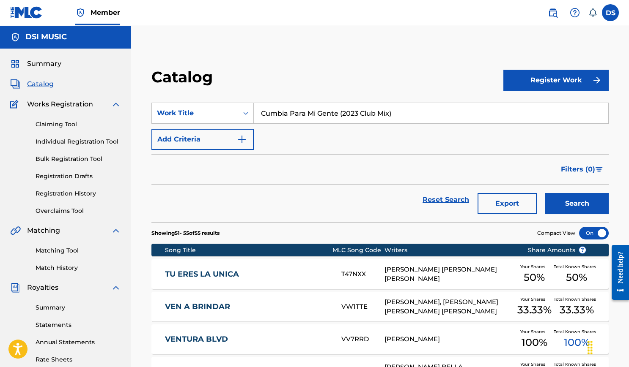
type input "Cumbia Para Mi Gente (2023 Club Mix)"
click at [576, 203] on button "Search" at bounding box center [576, 203] width 63 height 21
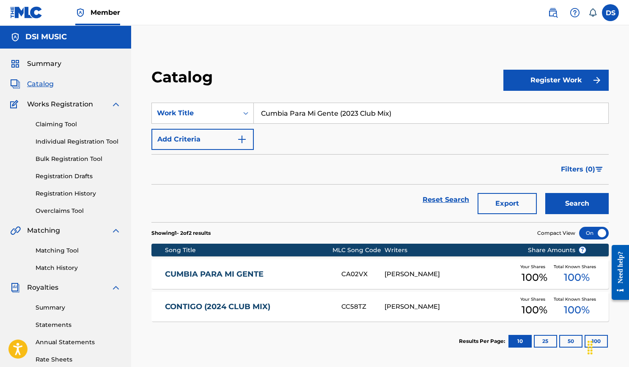
click at [45, 80] on span "Catalog" at bounding box center [40, 84] width 27 height 10
click at [42, 87] on span "Catalog" at bounding box center [40, 84] width 27 height 10
click at [397, 124] on div "SearchWithCriteriaf25365f3-7d7c-42be-ba50-1256577635ec Work Title Cumbia Para M…" at bounding box center [379, 126] width 457 height 47
click at [398, 118] on input "Cumbia Para Mi Gente (2023 Club Mix)" at bounding box center [431, 113] width 354 height 20
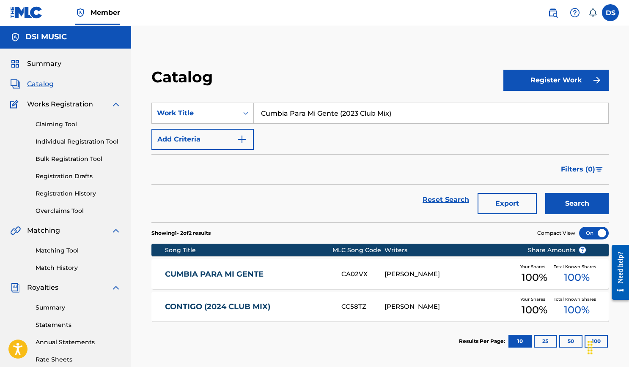
click at [398, 118] on input "Cumbia Para Mi Gente (2023 Club Mix)" at bounding box center [431, 113] width 354 height 20
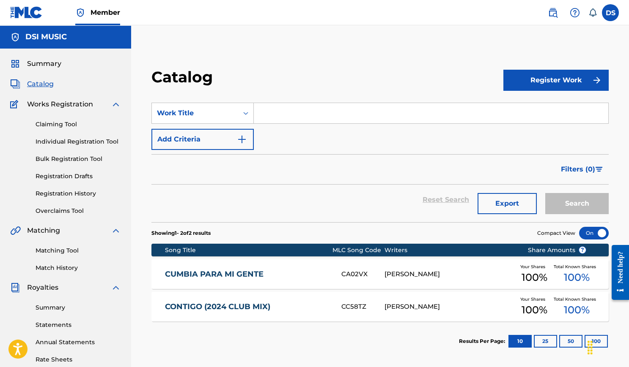
click at [38, 60] on span "Summary" at bounding box center [44, 64] width 34 height 10
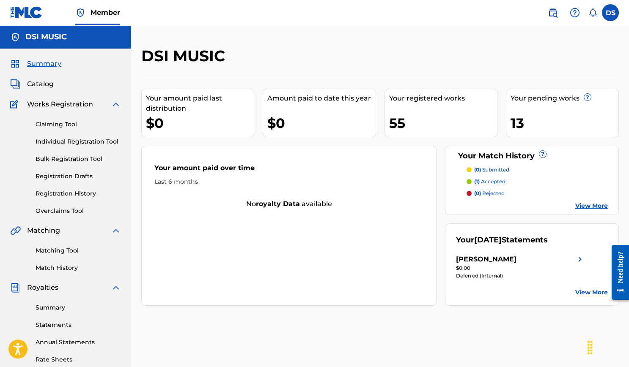
click at [400, 114] on div "55" at bounding box center [443, 123] width 108 height 19
click at [45, 78] on div "Summary Catalog Works Registration Claiming Tool Individual Registration Tool B…" at bounding box center [65, 266] width 131 height 435
click at [45, 83] on span "Catalog" at bounding box center [40, 84] width 27 height 10
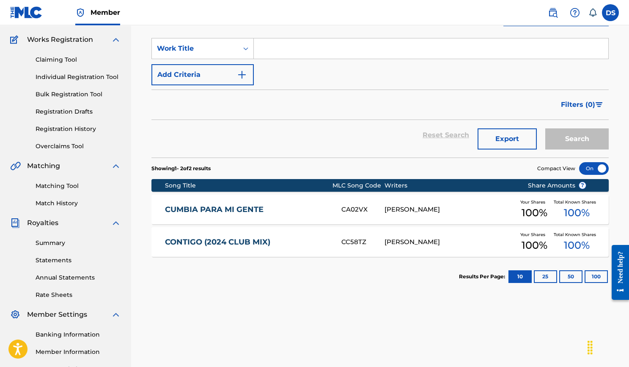
scroll to position [101, 0]
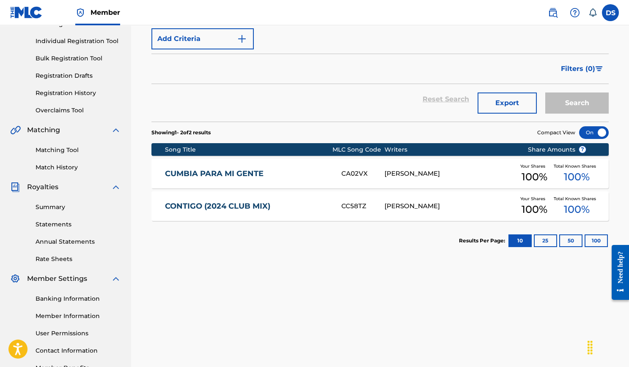
click at [565, 243] on button "50" at bounding box center [570, 241] width 23 height 13
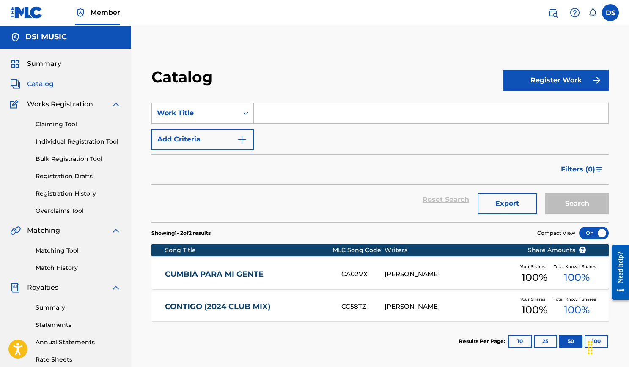
scroll to position [0, 0]
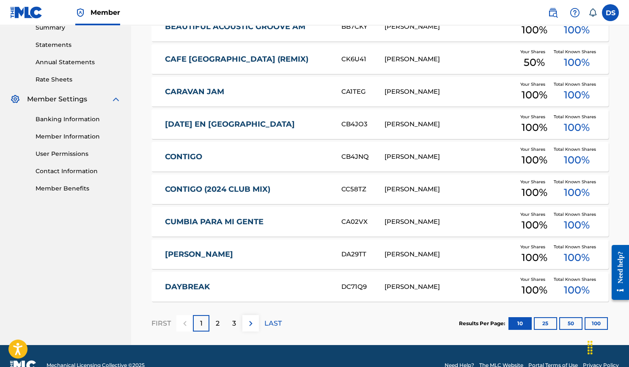
scroll to position [290, 0]
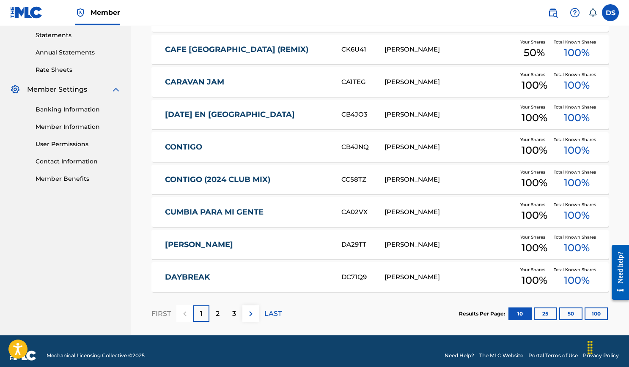
click at [565, 313] on button "50" at bounding box center [570, 314] width 23 height 13
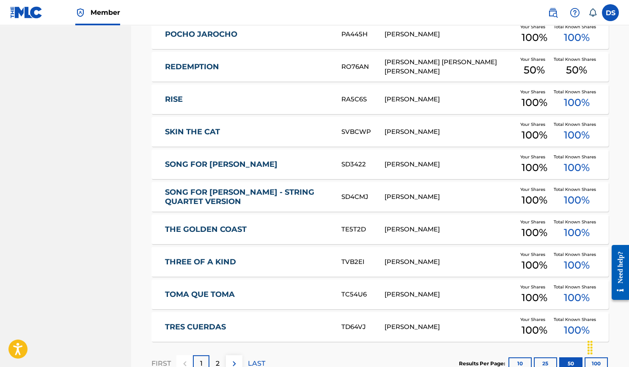
scroll to position [1554, 0]
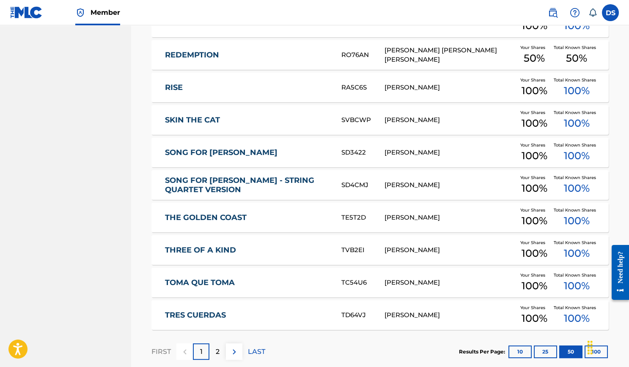
click at [216, 356] on div "2" at bounding box center [217, 352] width 16 height 16
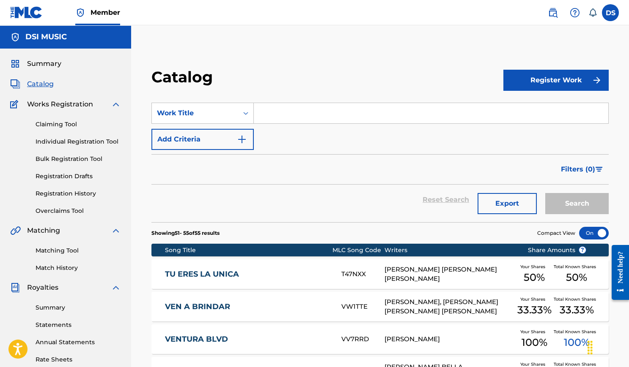
scroll to position [0, 0]
click at [53, 63] on span "Summary" at bounding box center [44, 64] width 34 height 10
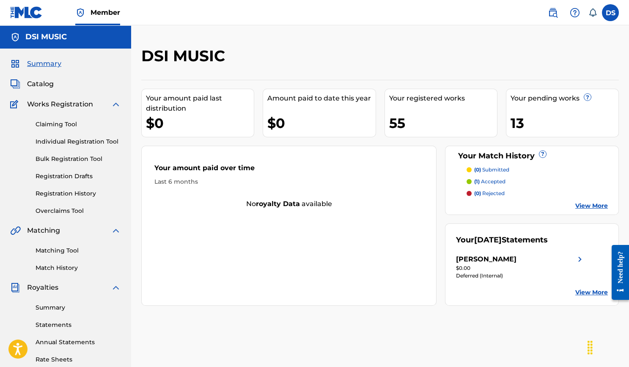
click at [586, 202] on link "View More" at bounding box center [591, 206] width 33 height 9
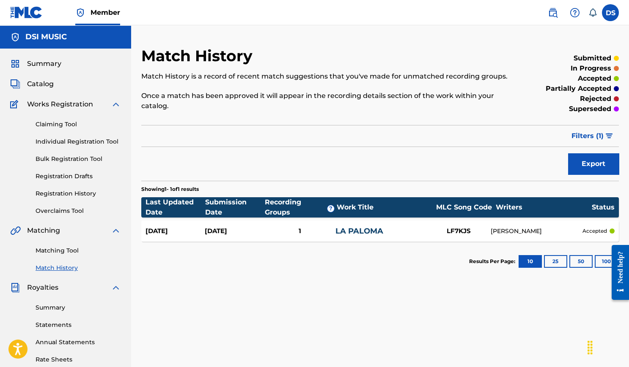
click at [49, 83] on span "Catalog" at bounding box center [40, 84] width 27 height 10
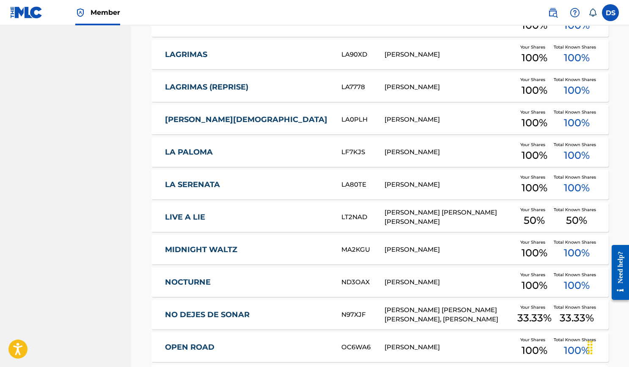
scroll to position [1210, 0]
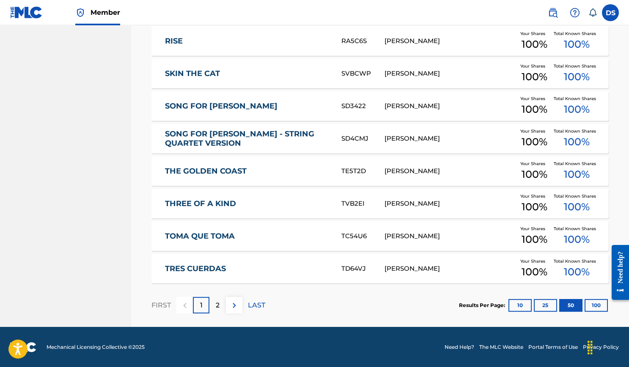
click at [212, 309] on div "2" at bounding box center [217, 305] width 16 height 16
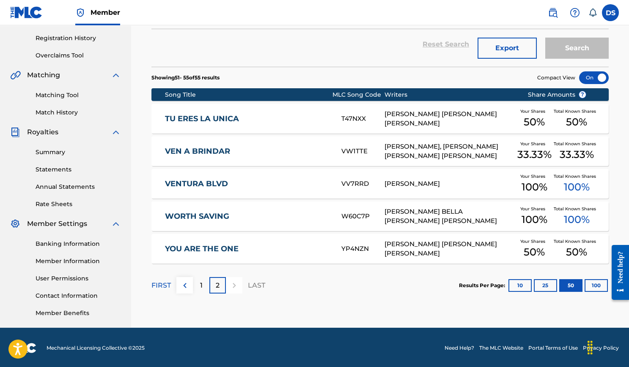
click at [198, 287] on div "1" at bounding box center [201, 285] width 16 height 16
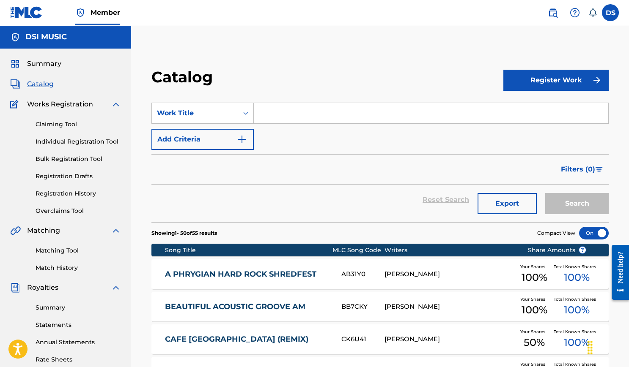
scroll to position [0, 0]
click at [40, 69] on div "Summary Catalog Works Registration Claiming Tool Individual Registration Tool B…" at bounding box center [65, 266] width 131 height 435
click at [45, 63] on span "Summary" at bounding box center [44, 64] width 34 height 10
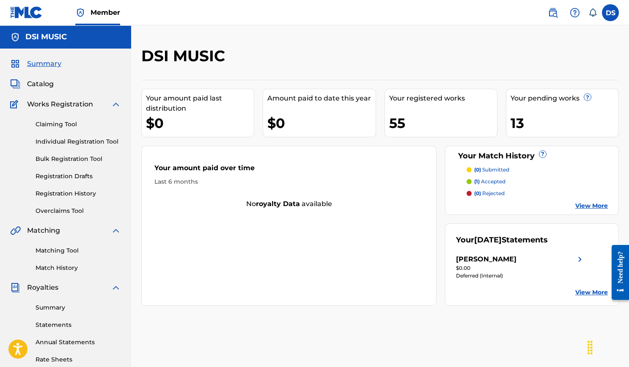
click at [39, 88] on span "Catalog" at bounding box center [40, 84] width 27 height 10
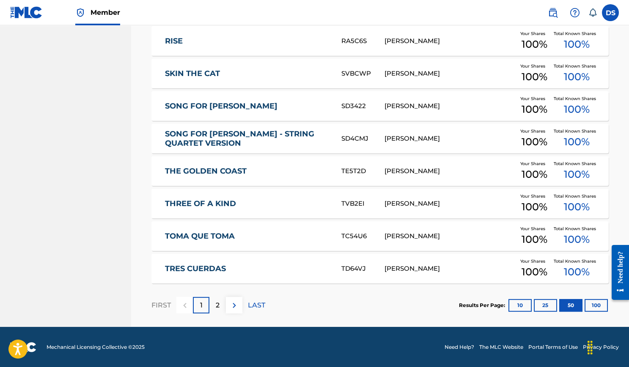
scroll to position [1600, 0]
click at [217, 306] on p "2" at bounding box center [218, 306] width 4 height 10
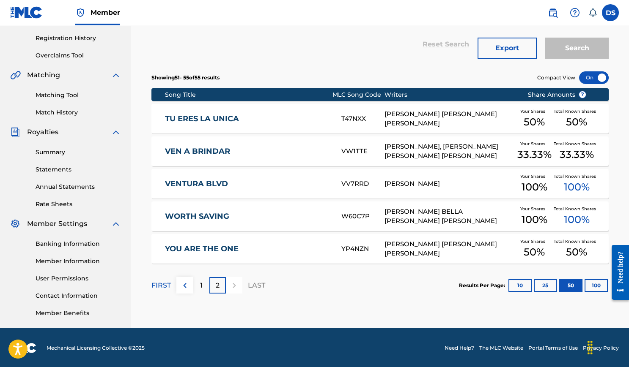
click at [200, 281] on p "1" at bounding box center [201, 286] width 3 height 10
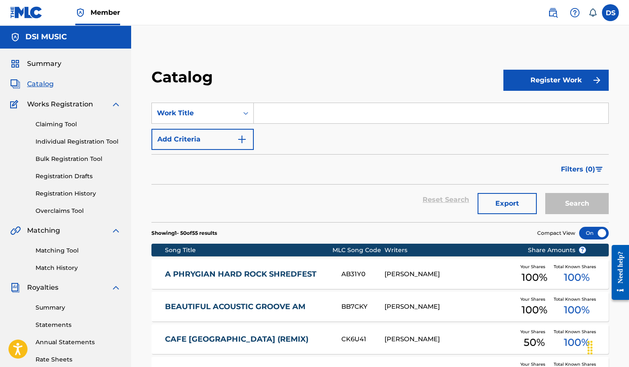
scroll to position [0, 0]
click at [50, 85] on span "Catalog" at bounding box center [40, 84] width 27 height 10
click at [60, 36] on h5 "DSI MUSIC" at bounding box center [45, 37] width 41 height 10
click at [61, 106] on span "Works Registration" at bounding box center [60, 104] width 66 height 10
click at [84, 194] on link "Registration History" at bounding box center [78, 193] width 85 height 9
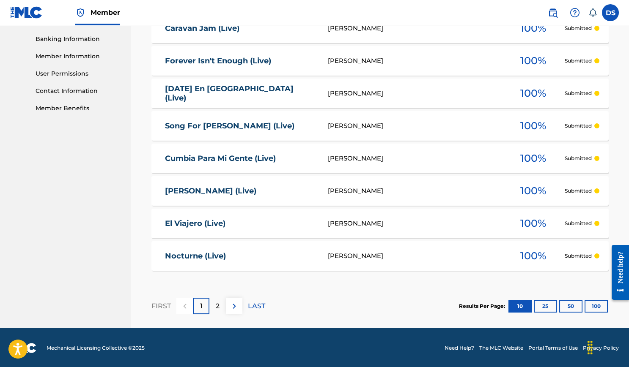
scroll to position [360, 0]
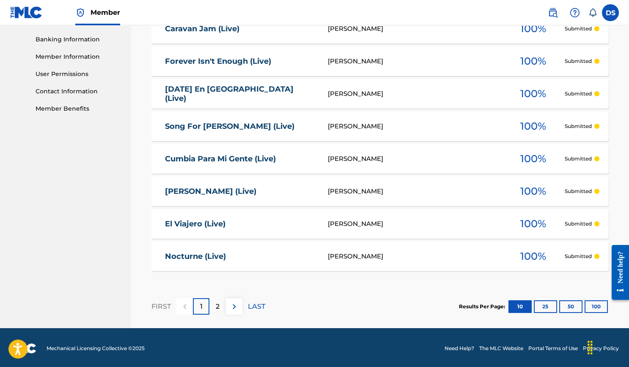
click at [215, 304] on div "2" at bounding box center [217, 306] width 16 height 16
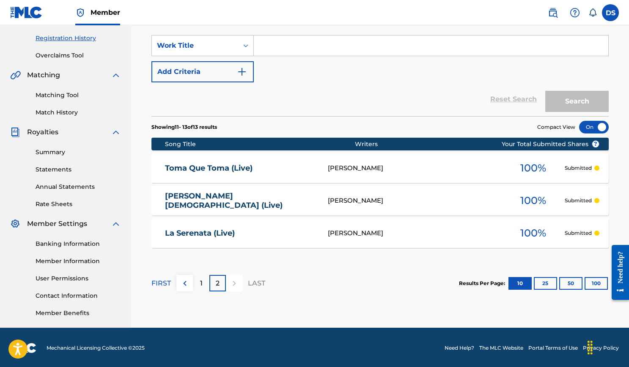
click at [200, 283] on p "1" at bounding box center [201, 284] width 3 height 10
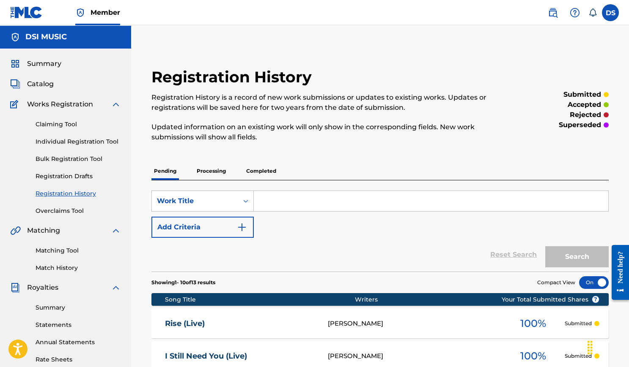
scroll to position [0, 0]
click at [83, 180] on link "Registration Drafts" at bounding box center [78, 176] width 85 height 9
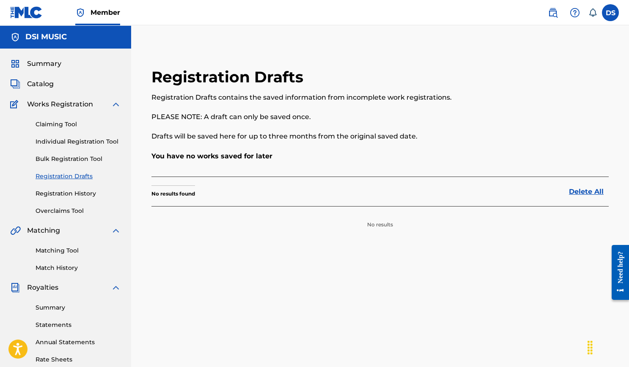
click at [77, 207] on link "Overclaims Tool" at bounding box center [78, 211] width 85 height 9
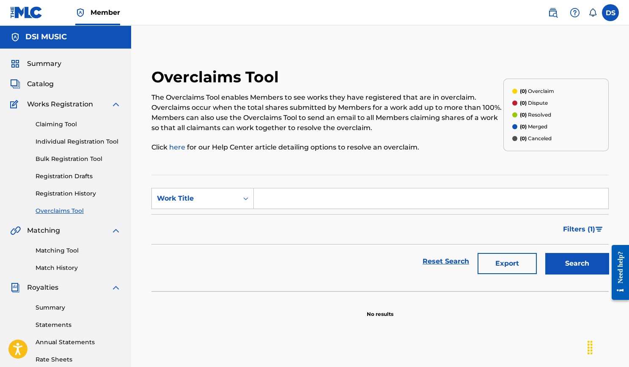
click at [84, 161] on link "Bulk Registration Tool" at bounding box center [78, 159] width 85 height 9
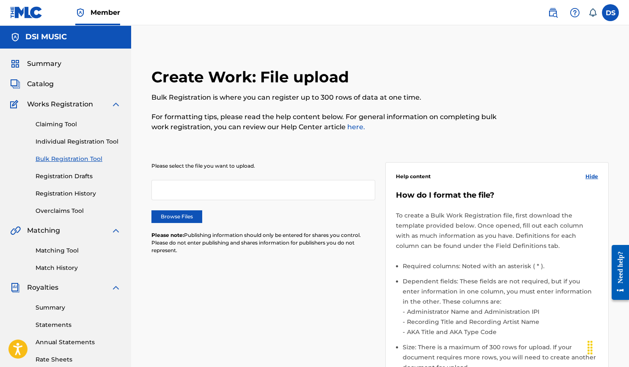
click at [89, 141] on link "Individual Registration Tool" at bounding box center [78, 141] width 85 height 9
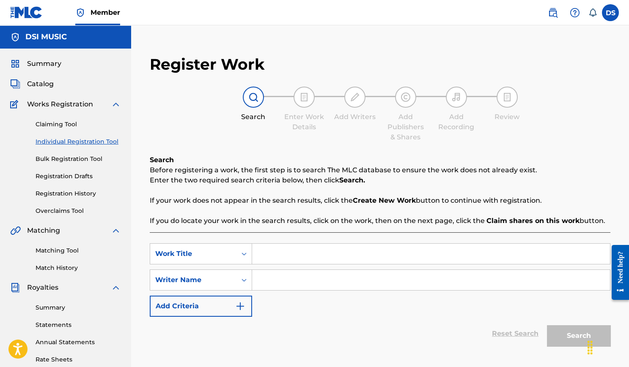
click at [46, 84] on span "Catalog" at bounding box center [40, 84] width 27 height 10
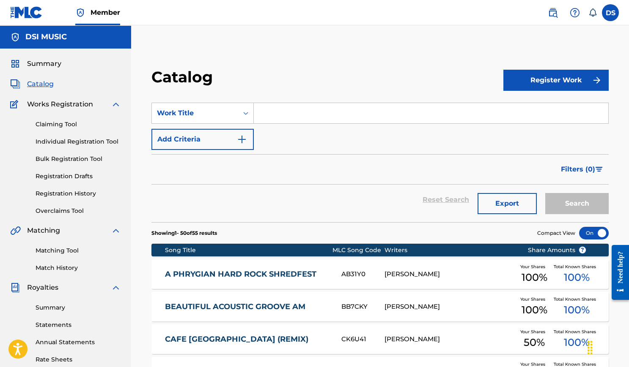
click at [310, 122] on input "Search Form" at bounding box center [431, 113] width 354 height 20
type input "I"
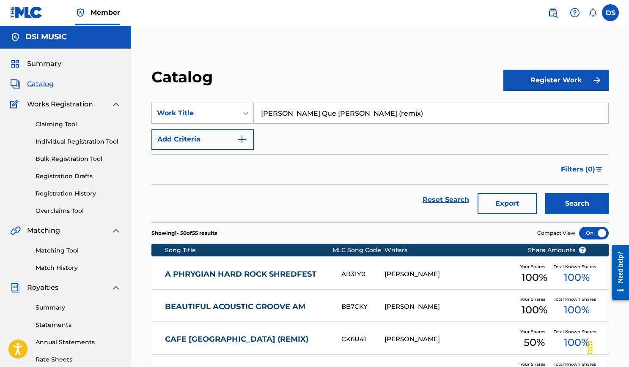
type input "[PERSON_NAME] Que [PERSON_NAME] (remix)"
click at [576, 203] on button "Search" at bounding box center [576, 203] width 63 height 21
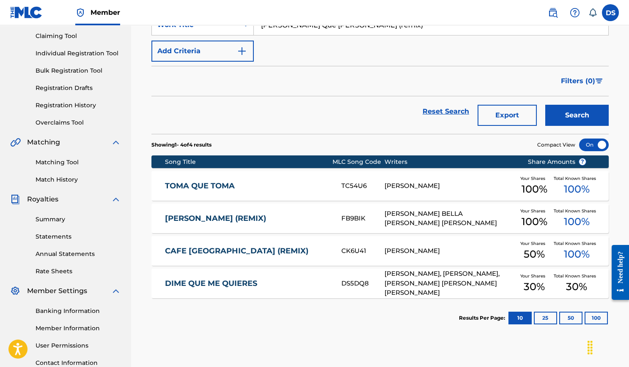
scroll to position [94, 0]
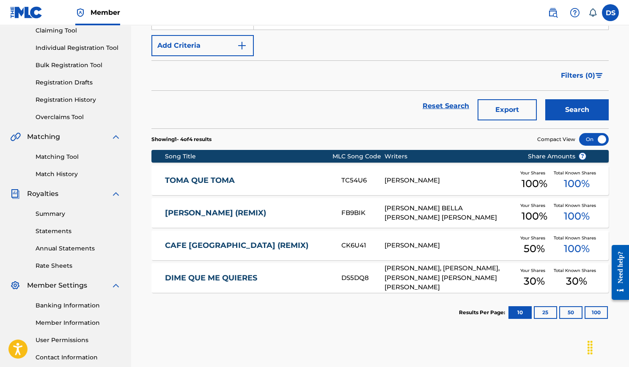
click at [205, 282] on link "DIME QUE ME QUIERES" at bounding box center [247, 279] width 164 height 10
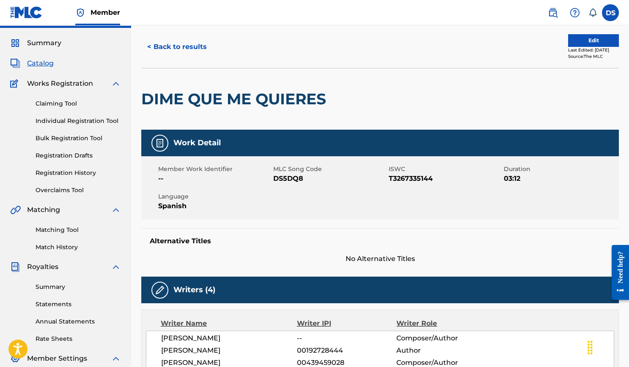
scroll to position [20, 0]
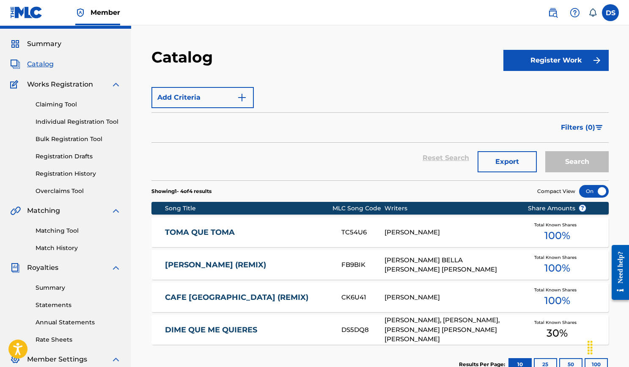
scroll to position [93, 0]
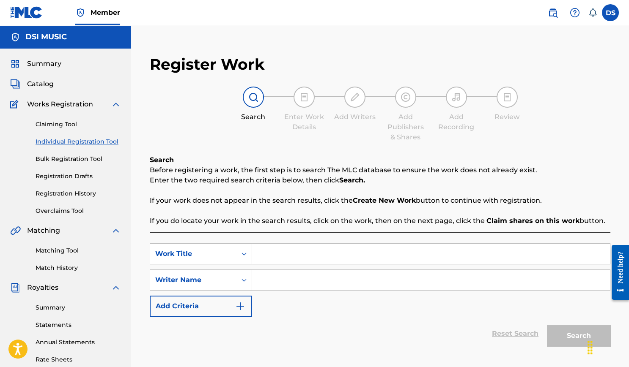
click at [43, 87] on span "Catalog" at bounding box center [40, 84] width 27 height 10
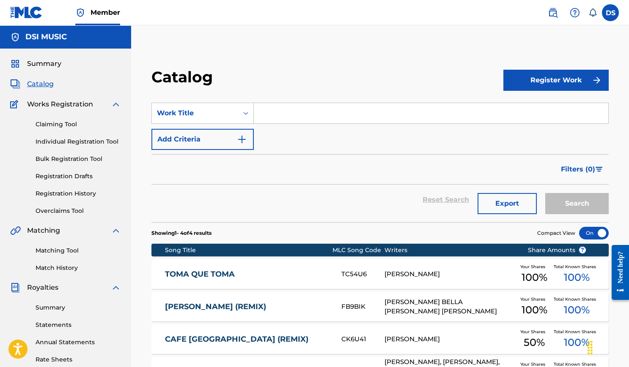
click at [271, 112] on input "Search Form" at bounding box center [431, 113] width 354 height 20
type input "la paloma (Remix)"
click at [576, 203] on button "Search" at bounding box center [576, 203] width 63 height 21
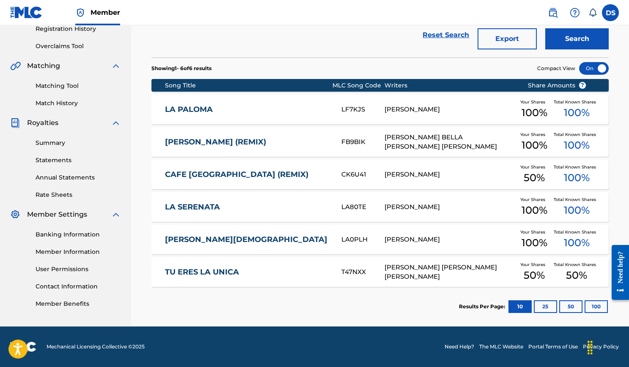
scroll to position [164, 0]
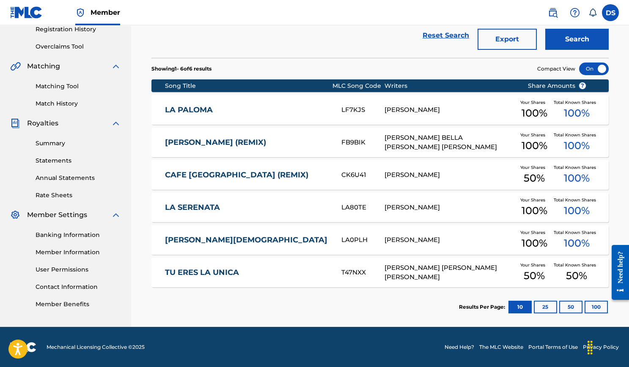
click at [222, 173] on link "CAFE [GEOGRAPHIC_DATA] (REMIX)" at bounding box center [247, 175] width 164 height 10
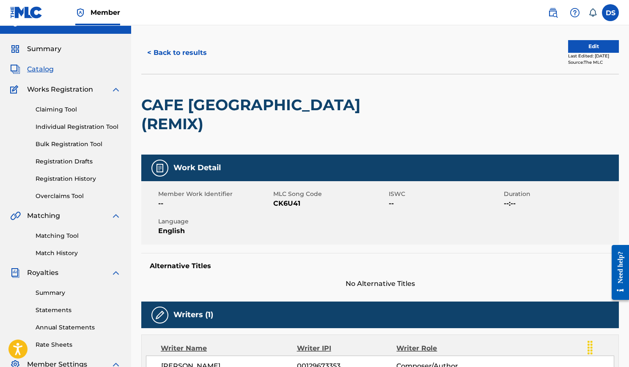
scroll to position [19, 0]
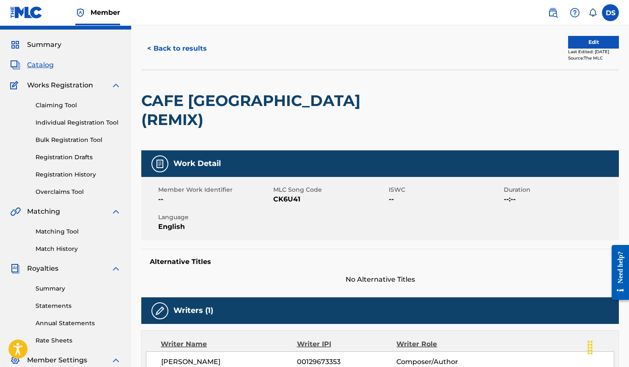
click at [583, 41] on button "Edit" at bounding box center [593, 42] width 51 height 13
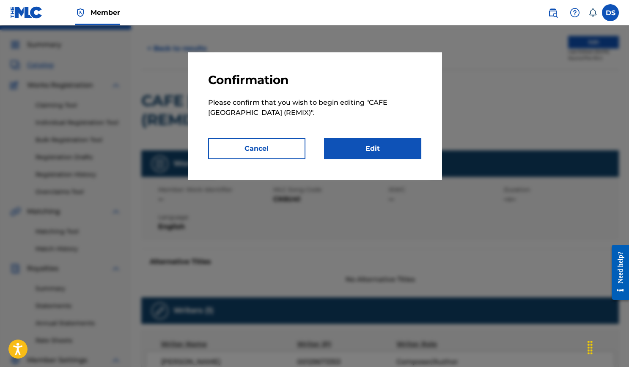
click at [358, 143] on link "Edit" at bounding box center [372, 148] width 97 height 21
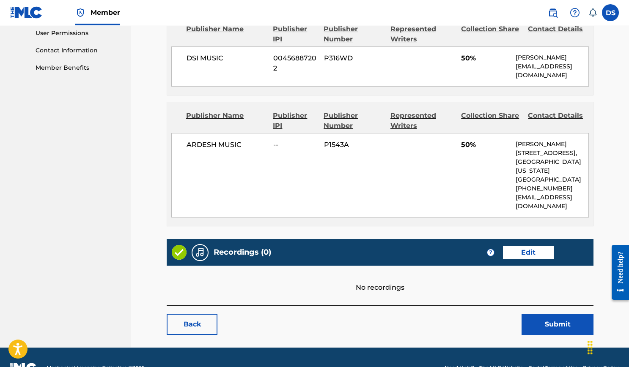
scroll to position [401, 0]
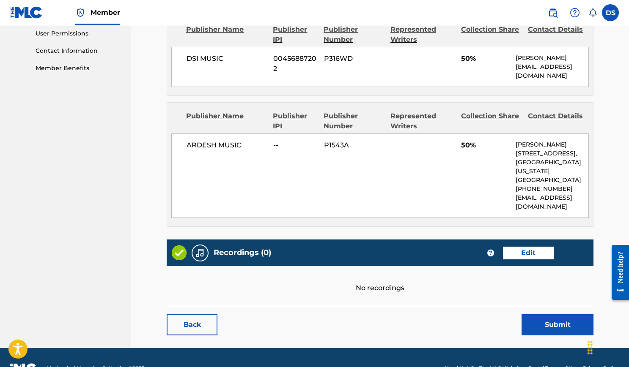
click at [526, 247] on link "Edit" at bounding box center [528, 253] width 51 height 13
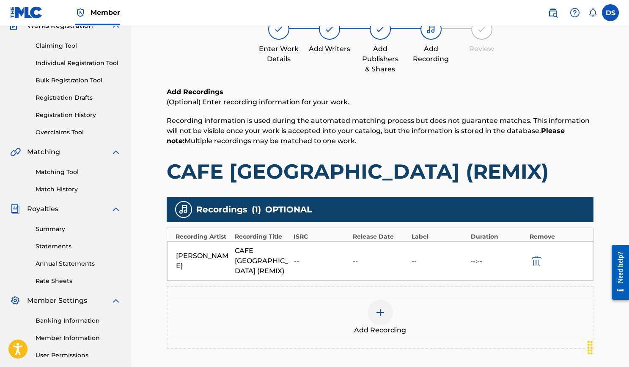
scroll to position [82, 0]
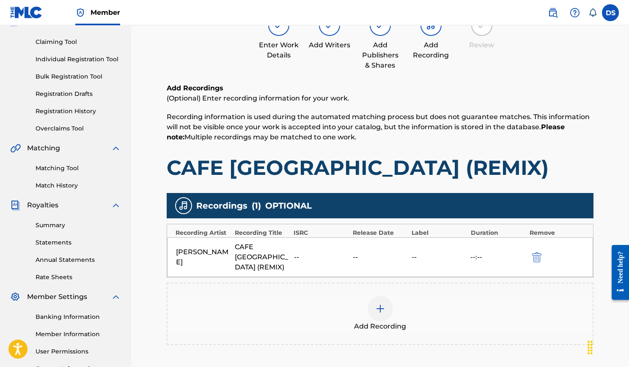
click at [386, 296] on div at bounding box center [379, 308] width 25 height 25
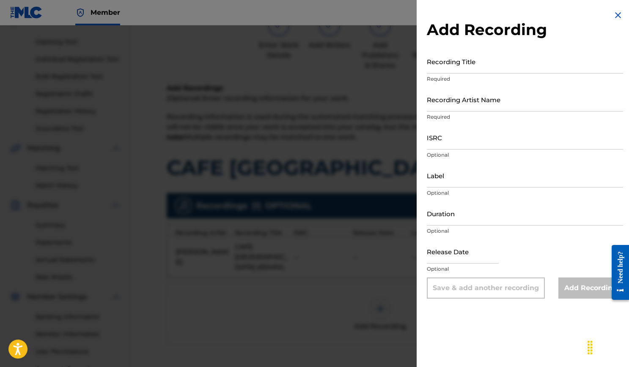
click at [329, 153] on div at bounding box center [314, 208] width 629 height 367
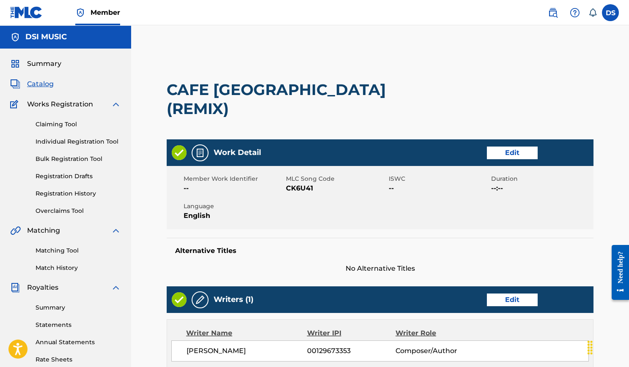
click at [44, 84] on span "Catalog" at bounding box center [40, 84] width 27 height 10
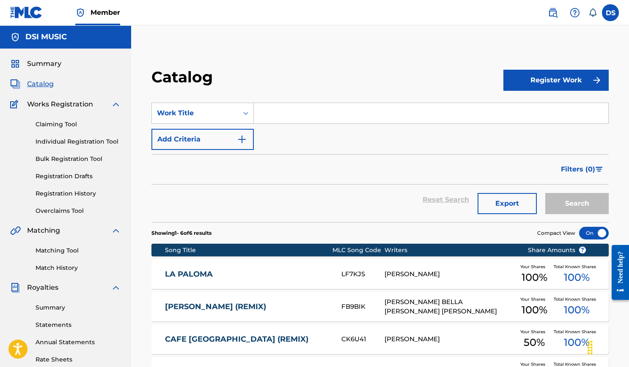
click at [81, 195] on link "Registration History" at bounding box center [78, 193] width 85 height 9
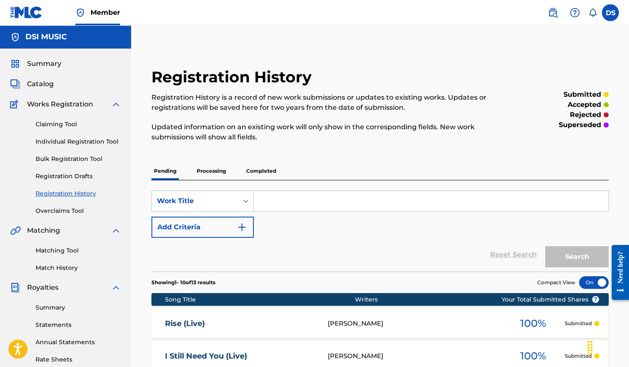
click at [205, 163] on p "Processing" at bounding box center [211, 171] width 34 height 18
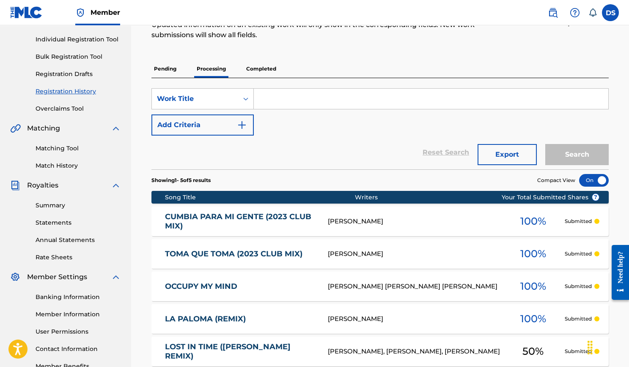
scroll to position [101, 0]
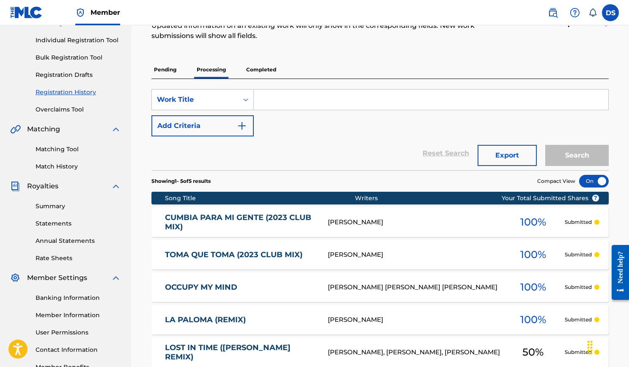
click at [171, 74] on p "Pending" at bounding box center [164, 70] width 27 height 18
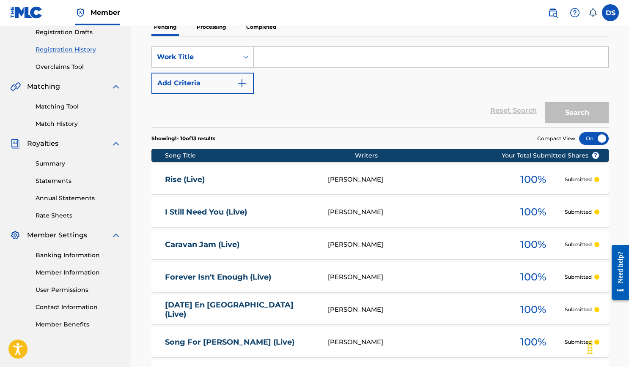
scroll to position [66, 0]
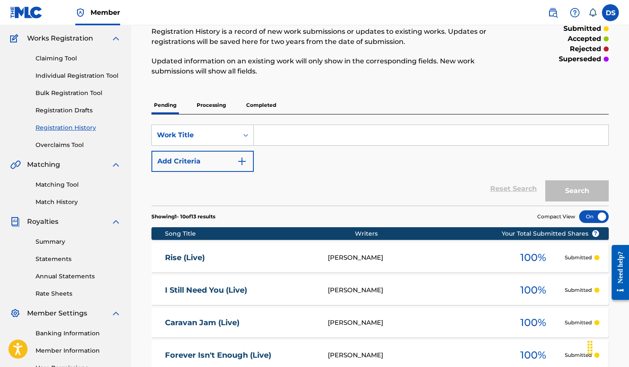
click at [269, 103] on p "Completed" at bounding box center [260, 105] width 35 height 18
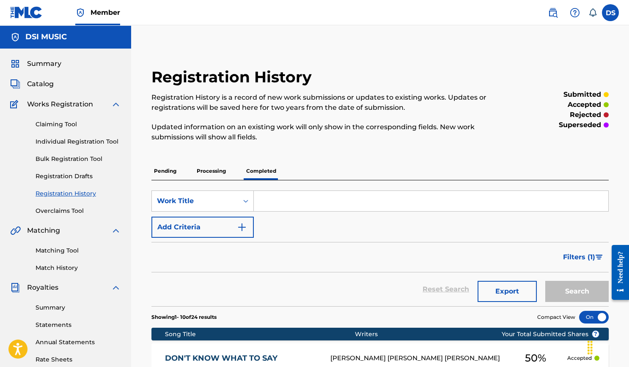
click at [269, 103] on p "Registration History is a record of new work submissions or updates to existing…" at bounding box center [327, 103] width 352 height 20
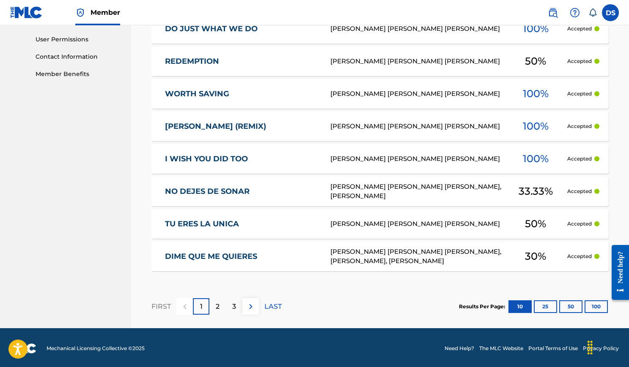
scroll to position [394, 0]
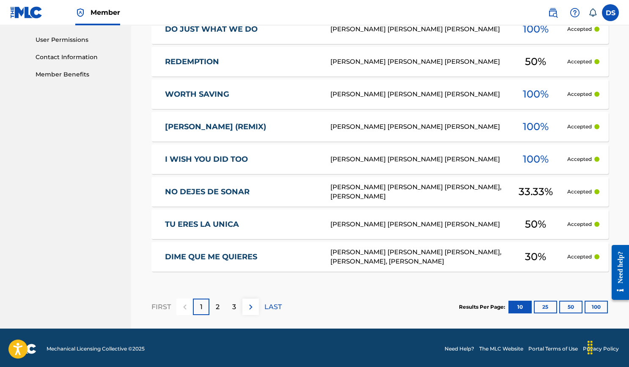
click at [220, 306] on div "2" at bounding box center [217, 307] width 16 height 16
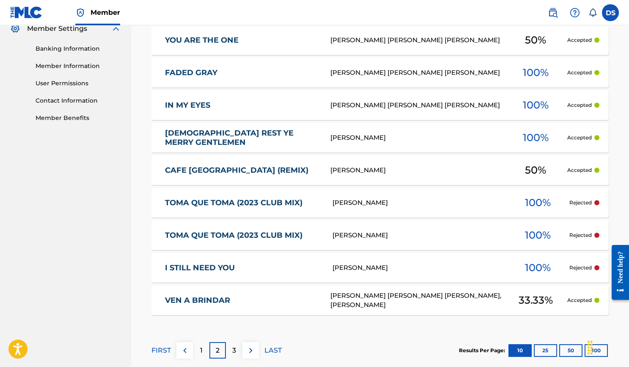
scroll to position [352, 0]
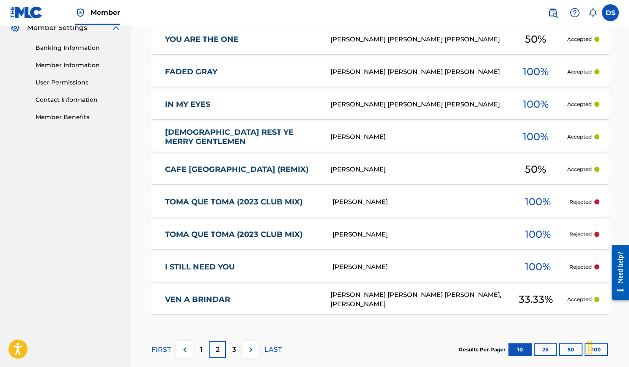
click at [278, 200] on link "TOMA QUE TOMA (2023 CLUB MIX)" at bounding box center [243, 202] width 156 height 10
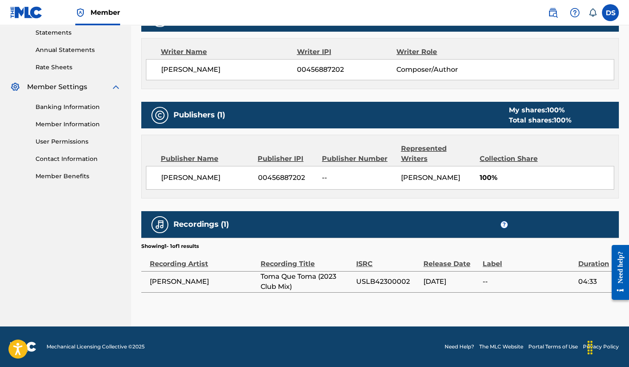
scroll to position [298, 0]
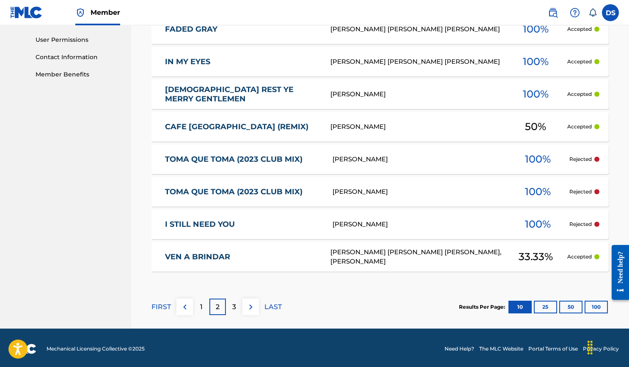
click at [233, 307] on p "3" at bounding box center [234, 307] width 4 height 10
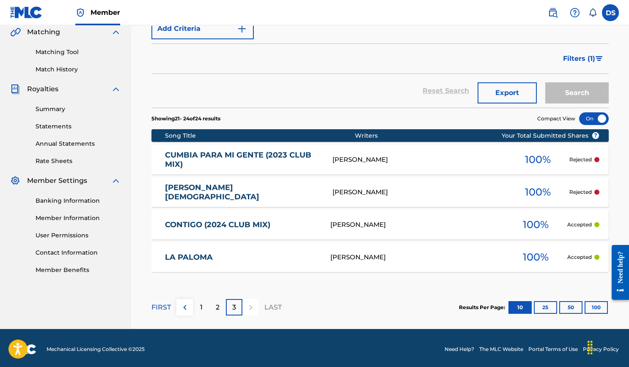
scroll to position [200, 0]
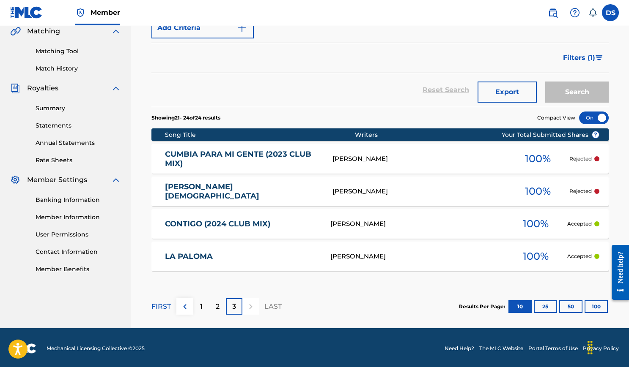
click at [198, 302] on div "1" at bounding box center [201, 306] width 16 height 16
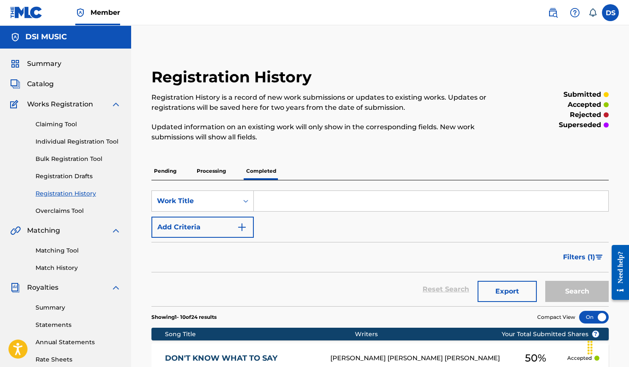
scroll to position [0, 0]
click at [217, 170] on p "Processing" at bounding box center [211, 171] width 34 height 18
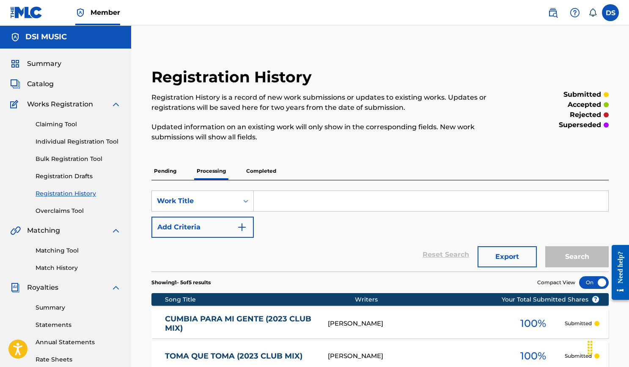
click at [50, 83] on span "Catalog" at bounding box center [40, 84] width 27 height 10
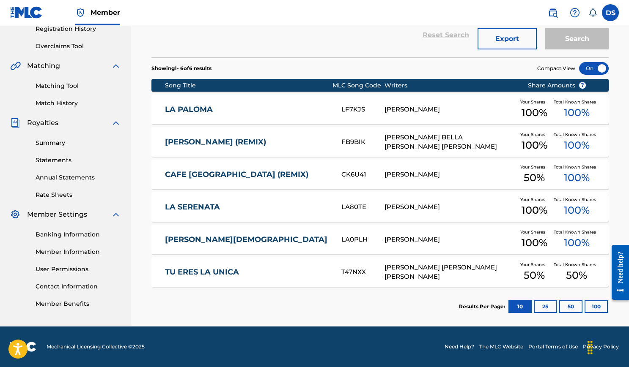
scroll to position [164, 0]
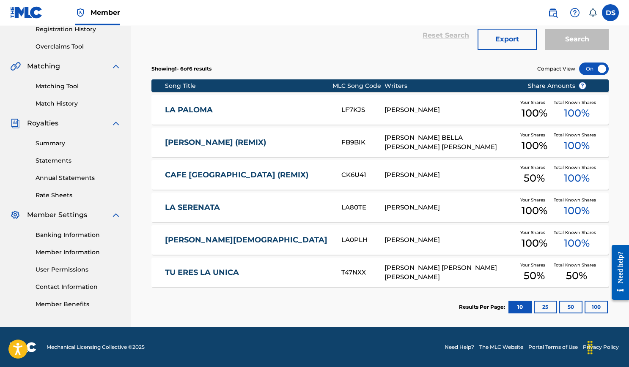
click at [571, 304] on button "50" at bounding box center [570, 307] width 23 height 13
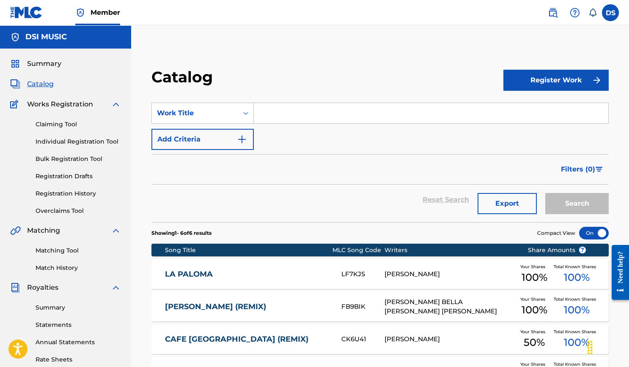
scroll to position [0, 0]
click at [65, 34] on h5 "DSI MUSIC" at bounding box center [45, 37] width 41 height 10
click at [50, 49] on div "Summary Catalog Works Registration Claiming Tool Individual Registration Tool B…" at bounding box center [65, 266] width 131 height 435
click at [51, 70] on div "Summary Catalog Works Registration Claiming Tool Individual Registration Tool B…" at bounding box center [65, 266] width 131 height 435
click at [51, 64] on span "Summary" at bounding box center [44, 64] width 34 height 10
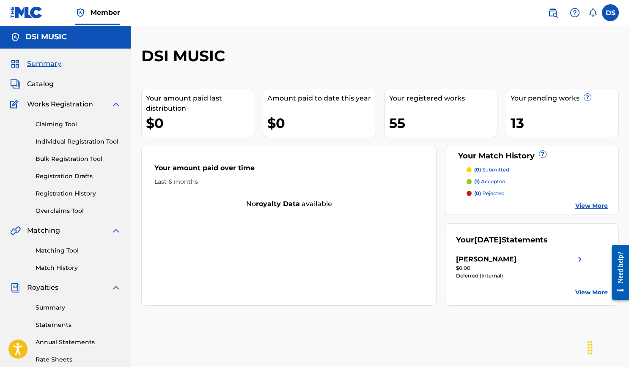
click at [400, 118] on div "55" at bounding box center [443, 123] width 108 height 19
click at [38, 84] on span "Catalog" at bounding box center [40, 84] width 27 height 10
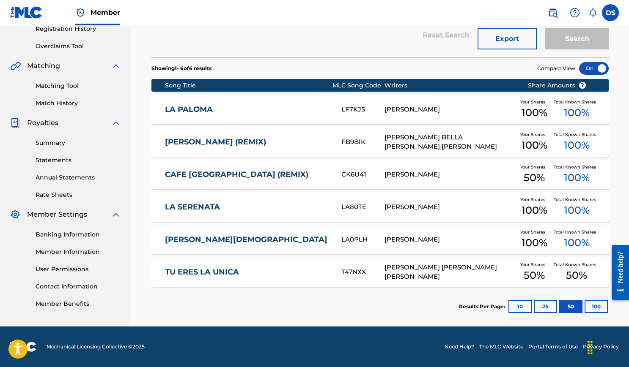
scroll to position [164, 0]
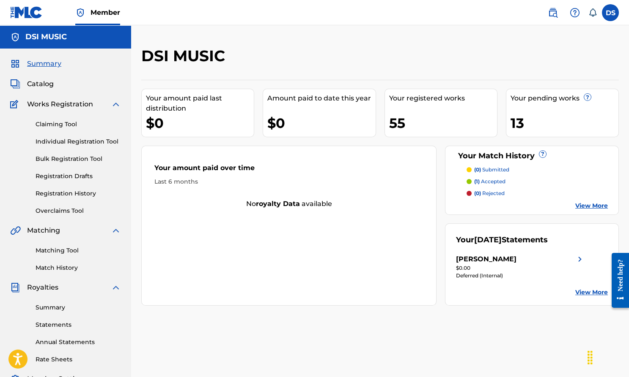
click at [40, 85] on span "Catalog" at bounding box center [40, 84] width 27 height 10
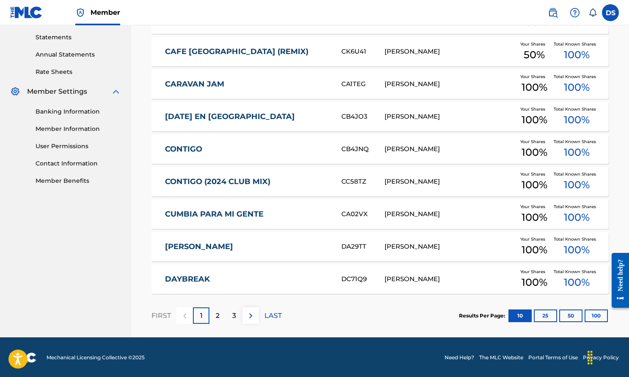
click at [569, 312] on button "50" at bounding box center [570, 316] width 23 height 13
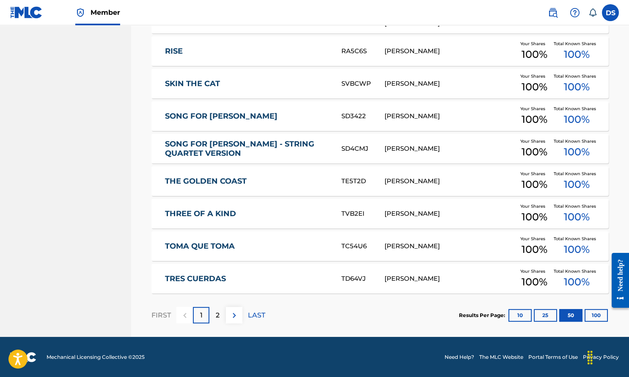
scroll to position [1590, 0]
click at [218, 316] on p "2" at bounding box center [218, 316] width 4 height 10
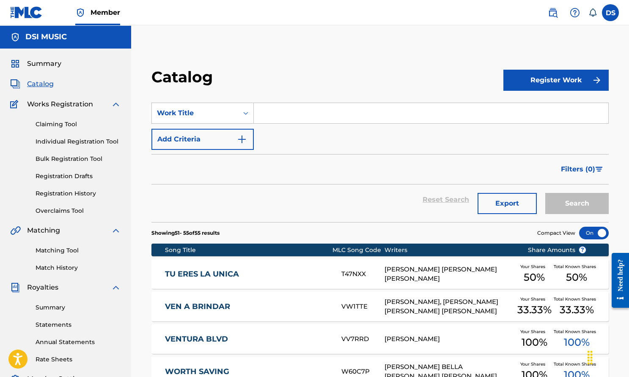
scroll to position [0, 0]
click at [70, 125] on link "Claiming Tool" at bounding box center [78, 124] width 85 height 9
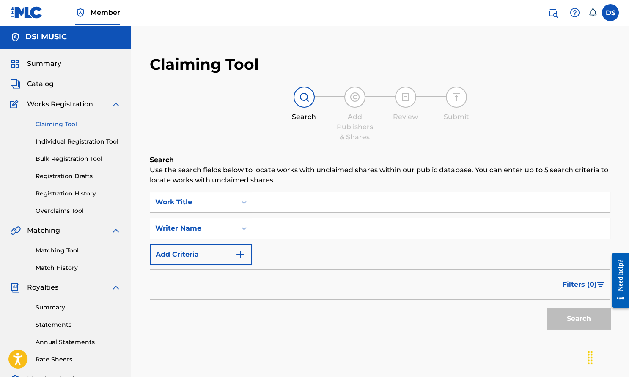
click at [279, 202] on input "Search Form" at bounding box center [431, 202] width 358 height 20
click at [54, 90] on div "Summary Catalog Works Registration Claiming Tool Individual Registration Tool B…" at bounding box center [65, 266] width 131 height 435
click at [46, 85] on span "Catalog" at bounding box center [40, 84] width 27 height 10
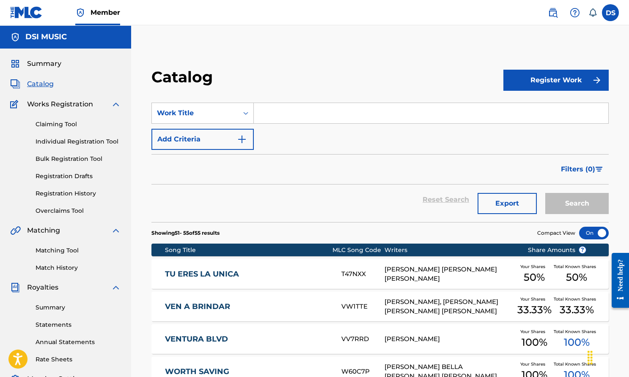
click at [332, 105] on input "Search Form" at bounding box center [431, 113] width 354 height 20
type input "La Negra"
click at [576, 203] on button "Search" at bounding box center [576, 203] width 63 height 21
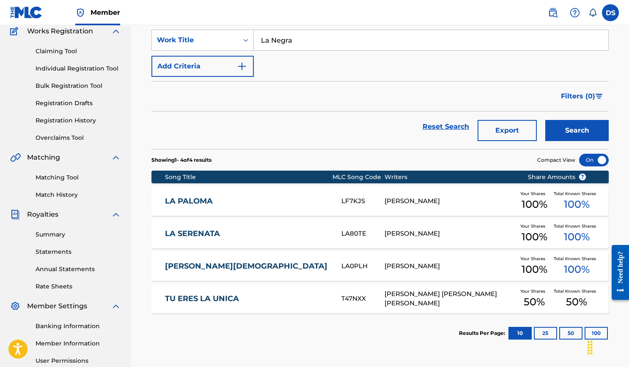
scroll to position [47, 0]
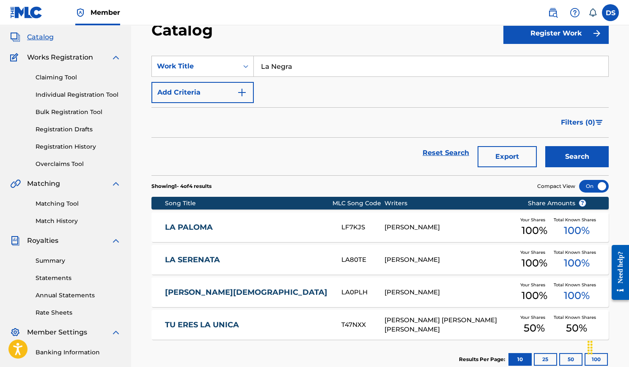
click at [60, 81] on link "Claiming Tool" at bounding box center [78, 77] width 85 height 9
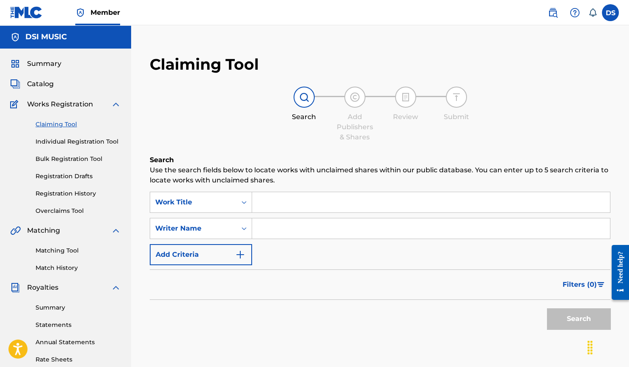
click at [338, 205] on input "Search Form" at bounding box center [431, 202] width 358 height 20
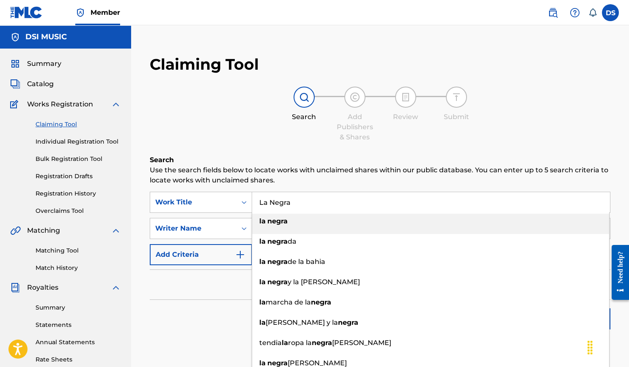
type input "La Negra"
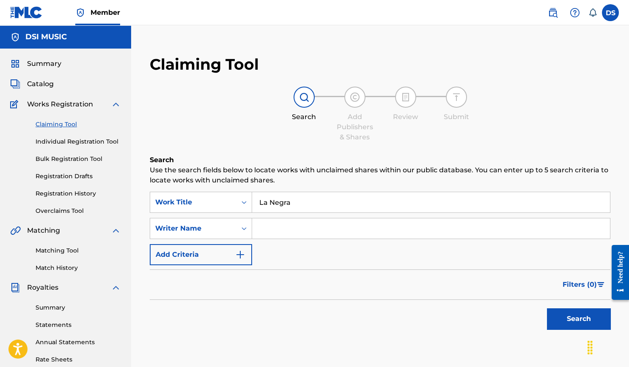
click at [339, 170] on p "Use the search fields below to locate works with unclaimed shares within our pu…" at bounding box center [380, 175] width 460 height 20
click at [301, 224] on input "Search Form" at bounding box center [431, 229] width 358 height 20
type input "Daniel Sistos"
click at [578, 317] on button "Search" at bounding box center [578, 319] width 63 height 21
click at [101, 142] on link "Individual Registration Tool" at bounding box center [78, 141] width 85 height 9
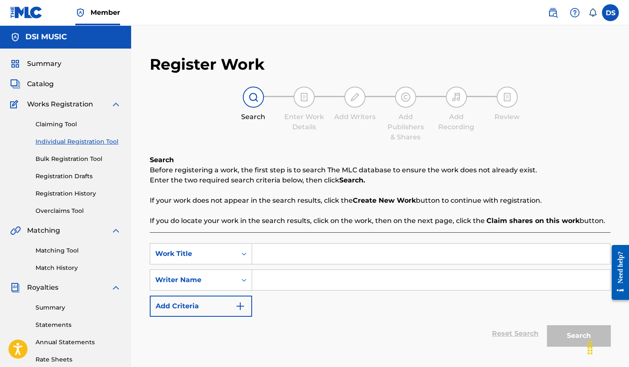
click at [264, 251] on input "Search Form" at bounding box center [431, 254] width 358 height 20
type input "La Negra"
click at [278, 273] on input "Search Form" at bounding box center [431, 280] width 358 height 20
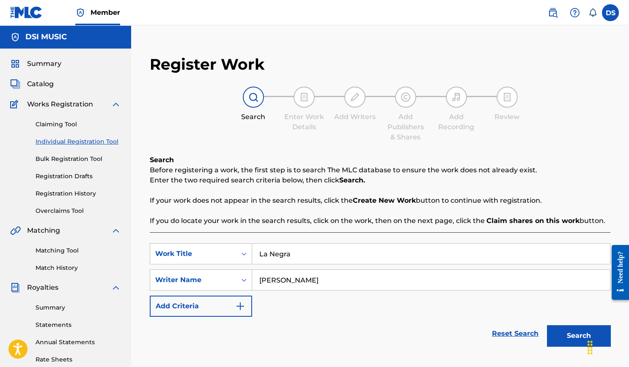
type input "Daniel Sistos"
click at [578, 333] on button "Search" at bounding box center [578, 335] width 63 height 21
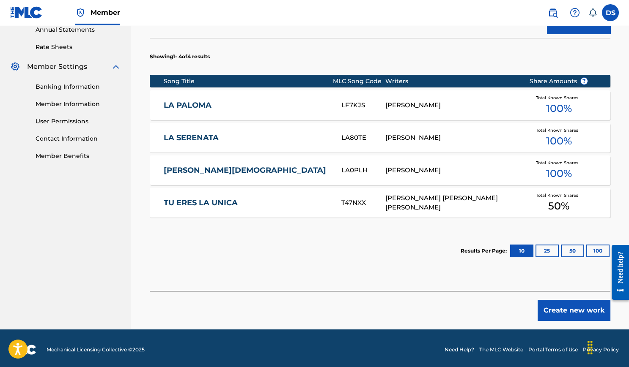
scroll to position [313, 0]
click at [553, 307] on button "Create new work" at bounding box center [573, 310] width 73 height 21
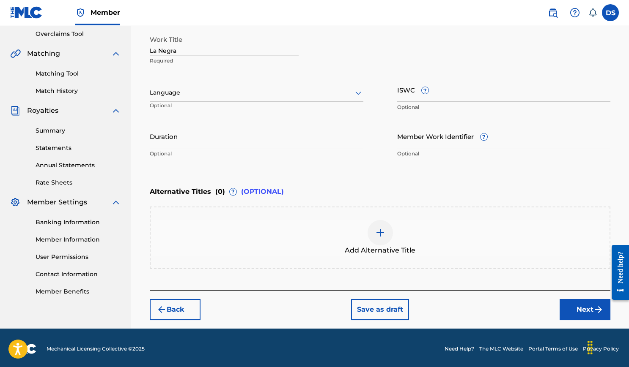
click at [419, 100] on input "ISWC ?" at bounding box center [503, 90] width 213 height 24
paste input "T3002733264"
type input "T3002733264"
click at [274, 140] on input "Duration" at bounding box center [256, 136] width 213 height 24
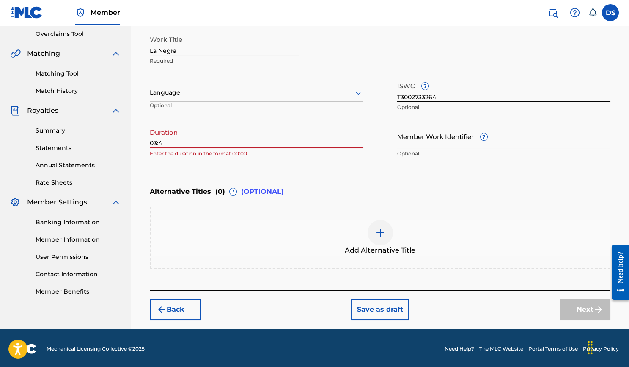
type input "03:49"
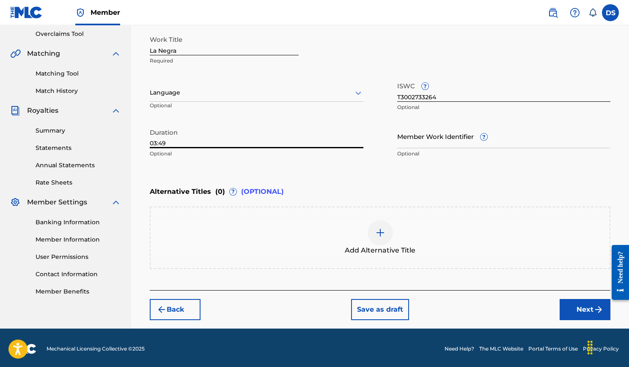
click at [573, 307] on button "Next" at bounding box center [584, 309] width 51 height 21
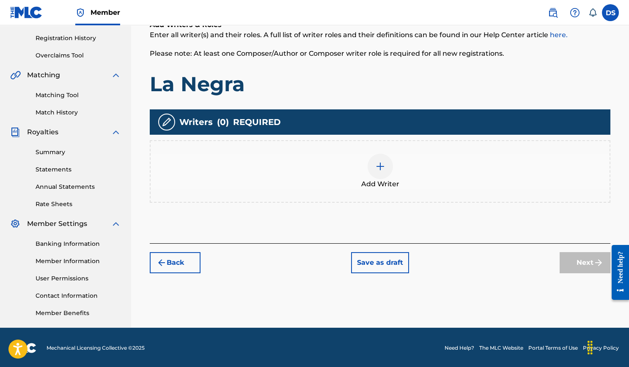
click at [380, 166] on img at bounding box center [380, 166] width 10 height 10
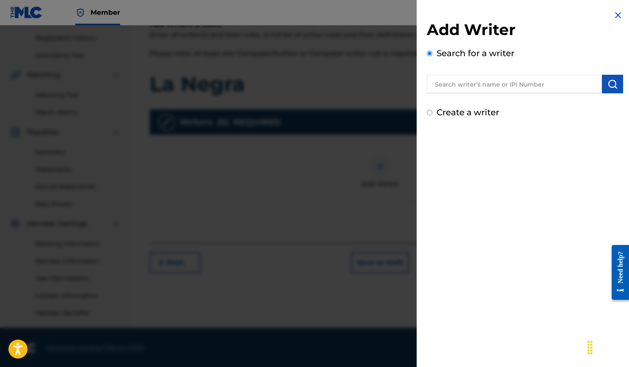
click at [490, 85] on input "text" at bounding box center [514, 84] width 175 height 19
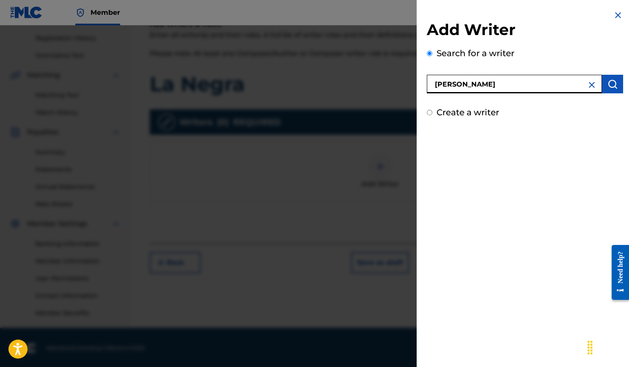
type input "Daniel Sistos"
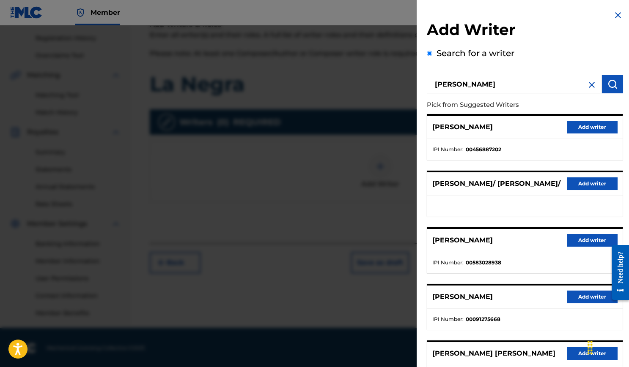
click at [572, 124] on button "Add writer" at bounding box center [591, 127] width 51 height 13
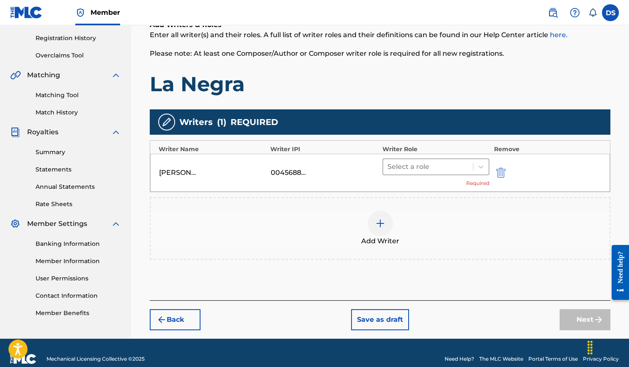
click at [435, 170] on div "Select a role" at bounding box center [428, 166] width 90 height 15
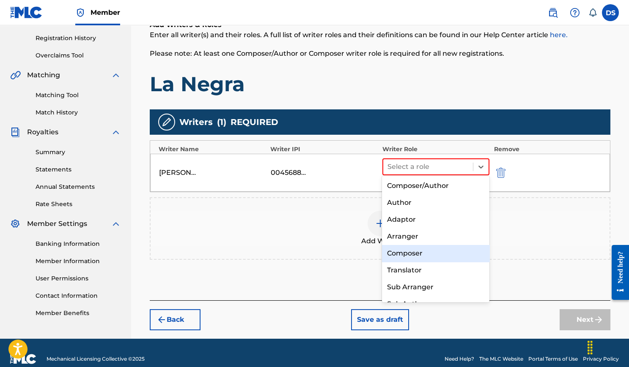
click at [424, 253] on div "Composer" at bounding box center [435, 253] width 107 height 17
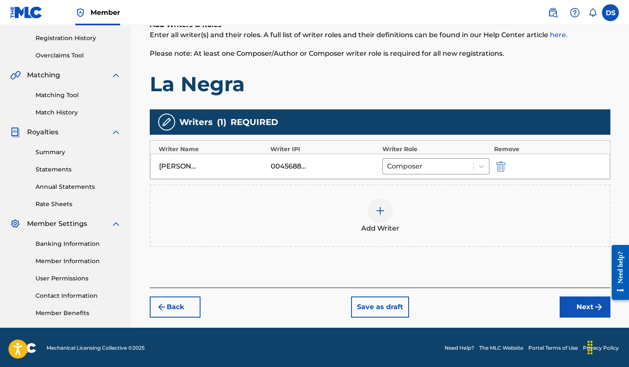
click at [575, 301] on button "Next" at bounding box center [584, 307] width 51 height 21
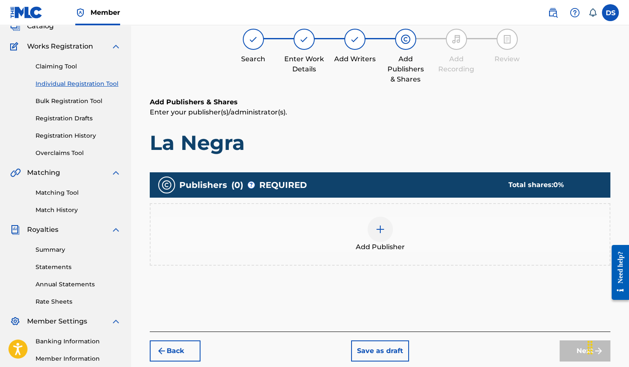
scroll to position [38, 0]
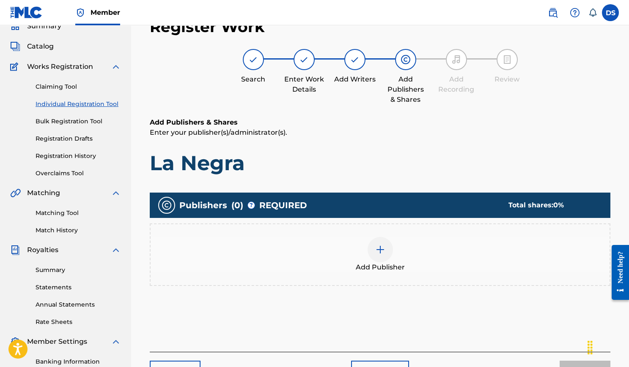
click at [378, 238] on div at bounding box center [379, 249] width 25 height 25
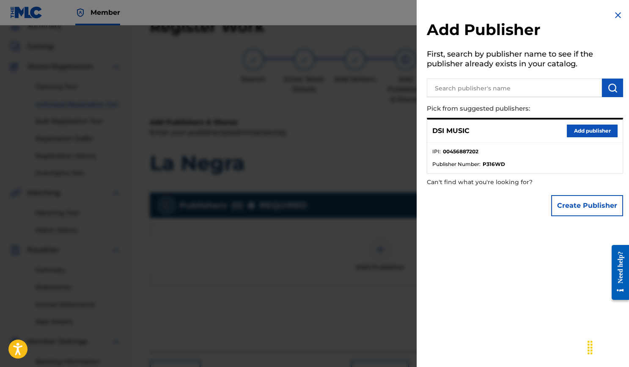
click at [567, 128] on button "Add publisher" at bounding box center [591, 131] width 51 height 13
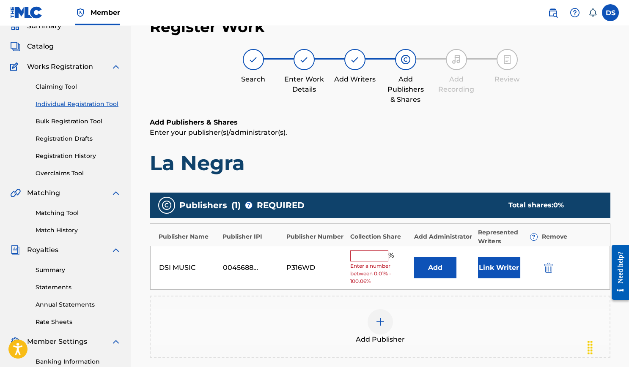
click at [372, 254] on input "text" at bounding box center [369, 256] width 38 height 11
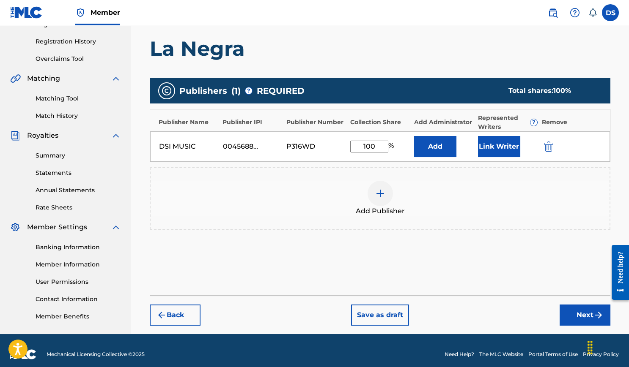
scroll to position [152, 0]
type input "100"
click at [577, 312] on button "Next" at bounding box center [584, 315] width 51 height 21
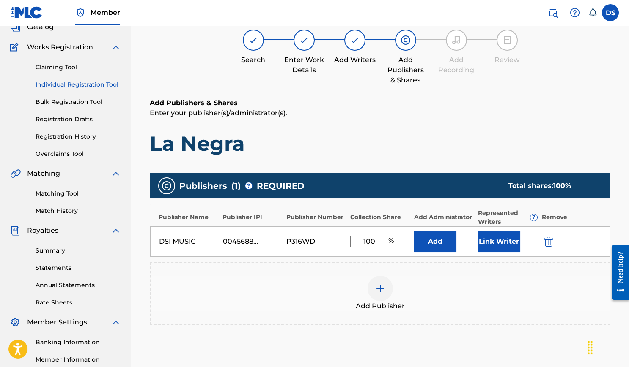
scroll to position [38, 0]
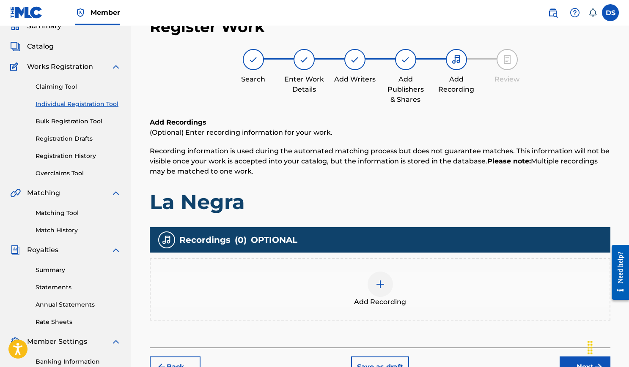
click at [377, 284] on img at bounding box center [380, 284] width 10 height 10
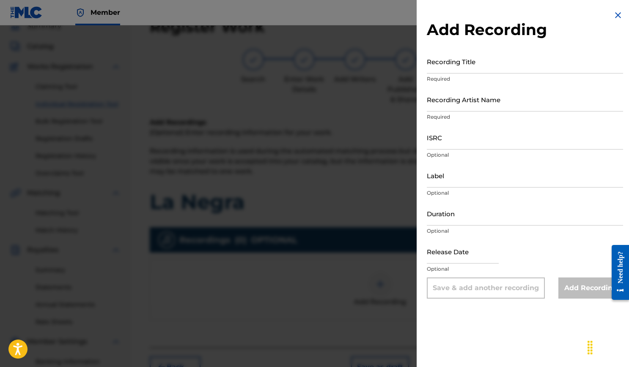
click at [457, 67] on input "Recording Title" at bounding box center [525, 61] width 196 height 24
type input "La Negra"
click at [458, 95] on input "Recording Artist Name" at bounding box center [525, 100] width 196 height 24
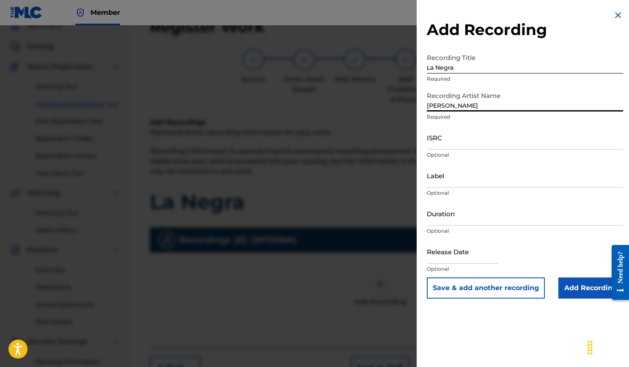
type input "Josh Cruze"
click at [471, 140] on input "ISRC" at bounding box center [525, 138] width 196 height 24
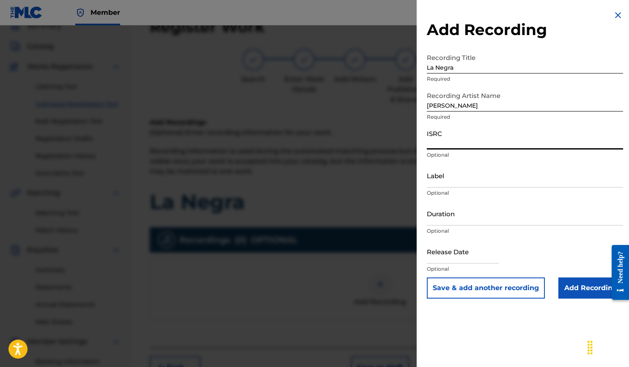
paste input "T3002733264"
type input "T3002733264"
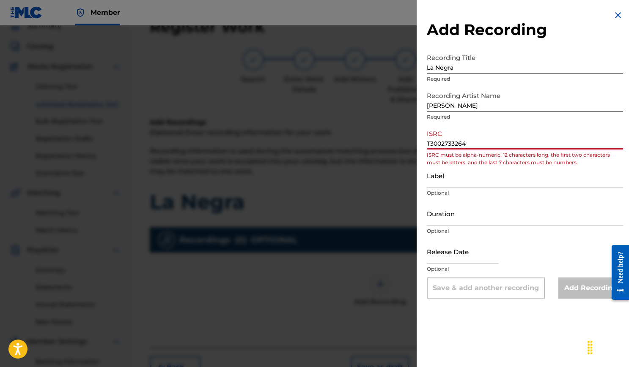
drag, startPoint x: 471, startPoint y: 140, endPoint x: 398, endPoint y: 141, distance: 72.7
click at [398, 141] on div "Add Recording Recording Title La Negra Required Recording Artist Name Josh Cruz…" at bounding box center [314, 196] width 629 height 342
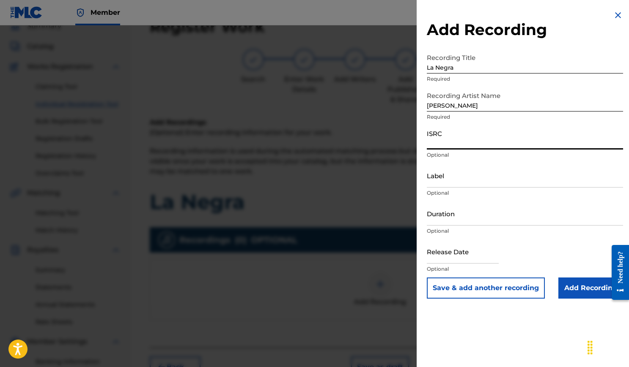
click at [435, 222] on input "Duration" at bounding box center [525, 214] width 196 height 24
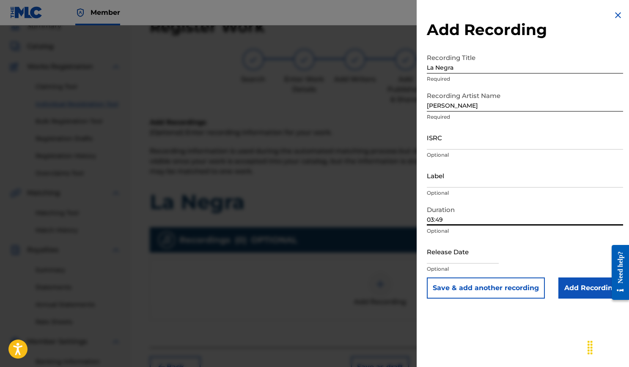
type input "03:49"
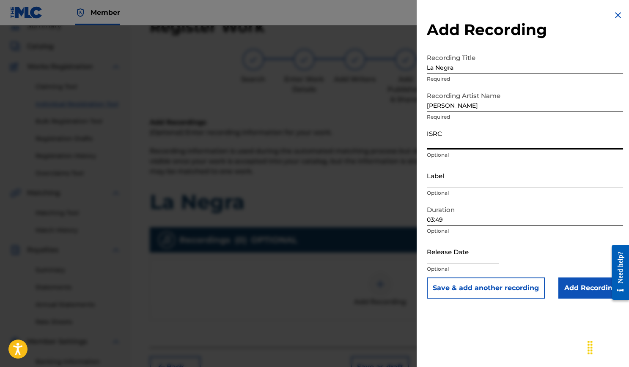
click at [461, 146] on input "ISRC" at bounding box center [525, 138] width 196 height 24
paste input "USCGJ0538037"
type input "USCGJ0538037"
click at [471, 263] on input "text" at bounding box center [463, 252] width 72 height 24
select select "7"
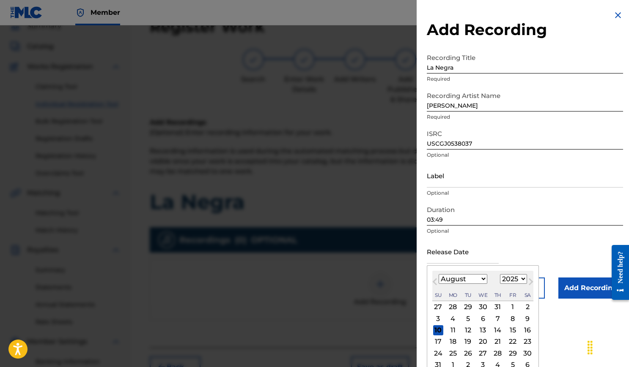
select select "2005"
click at [473, 287] on div "August 2005 January February March April May June July August September October…" at bounding box center [482, 286] width 101 height 30
select select "10"
click at [454, 354] on div "28" at bounding box center [453, 353] width 10 height 10
type input "November 28 2005"
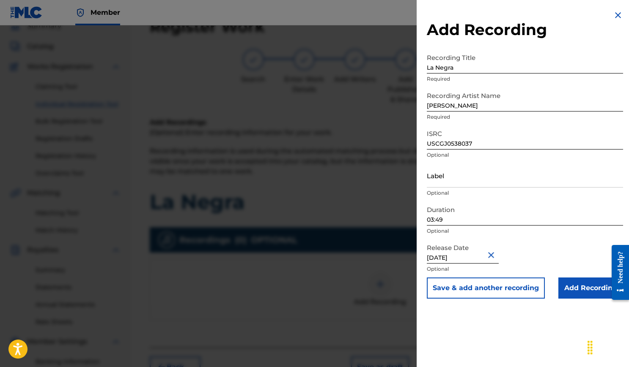
click at [579, 290] on input "Add Recording" at bounding box center [590, 288] width 65 height 21
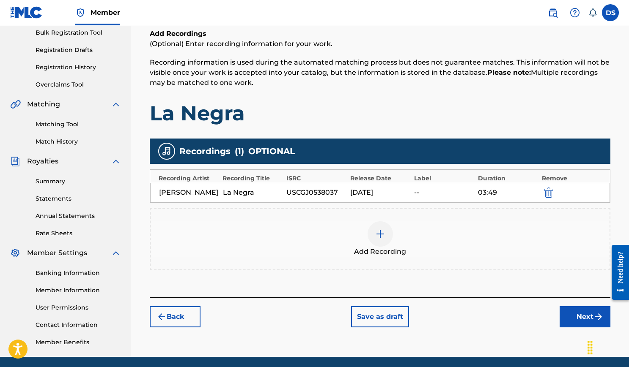
click at [580, 307] on button "Next" at bounding box center [584, 316] width 51 height 21
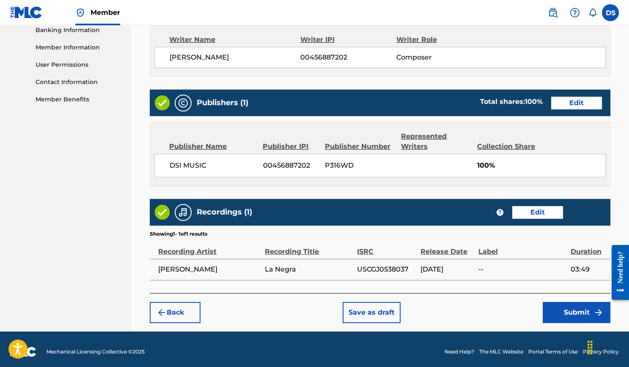
scroll to position [369, 0]
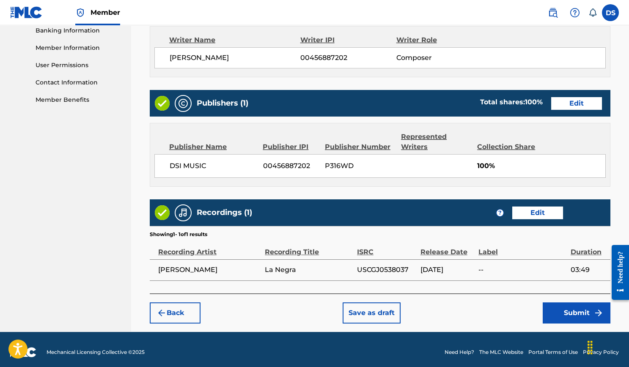
click at [558, 307] on button "Submit" at bounding box center [576, 313] width 68 height 21
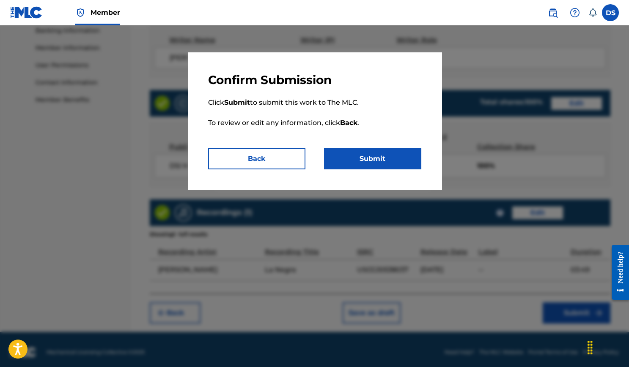
click at [346, 155] on button "Submit" at bounding box center [372, 158] width 97 height 21
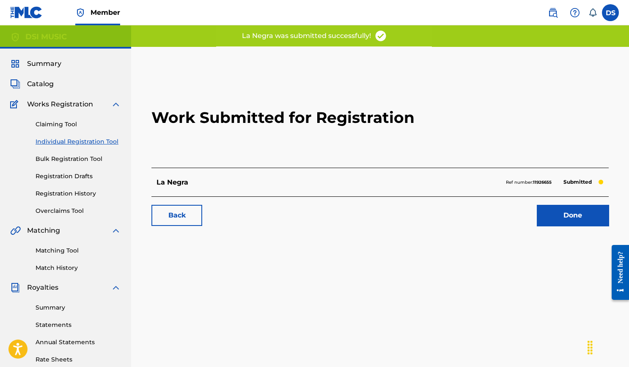
click at [568, 210] on link "Done" at bounding box center [572, 215] width 72 height 21
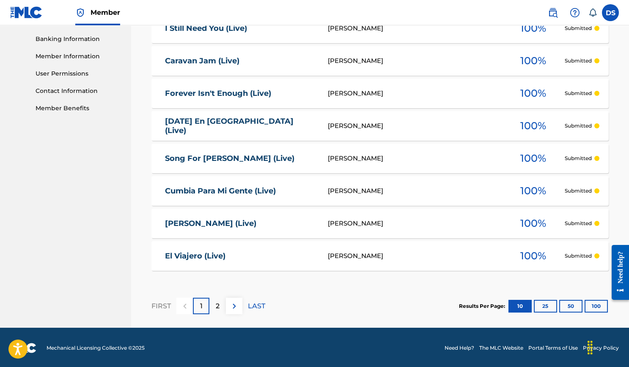
scroll to position [360, 0]
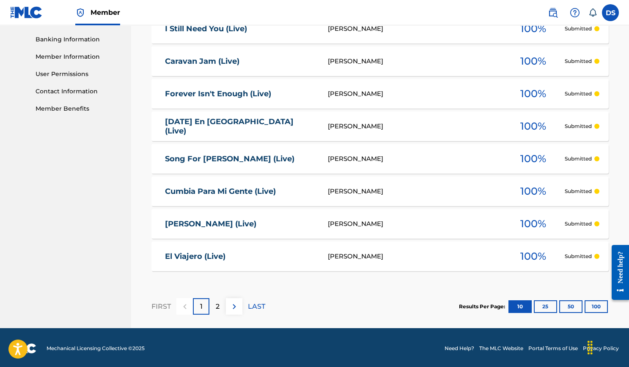
click at [218, 307] on p "2" at bounding box center [218, 307] width 4 height 10
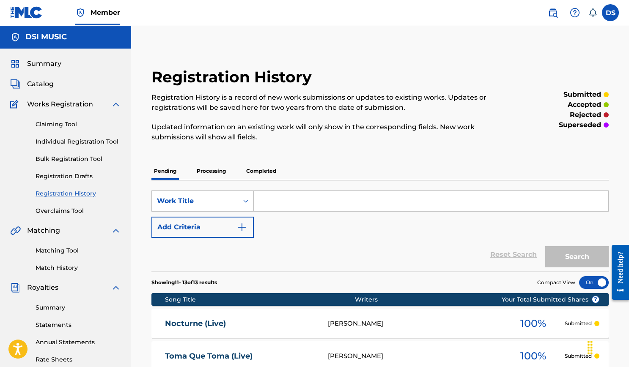
scroll to position [0, 0]
click at [46, 80] on span "Catalog" at bounding box center [40, 84] width 27 height 10
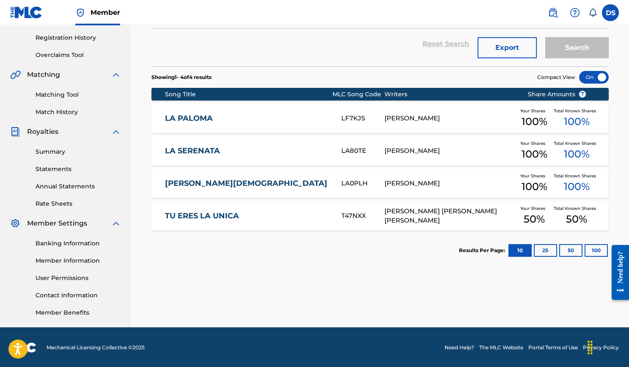
scroll to position [156, 0]
